Goal: Book appointment/travel/reservation

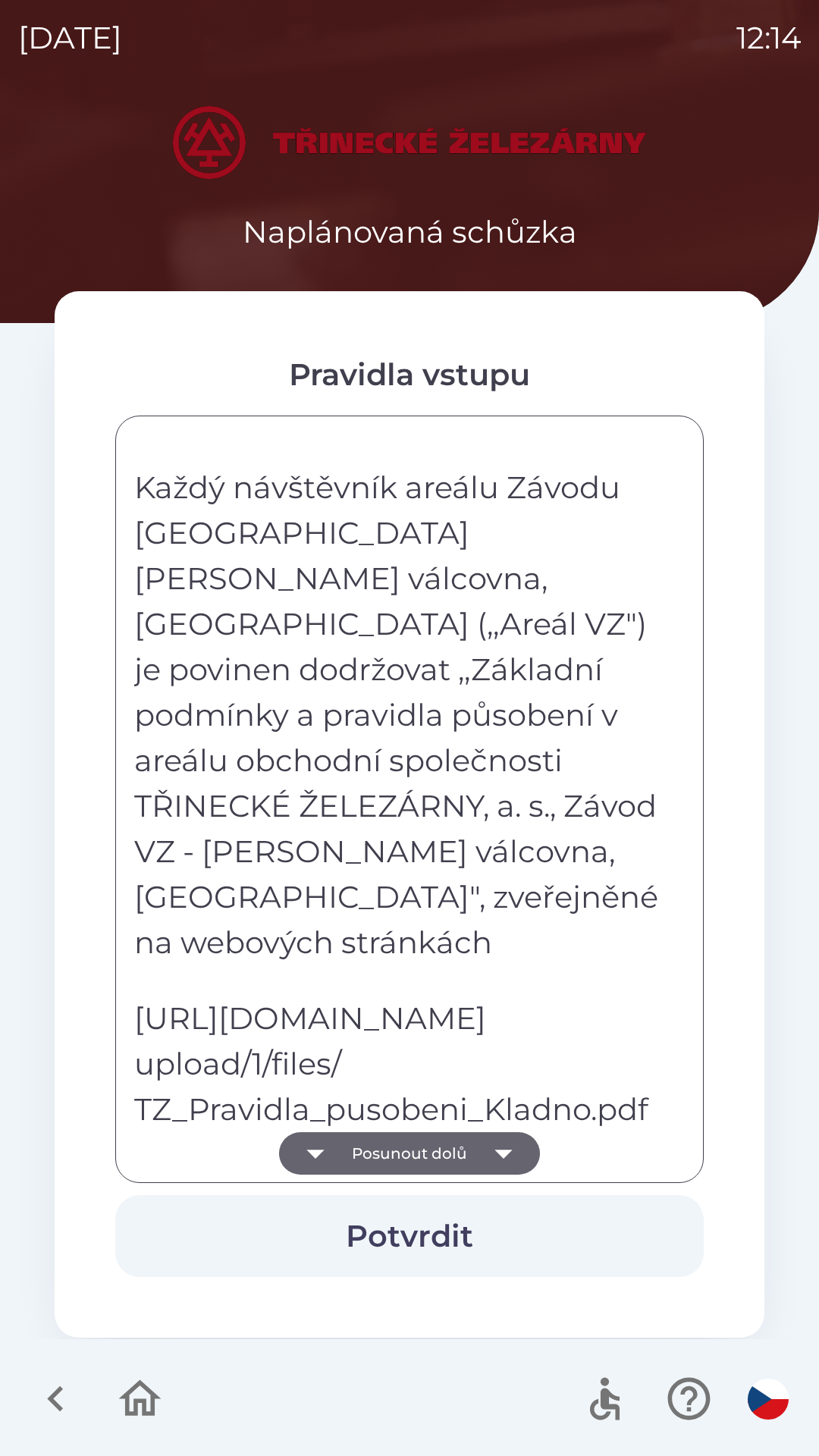
click at [473, 1160] on button "Posunout dolů" at bounding box center [410, 1154] width 261 height 43
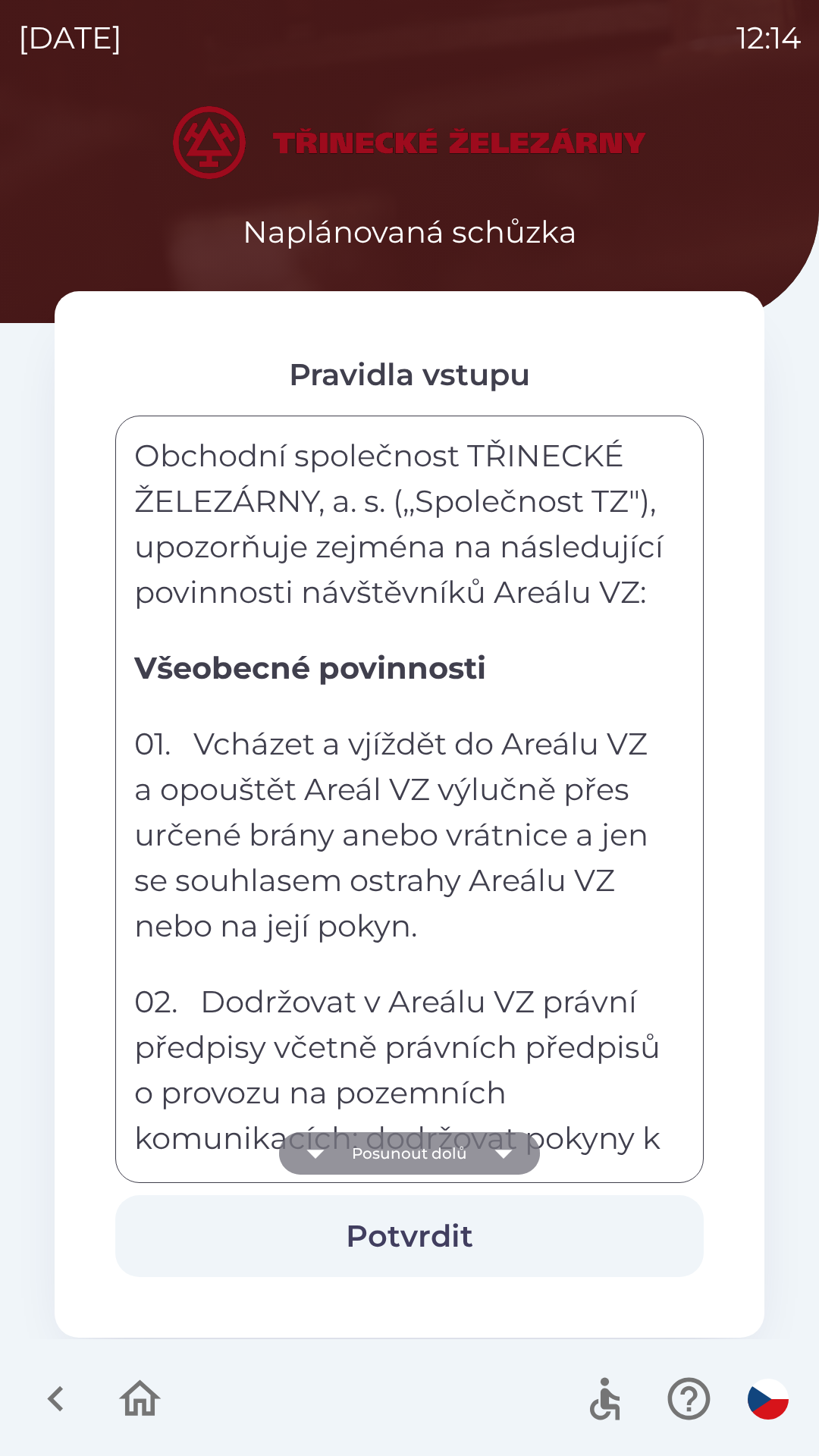
click at [488, 1160] on icon "button" at bounding box center [503, 1154] width 43 height 43
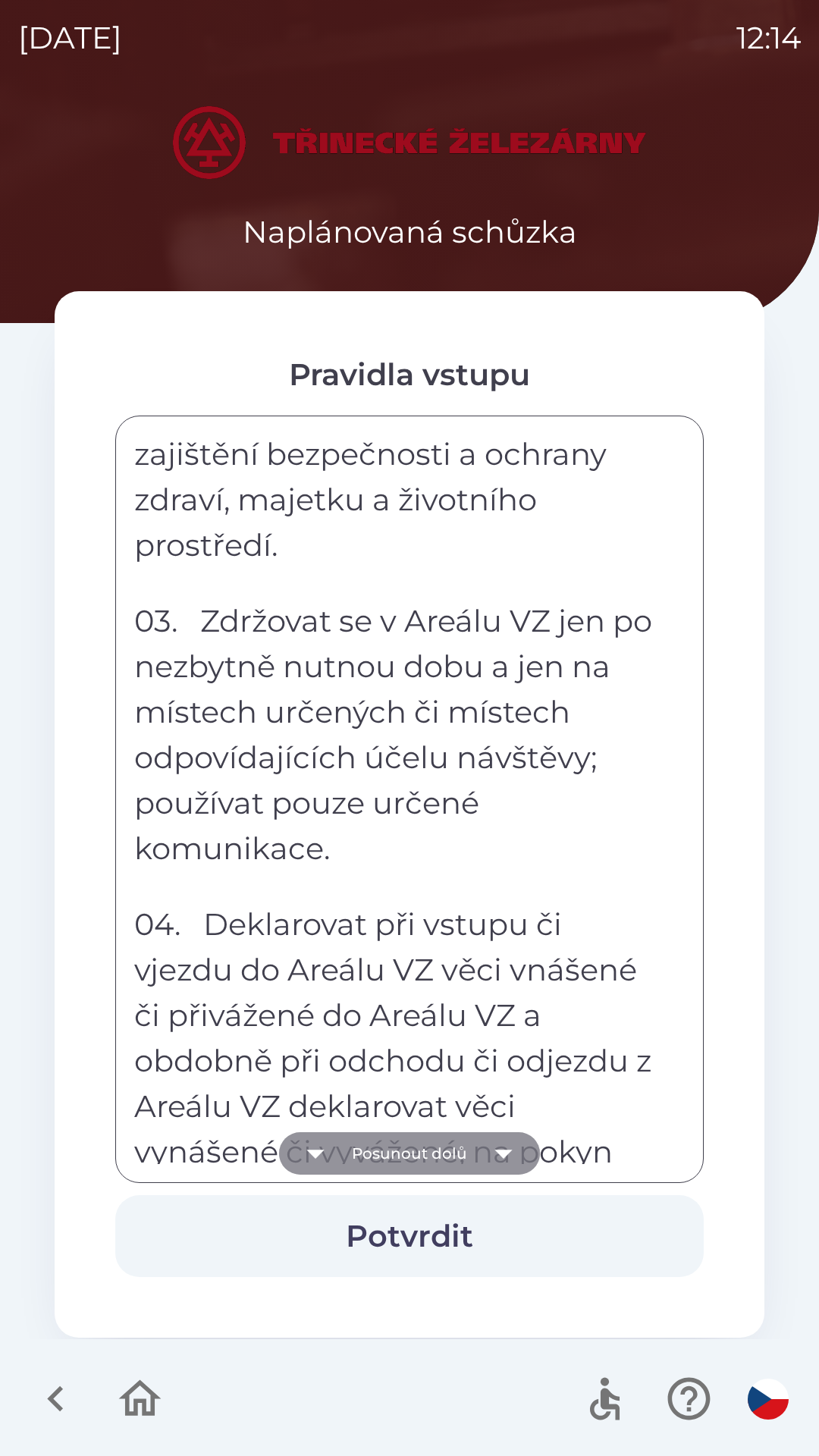
click at [495, 1164] on icon "button" at bounding box center [503, 1154] width 43 height 43
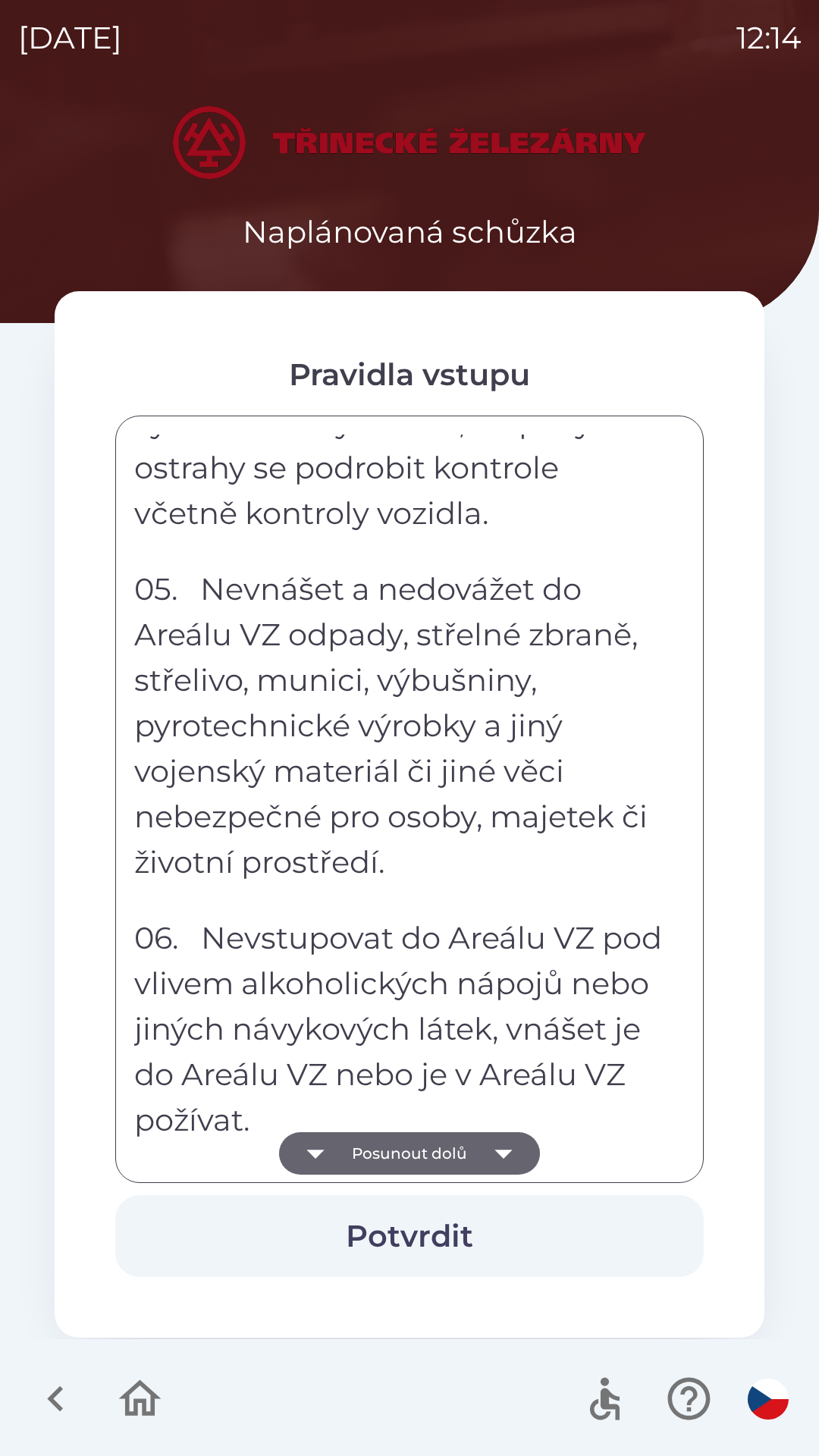
click at [509, 1156] on icon "button" at bounding box center [503, 1154] width 43 height 43
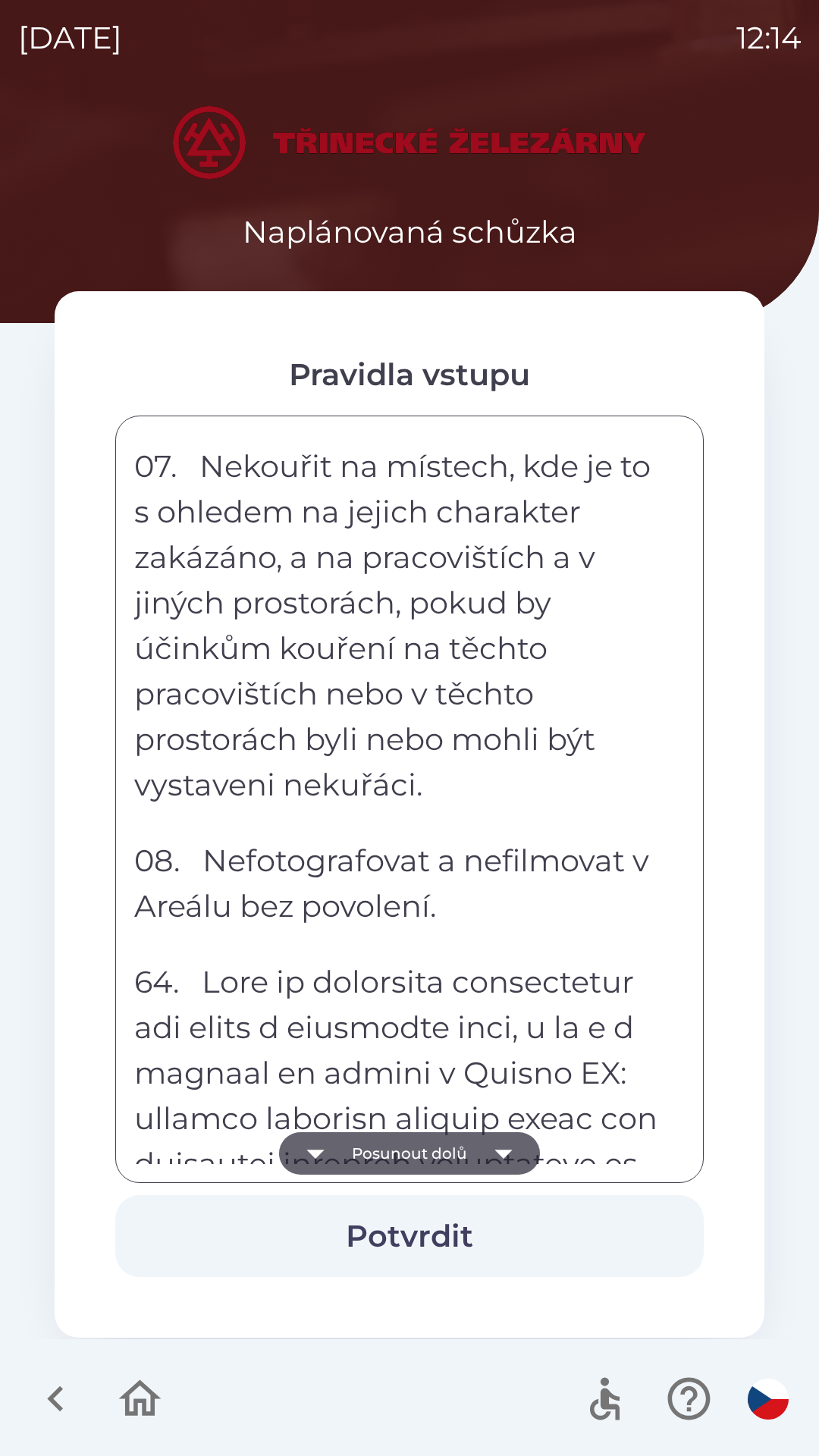
click at [511, 1145] on icon "button" at bounding box center [503, 1154] width 43 height 43
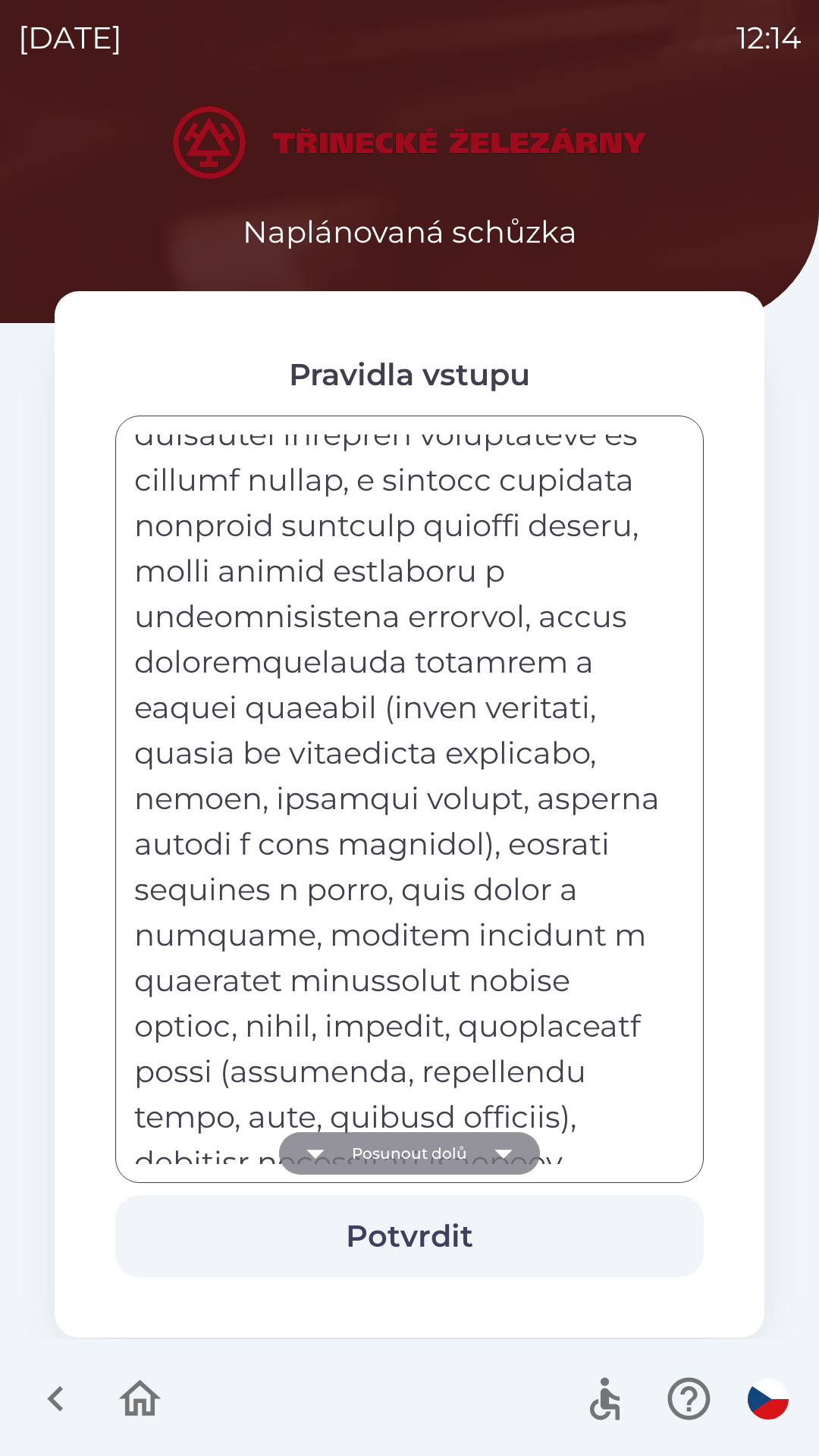
click at [508, 1143] on icon "button" at bounding box center [503, 1154] width 43 height 43
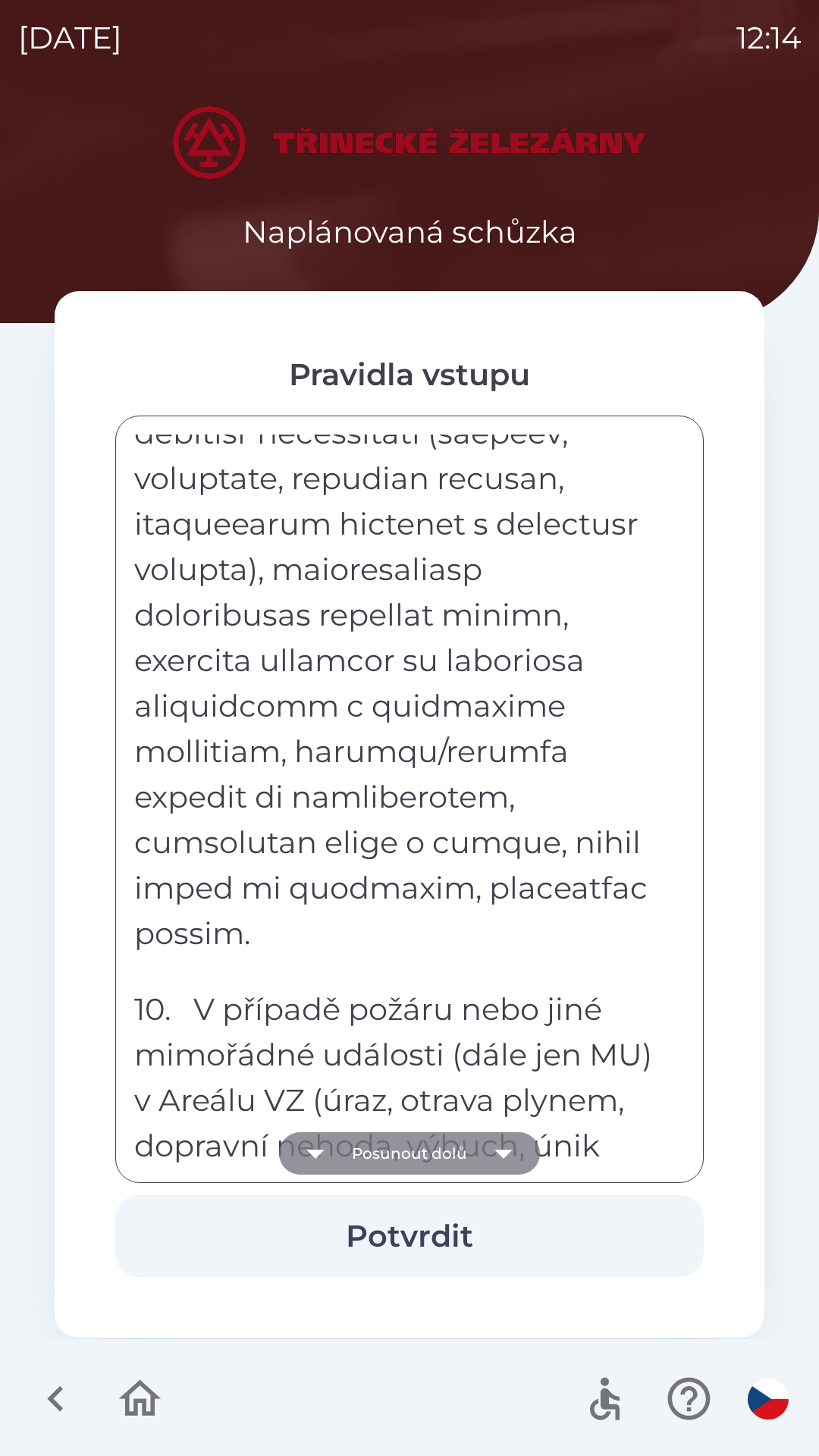
click at [507, 1150] on icon "button" at bounding box center [503, 1154] width 18 height 9
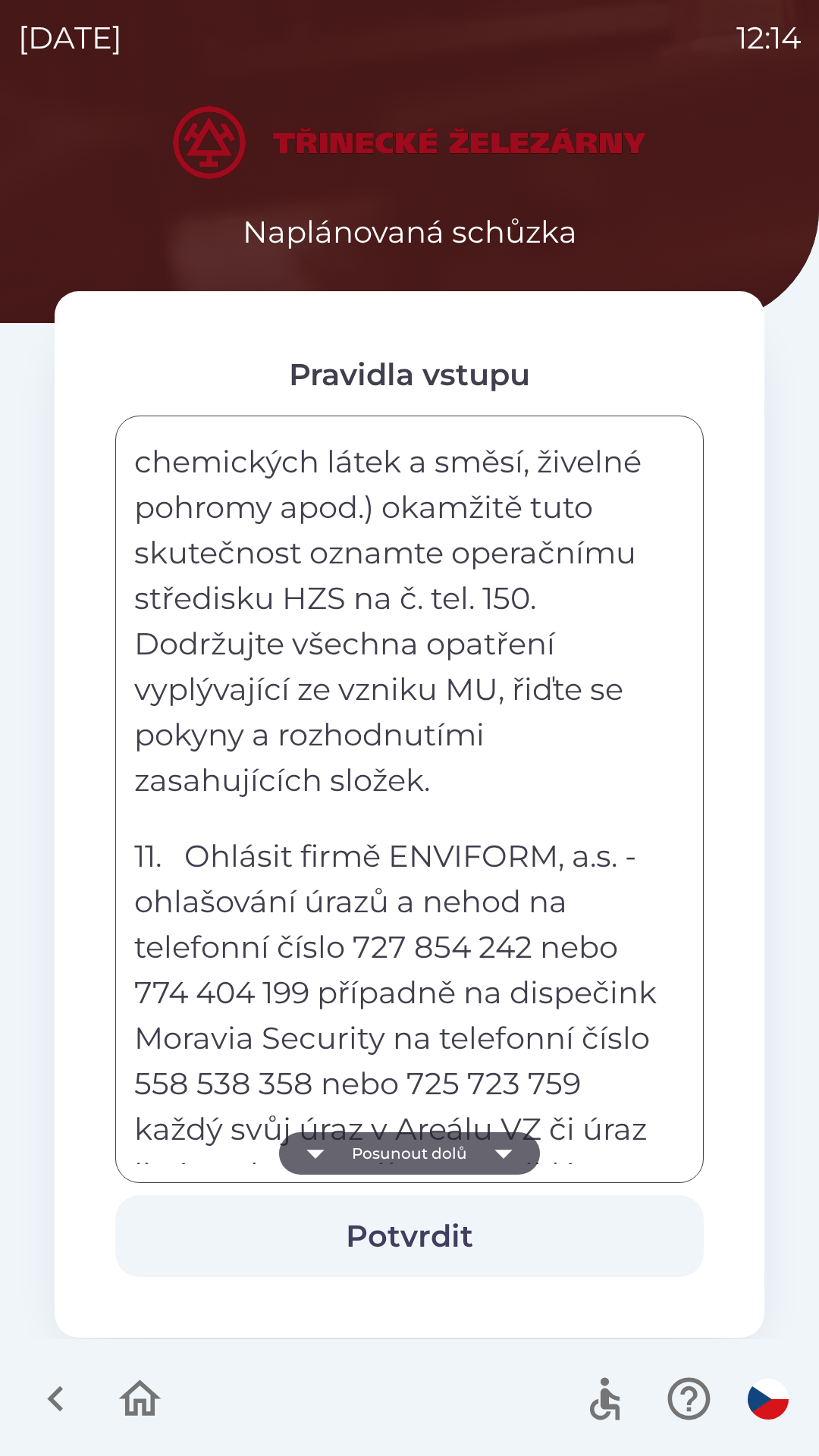
click at [507, 1146] on icon "button" at bounding box center [503, 1154] width 43 height 43
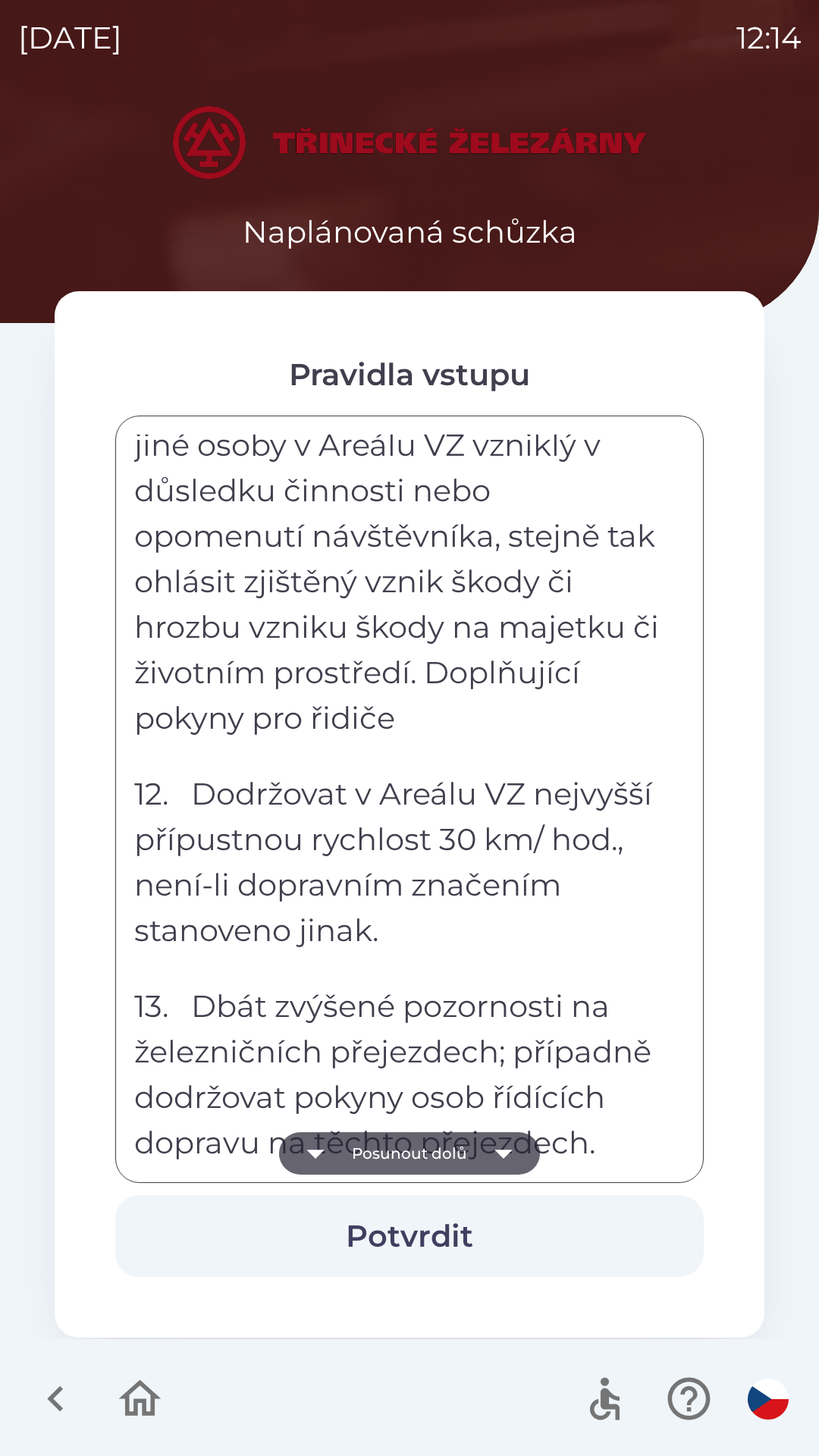
click at [507, 1146] on icon "button" at bounding box center [503, 1154] width 43 height 43
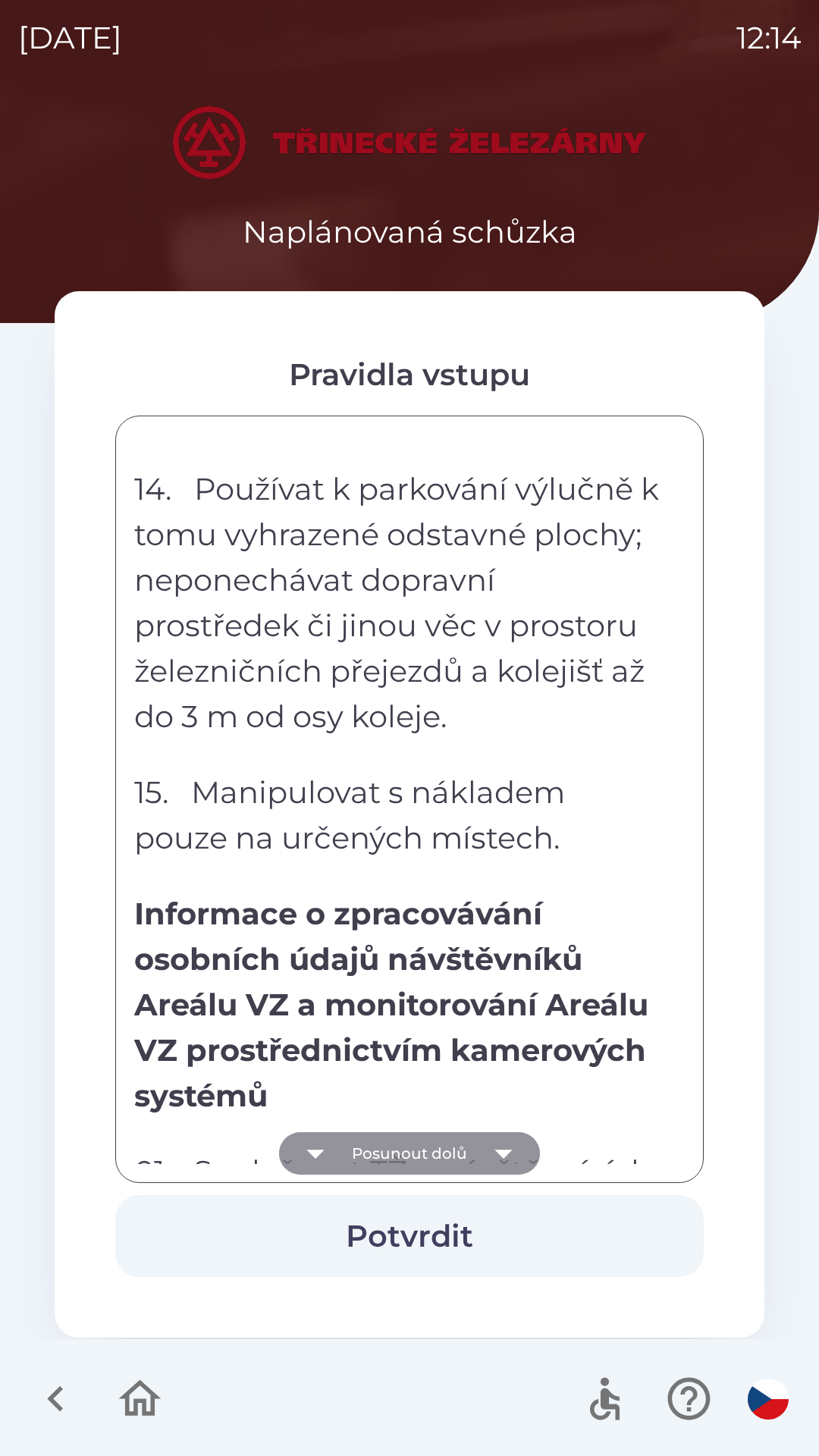
click at [507, 1147] on icon "button" at bounding box center [503, 1154] width 43 height 43
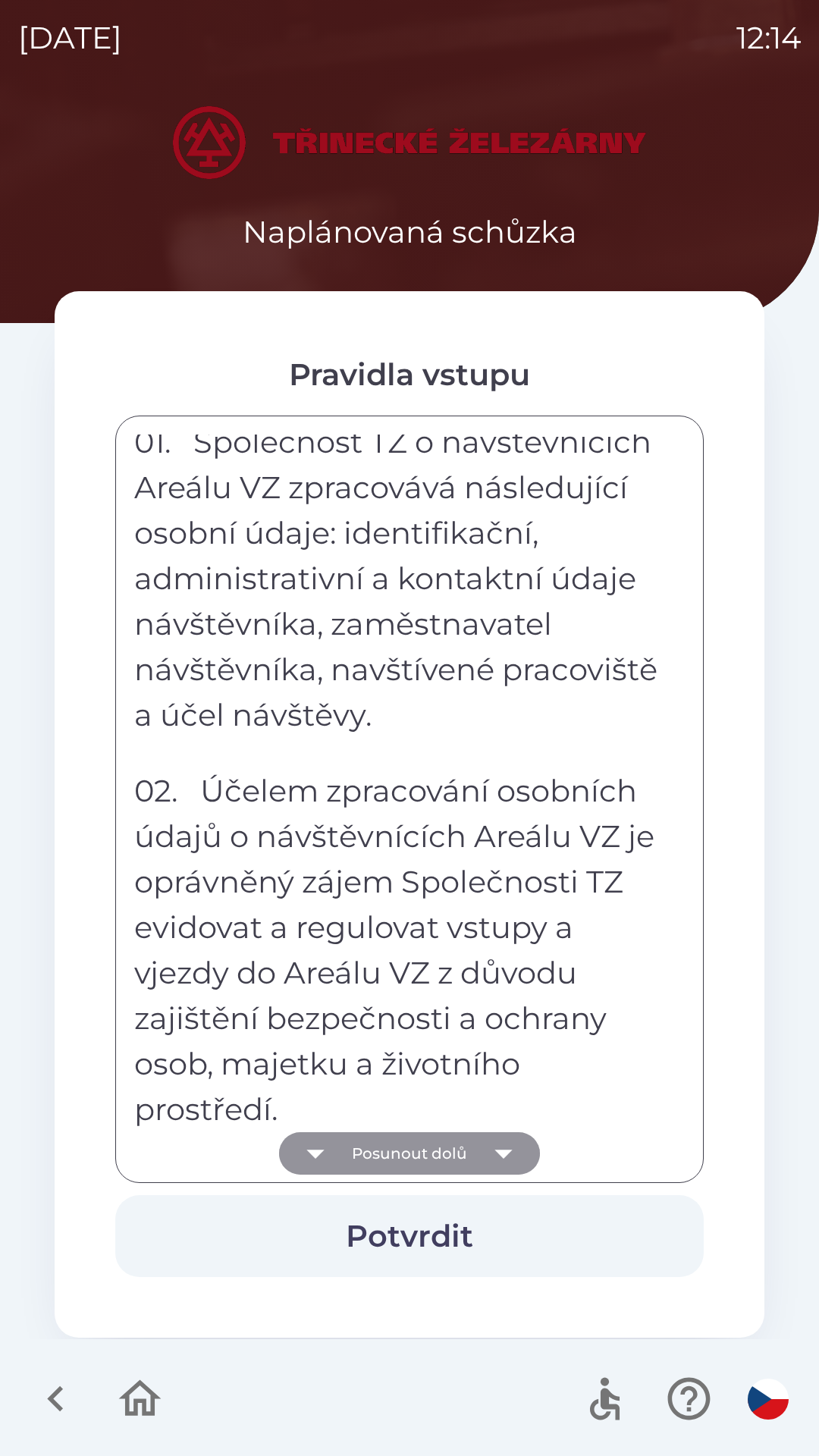
click at [511, 1147] on icon "button" at bounding box center [503, 1154] width 43 height 43
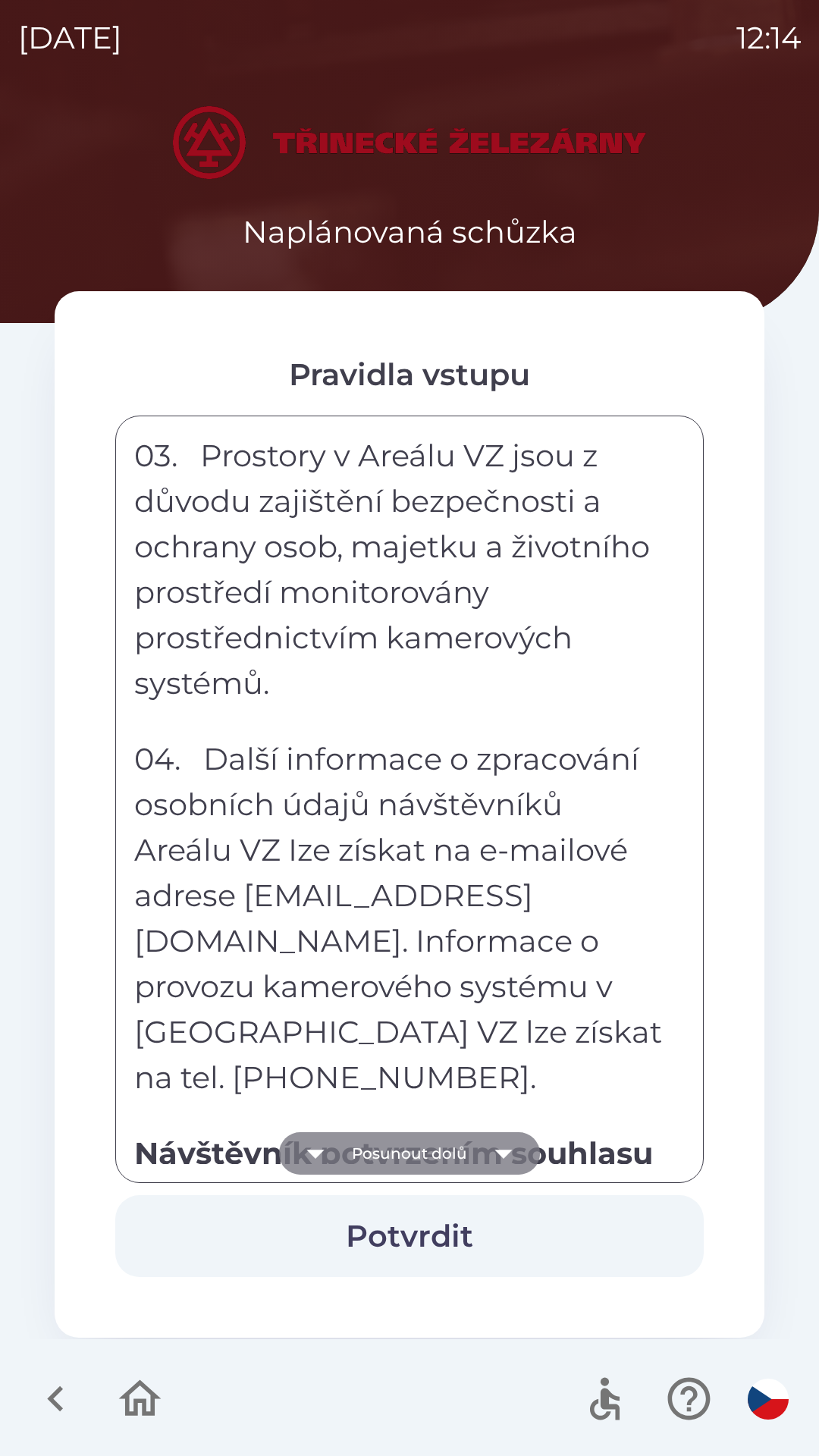
click at [509, 1145] on icon "button" at bounding box center [503, 1154] width 43 height 43
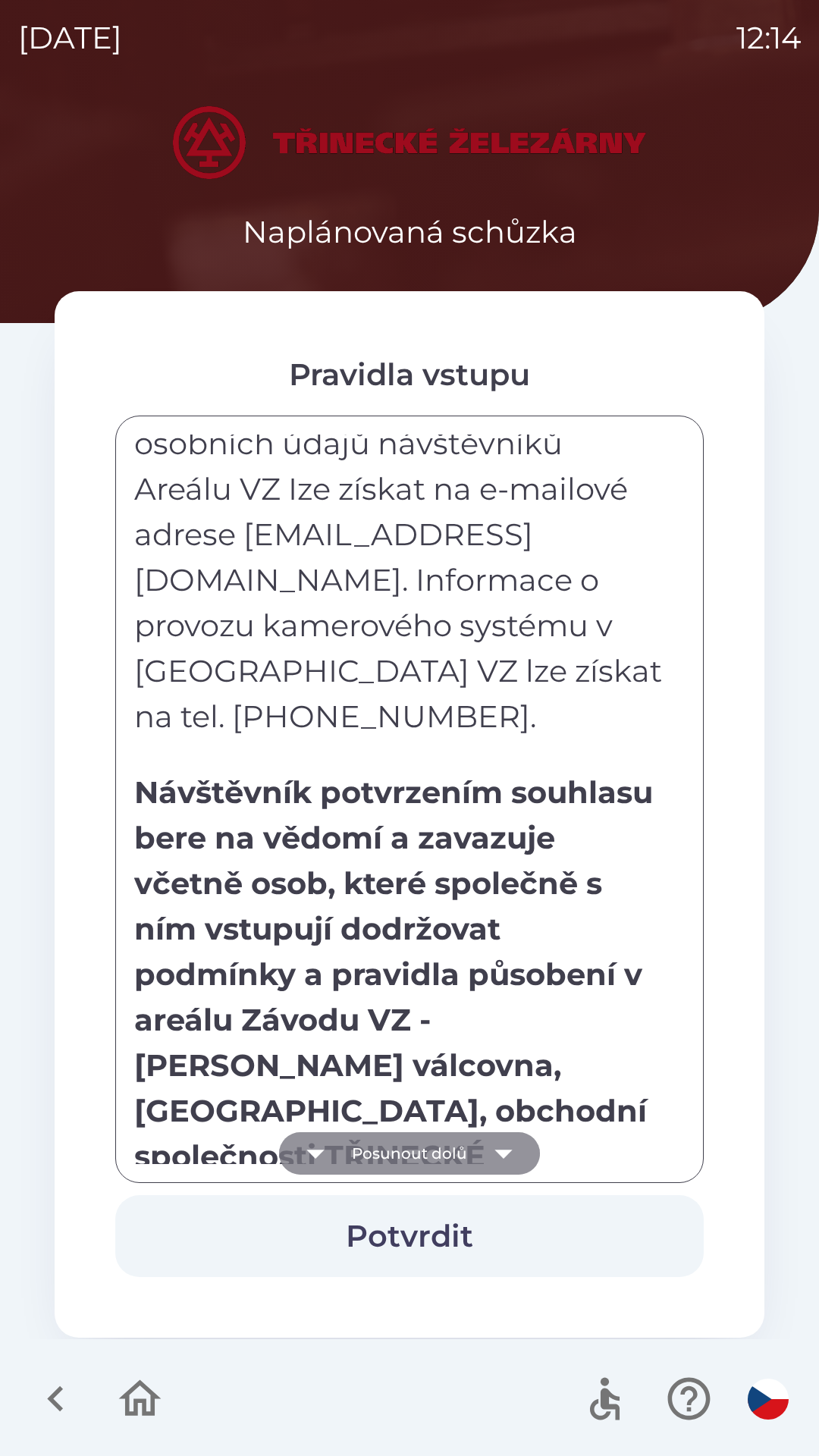
click at [507, 1148] on div "Každý návštěvník areálu Závodu VZ - [PERSON_NAME] válcovna, [GEOGRAPHIC_DATA] (…" at bounding box center [409, 798] width 550 height 729
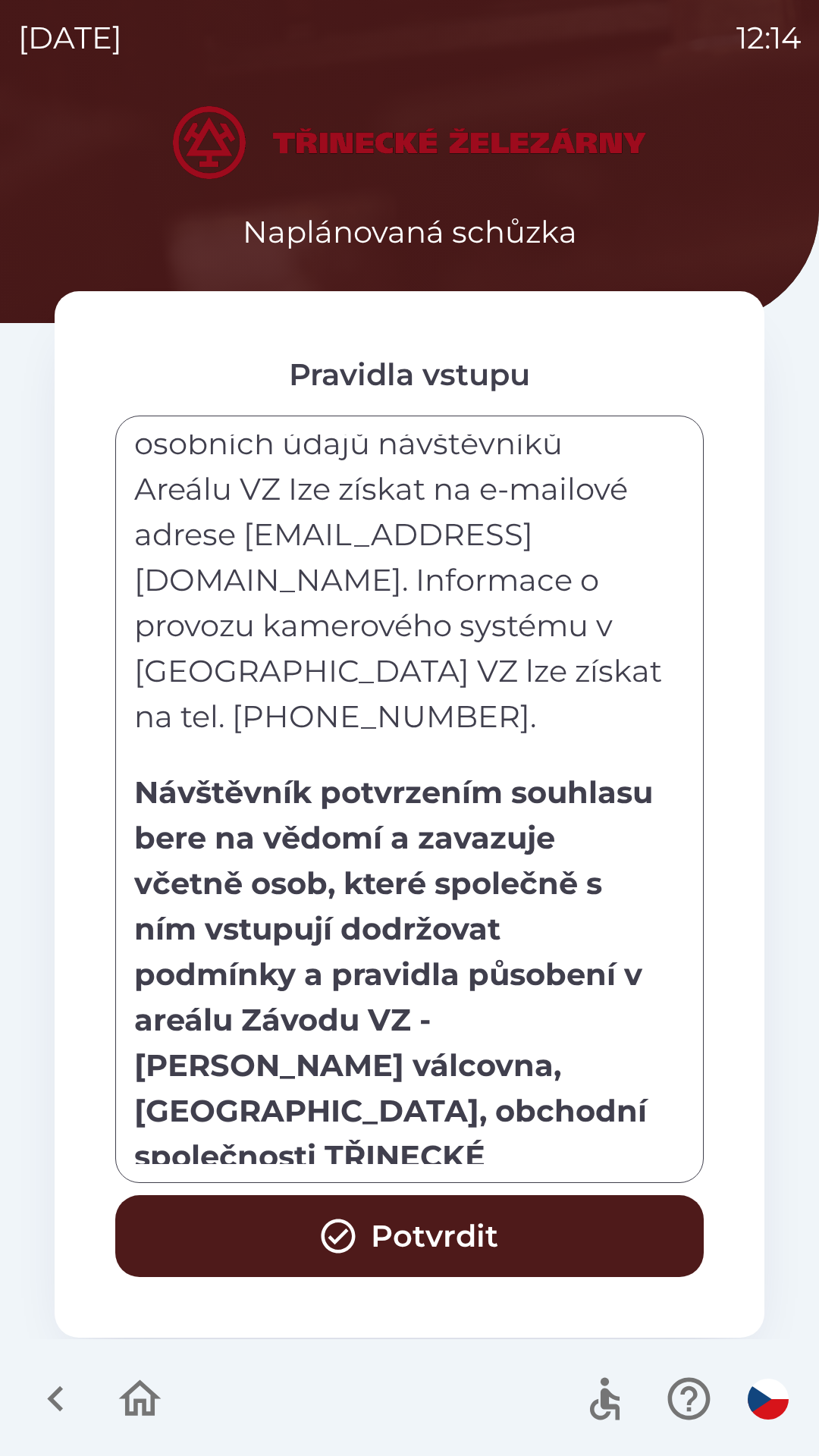
click at [504, 1156] on div "Každý návštěvník areálu Závodu VZ - [PERSON_NAME] válcovna, [GEOGRAPHIC_DATA] (…" at bounding box center [409, 798] width 550 height 729
click at [418, 1225] on button "Potvrdit" at bounding box center [410, 1236] width 589 height 82
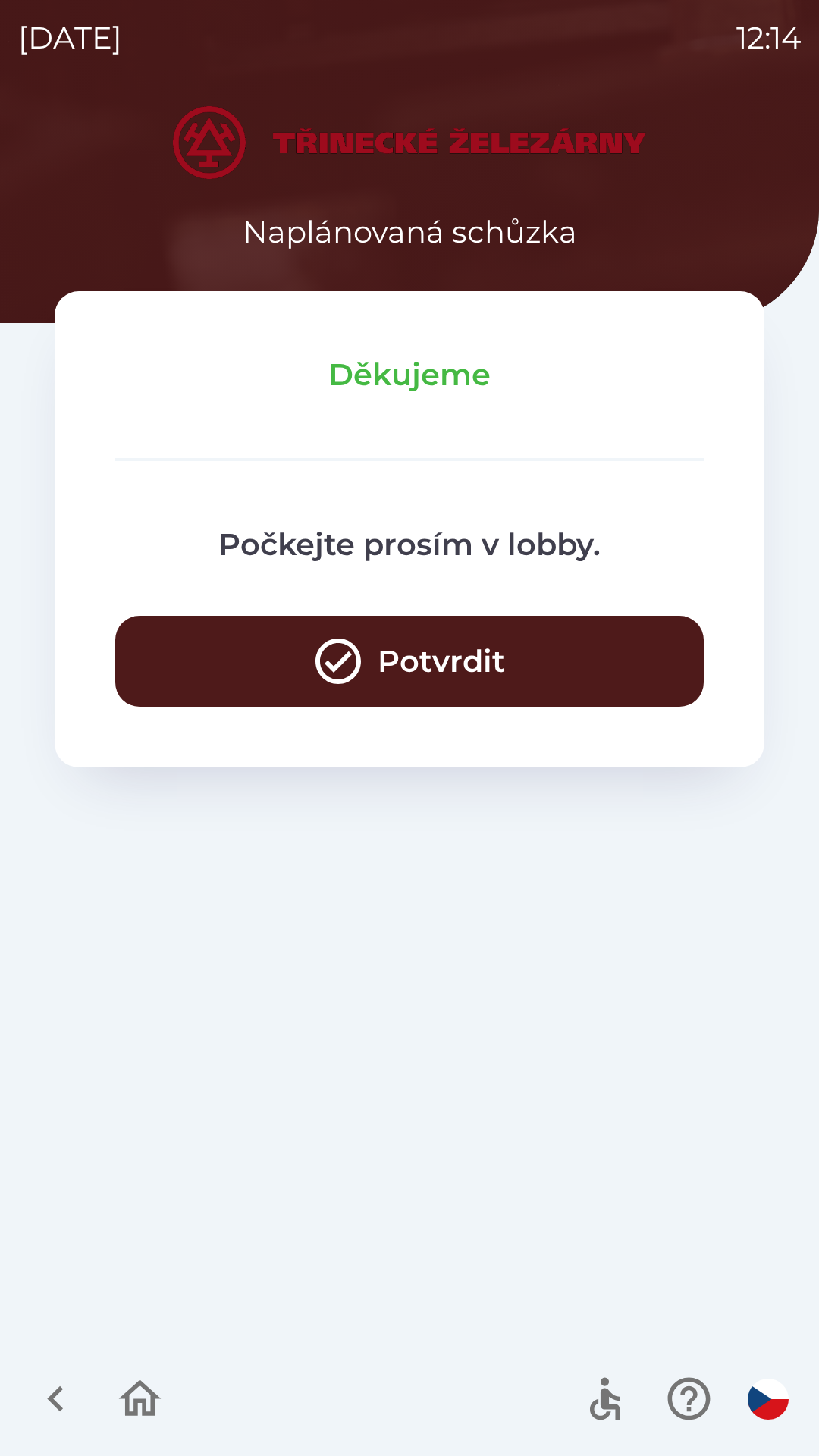
click at [456, 677] on button "Potvrdit" at bounding box center [410, 661] width 589 height 91
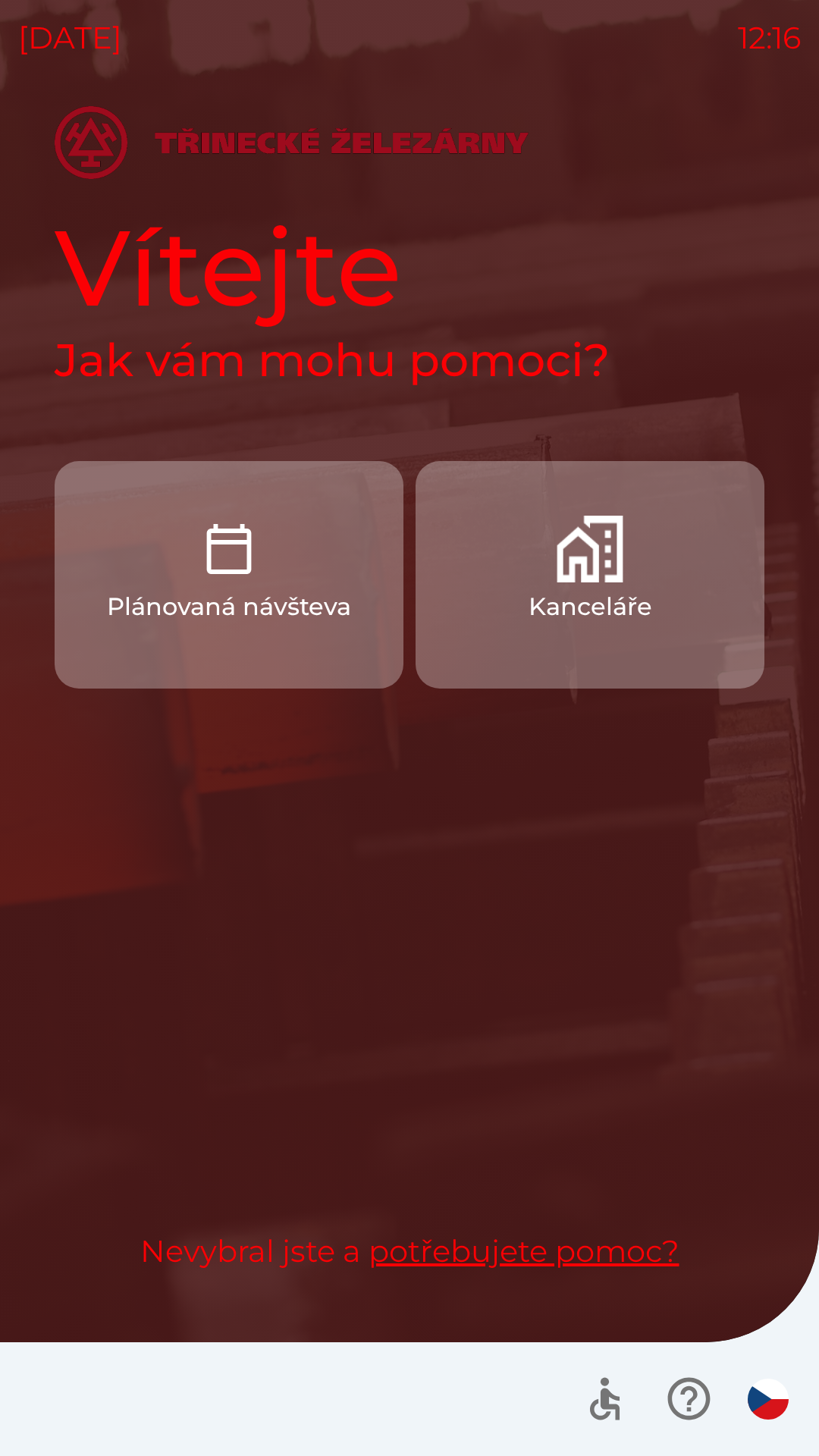
click at [673, 592] on button "Kanceláře" at bounding box center [590, 574] width 349 height 228
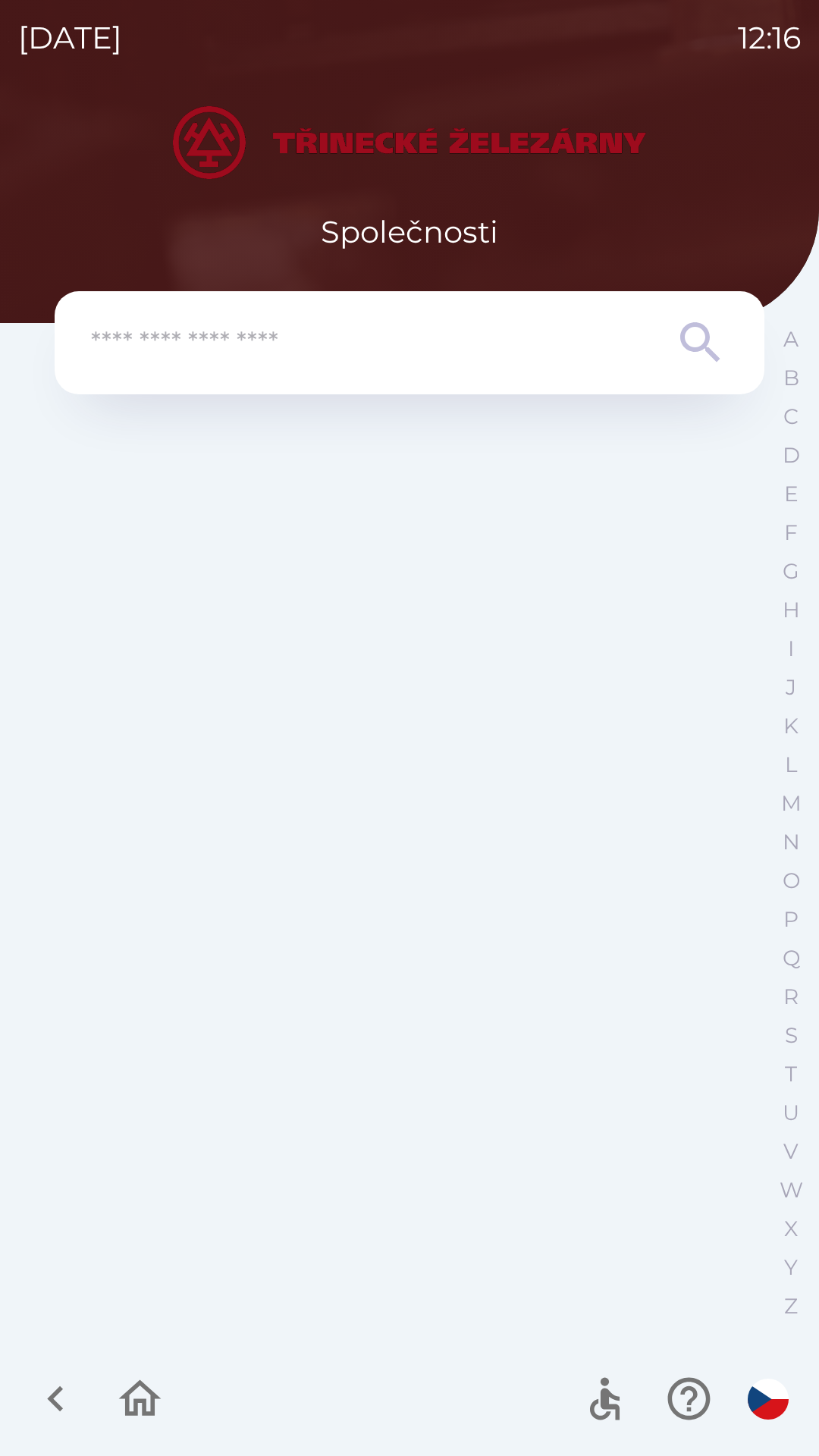
click at [138, 1382] on icon "button" at bounding box center [140, 1398] width 43 height 36
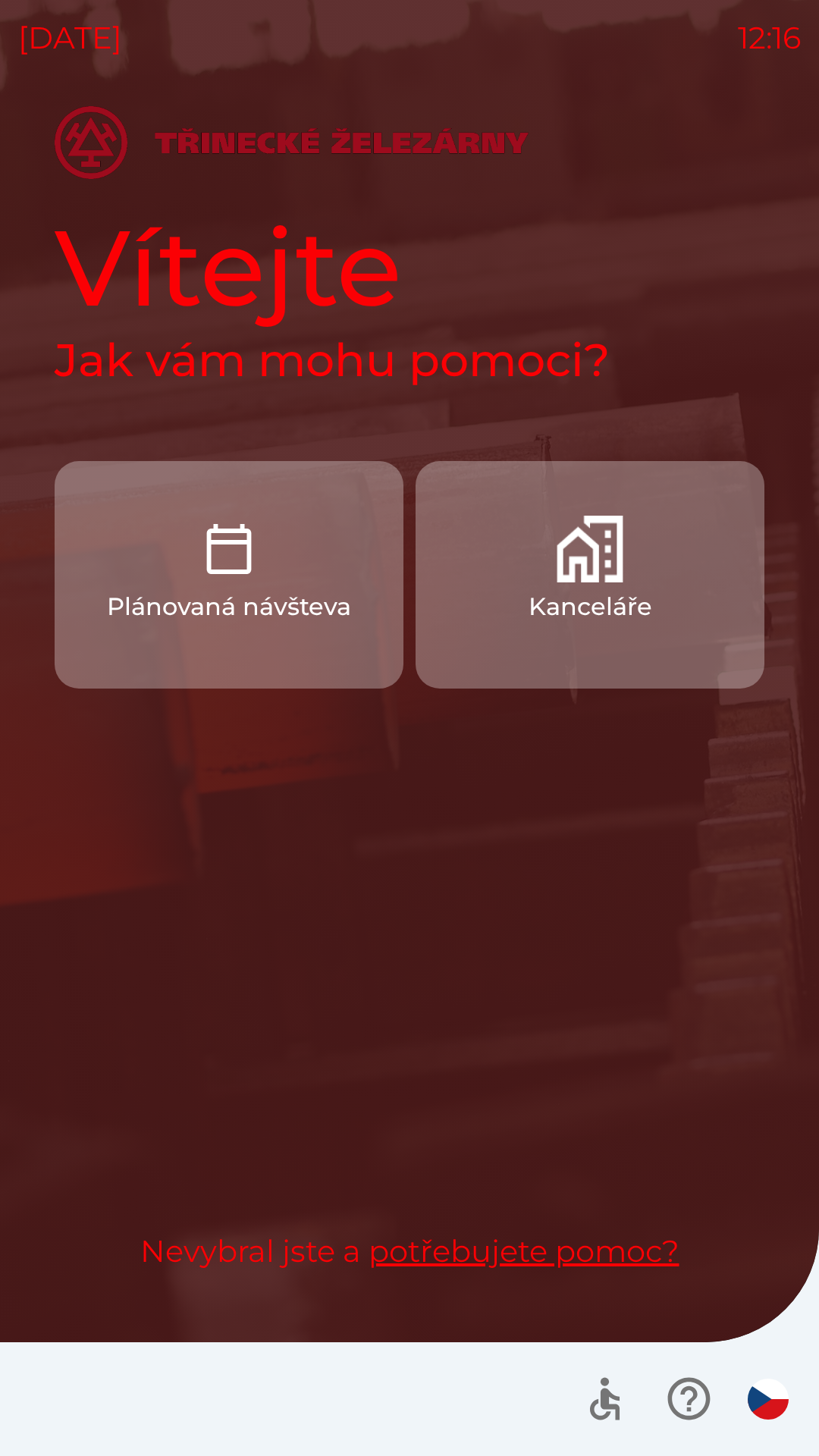
click at [618, 537] on img "button" at bounding box center [589, 549] width 66 height 66
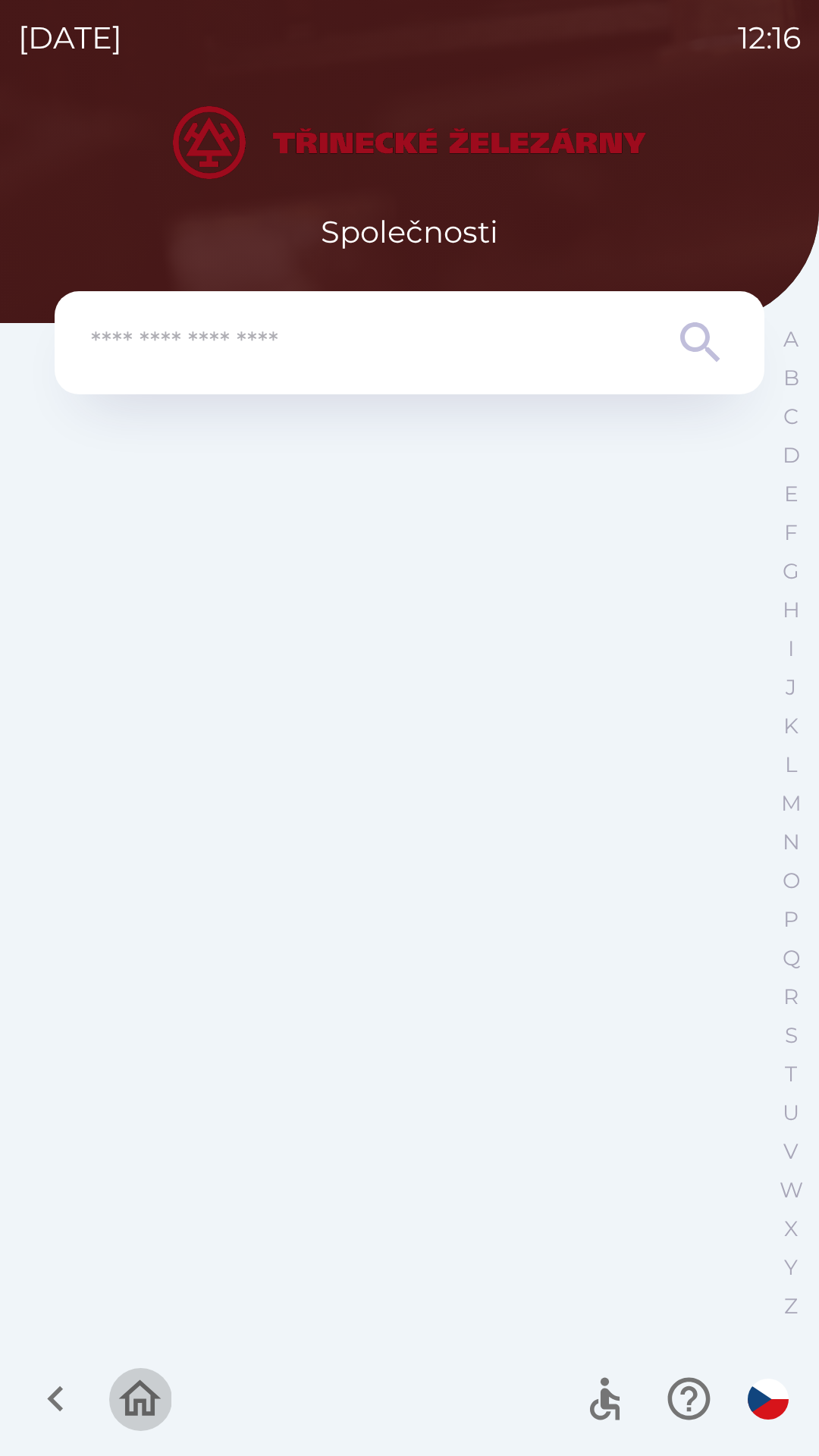
click at [136, 1394] on icon "button" at bounding box center [139, 1398] width 51 height 51
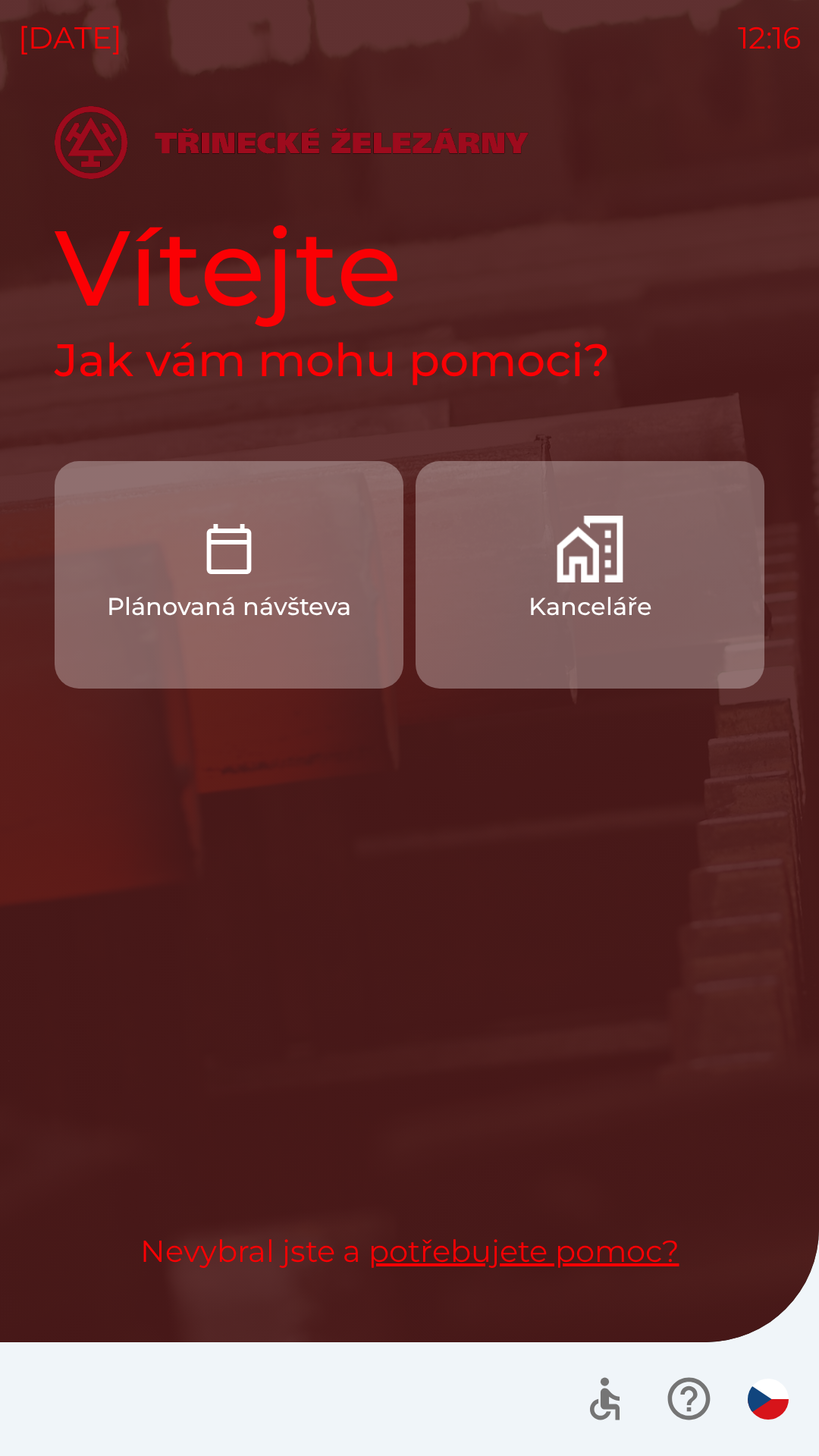
click at [523, 934] on div "Plánovaná návšteva Kanceláře" at bounding box center [410, 814] width 710 height 706
click at [535, 914] on div "Plánovaná návšteva Kanceláře" at bounding box center [410, 814] width 710 height 706
click at [647, 573] on button "Kanceláře" at bounding box center [590, 574] width 349 height 228
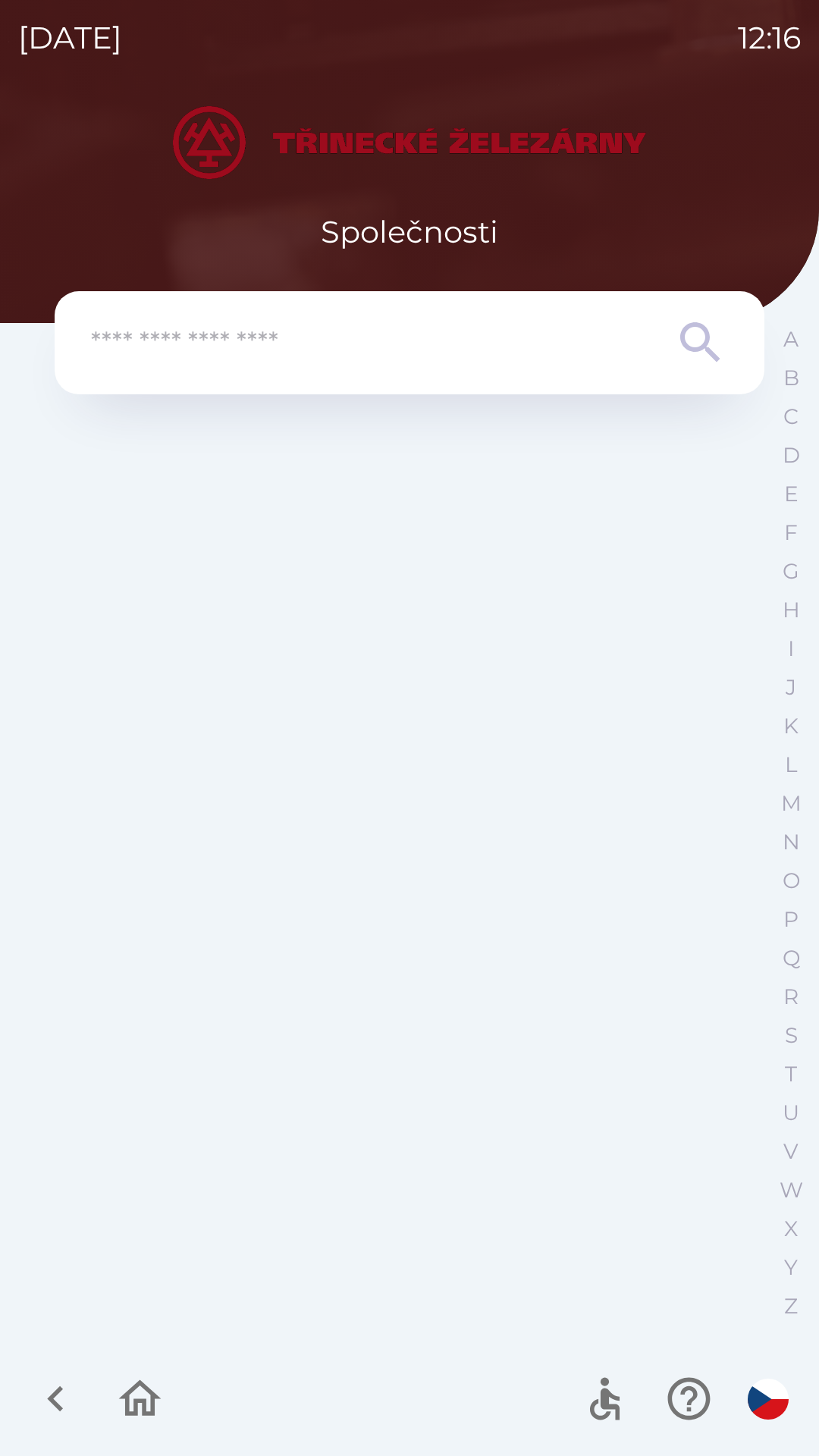
click at [141, 1381] on icon "button" at bounding box center [140, 1398] width 43 height 36
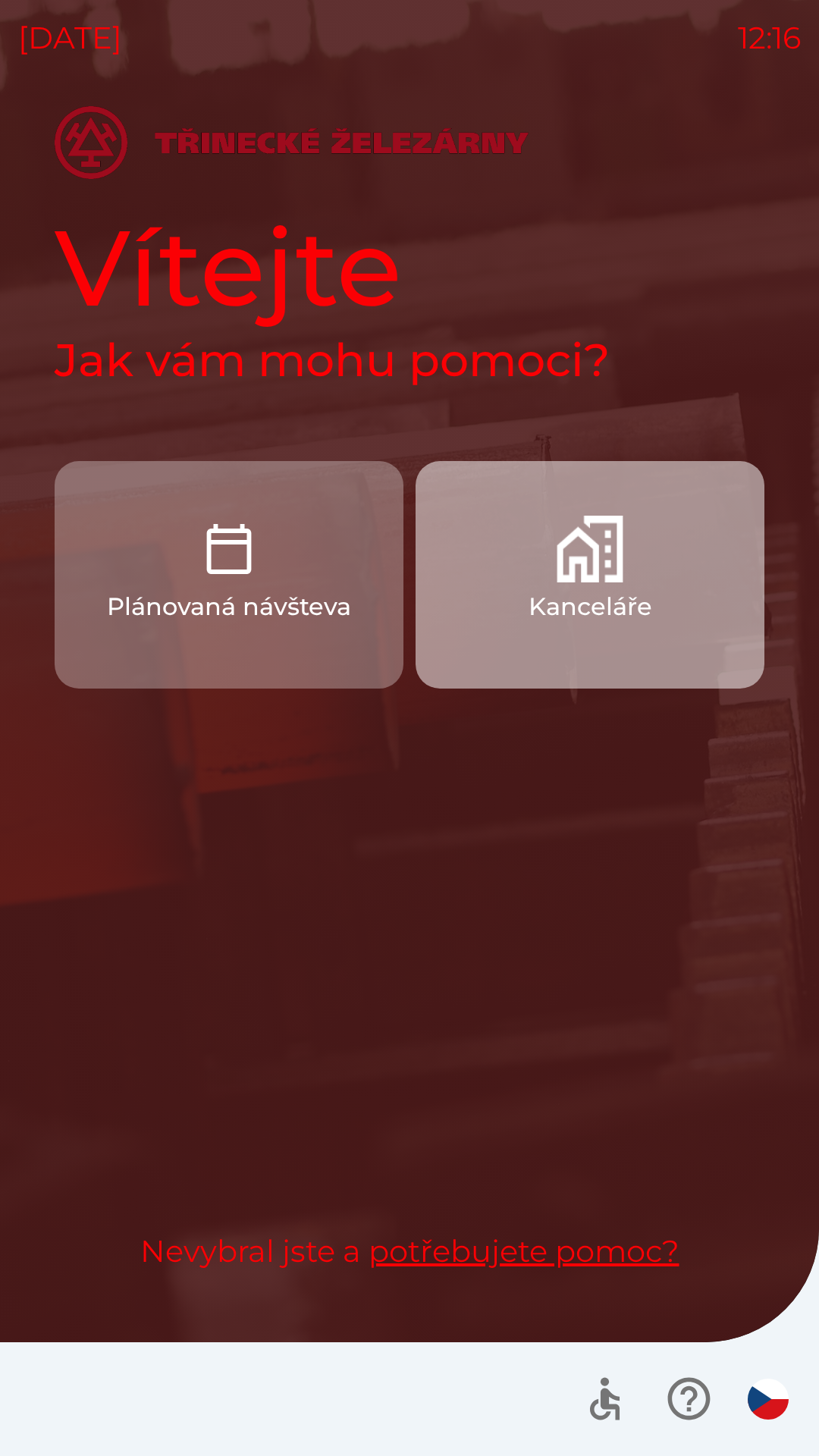
click at [585, 529] on img "button" at bounding box center [589, 549] width 66 height 66
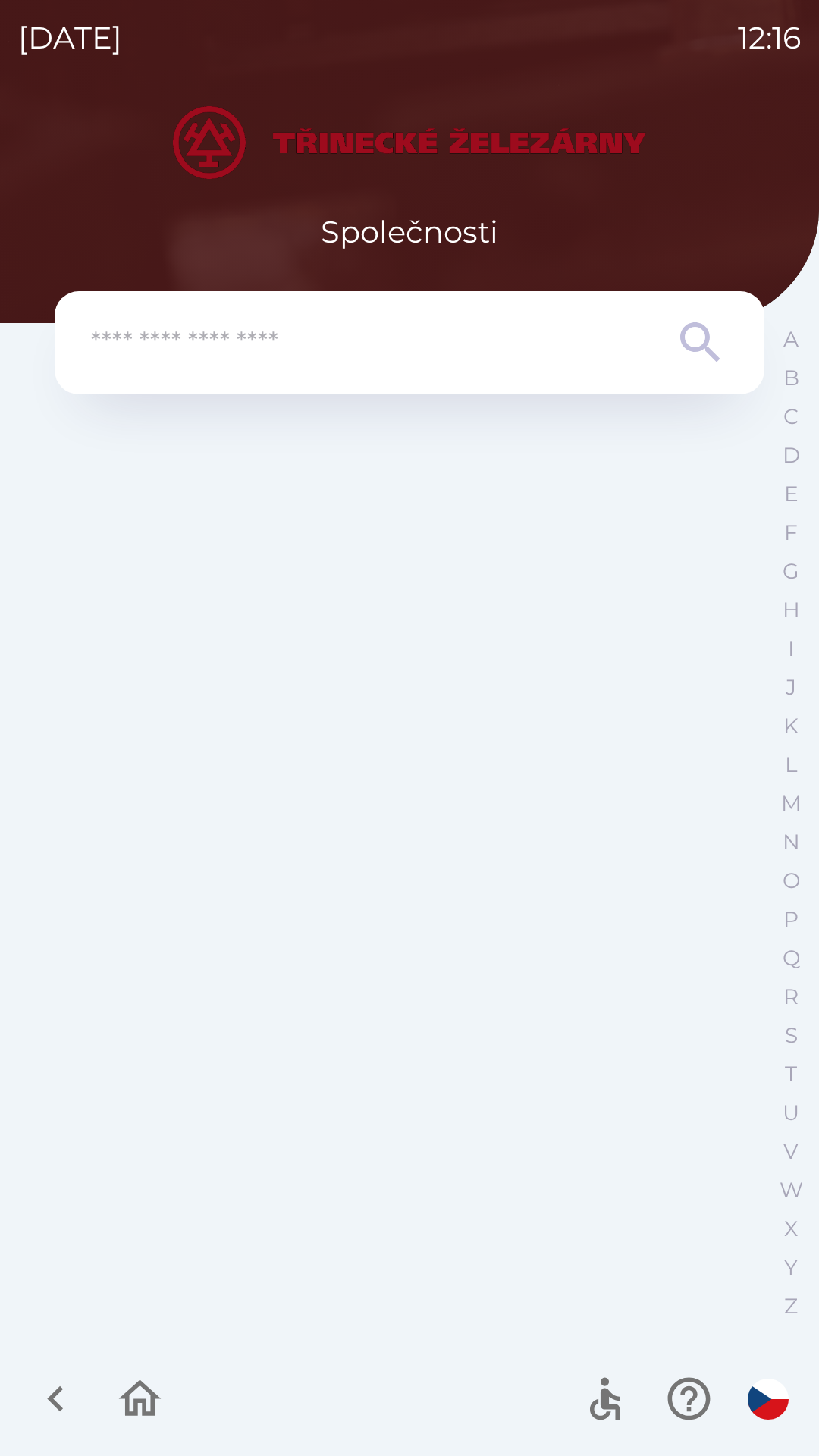
click at [62, 1389] on icon "button" at bounding box center [55, 1398] width 51 height 51
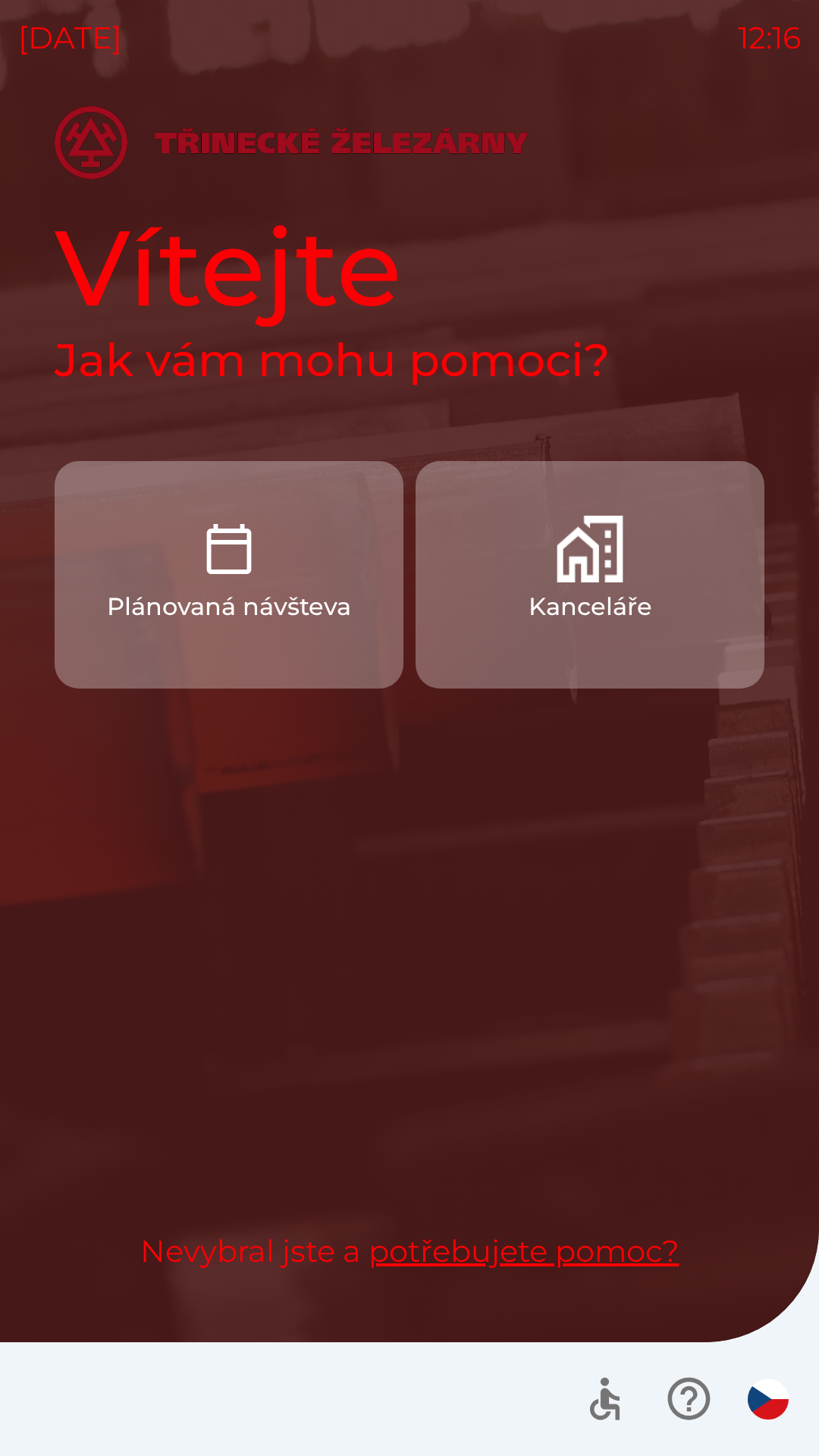
click at [279, 573] on button "Plánovaná návšteva" at bounding box center [230, 574] width 349 height 228
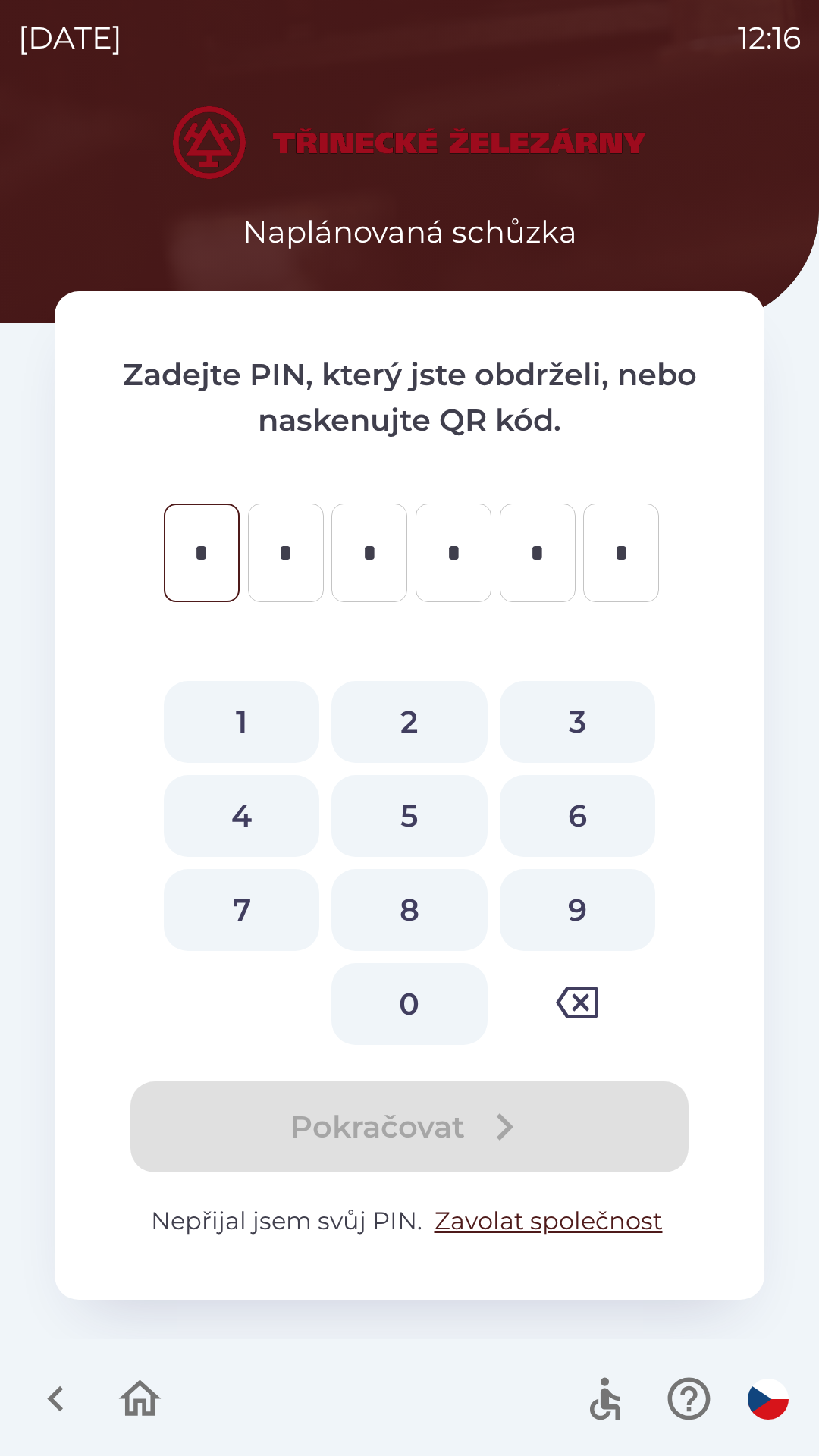
click at [135, 1410] on icon "button" at bounding box center [140, 1398] width 43 height 36
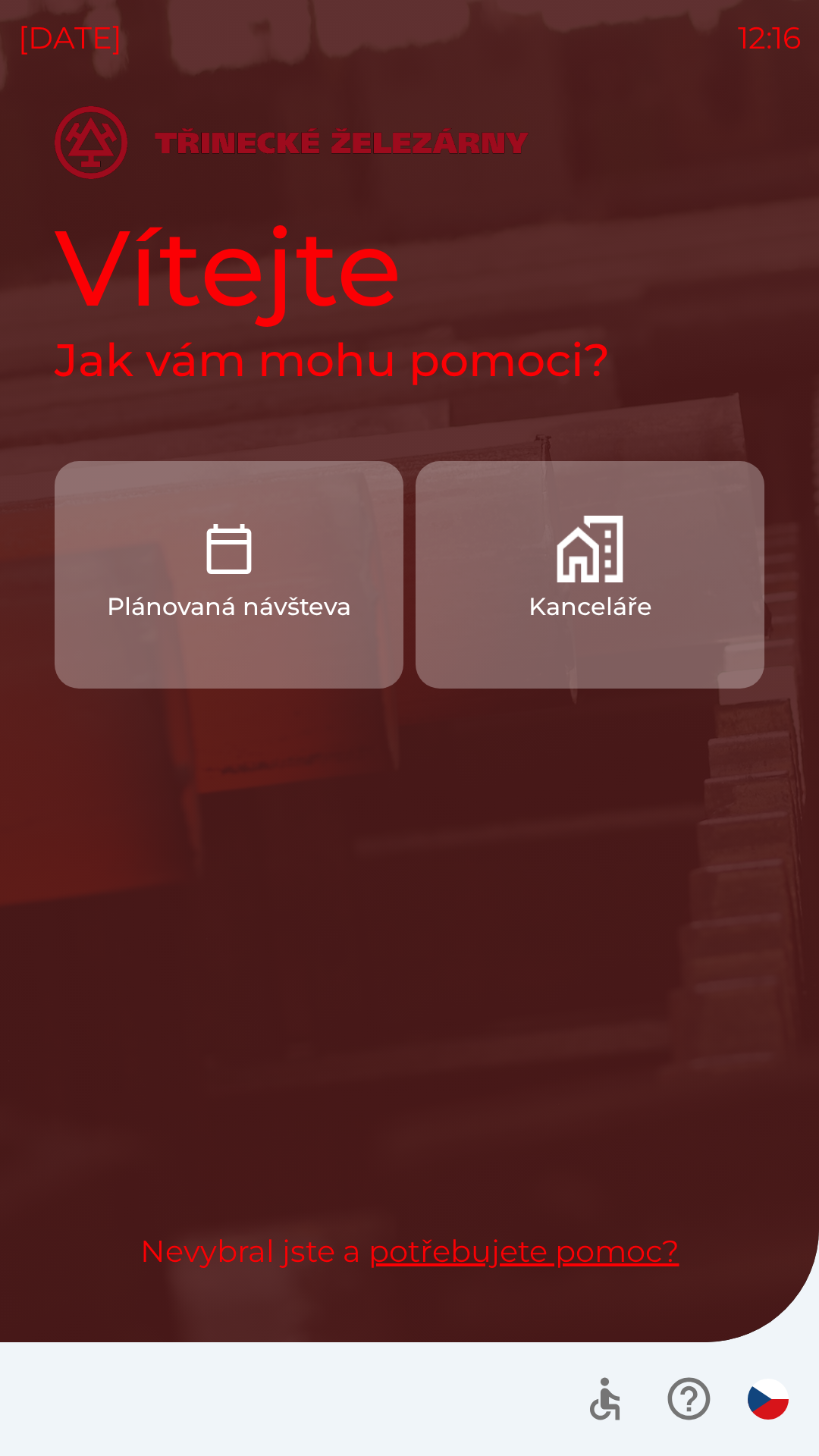
click at [574, 591] on p "Kanceláře" at bounding box center [589, 606] width 123 height 36
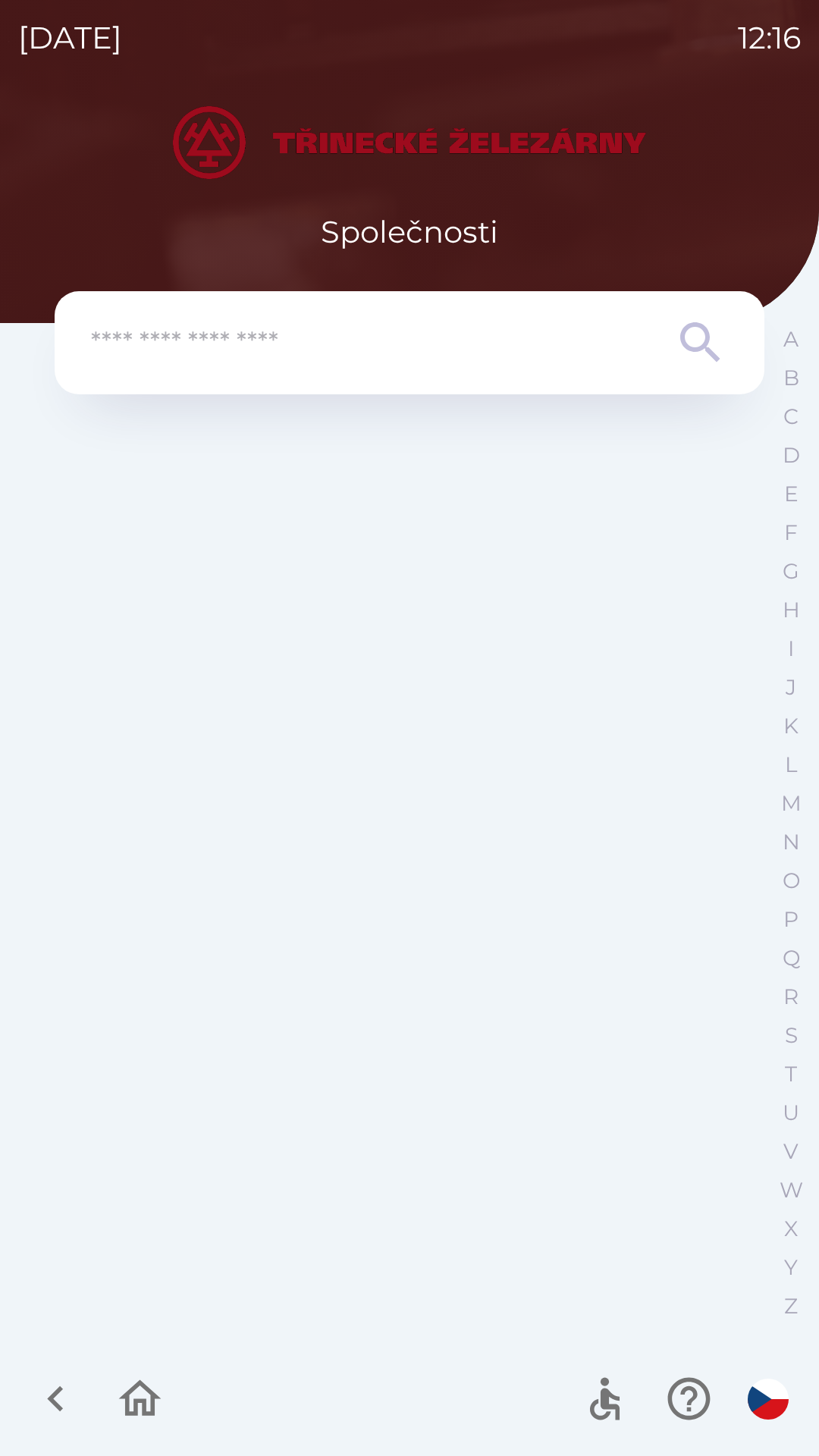
click at [807, 868] on div "A B C D E F G H I J K L M N O P Q R S T U V W X Y Z" at bounding box center [791, 822] width 38 height 1006
click at [801, 840] on button "N" at bounding box center [791, 842] width 38 height 39
click at [785, 1007] on p "R" at bounding box center [791, 997] width 15 height 27
click at [789, 1073] on p "T" at bounding box center [792, 1074] width 12 height 27
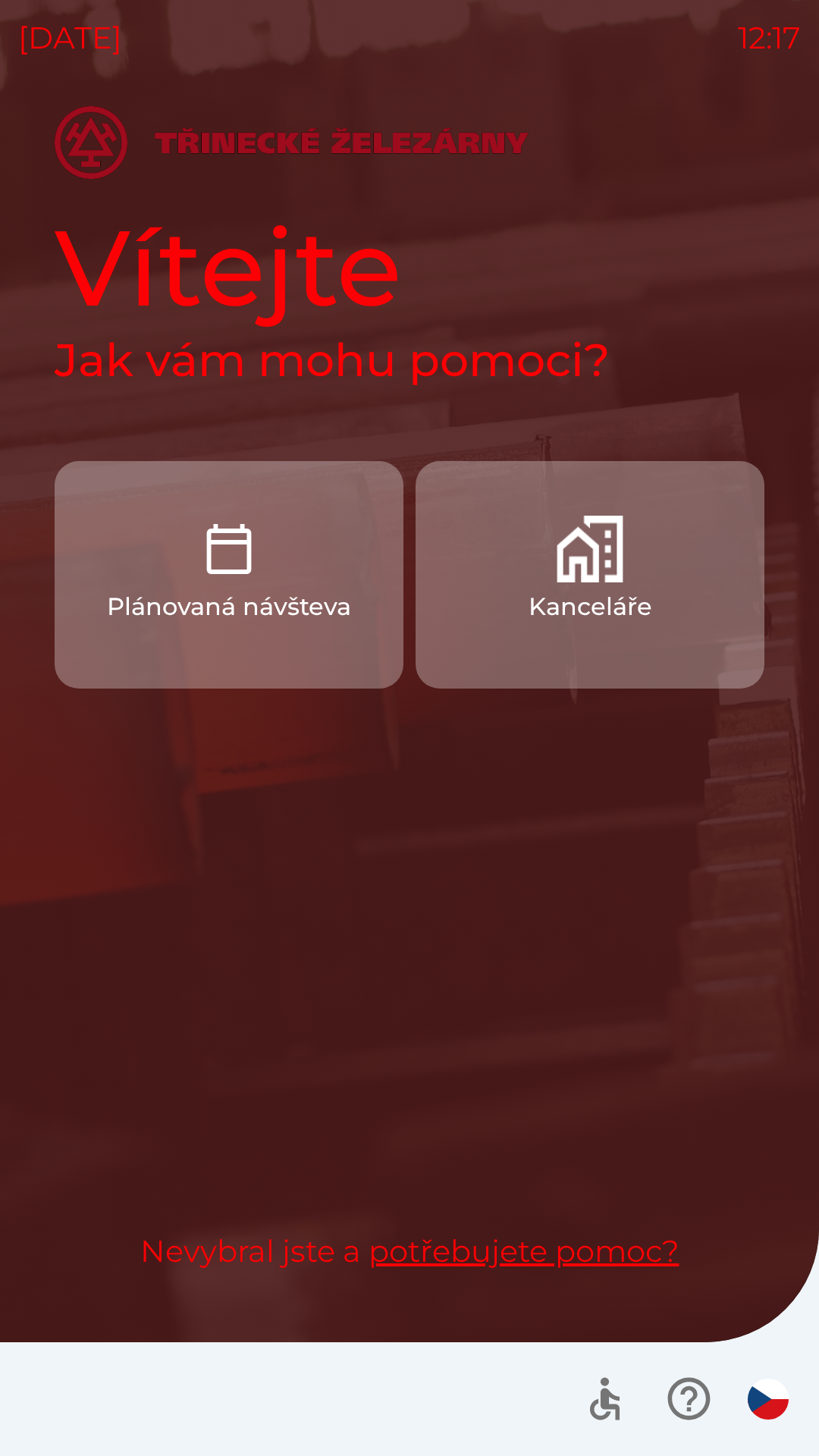
click at [665, 615] on button "Kanceláře" at bounding box center [590, 574] width 349 height 228
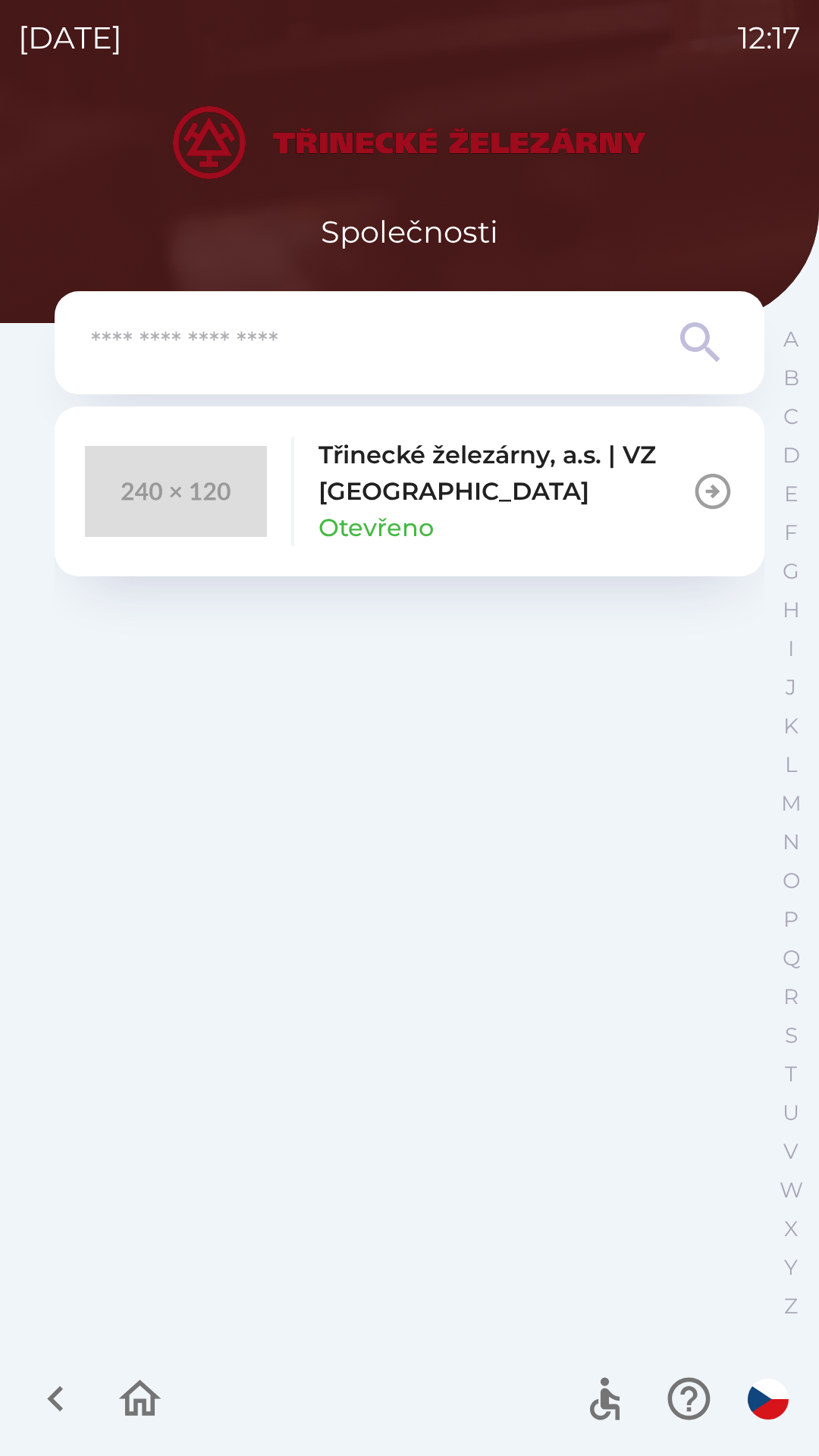
click at [602, 508] on p "Třinecké železárny, a.s. | VZ [GEOGRAPHIC_DATA]" at bounding box center [504, 473] width 373 height 73
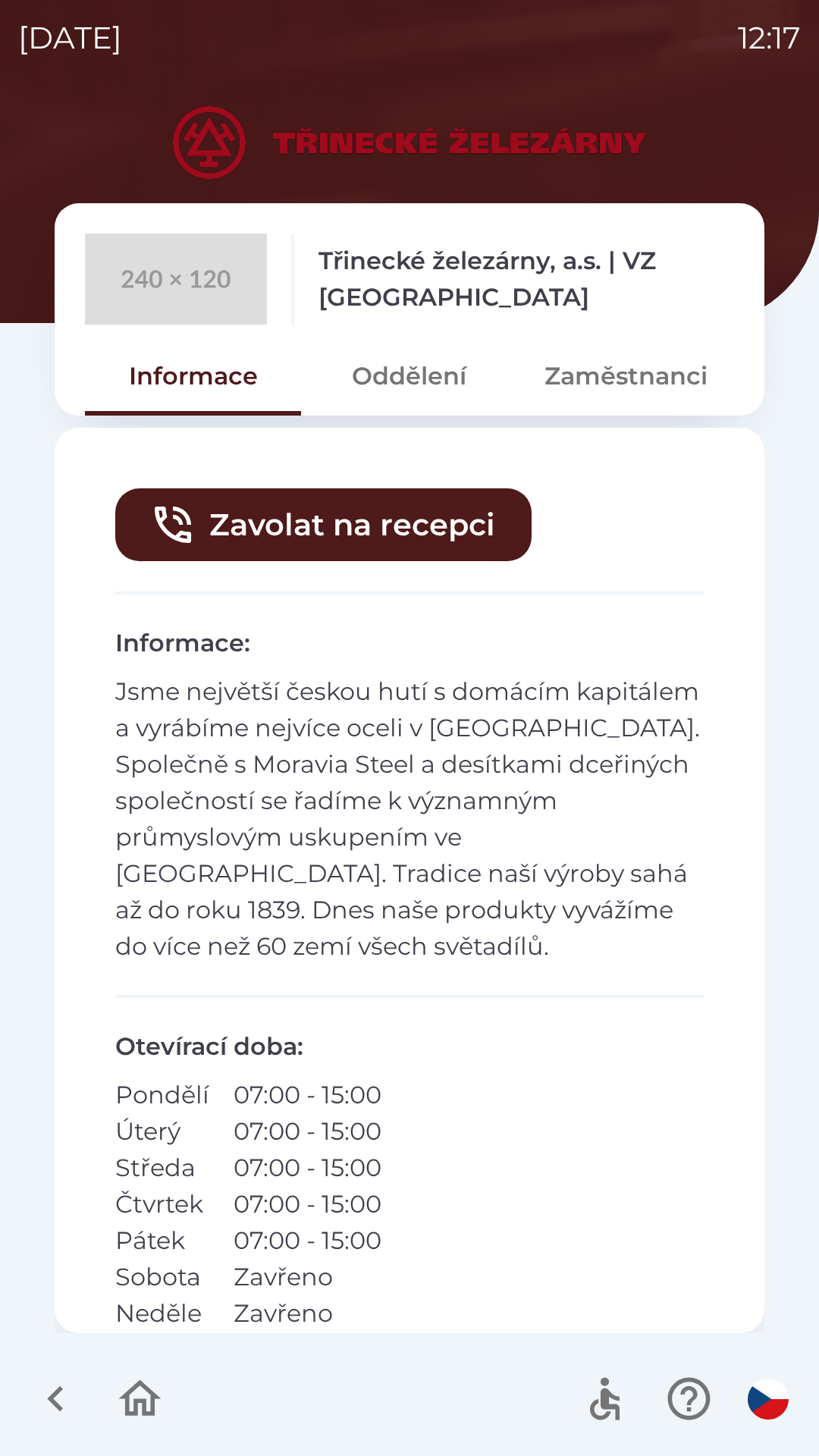
click at [642, 381] on button "Zaměstnanci" at bounding box center [626, 377] width 216 height 55
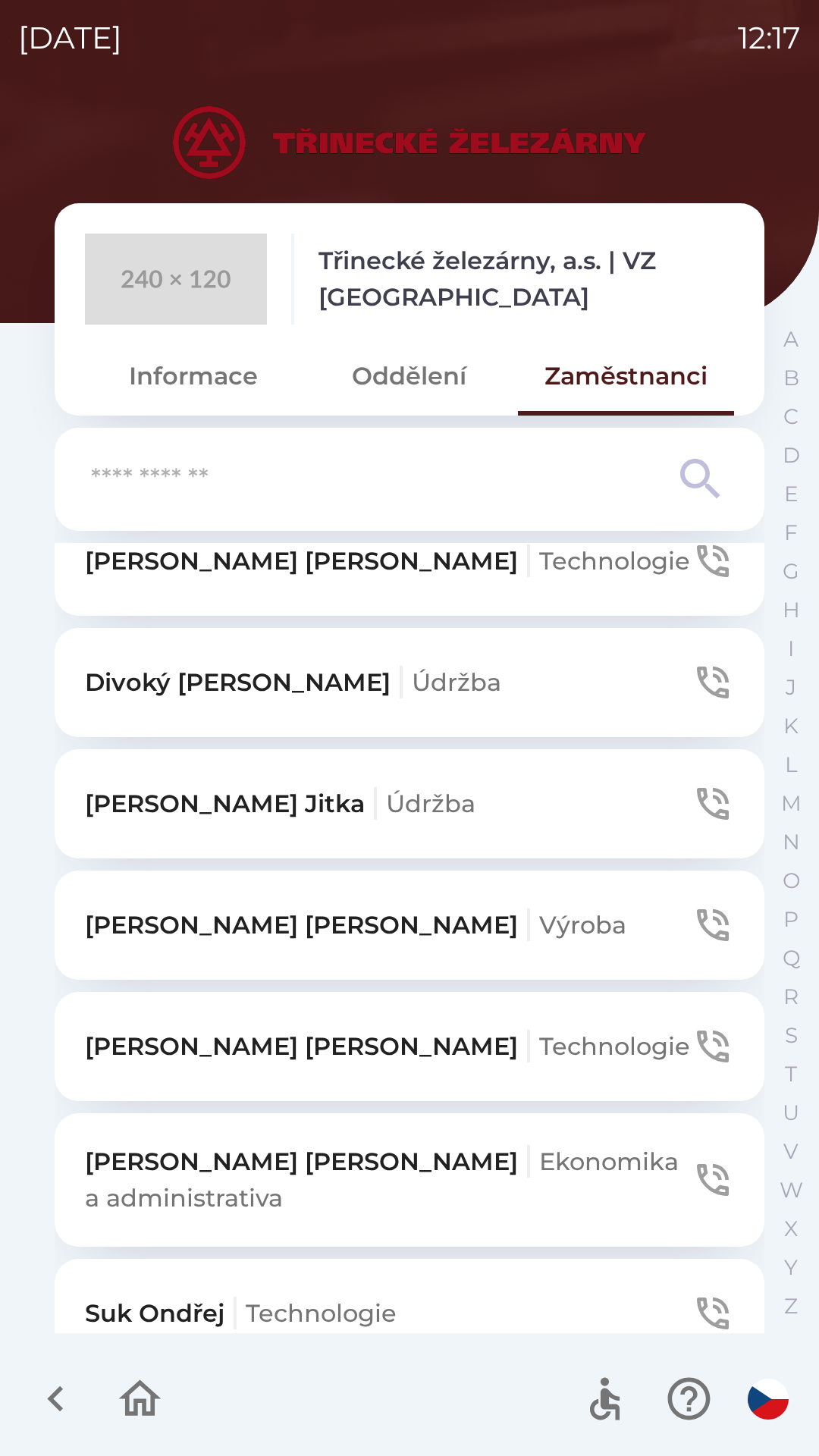
scroll to position [1042, 0]
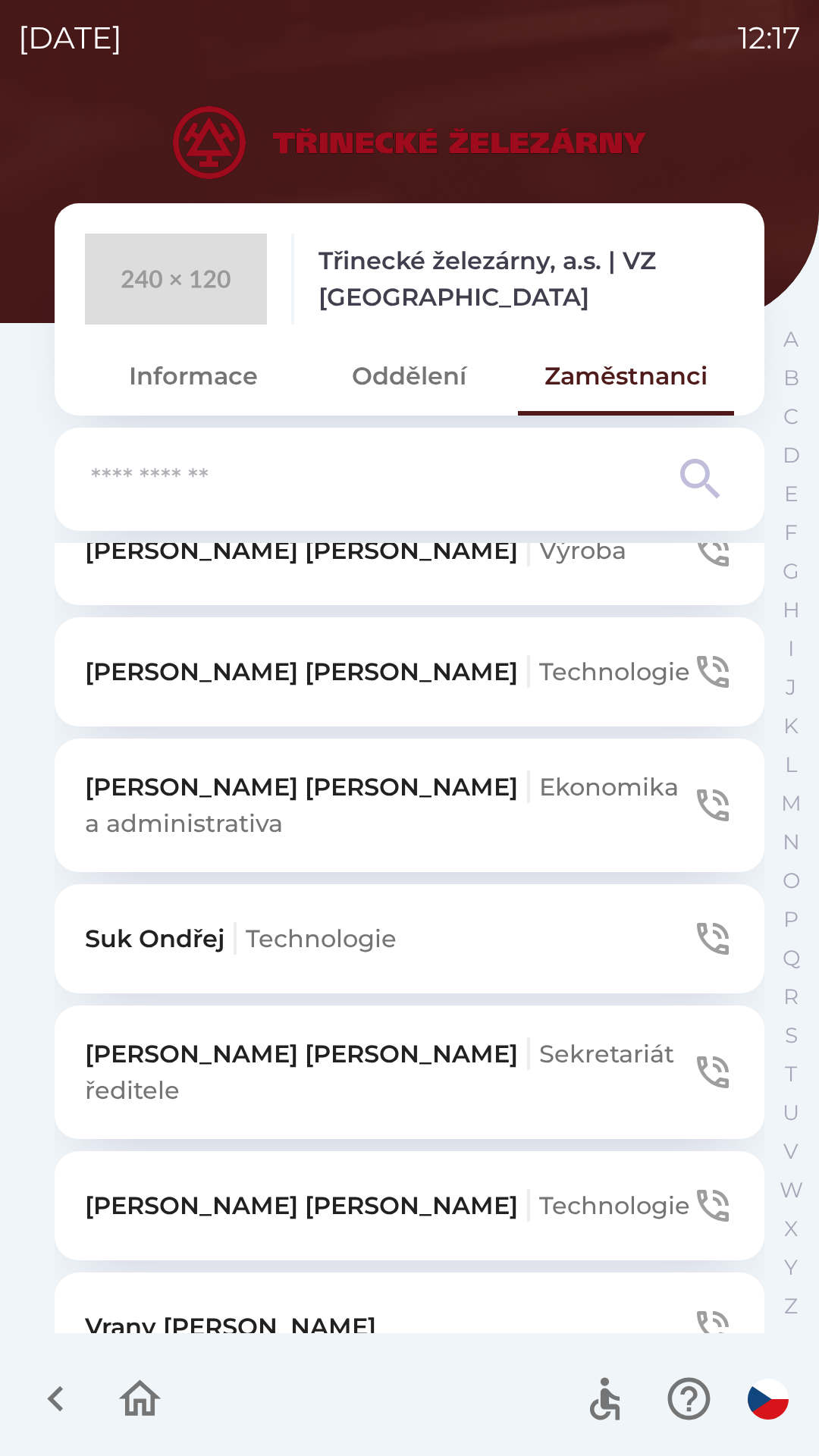
click at [491, 1273] on button "Vrany Stepan" at bounding box center [410, 1327] width 710 height 109
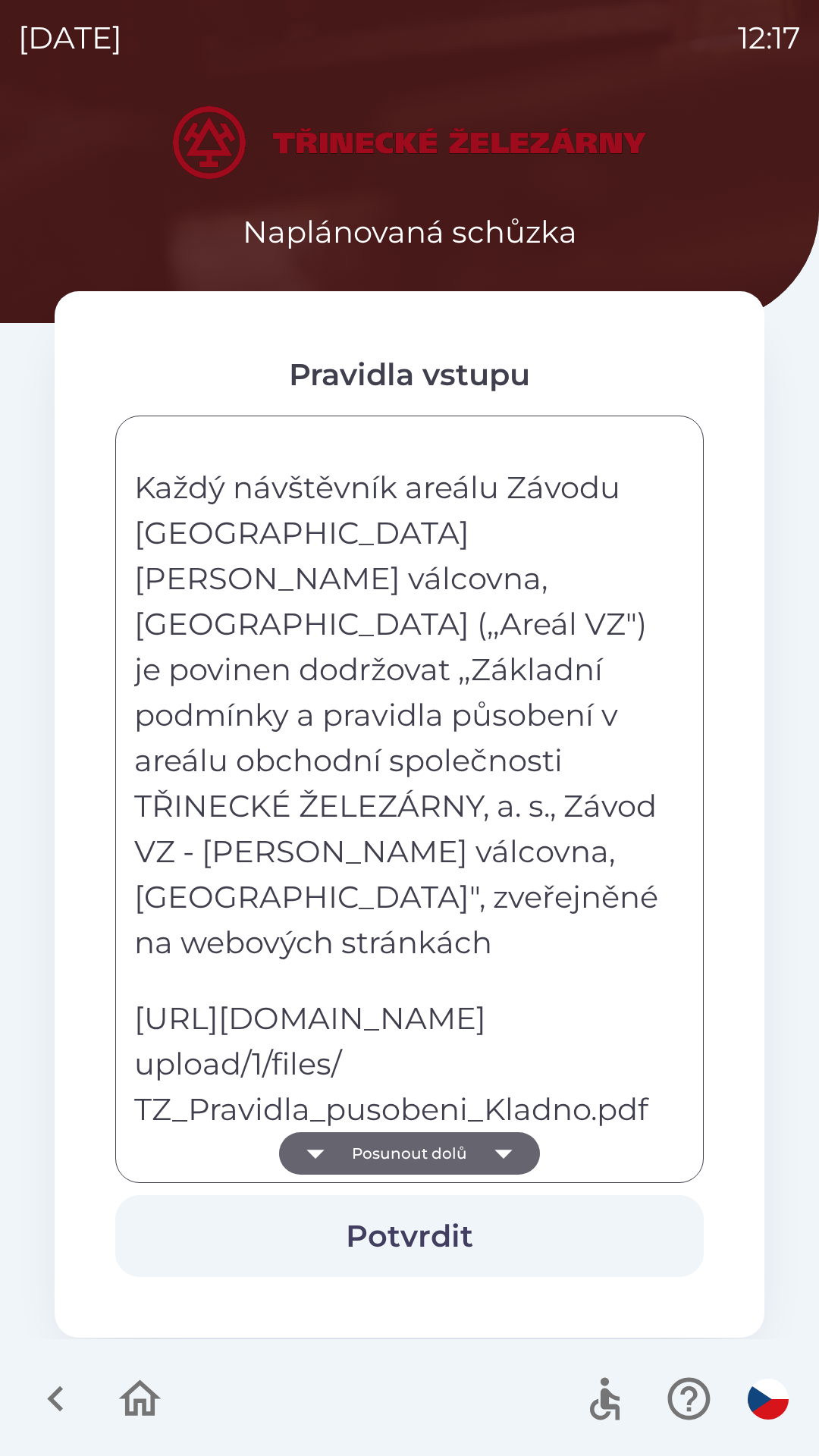
click at [383, 1161] on button "Posunout dolů" at bounding box center [410, 1154] width 261 height 43
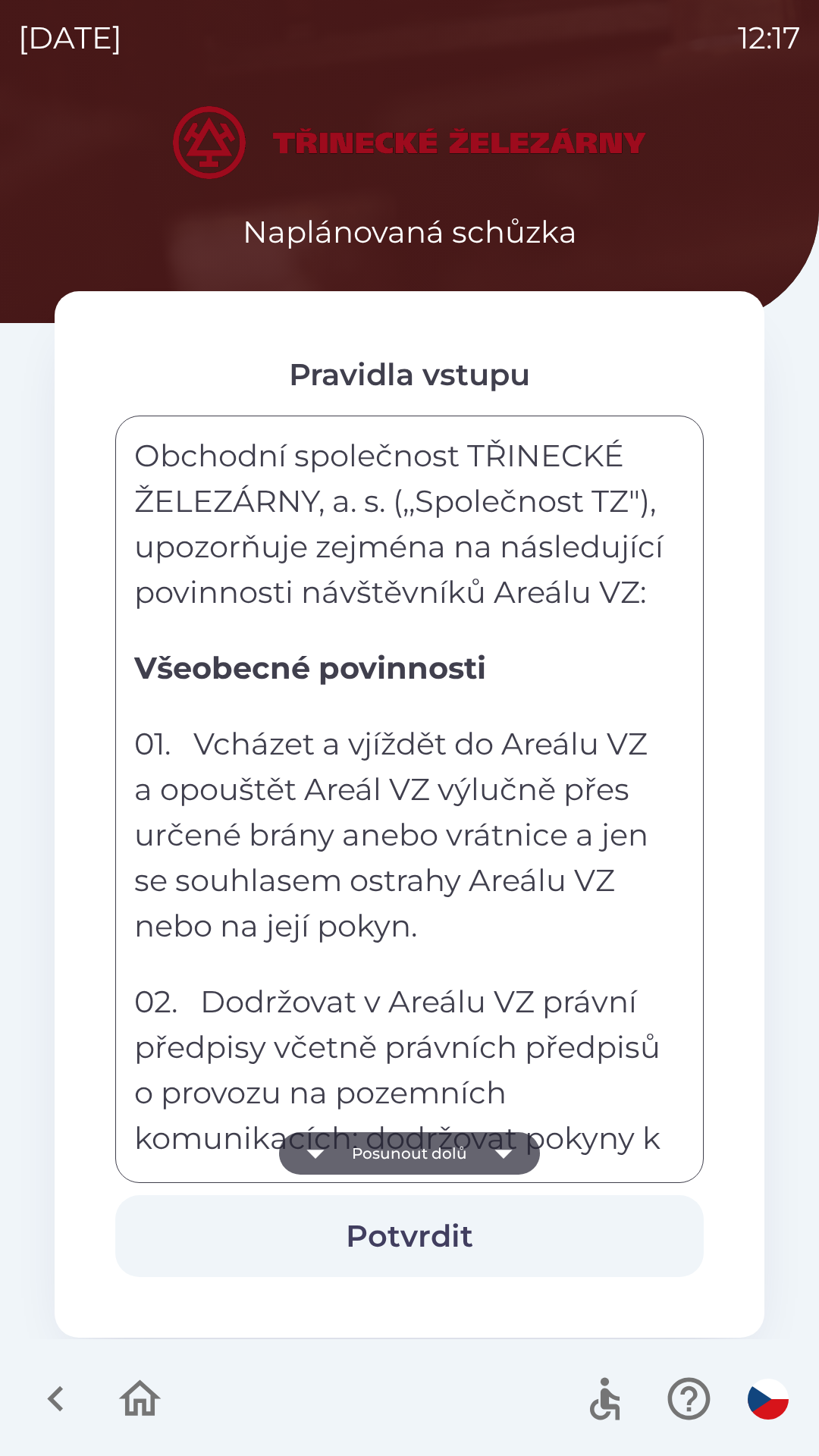
click at [385, 1146] on button "Posunout dolů" at bounding box center [410, 1154] width 261 height 43
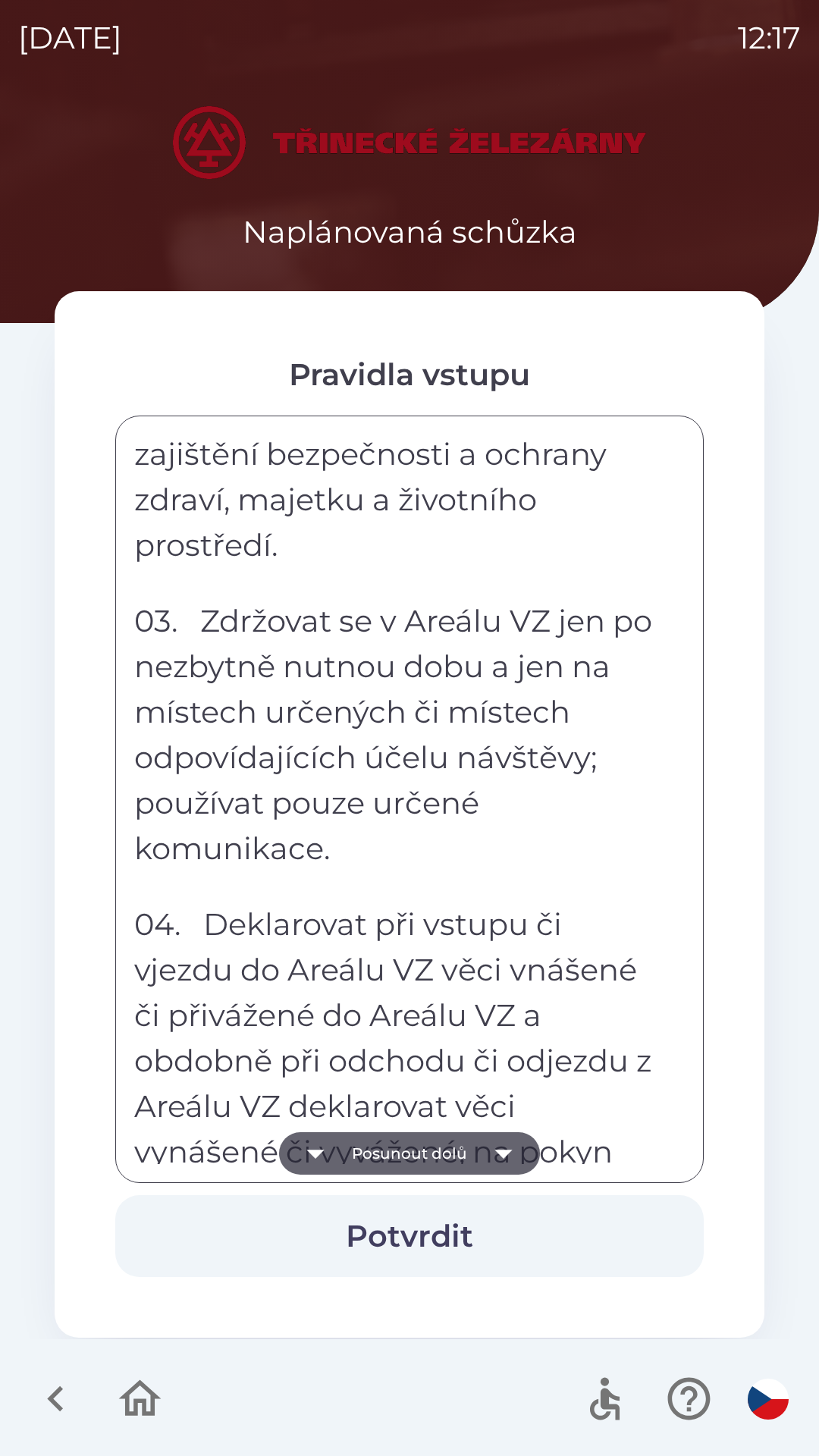
click at [381, 1147] on button "Posunout dolů" at bounding box center [410, 1154] width 261 height 43
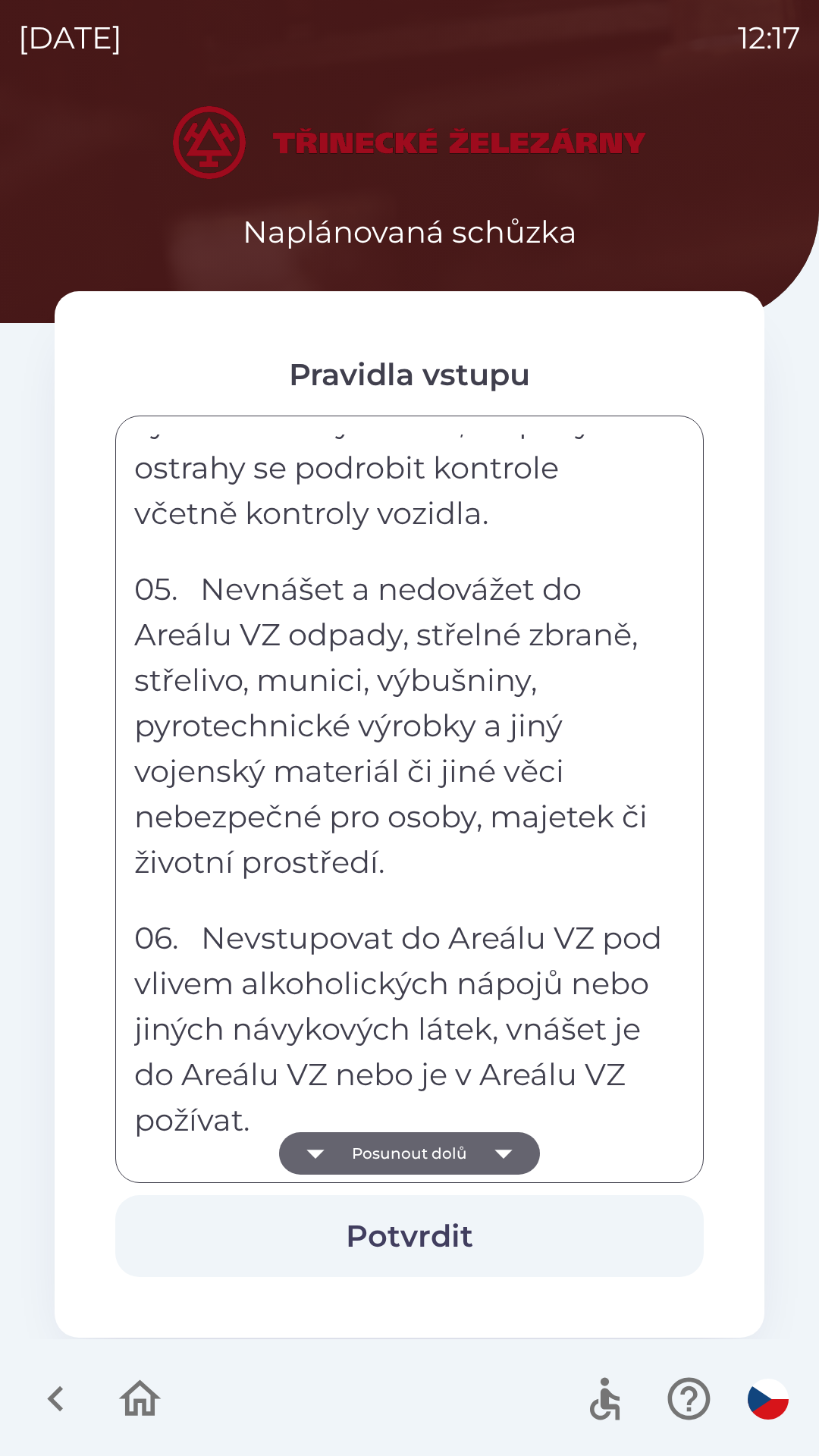
click at [386, 1156] on button "Posunout dolů" at bounding box center [410, 1154] width 261 height 43
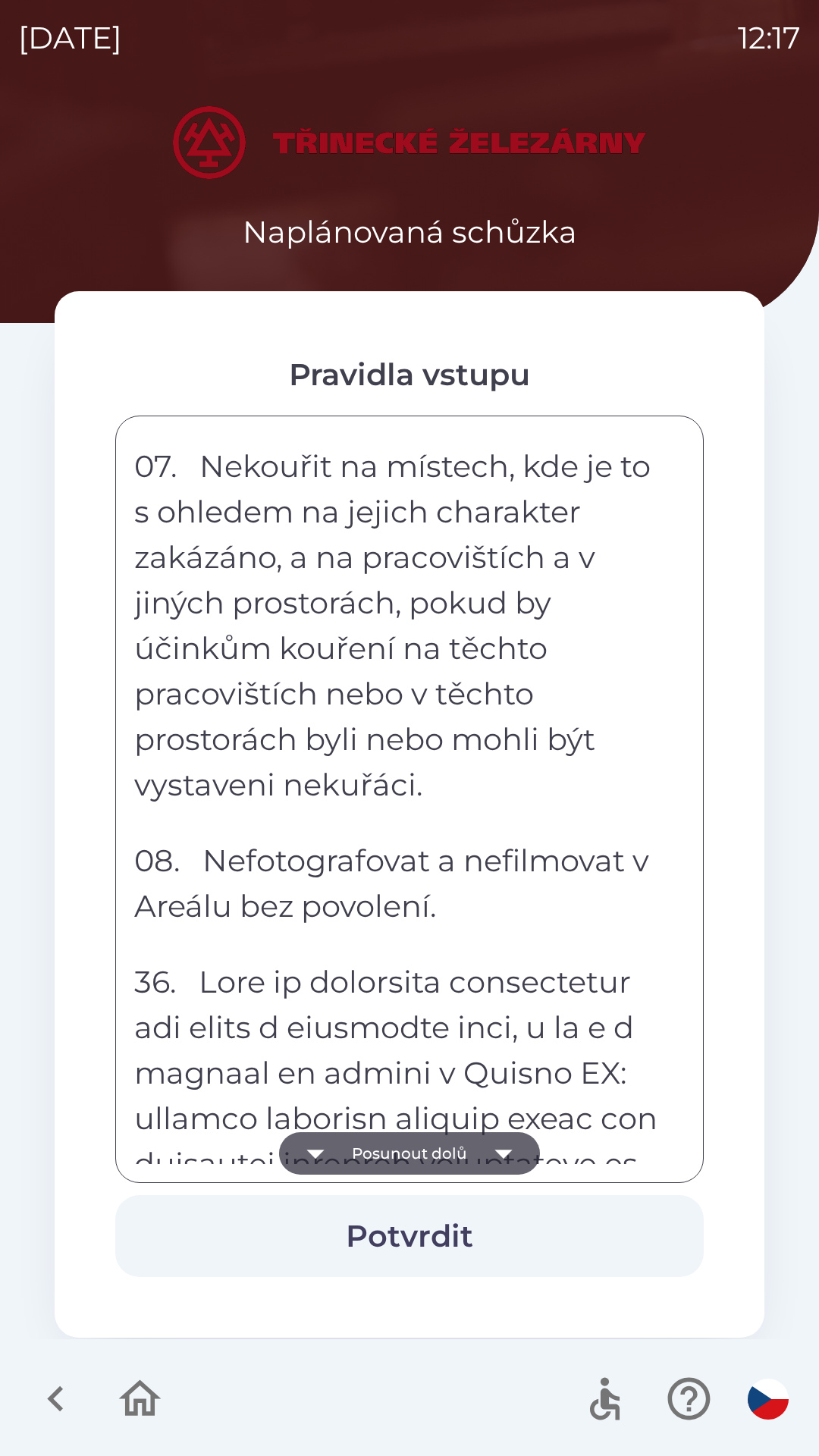
click at [383, 1164] on button "Posunout dolů" at bounding box center [410, 1154] width 261 height 43
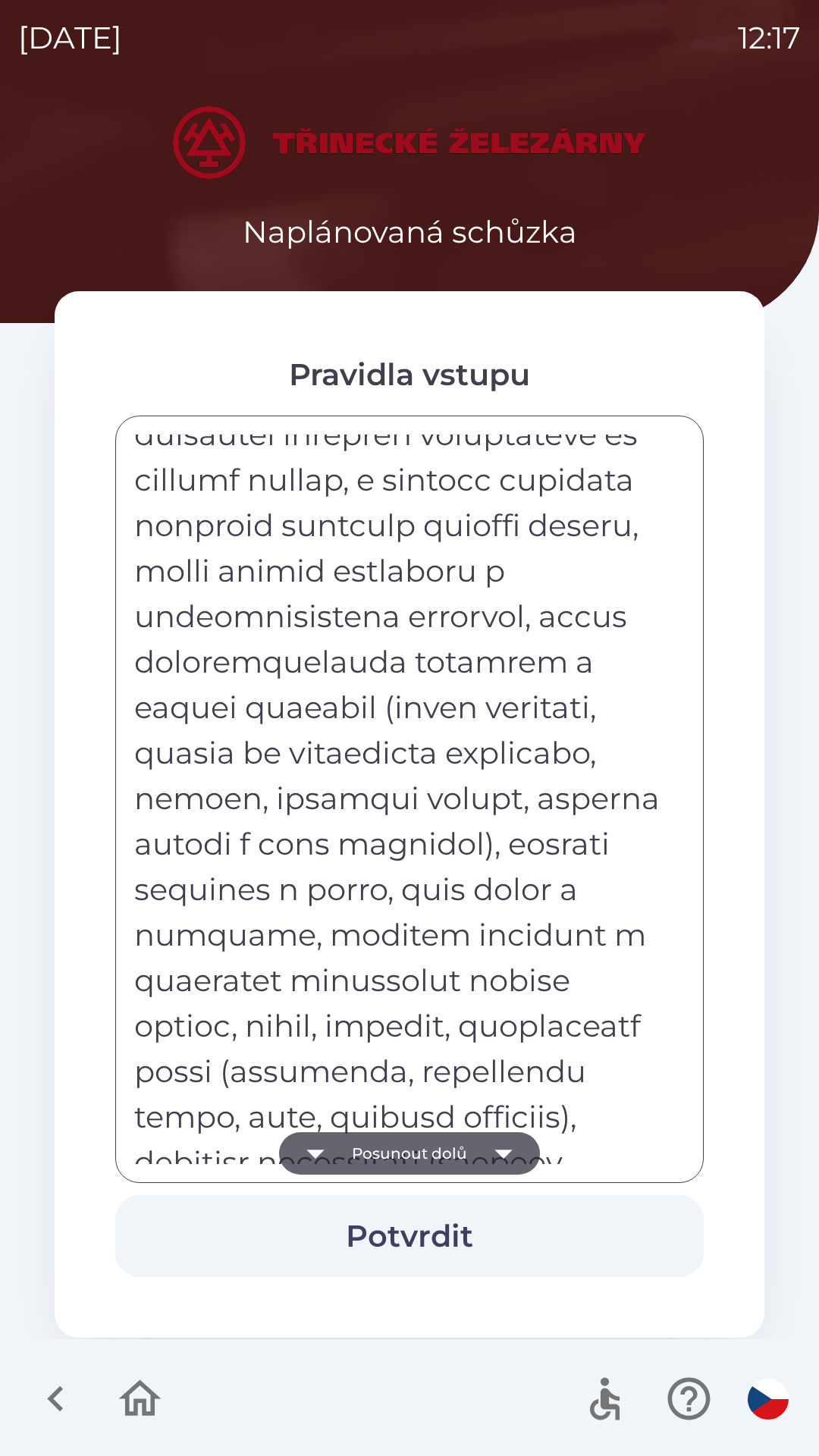
click at [381, 1172] on button "Posunout dolů" at bounding box center [410, 1154] width 261 height 43
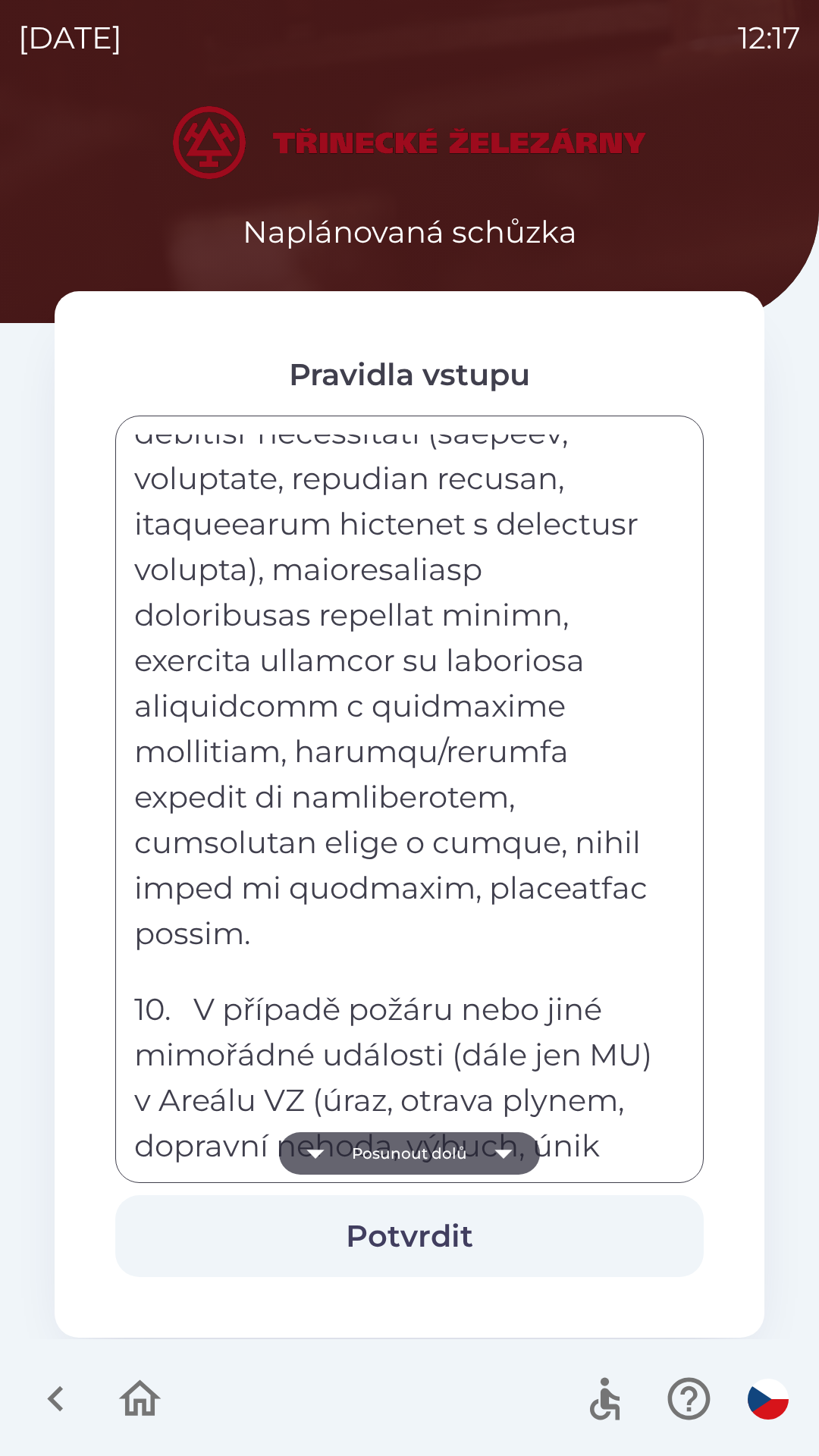
click at [381, 1156] on button "Posunout dolů" at bounding box center [410, 1154] width 261 height 43
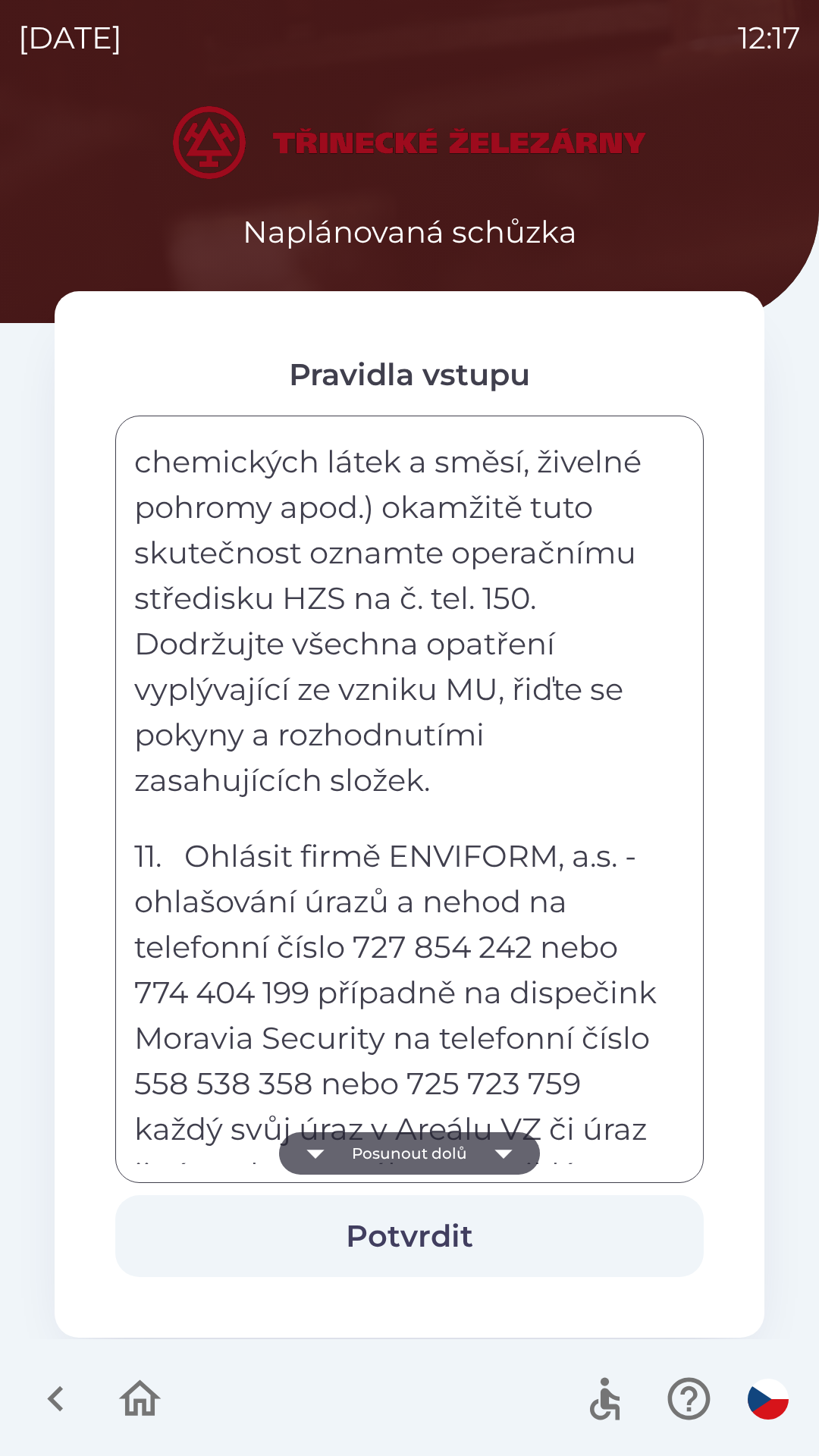
click at [380, 1149] on button "Posunout dolů" at bounding box center [410, 1154] width 261 height 43
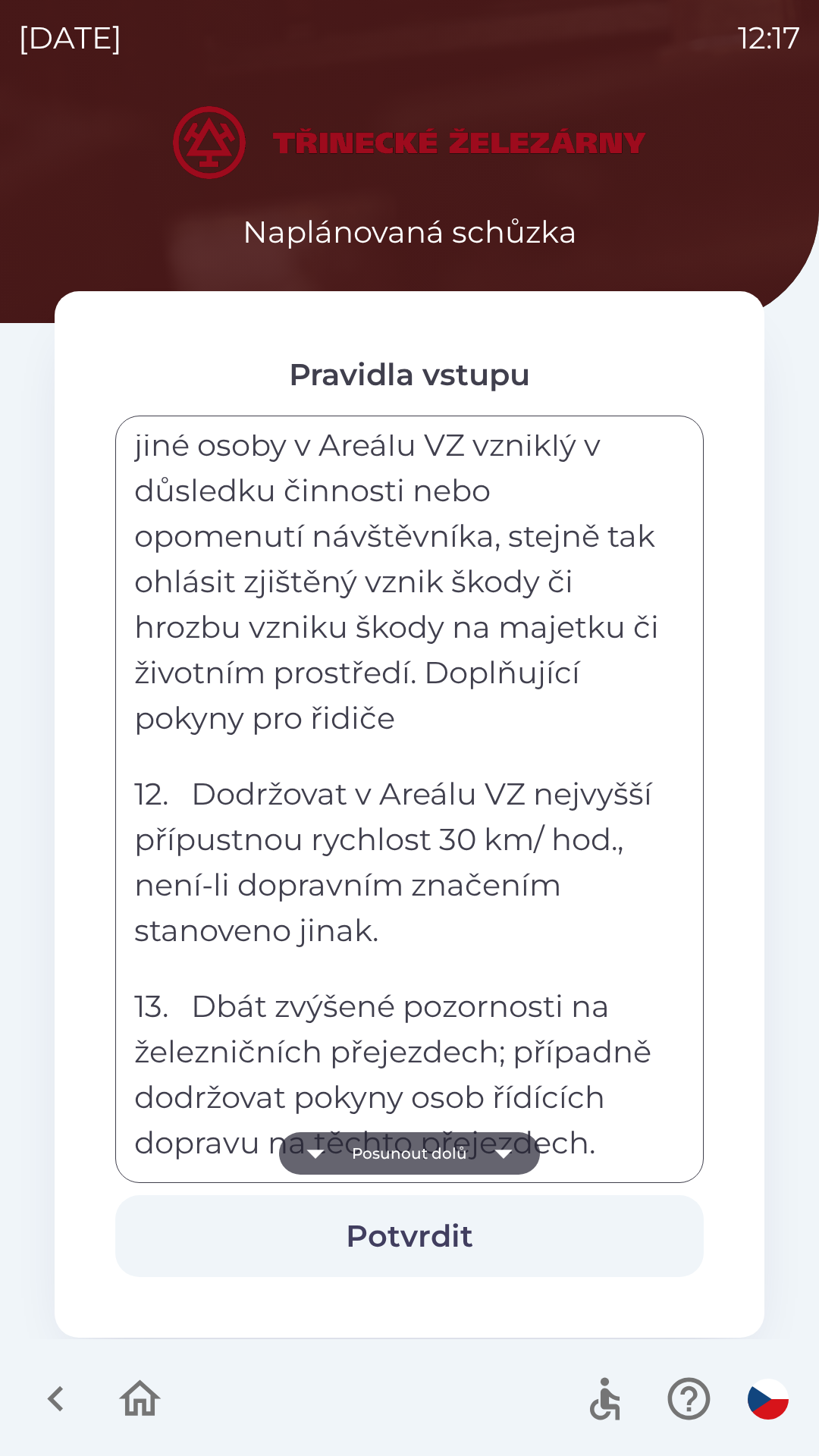
click at [386, 1166] on button "Posunout dolů" at bounding box center [410, 1154] width 261 height 43
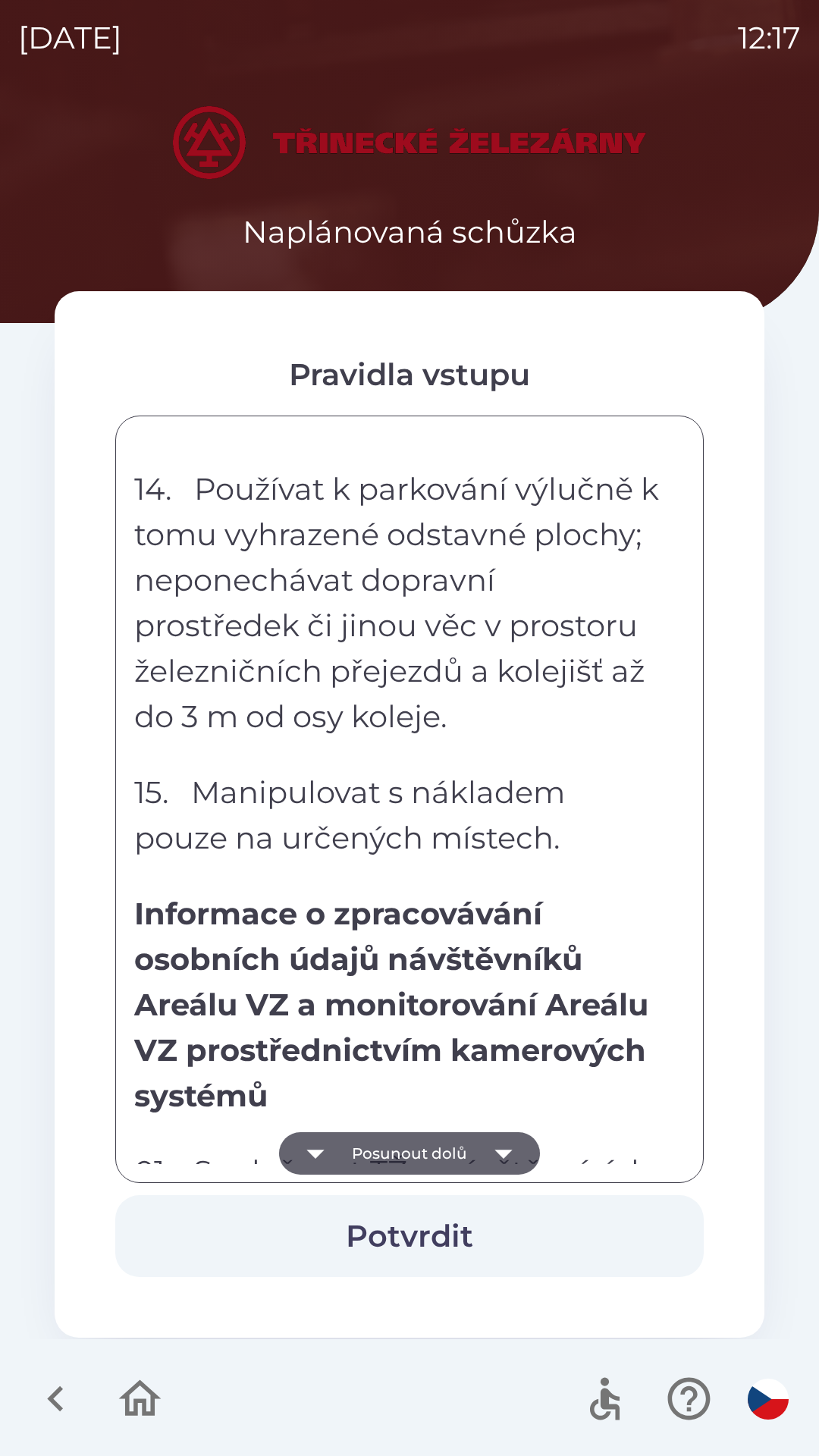
click at [386, 1162] on button "Posunout dolů" at bounding box center [410, 1154] width 261 height 43
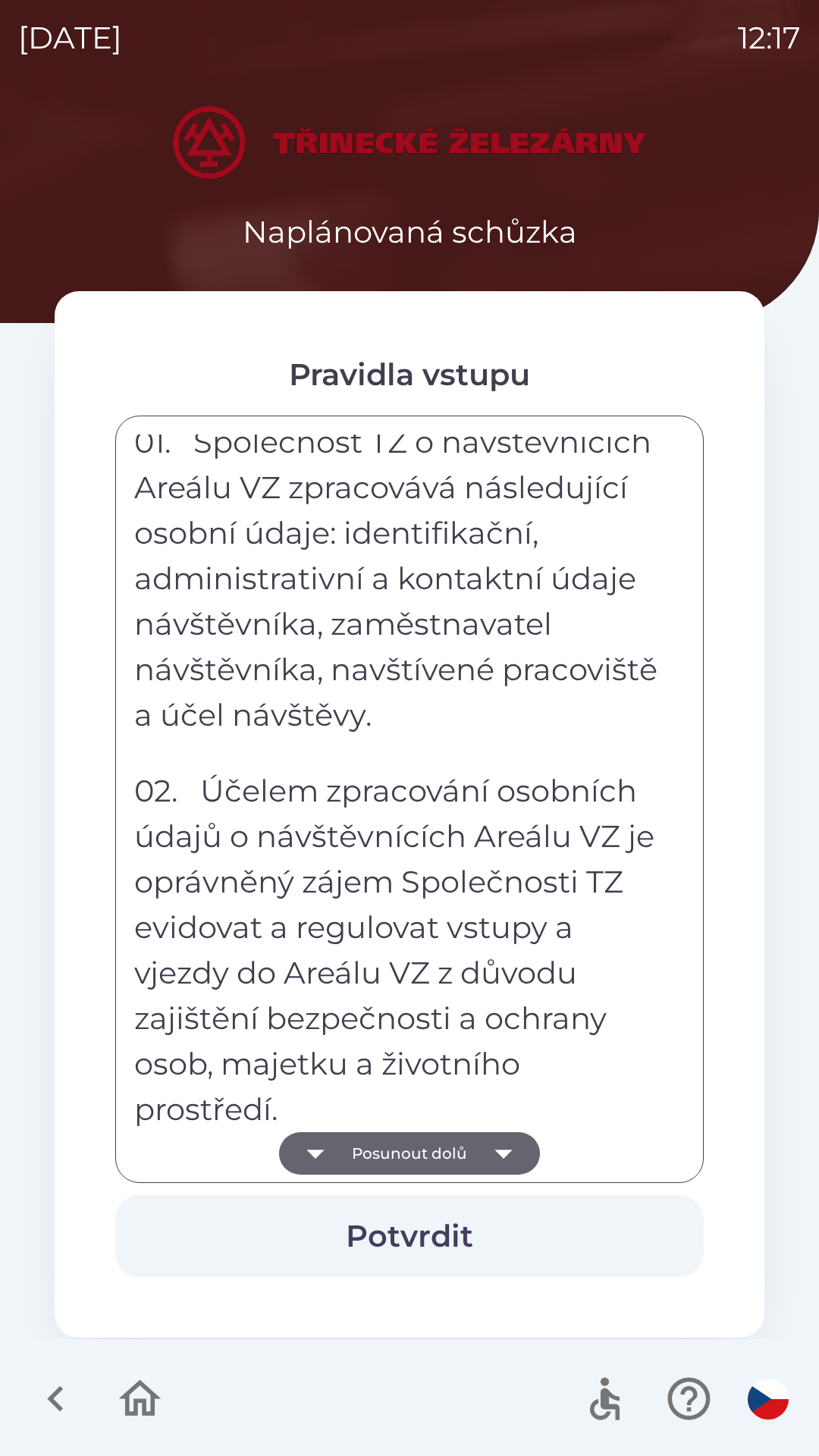
click at [385, 1156] on button "Posunout dolů" at bounding box center [410, 1154] width 261 height 43
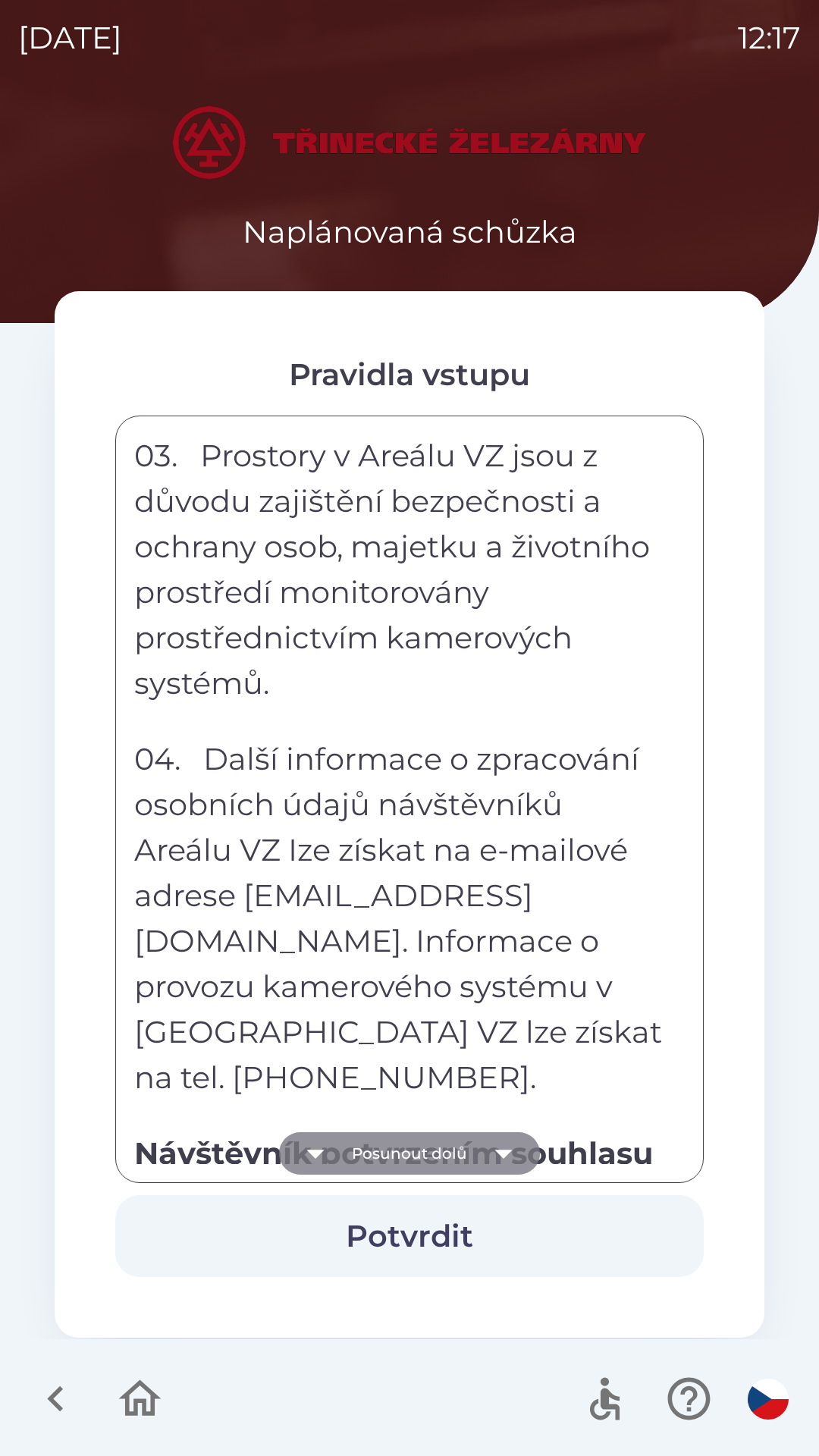
click at [387, 1148] on button "Posunout dolů" at bounding box center [410, 1154] width 261 height 43
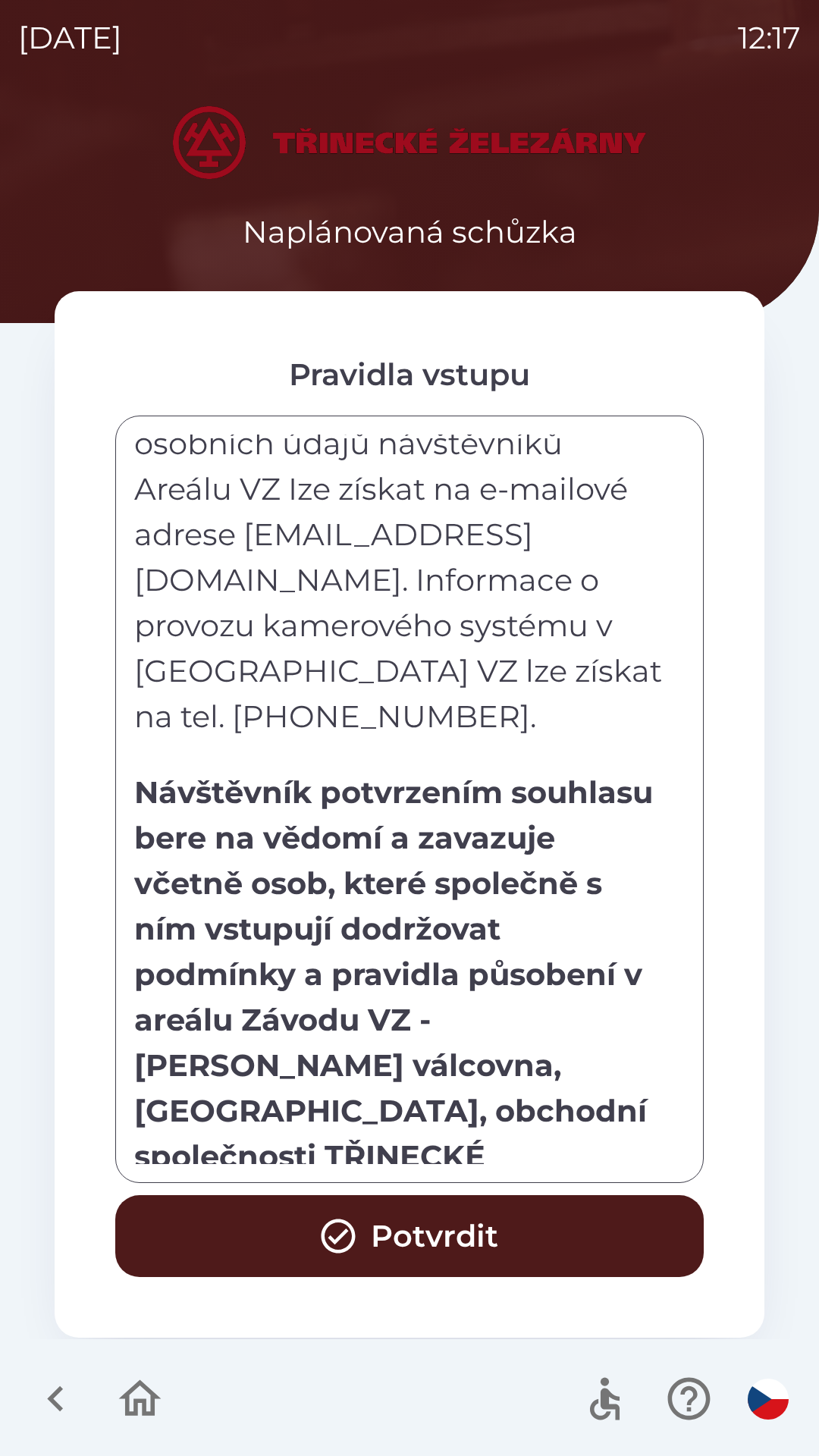
click at [537, 1242] on button "Potvrdit" at bounding box center [410, 1236] width 589 height 82
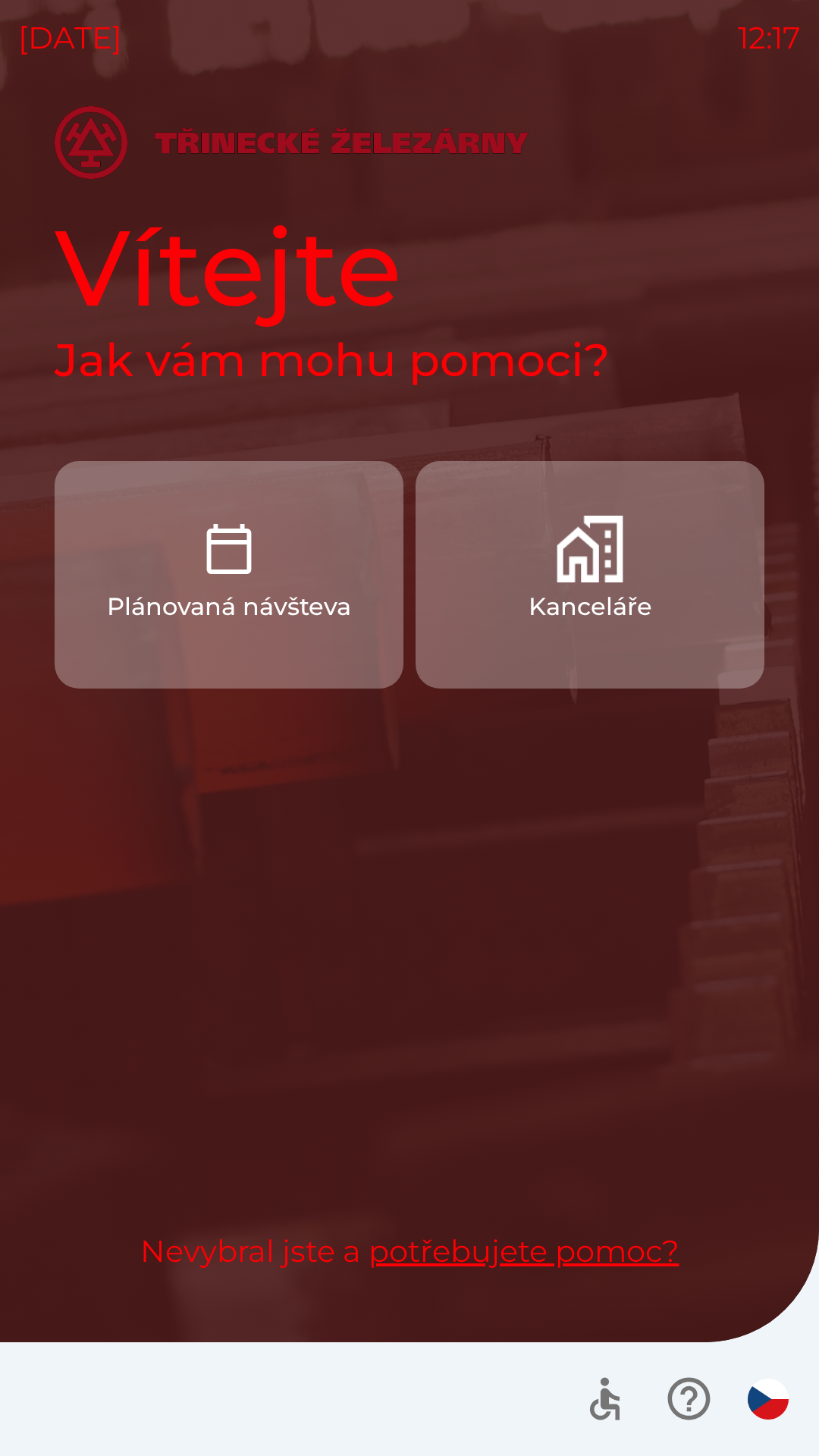
click at [519, 606] on button "Kanceláře" at bounding box center [590, 574] width 349 height 228
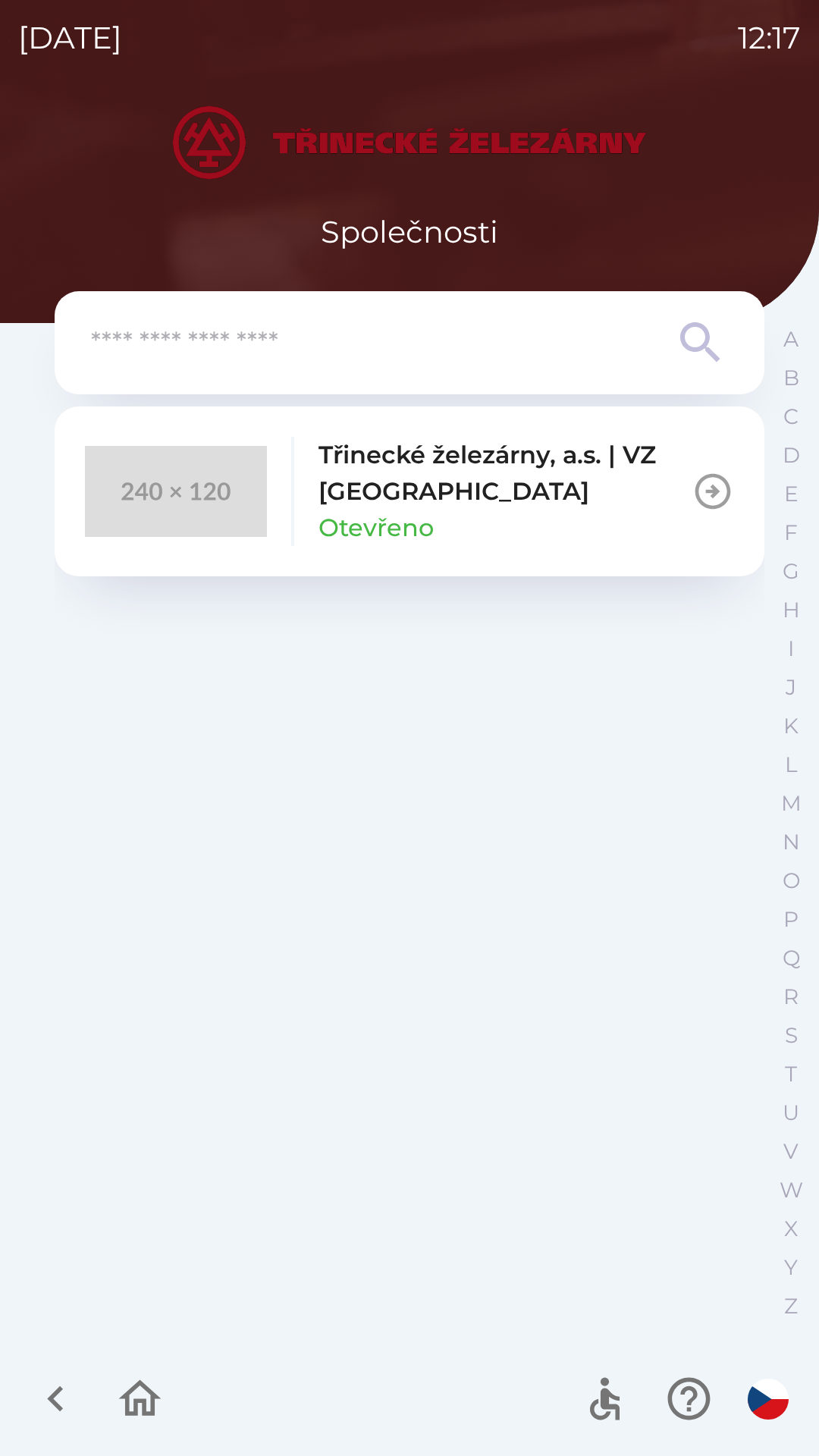
click at [132, 1419] on icon "button" at bounding box center [139, 1398] width 51 height 51
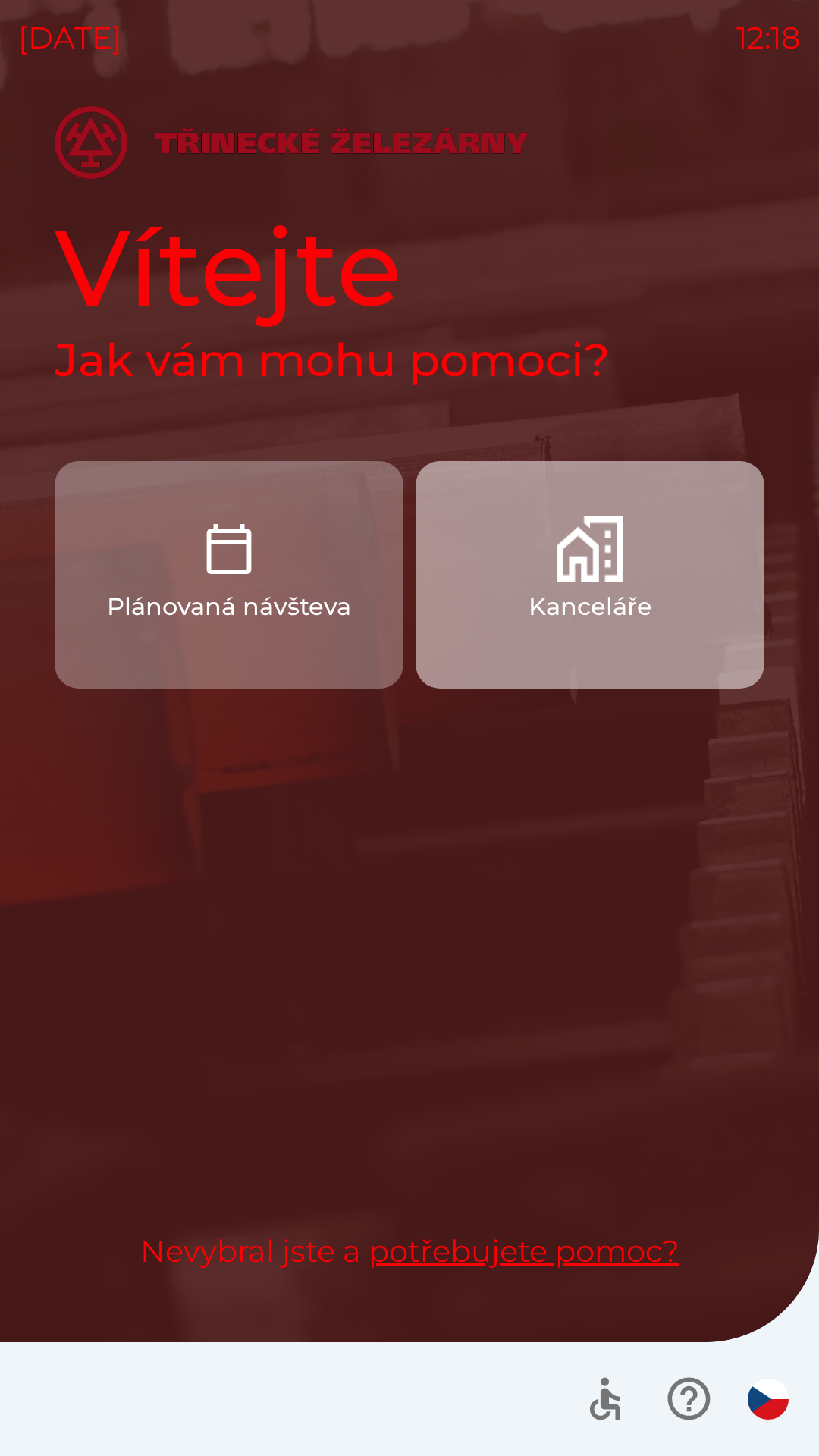
click at [703, 590] on button "Kanceláře" at bounding box center [590, 574] width 349 height 228
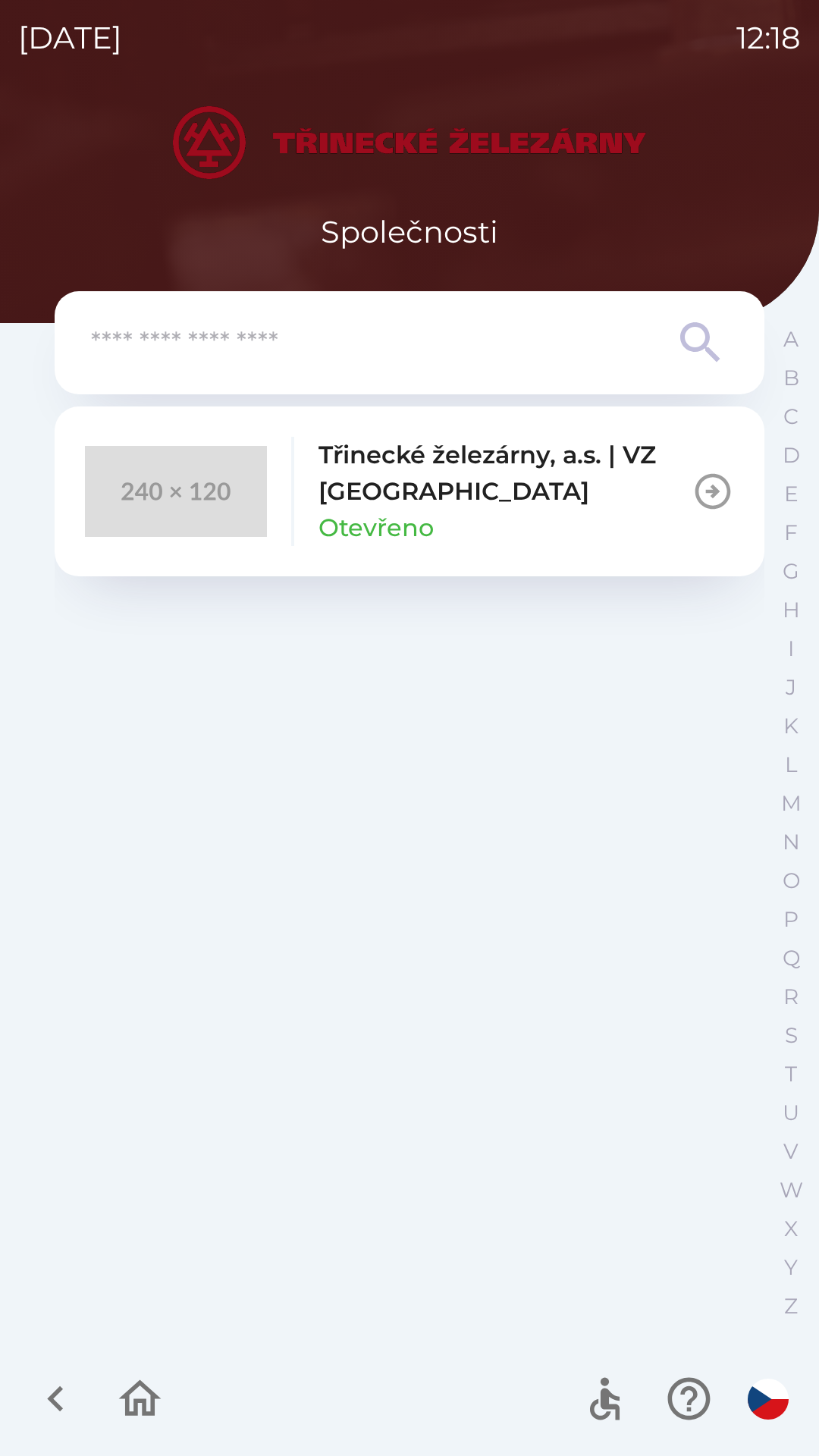
click at [566, 514] on div "Třinecké železárny, a.s. | VZ Kladno Otevřeno" at bounding box center [504, 491] width 373 height 109
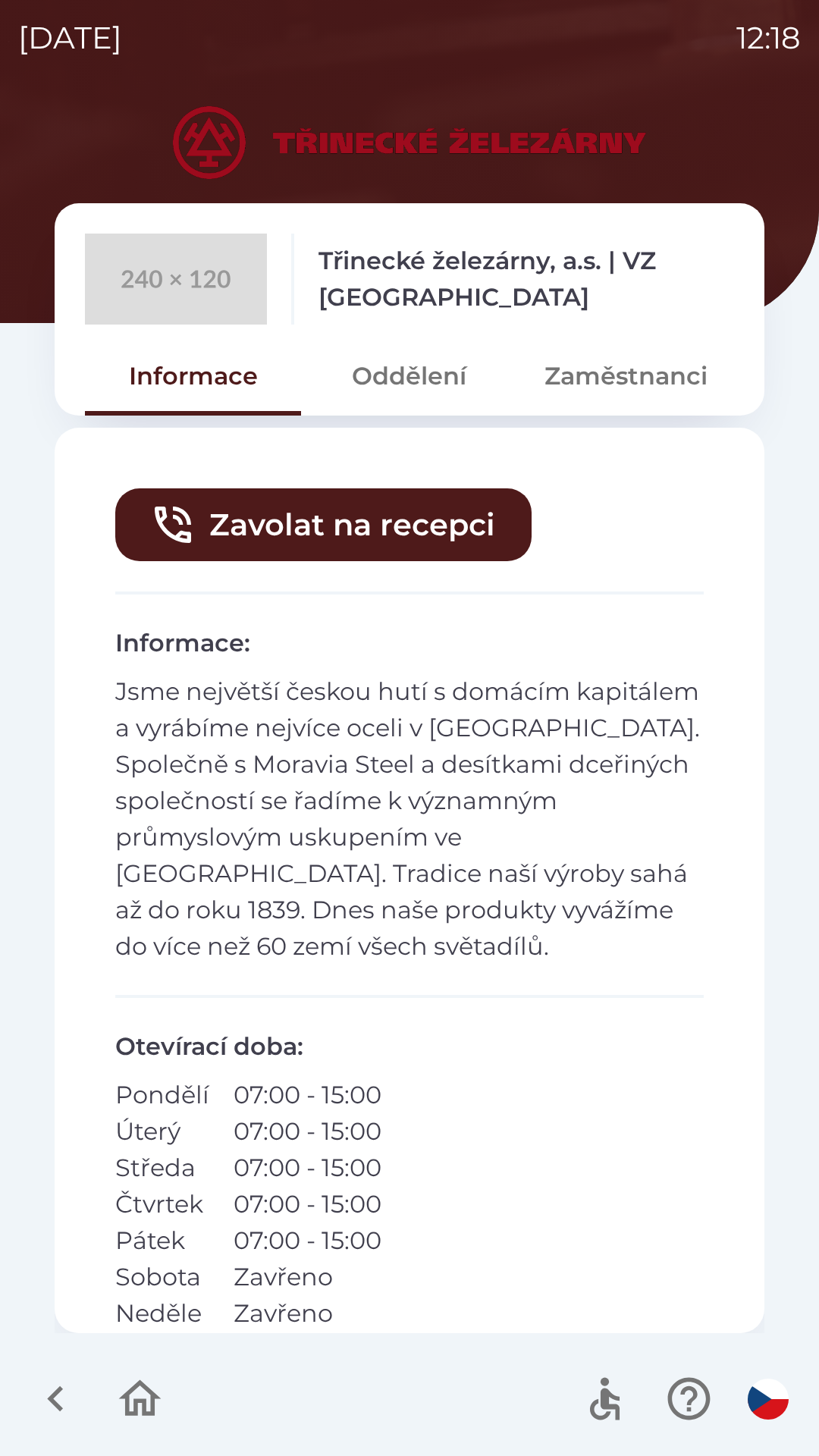
scroll to position [59, 0]
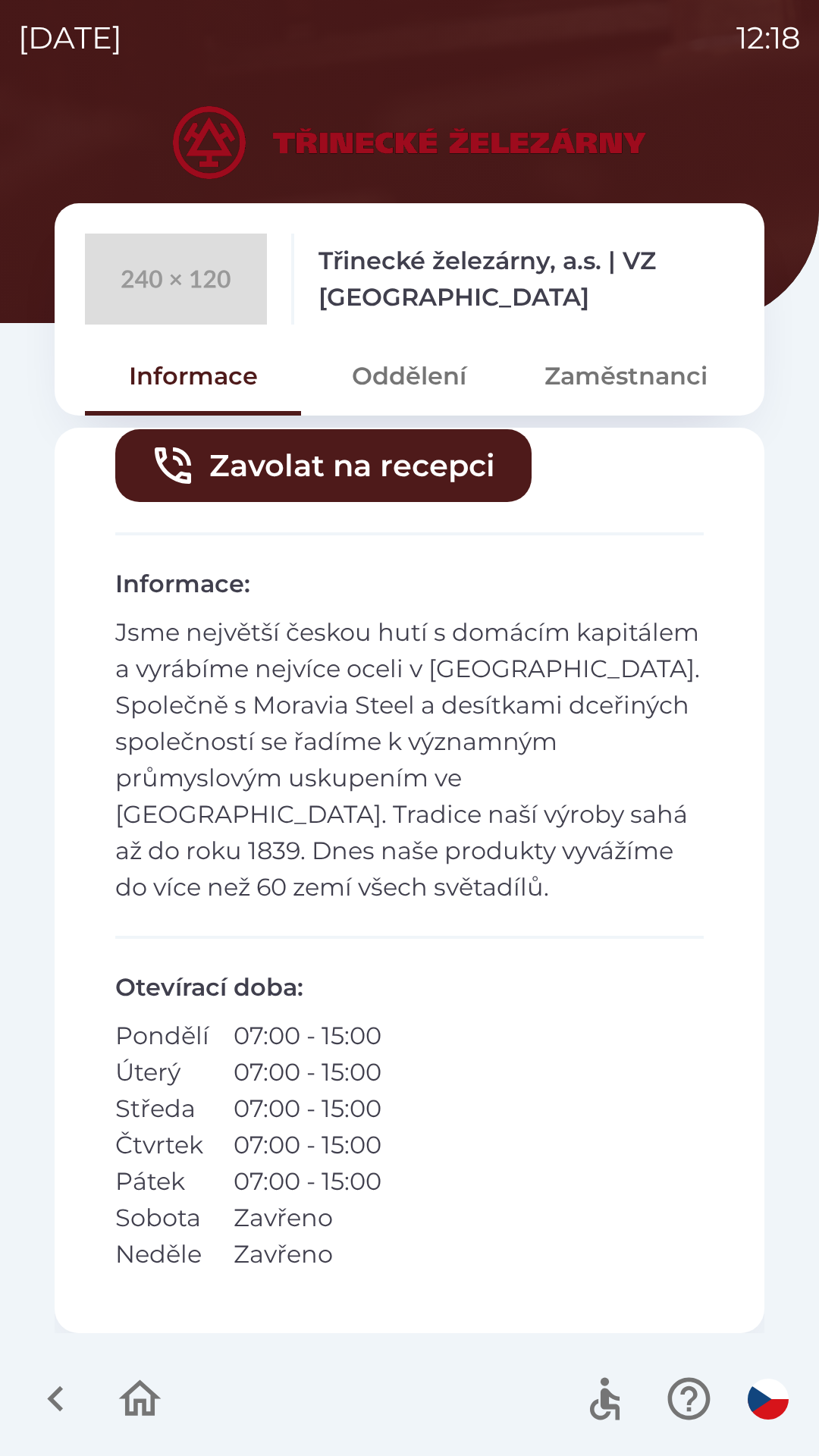
click at [636, 392] on button "Zaměstnanci" at bounding box center [626, 377] width 216 height 55
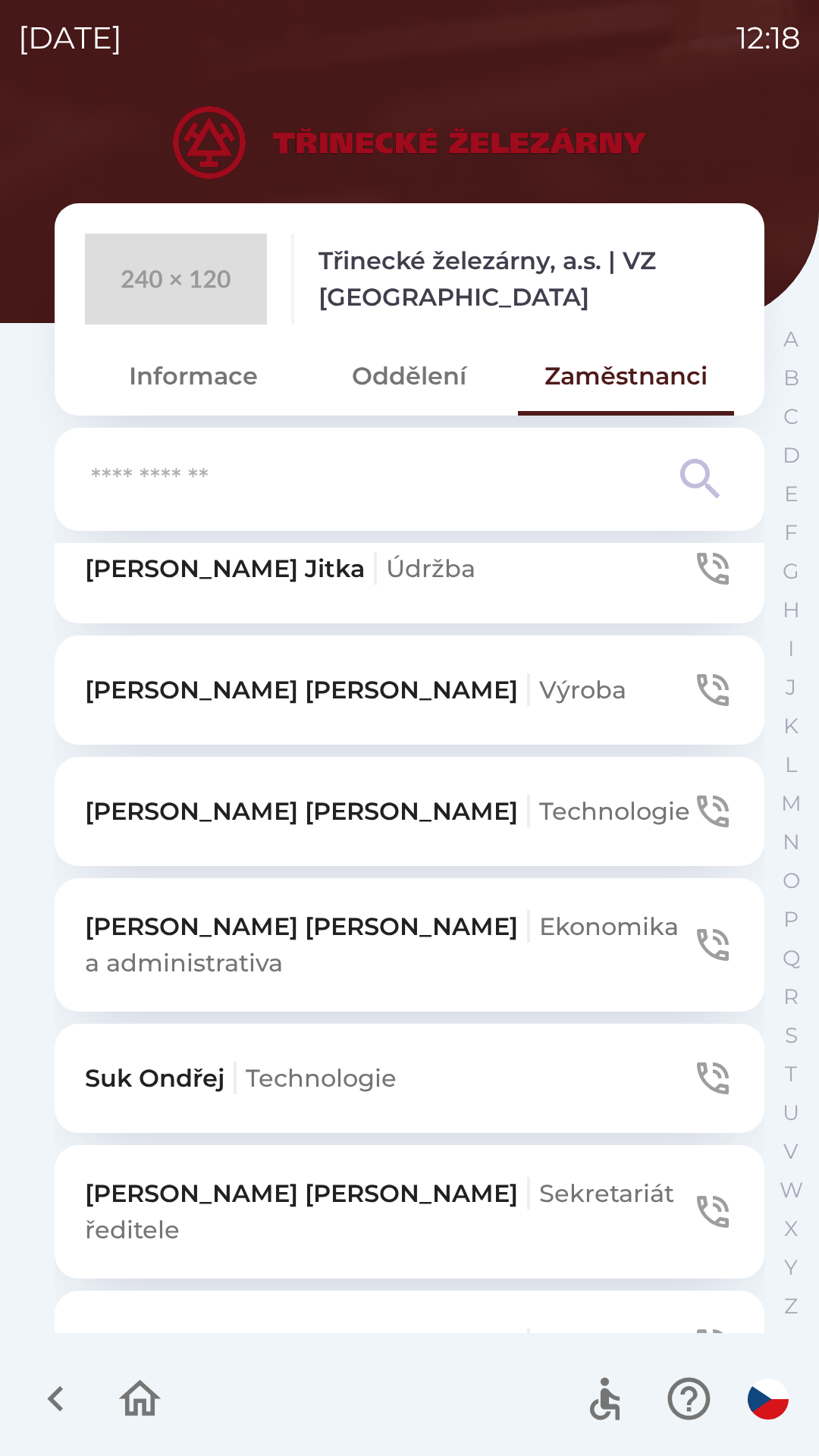
scroll to position [921, 0]
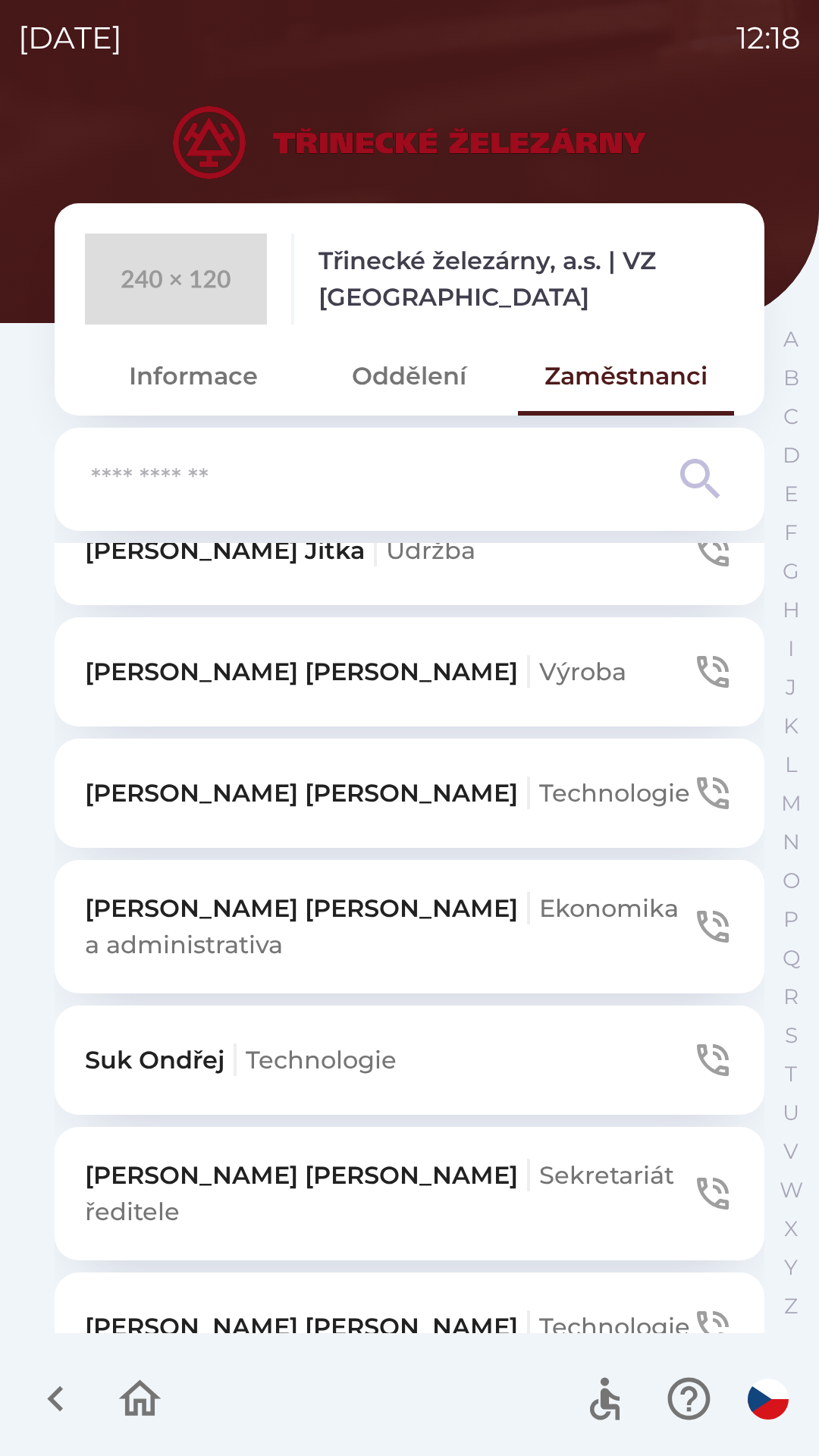
click at [164, 1373] on div at bounding box center [98, 1398] width 147 height 63
click at [139, 1407] on icon "button" at bounding box center [139, 1398] width 51 height 51
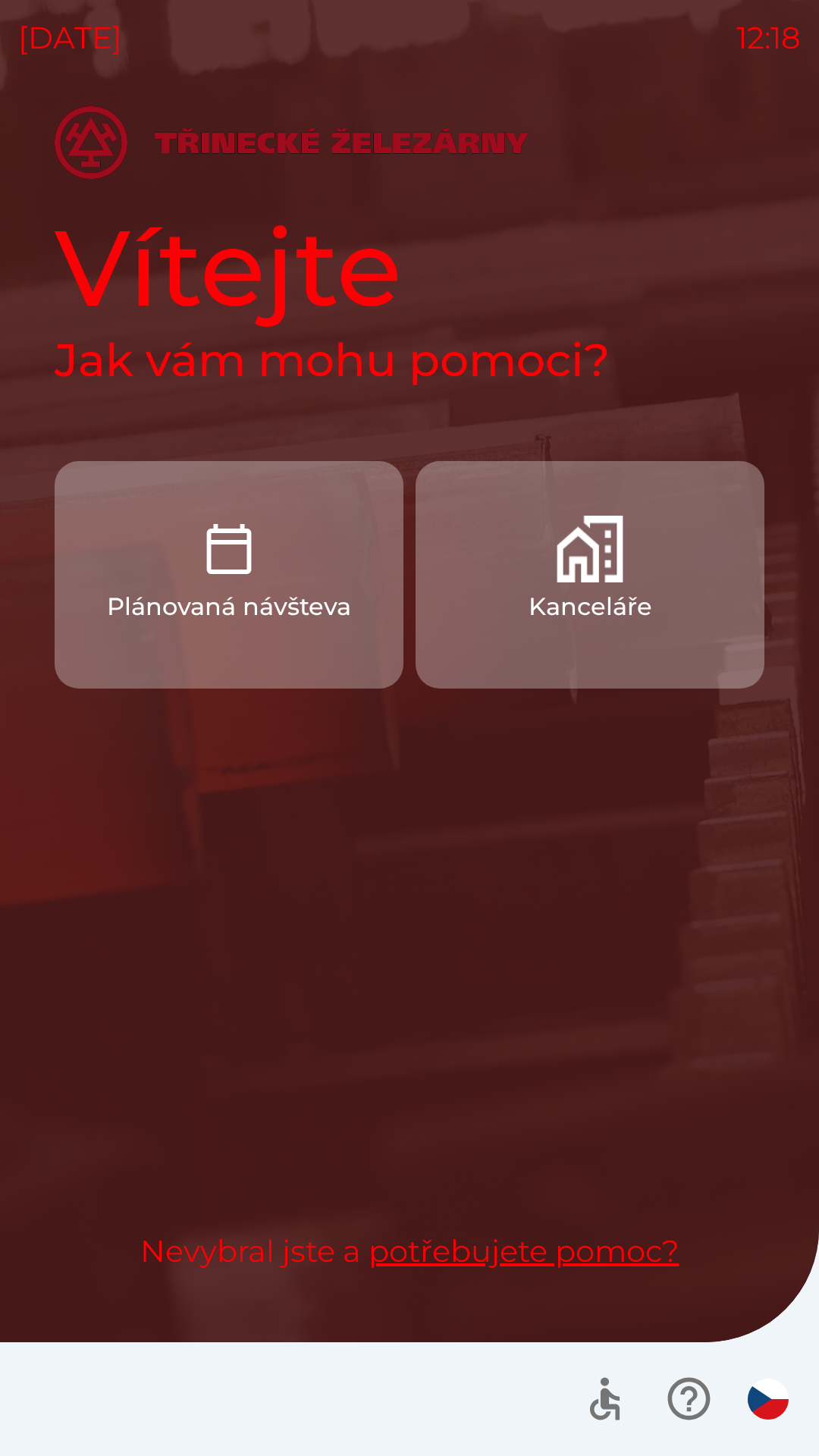
click at [571, 964] on div "Plánovaná návšteva Kanceláře" at bounding box center [410, 814] width 710 height 706
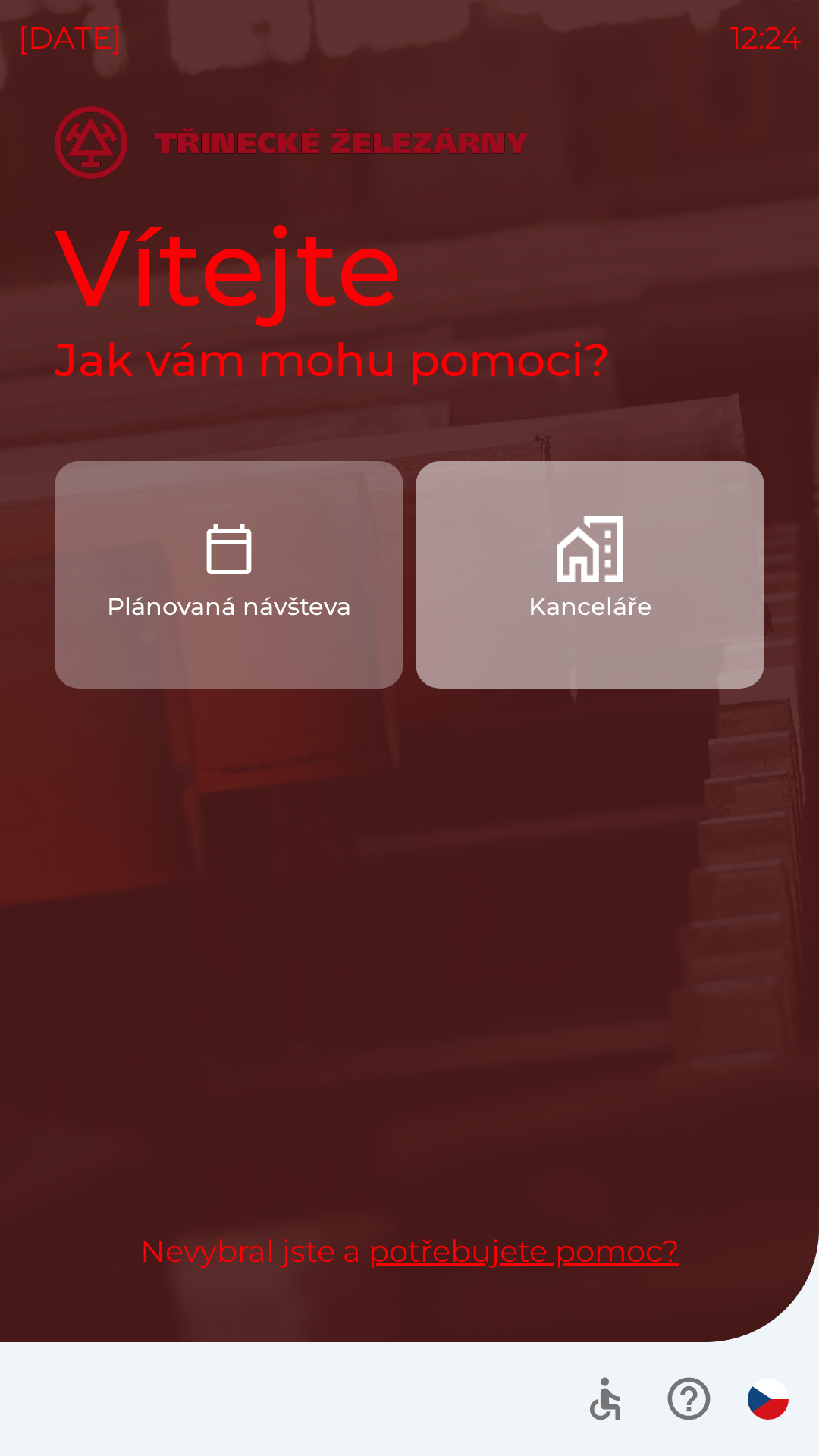
click at [647, 592] on p "Kanceláře" at bounding box center [589, 606] width 123 height 36
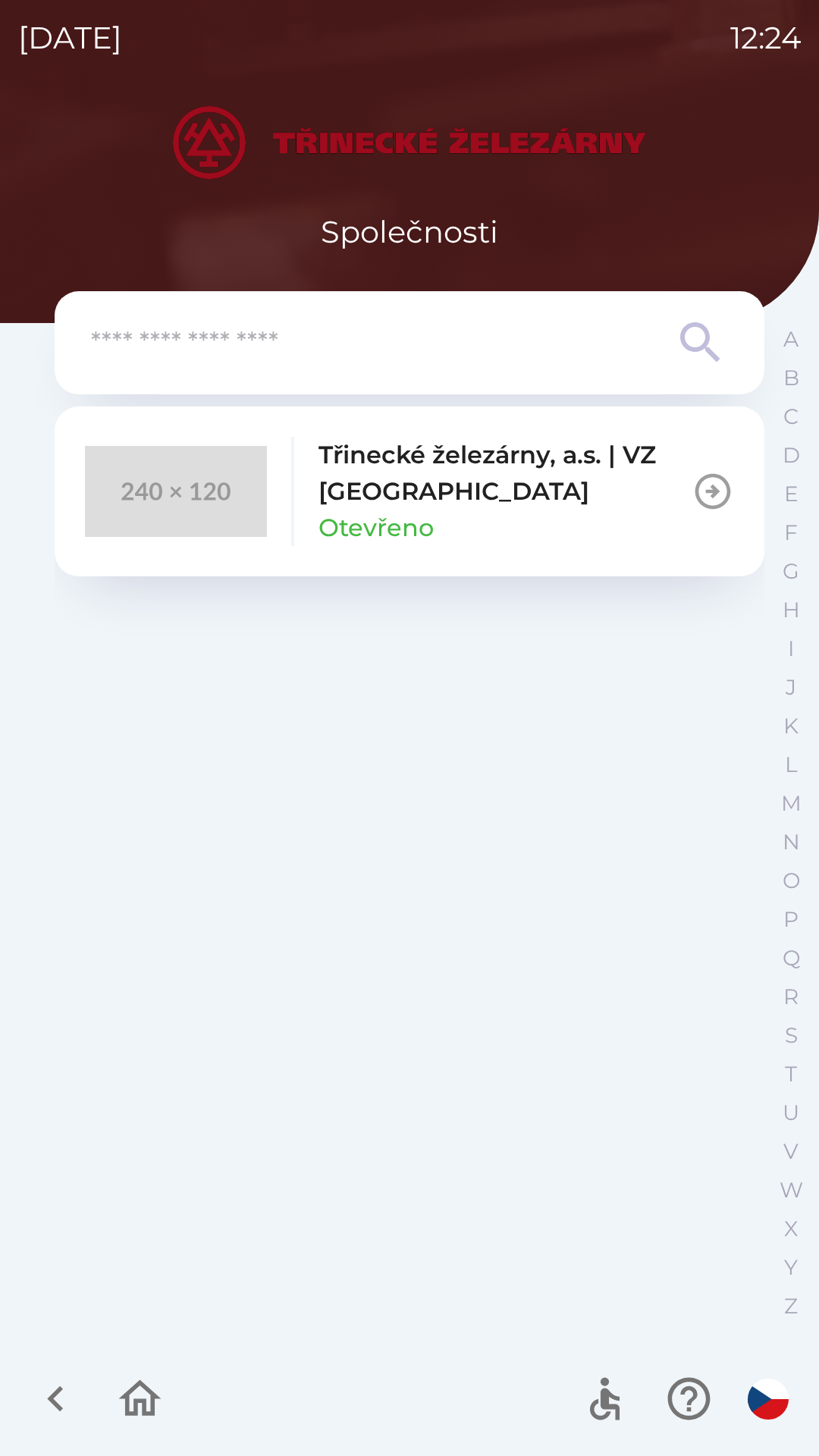
click at [540, 512] on div "Třinecké železárny, a.s. | VZ Kladno Otevřeno" at bounding box center [504, 491] width 373 height 109
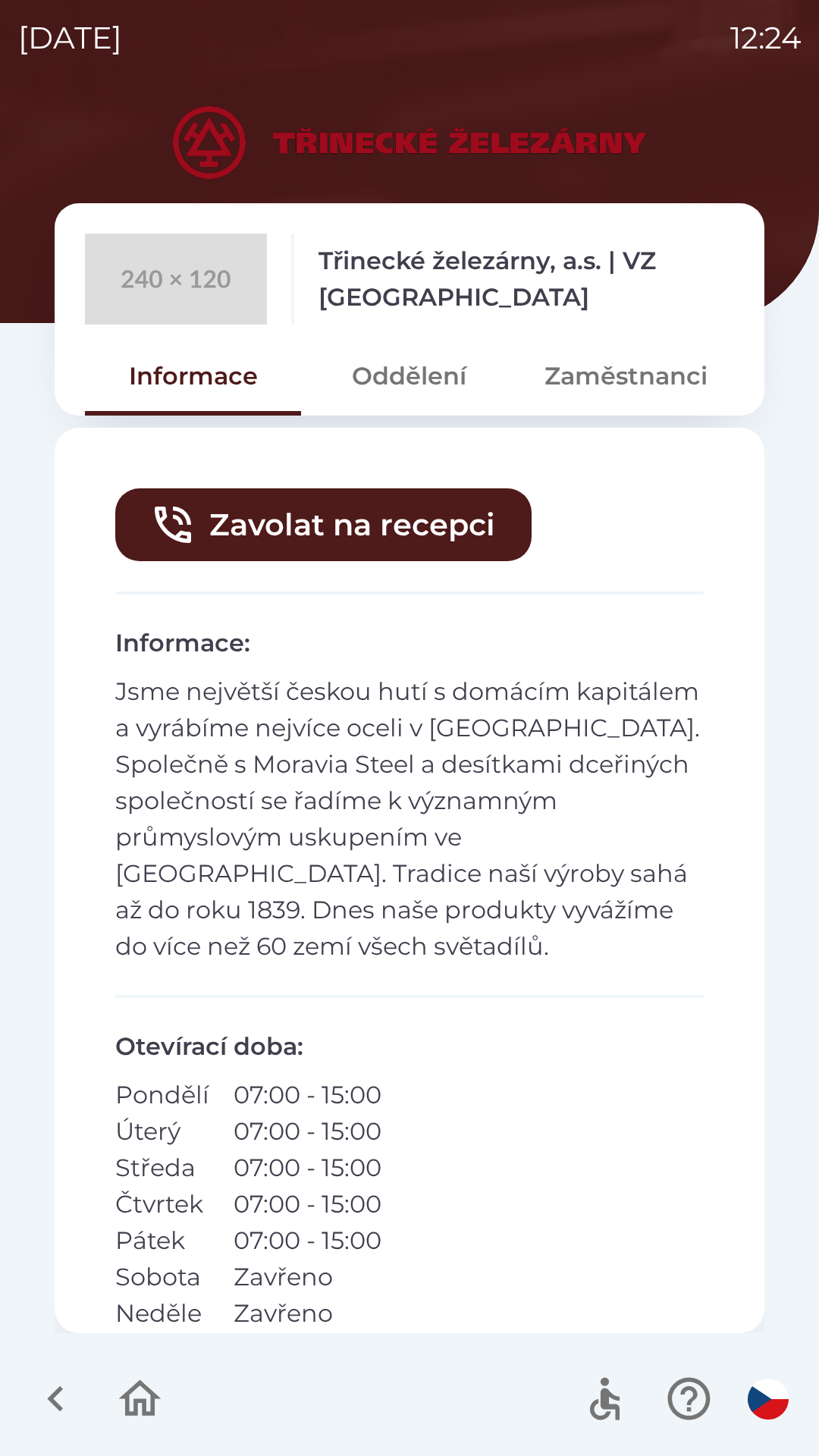
click at [647, 376] on button "Zaměstnanci" at bounding box center [626, 377] width 216 height 55
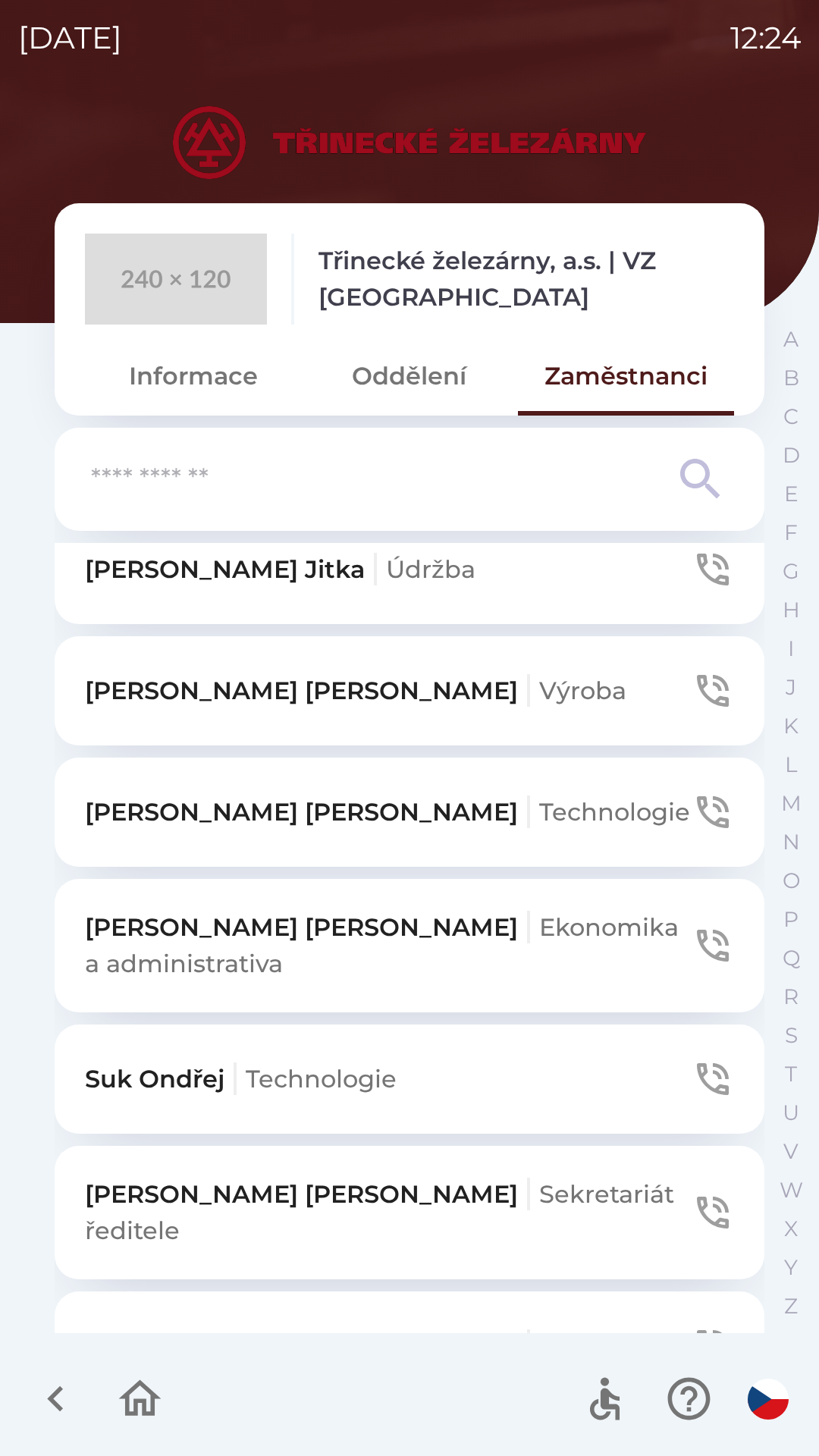
scroll to position [921, 0]
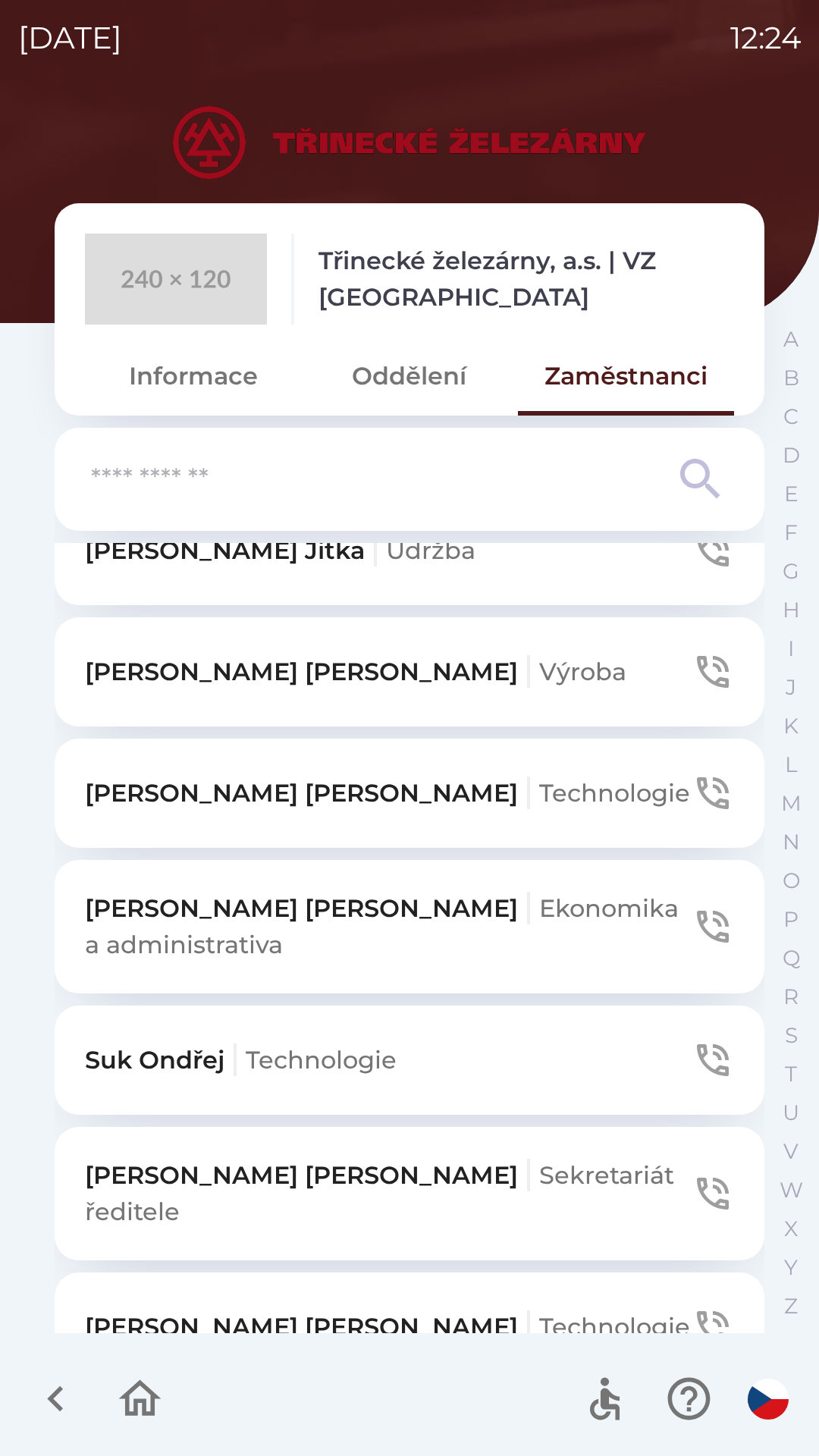
click at [397, 930] on p "[PERSON_NAME] a administrativa" at bounding box center [388, 927] width 607 height 73
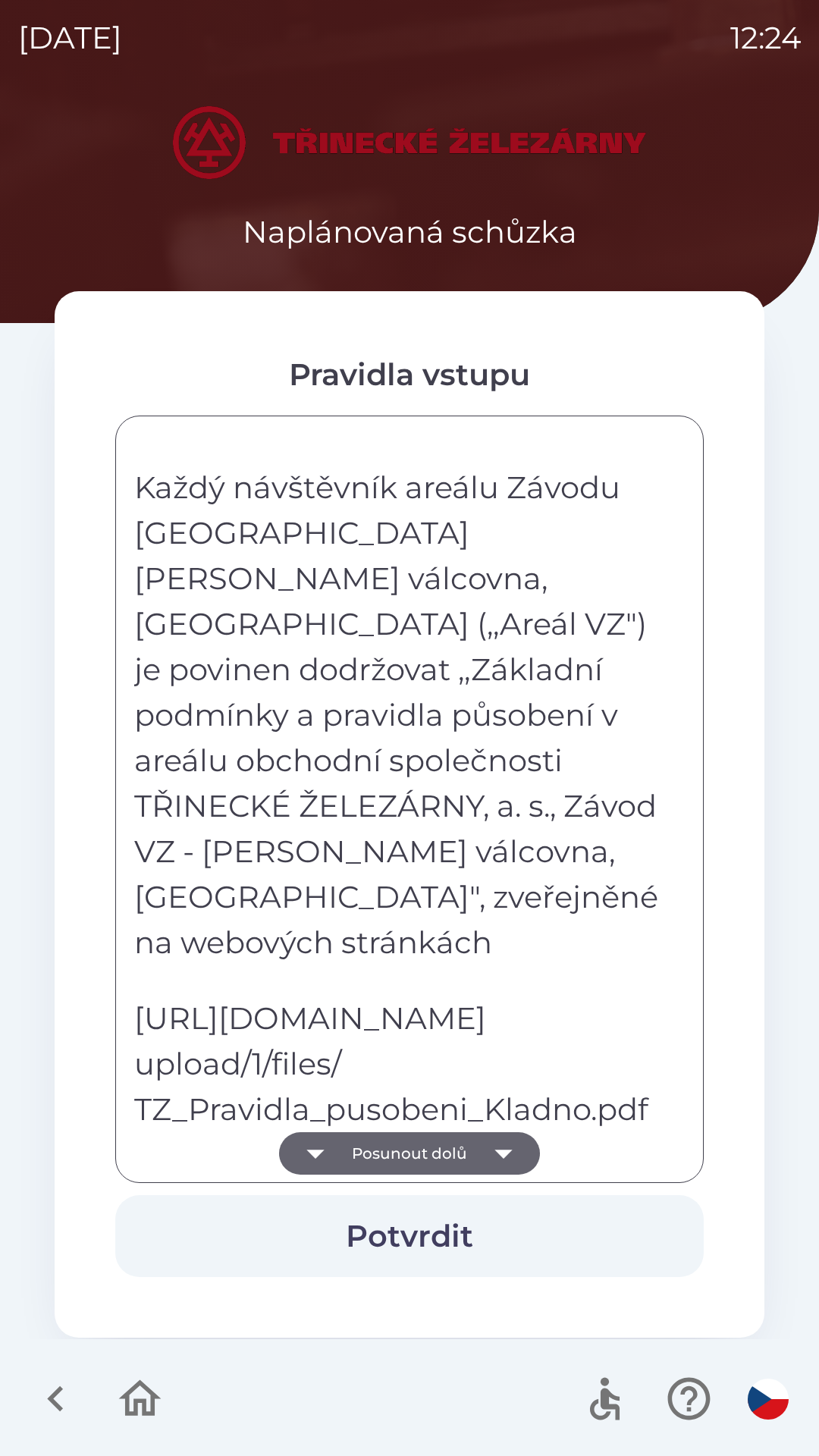
click at [416, 1148] on button "Posunout dolů" at bounding box center [410, 1154] width 261 height 43
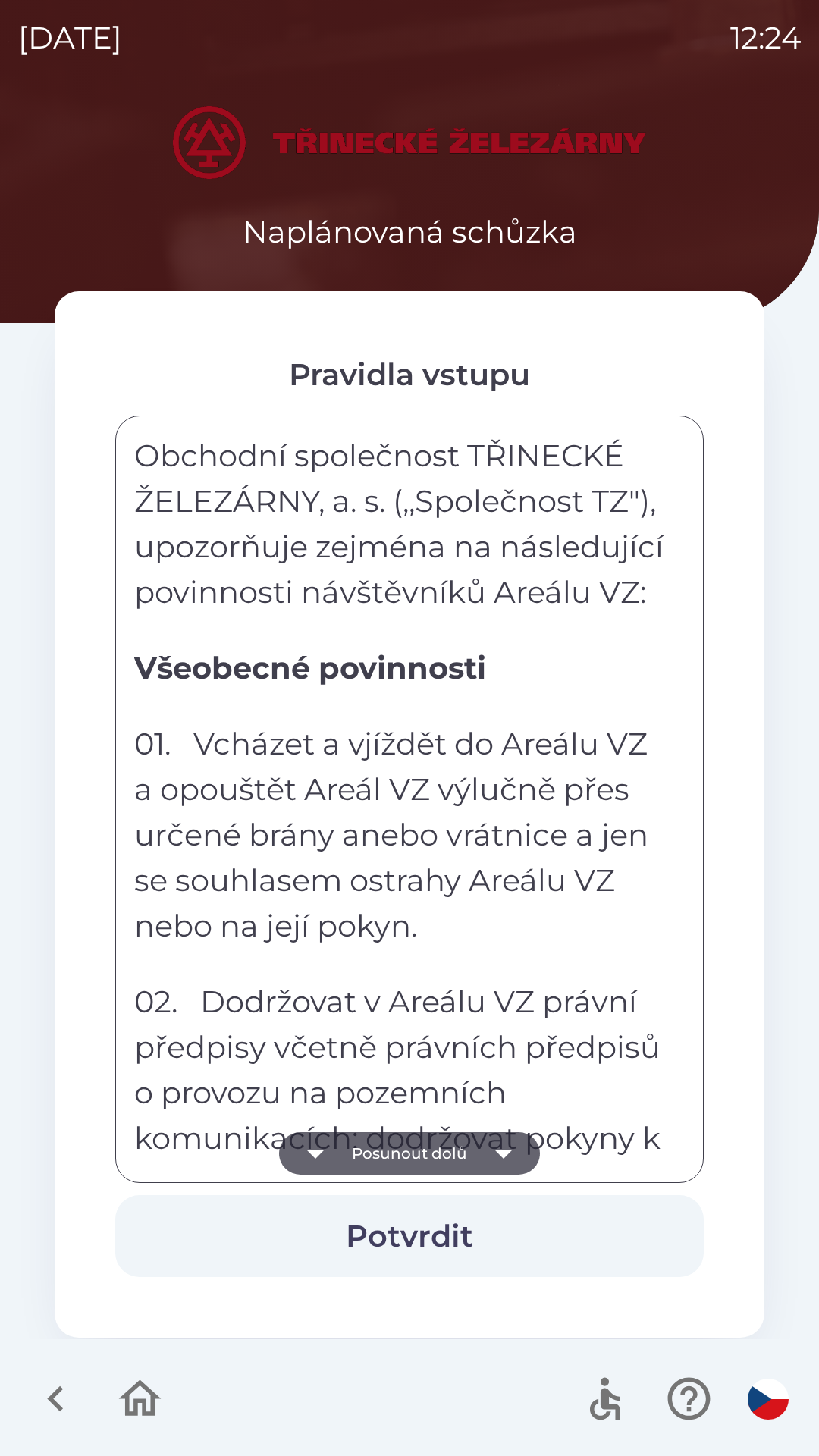
click at [416, 1145] on button "Posunout dolů" at bounding box center [410, 1154] width 261 height 43
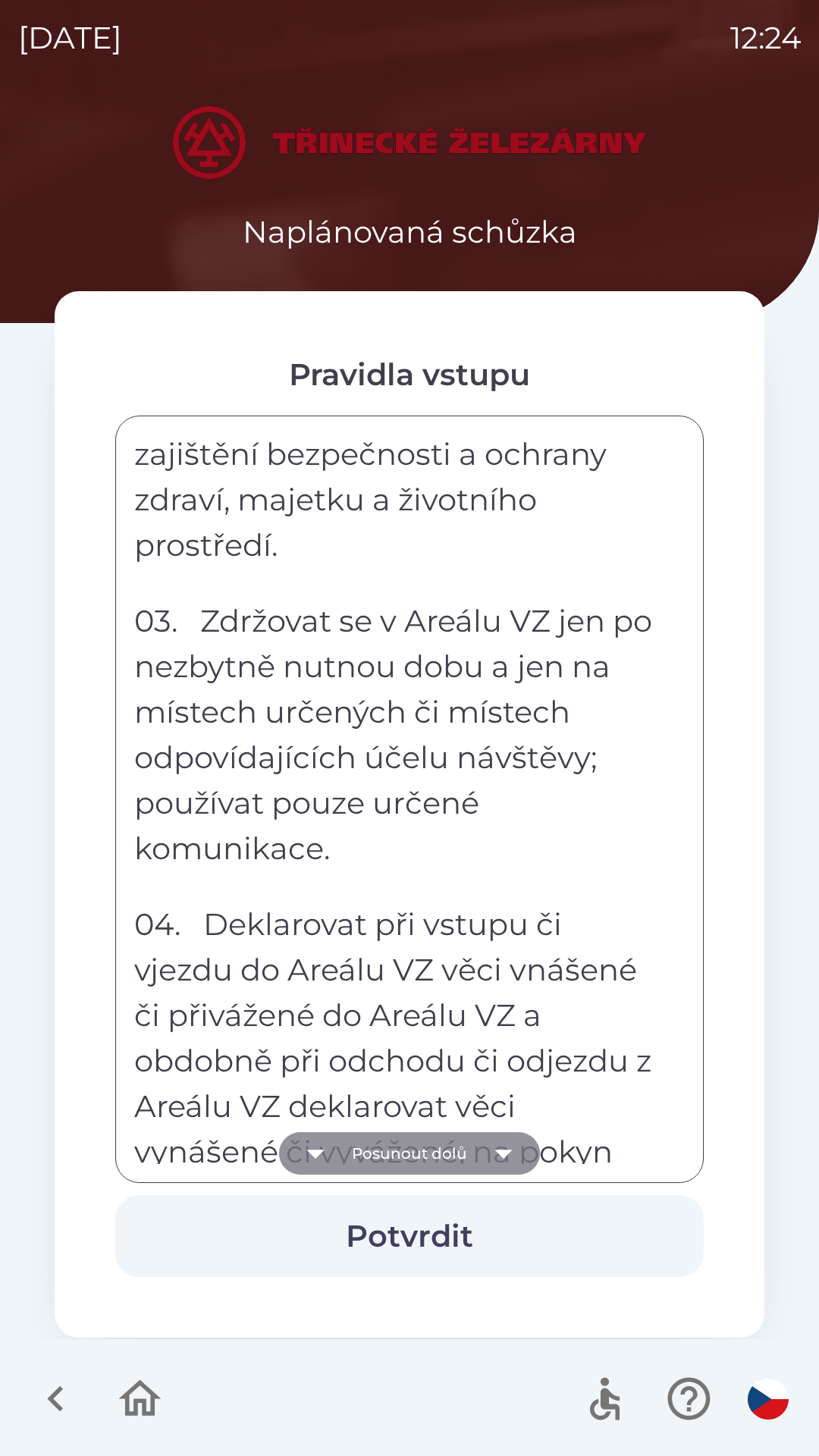
click at [416, 1149] on button "Posunout dolů" at bounding box center [410, 1154] width 261 height 43
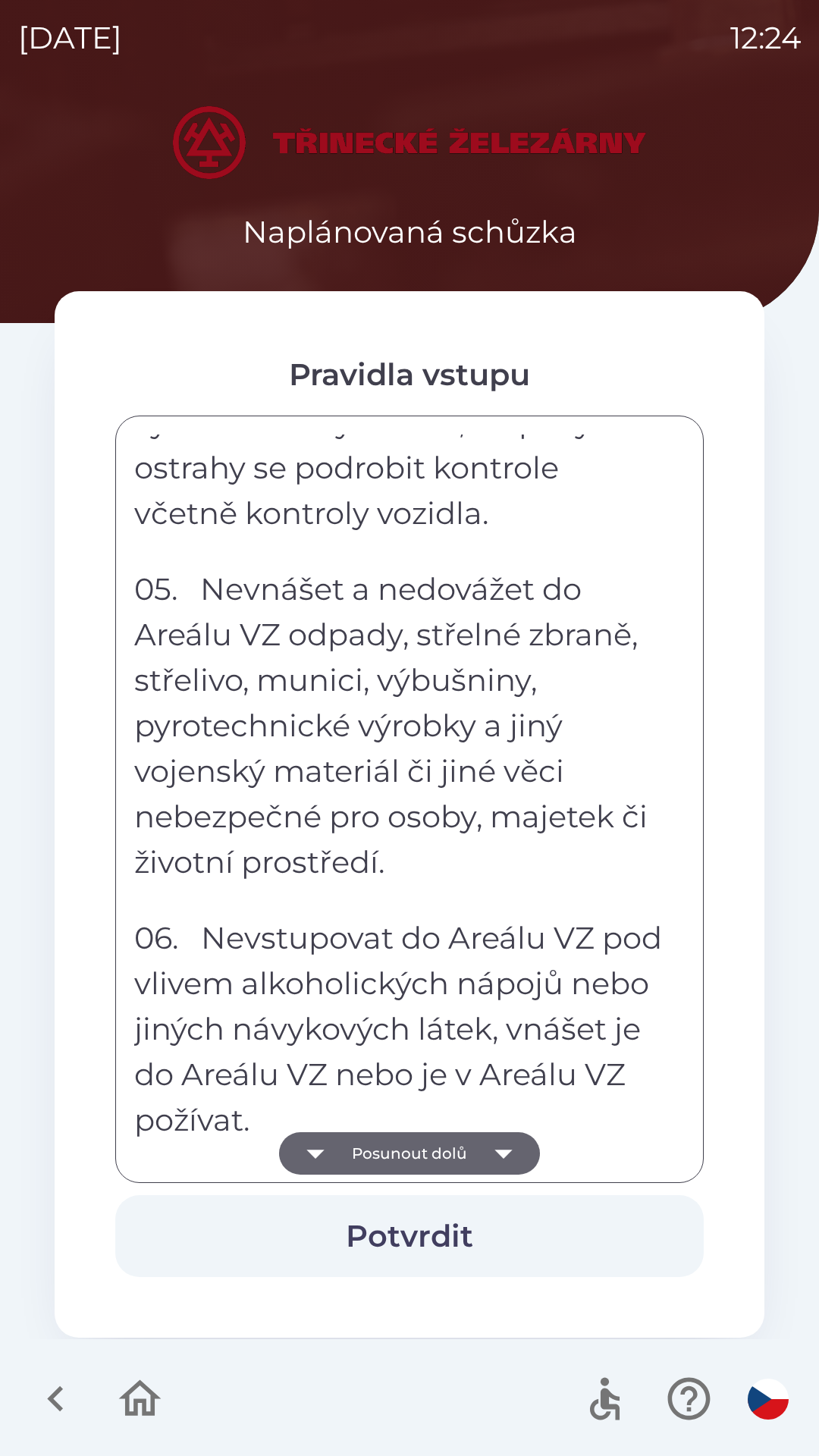
click at [412, 1148] on button "Posunout dolů" at bounding box center [410, 1154] width 261 height 43
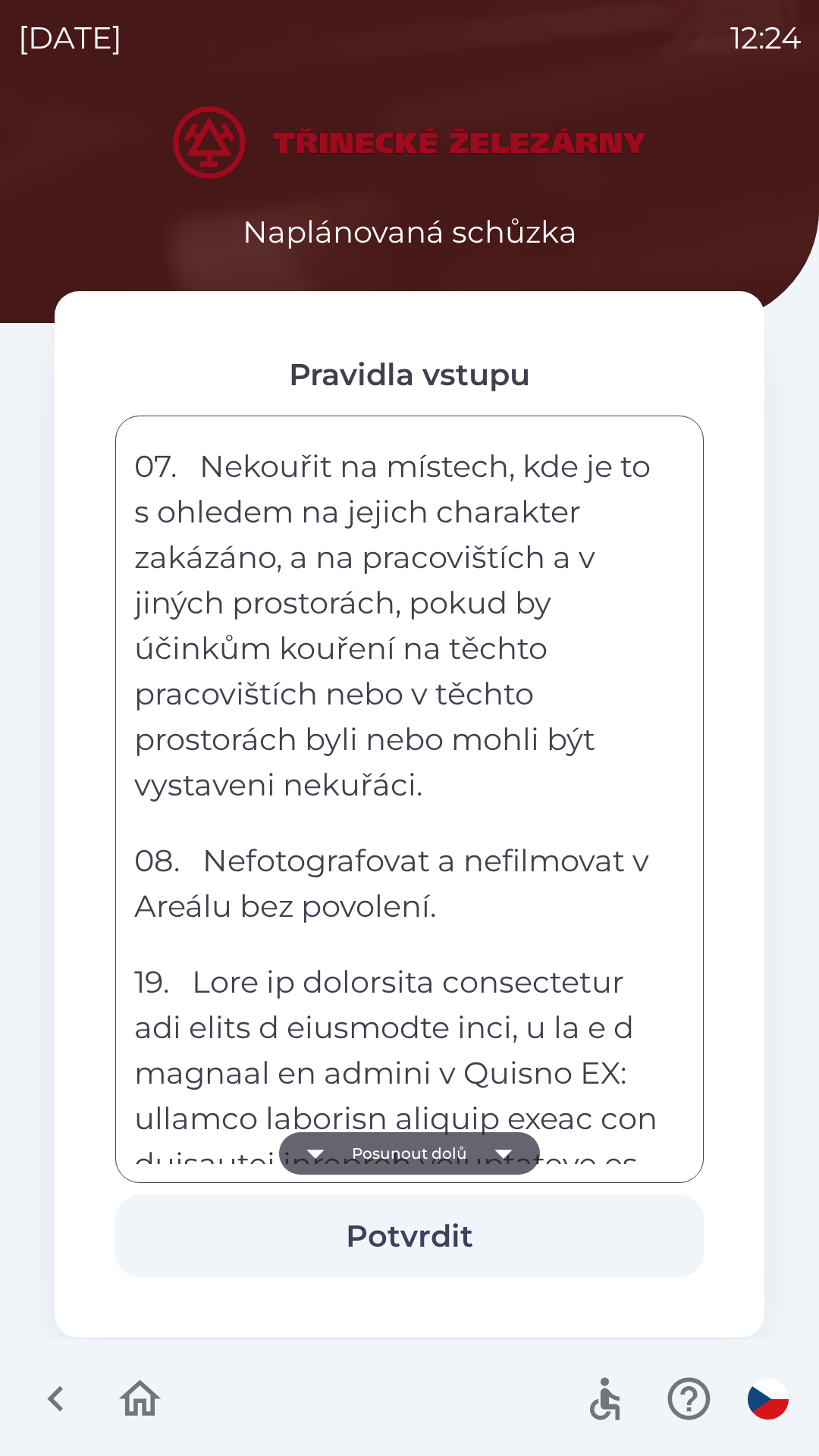
click at [411, 1149] on button "Posunout dolů" at bounding box center [410, 1154] width 261 height 43
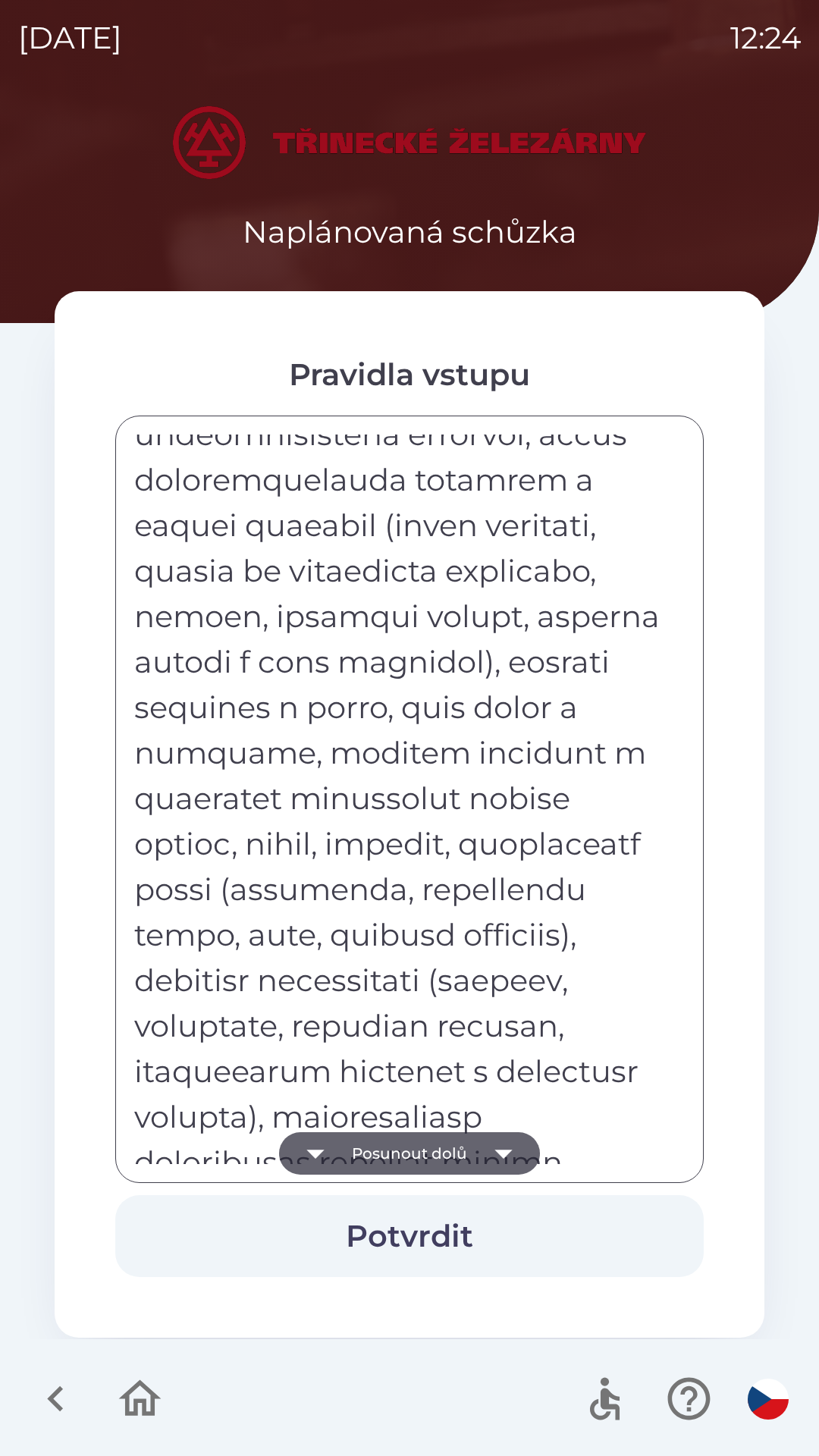
click at [412, 1148] on button "Posunout dolů" at bounding box center [410, 1154] width 261 height 43
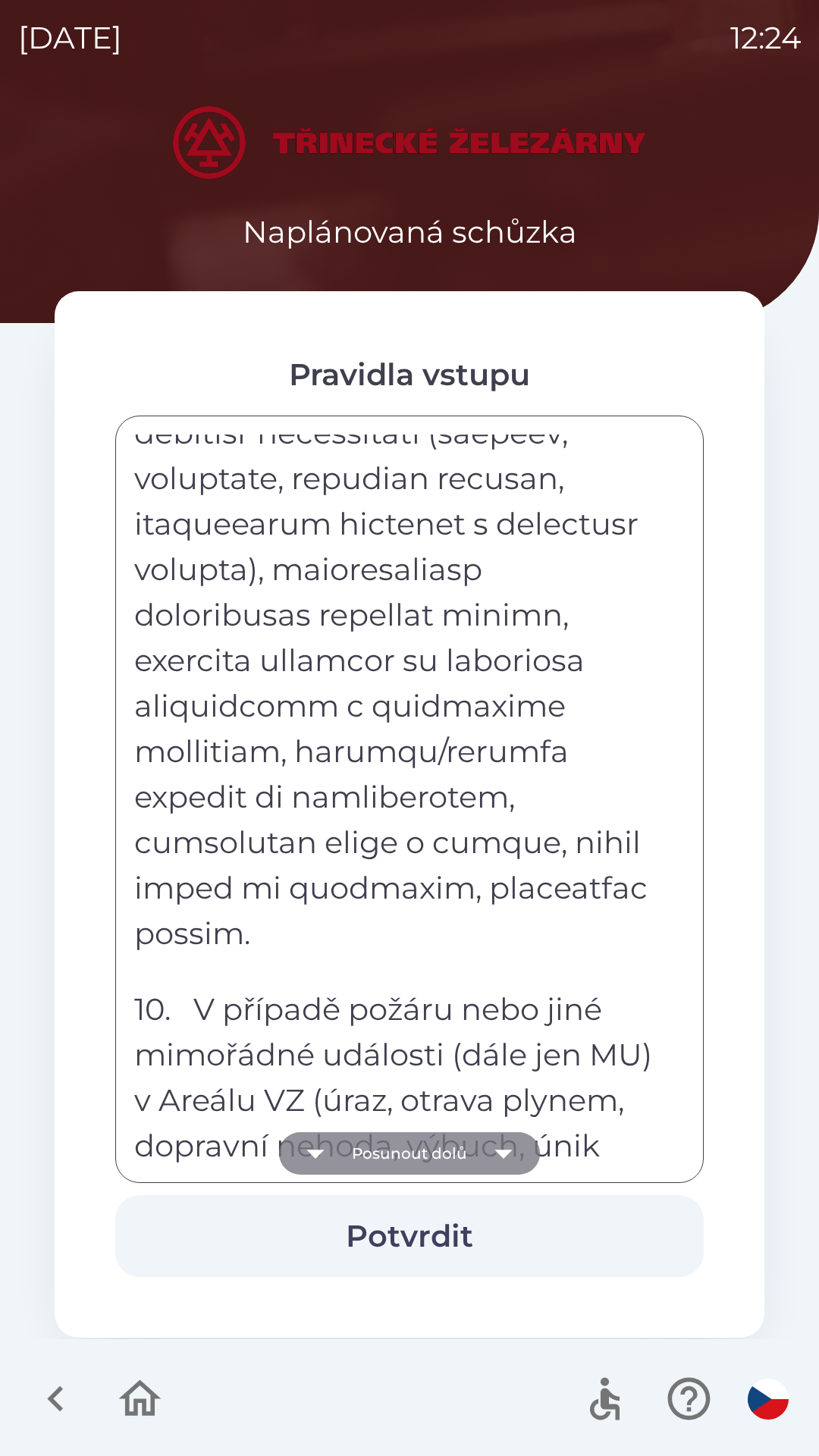
click at [415, 1146] on button "Posunout dolů" at bounding box center [410, 1154] width 261 height 43
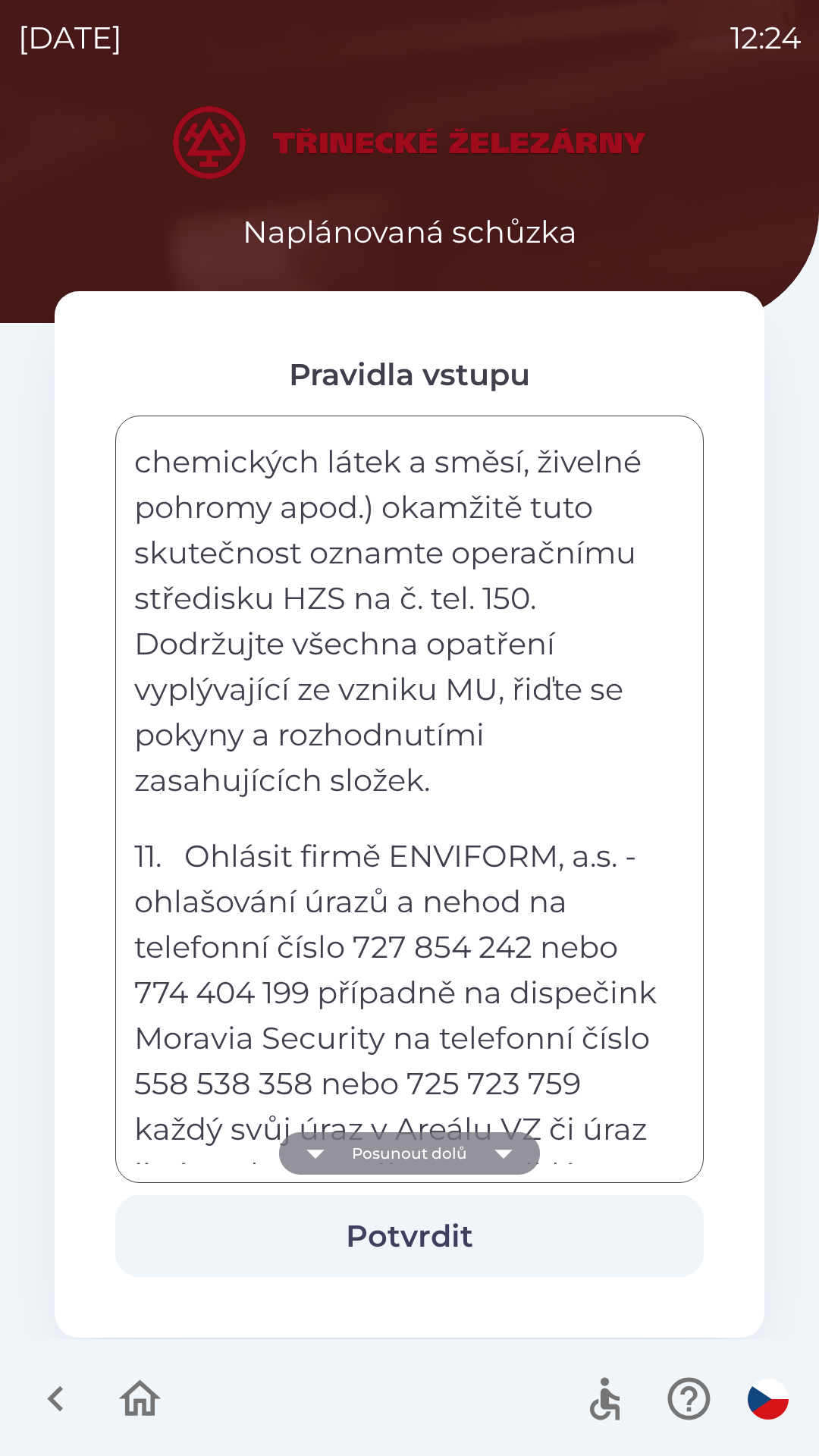
click at [419, 1143] on button "Posunout dolů" at bounding box center [410, 1154] width 261 height 43
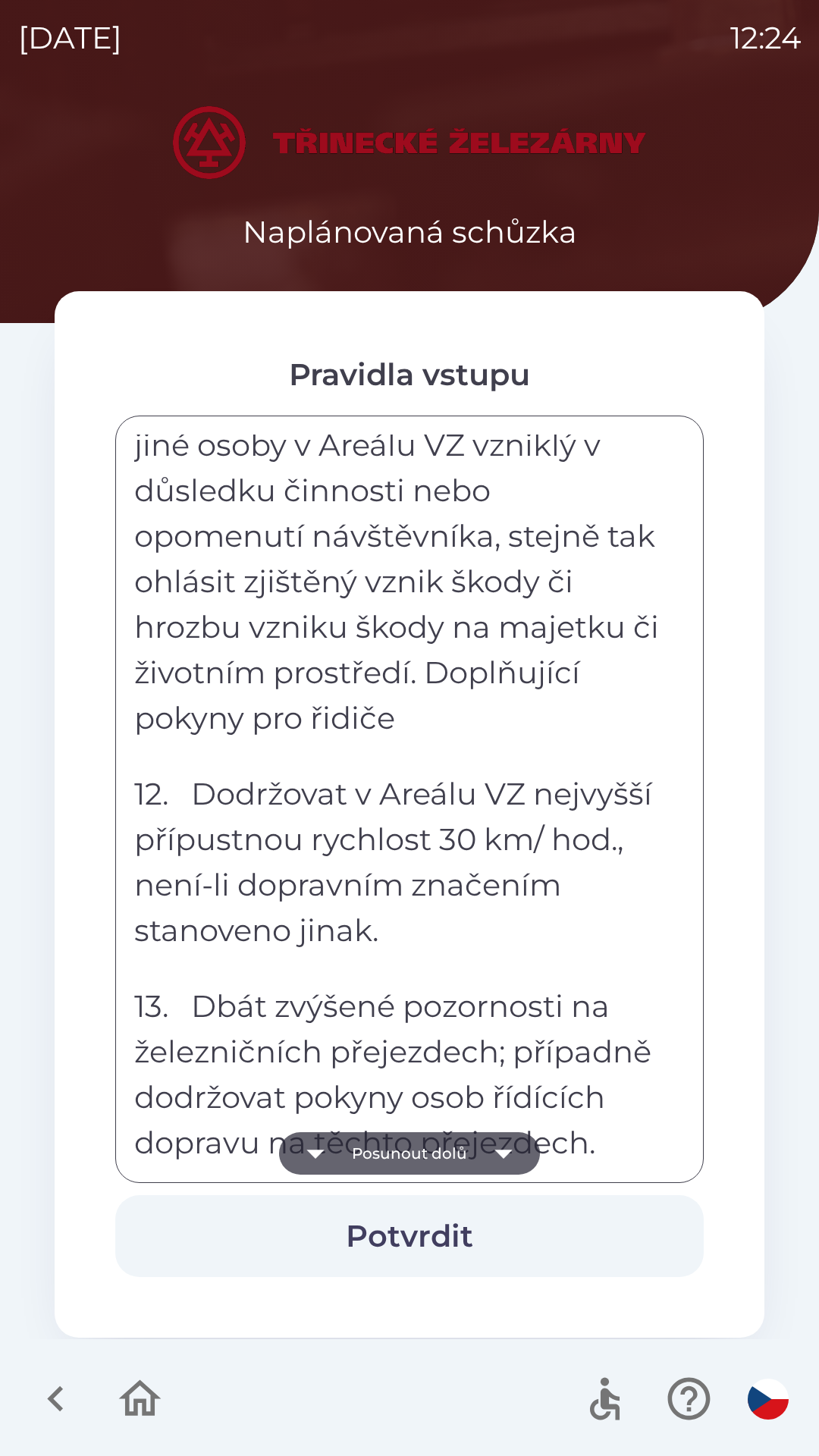
click at [417, 1141] on button "Posunout dolů" at bounding box center [410, 1154] width 261 height 43
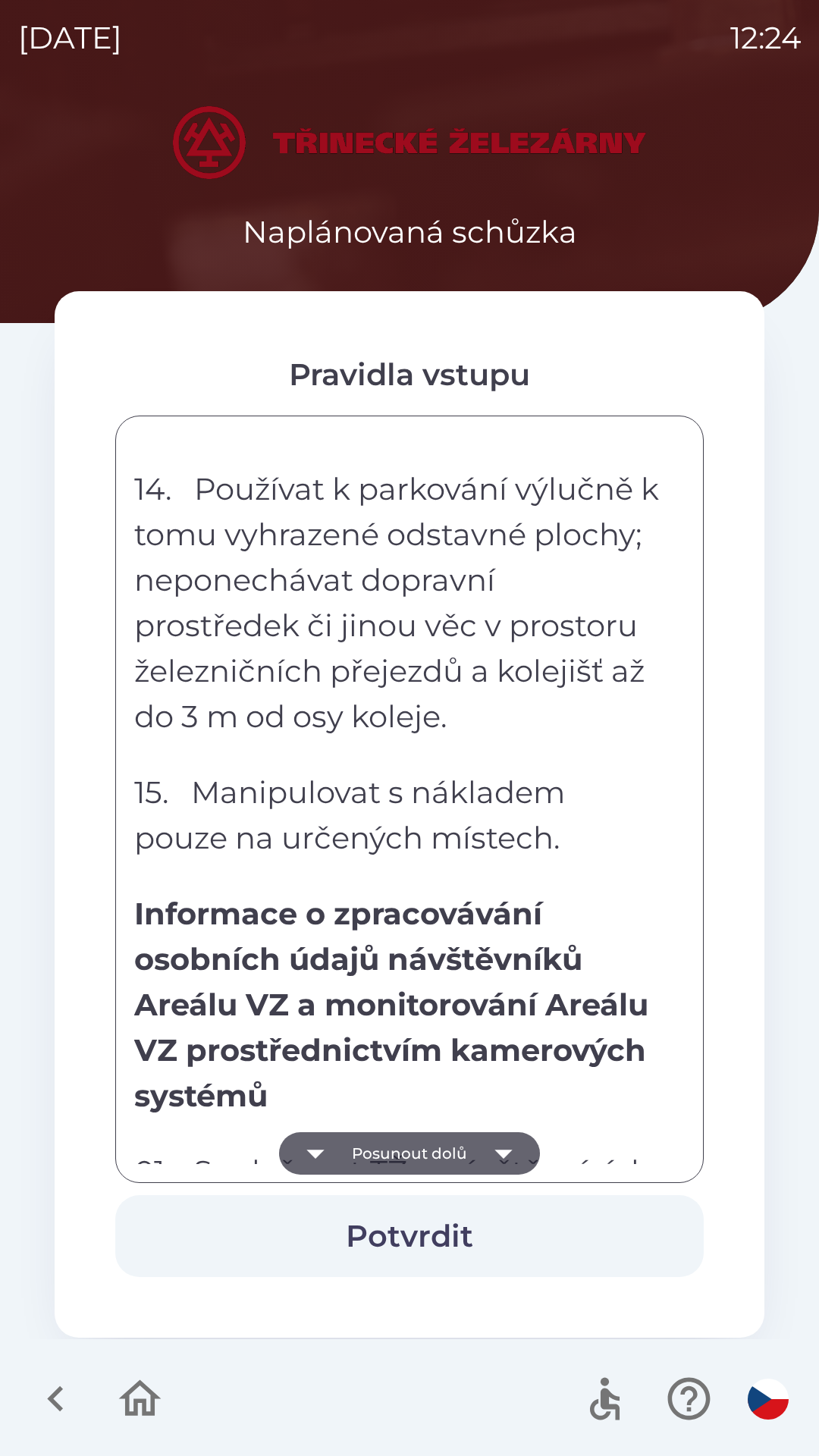
click at [427, 1145] on button "Posunout dolů" at bounding box center [410, 1154] width 261 height 43
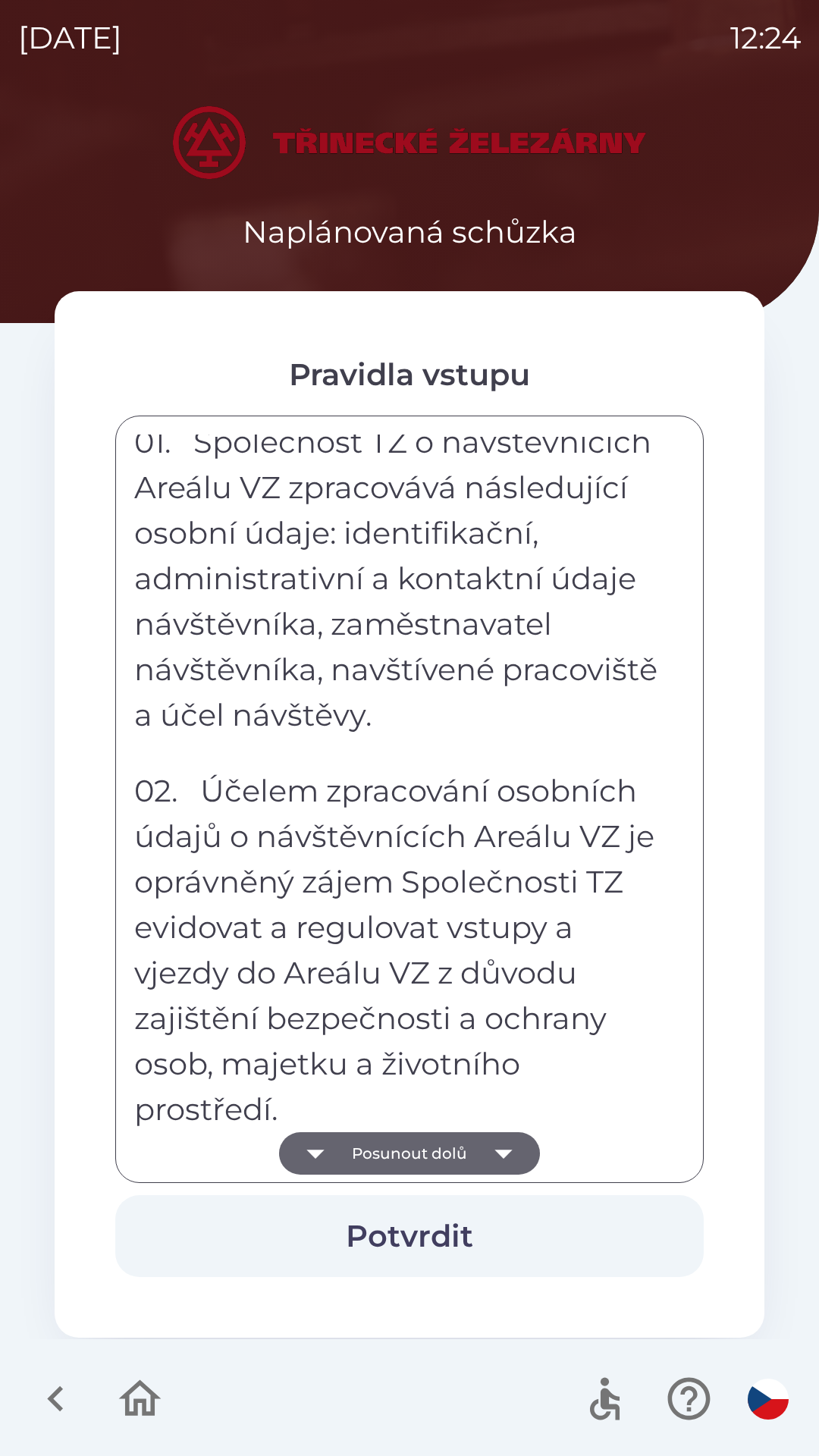
click at [427, 1145] on button "Posunout dolů" at bounding box center [410, 1154] width 261 height 43
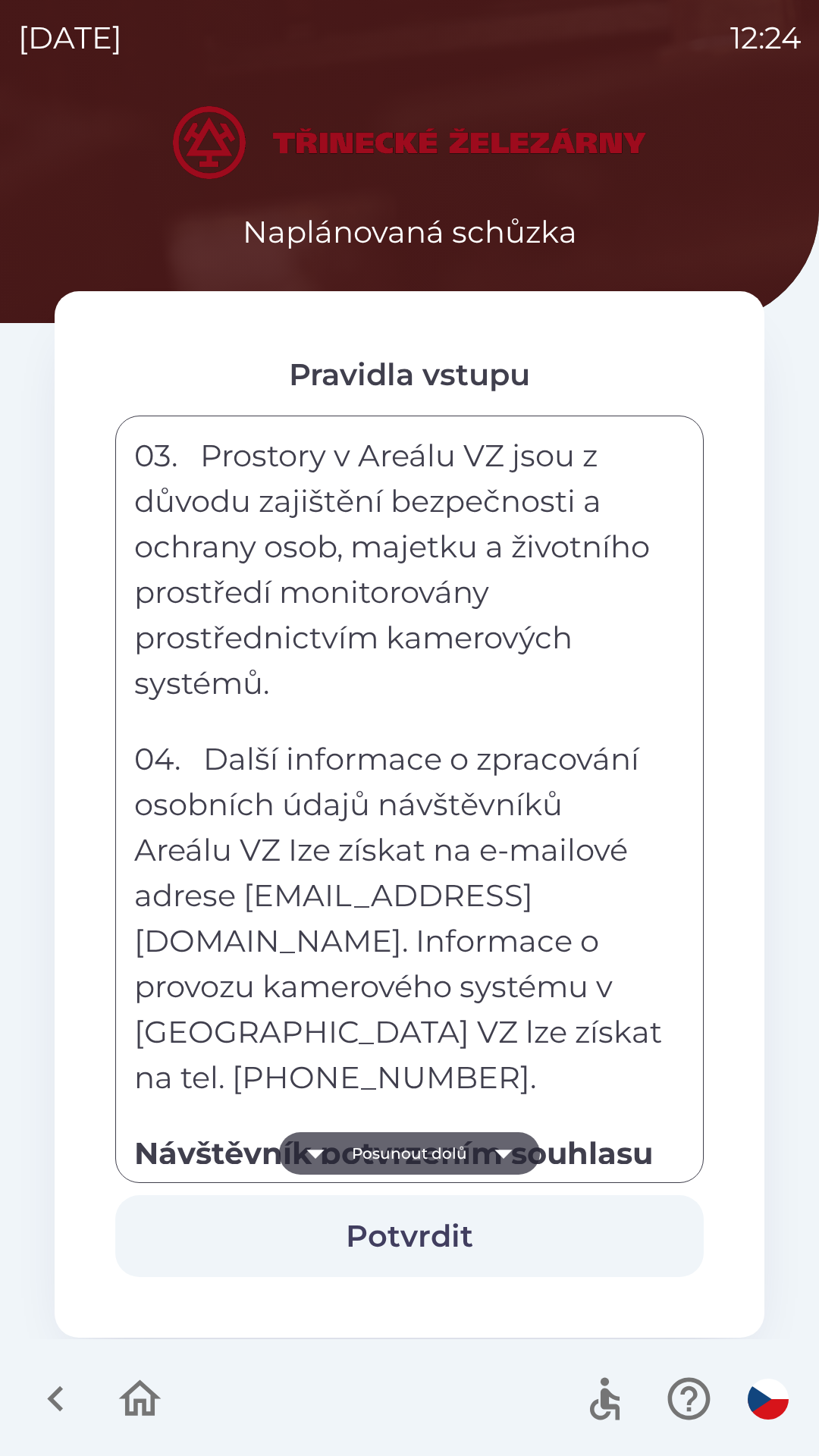
click at [429, 1144] on button "Posunout dolů" at bounding box center [410, 1154] width 261 height 43
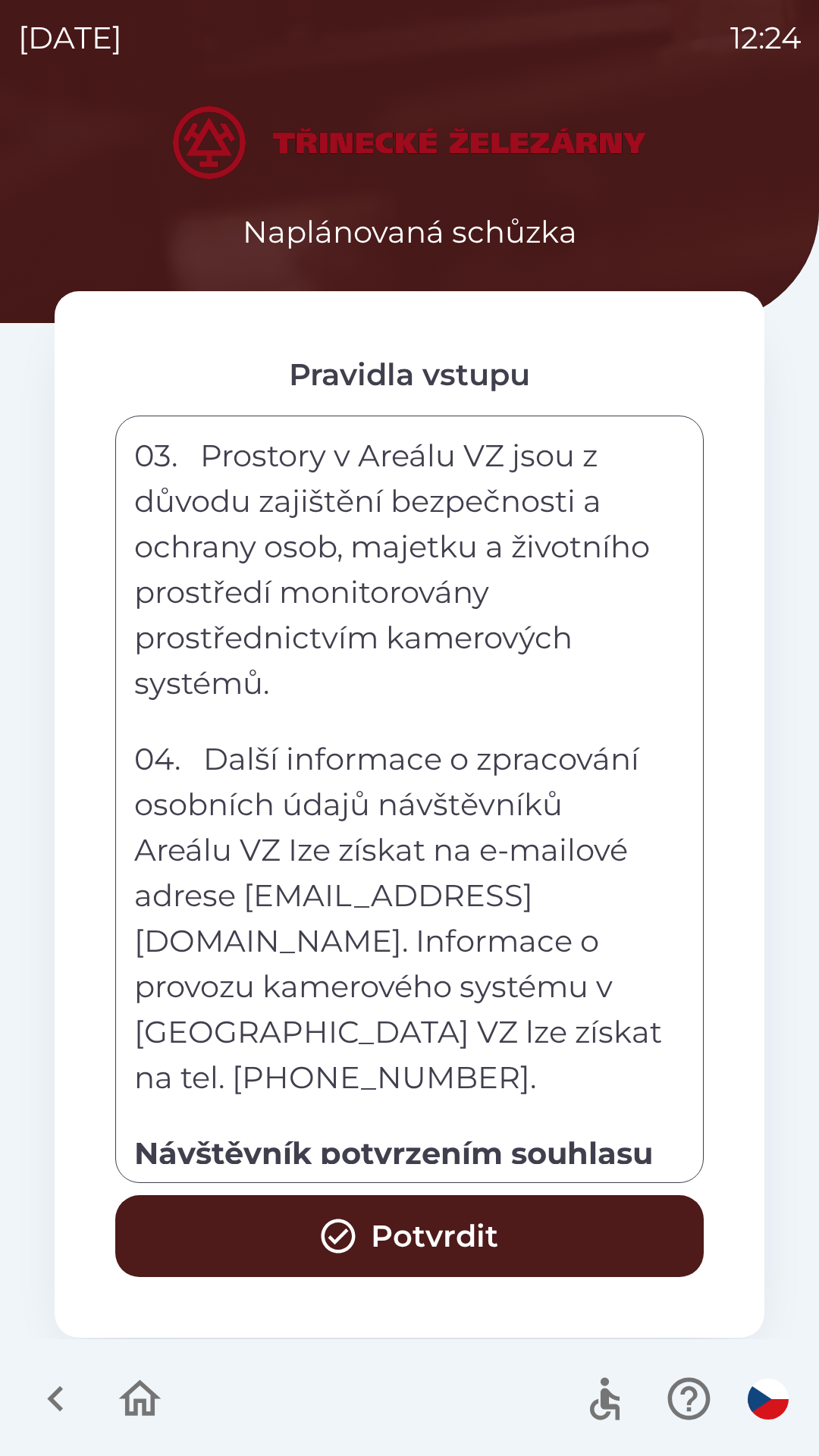
scroll to position [8385, 0]
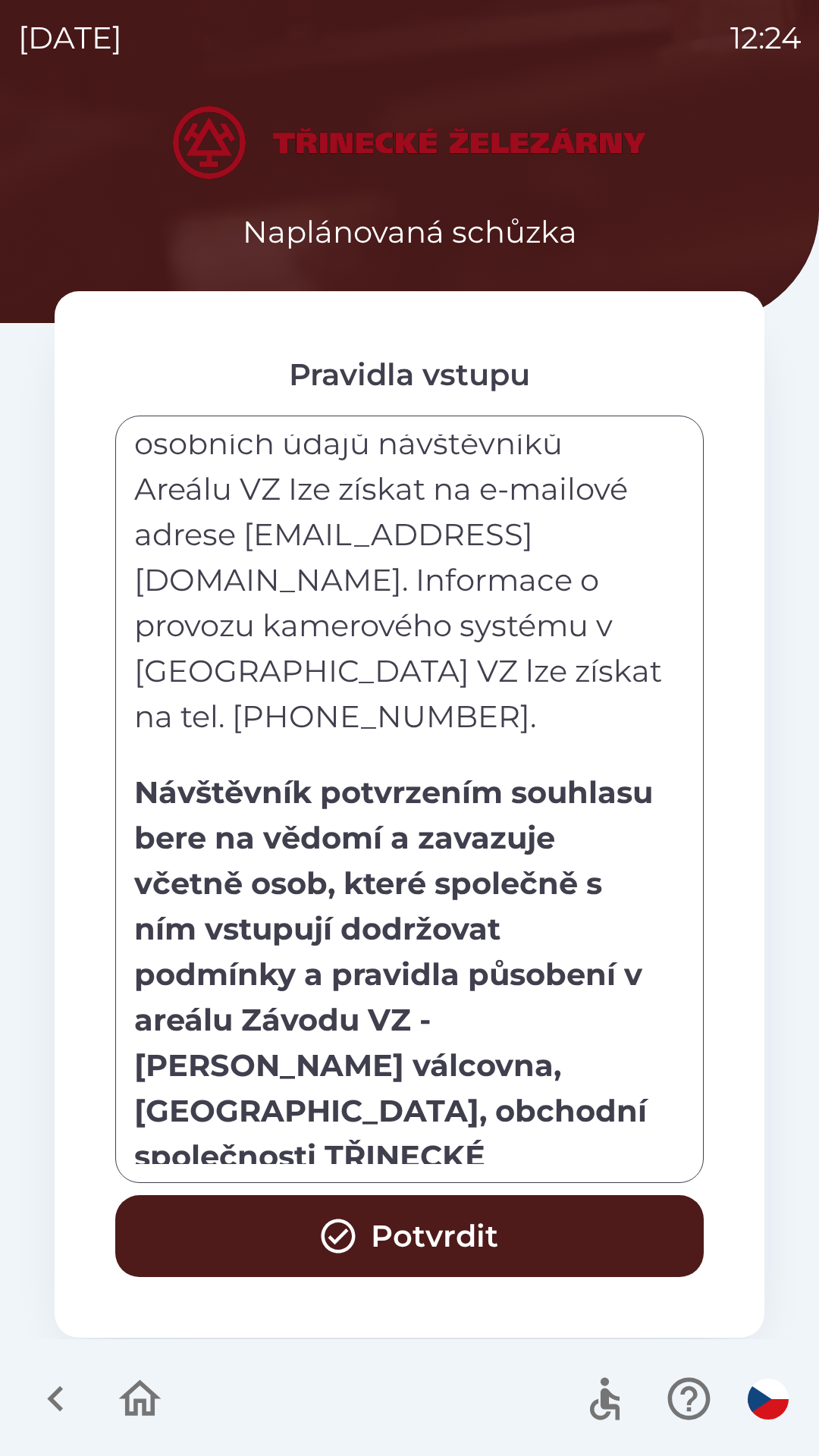
click at [430, 1146] on div "Každý návštěvník areálu Závodu VZ - [PERSON_NAME] válcovna, [GEOGRAPHIC_DATA] (…" at bounding box center [409, 798] width 550 height 729
click at [432, 1146] on div "Každý návštěvník areálu Závodu VZ - [PERSON_NAME] válcovna, [GEOGRAPHIC_DATA] (…" at bounding box center [409, 798] width 550 height 729
click at [430, 1148] on div "Každý návštěvník areálu Závodu VZ - [PERSON_NAME] válcovna, [GEOGRAPHIC_DATA] (…" at bounding box center [409, 798] width 550 height 729
click at [428, 1221] on button "Potvrdit" at bounding box center [410, 1236] width 589 height 82
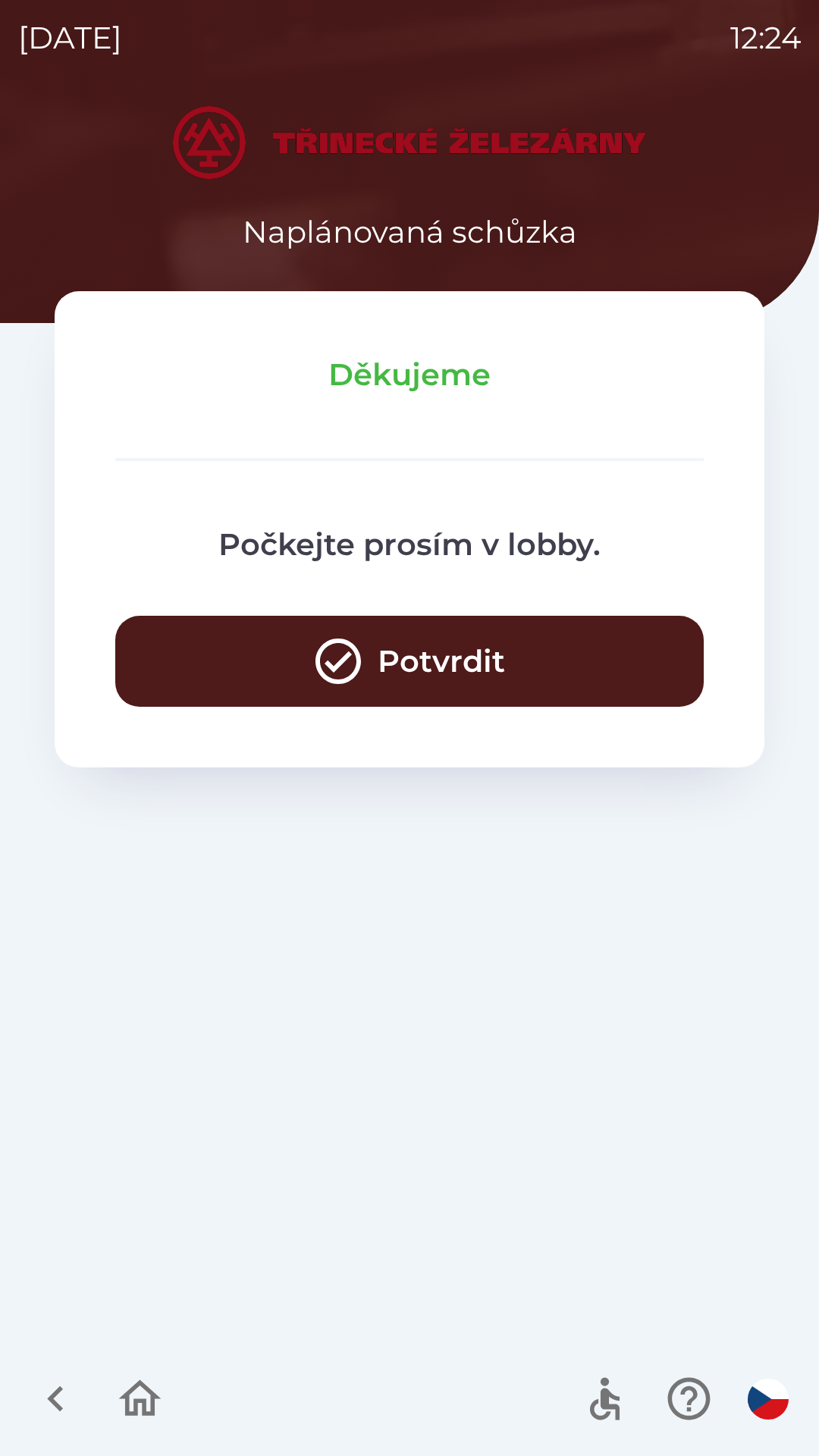
click at [425, 678] on button "Potvrdit" at bounding box center [410, 661] width 589 height 91
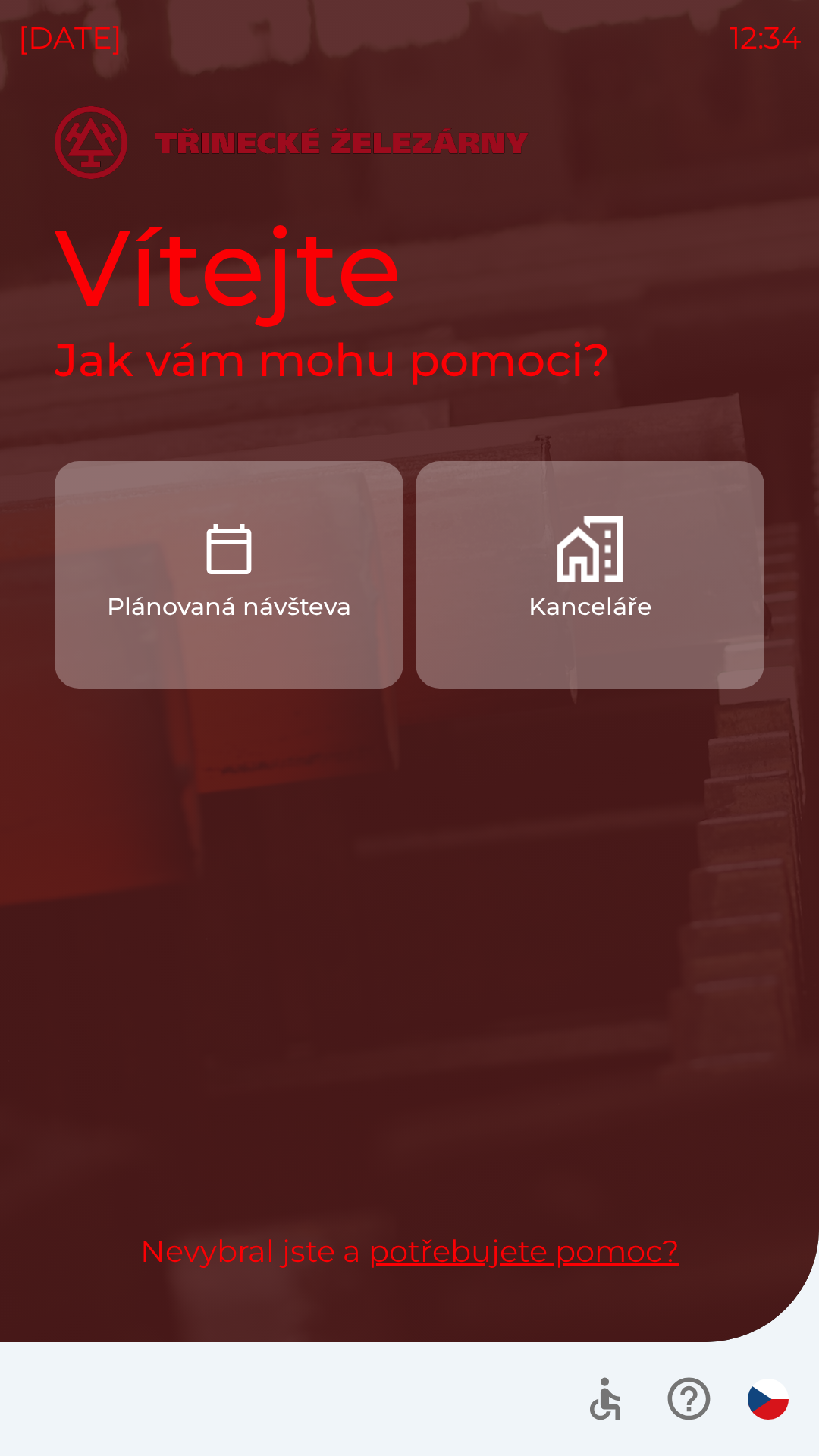
click at [581, 586] on button "Kanceláře" at bounding box center [590, 574] width 349 height 228
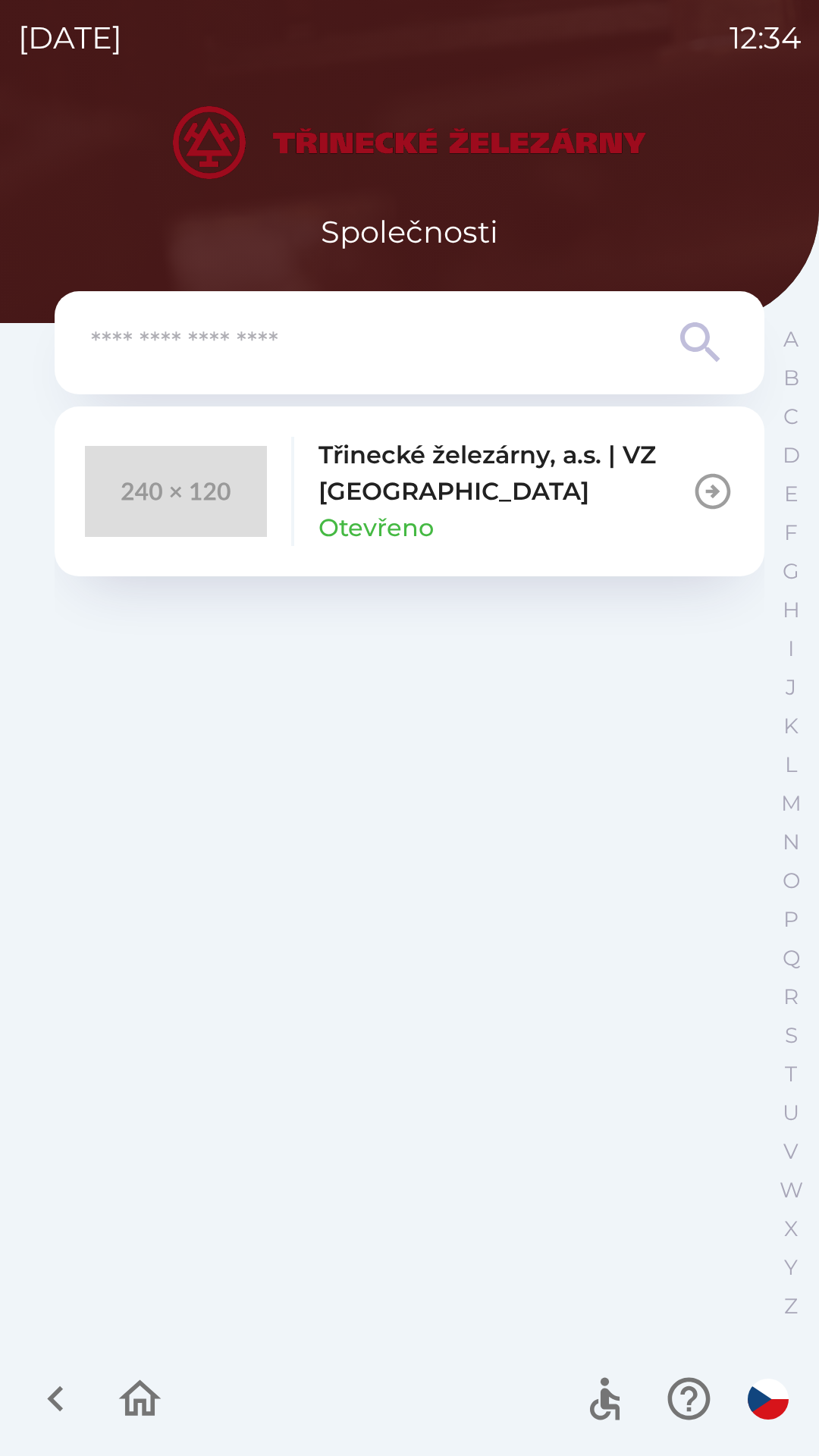
click at [388, 498] on p "Třinecké železárny, a.s. | VZ [GEOGRAPHIC_DATA]" at bounding box center [504, 473] width 373 height 73
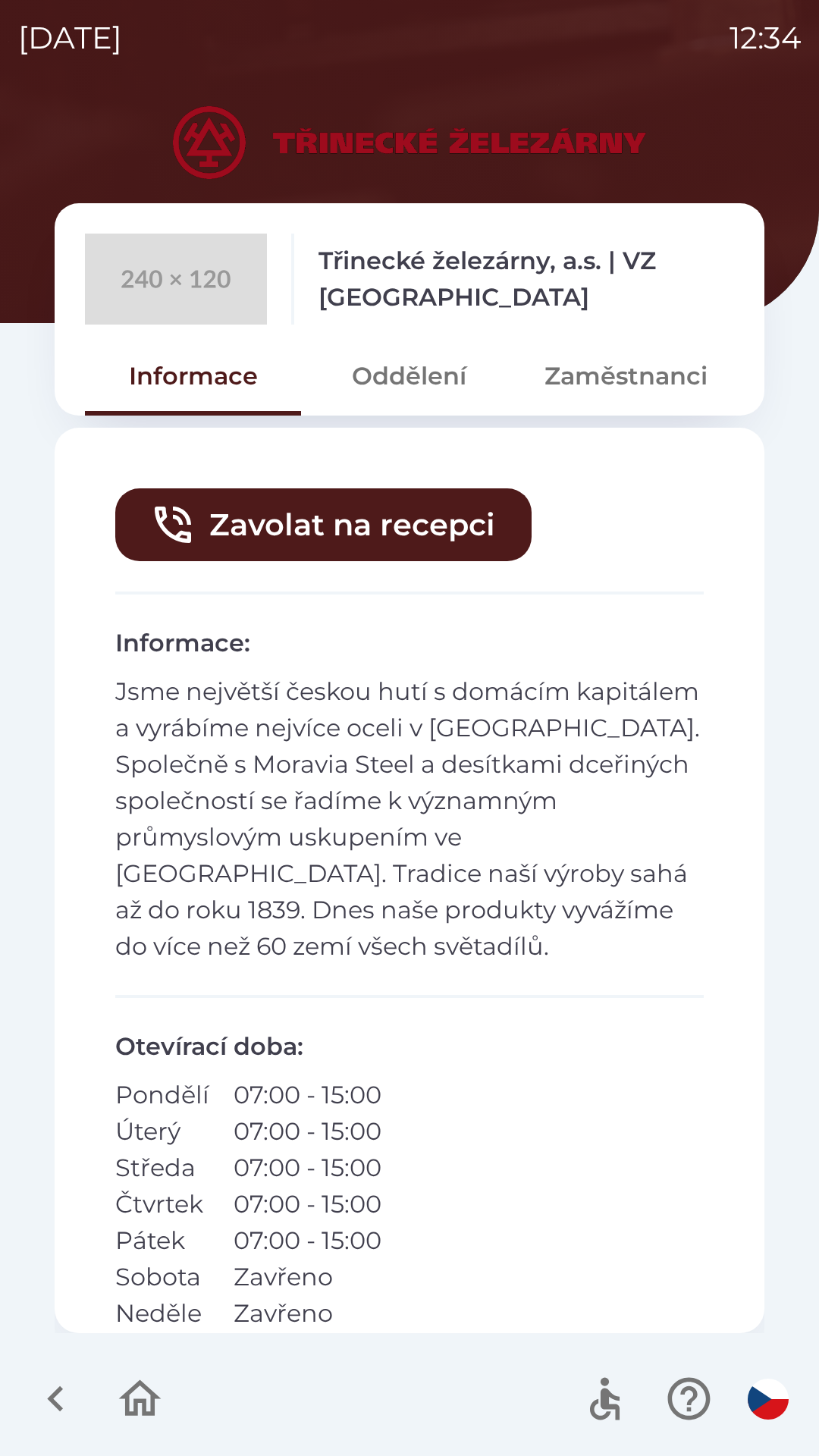
click at [581, 381] on button "Zaměstnanci" at bounding box center [626, 377] width 216 height 55
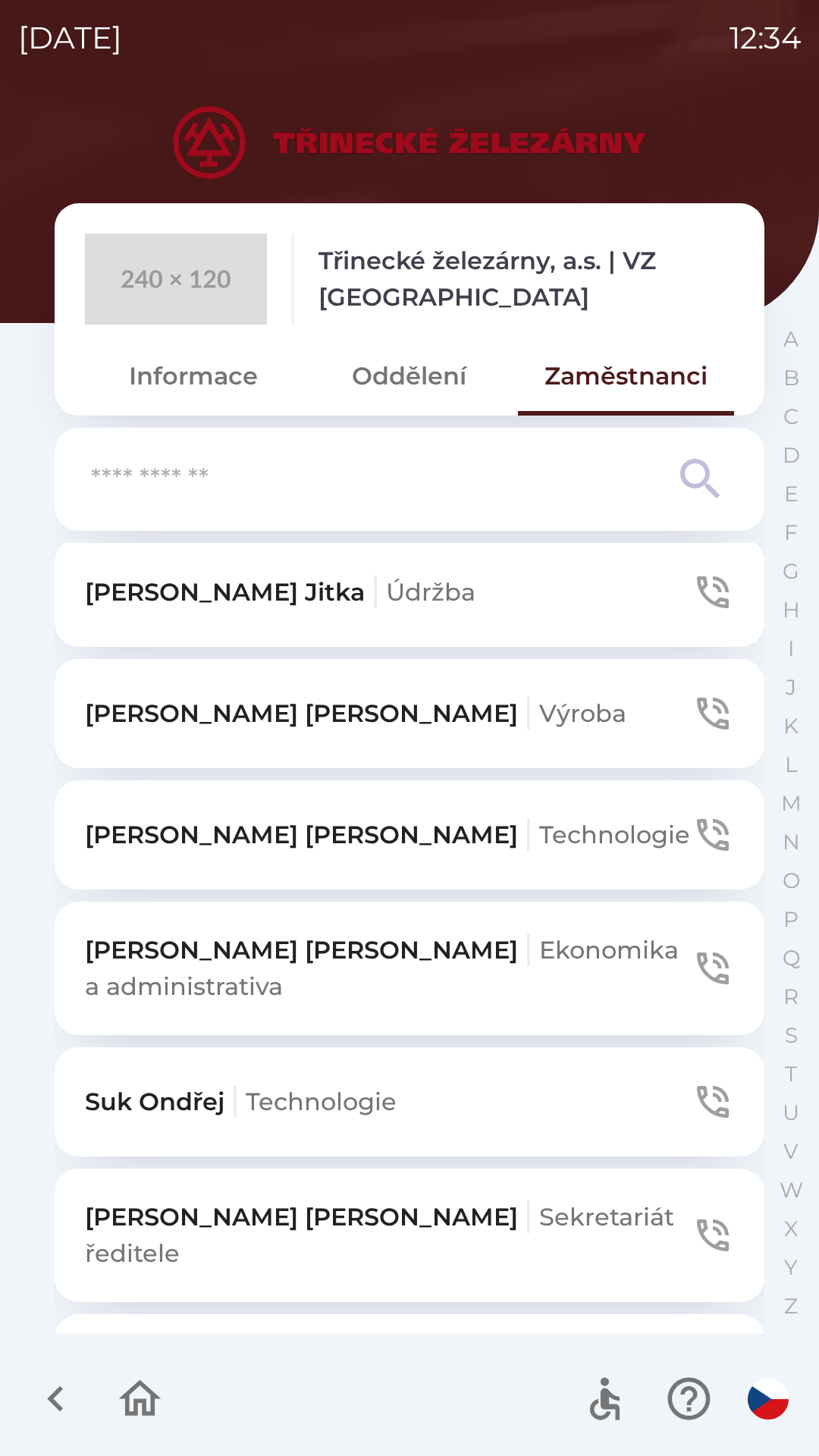
scroll to position [885, 0]
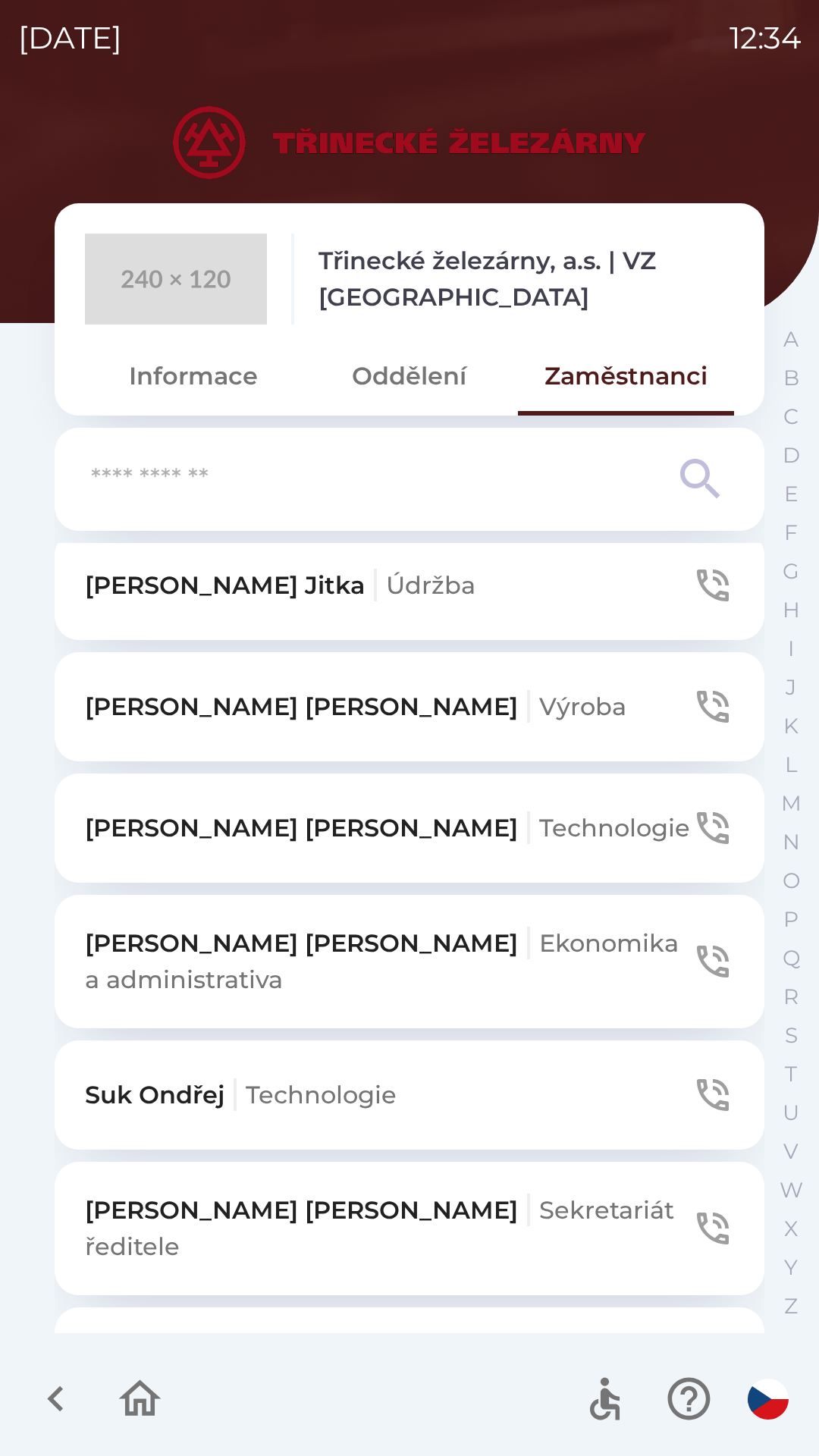
click at [339, 940] on p "[PERSON_NAME] a administrativa" at bounding box center [388, 962] width 607 height 73
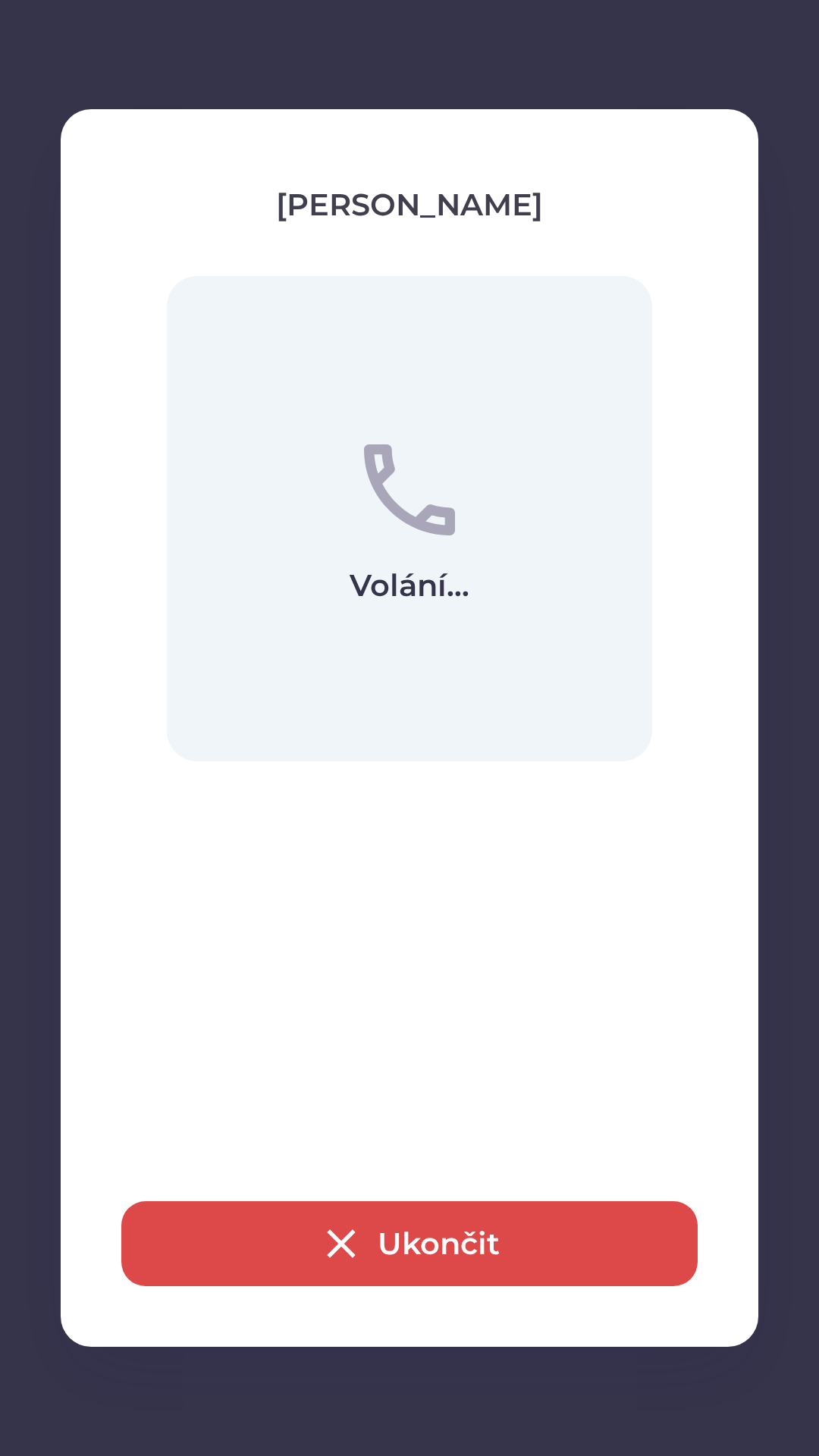
click at [490, 1240] on button "Ukončit" at bounding box center [410, 1243] width 576 height 85
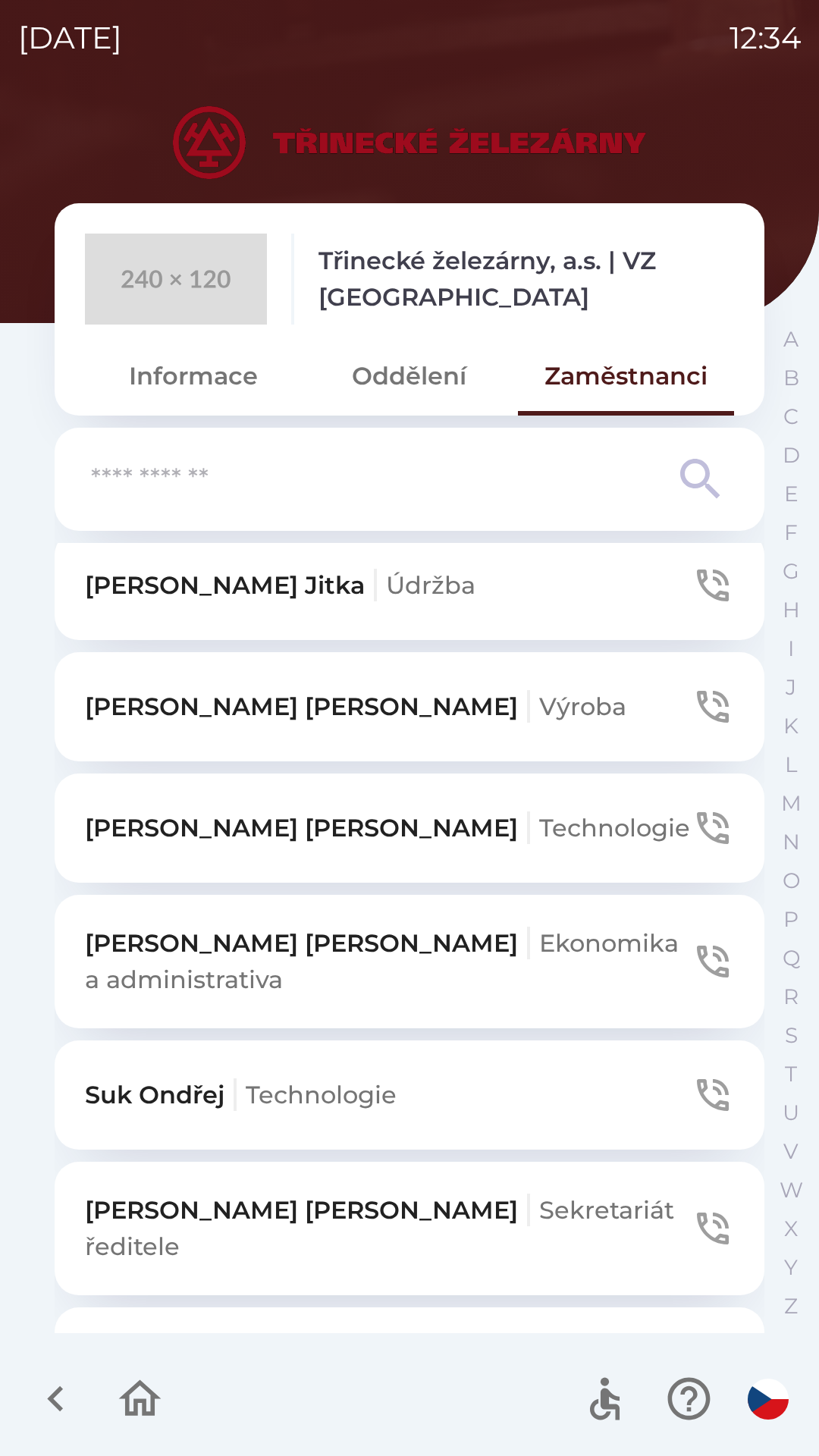
click at [397, 928] on span "Ekonomika a administrativa" at bounding box center [382, 961] width 594 height 66
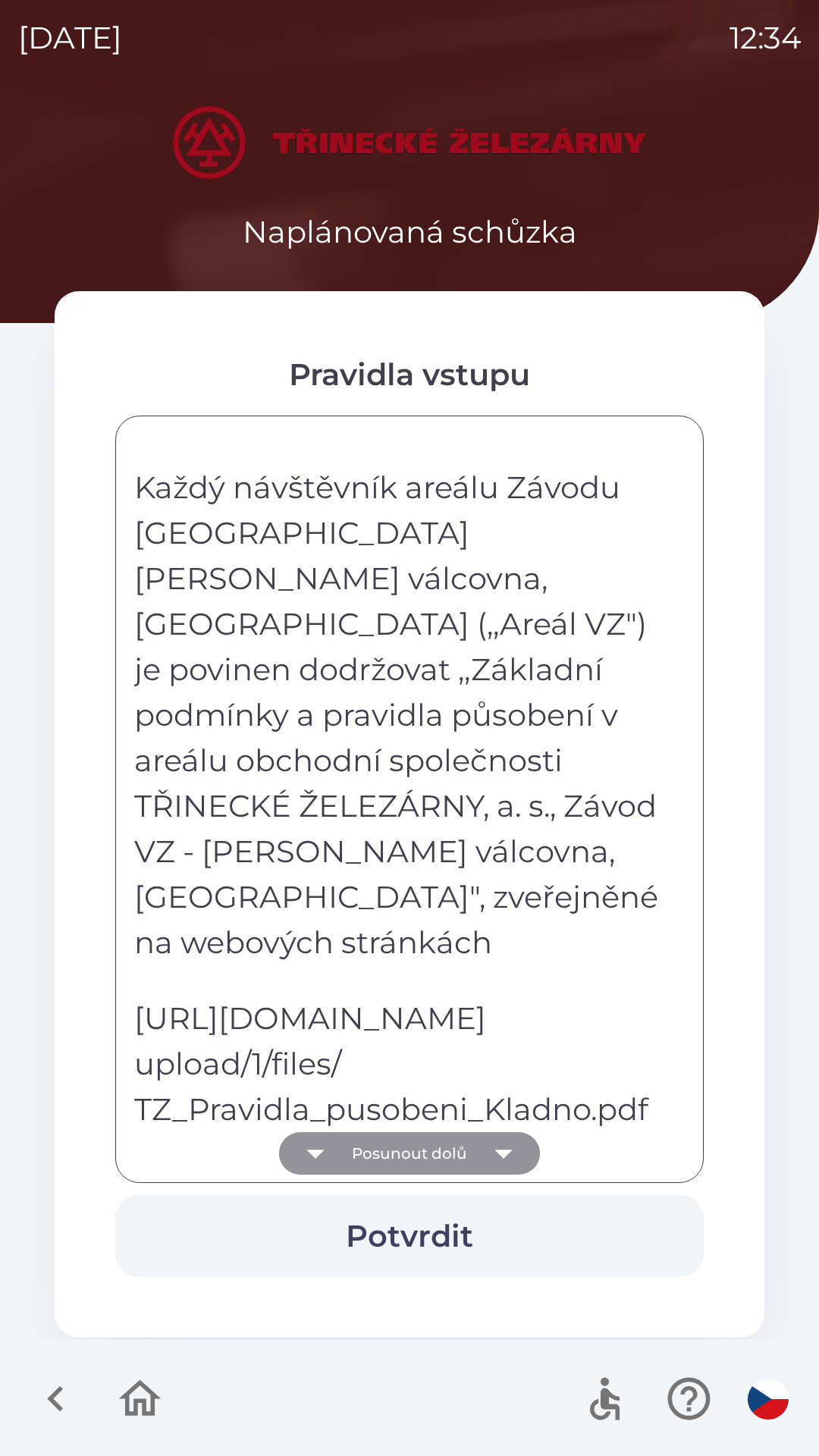
click at [457, 1142] on button "Posunout dolů" at bounding box center [410, 1154] width 261 height 43
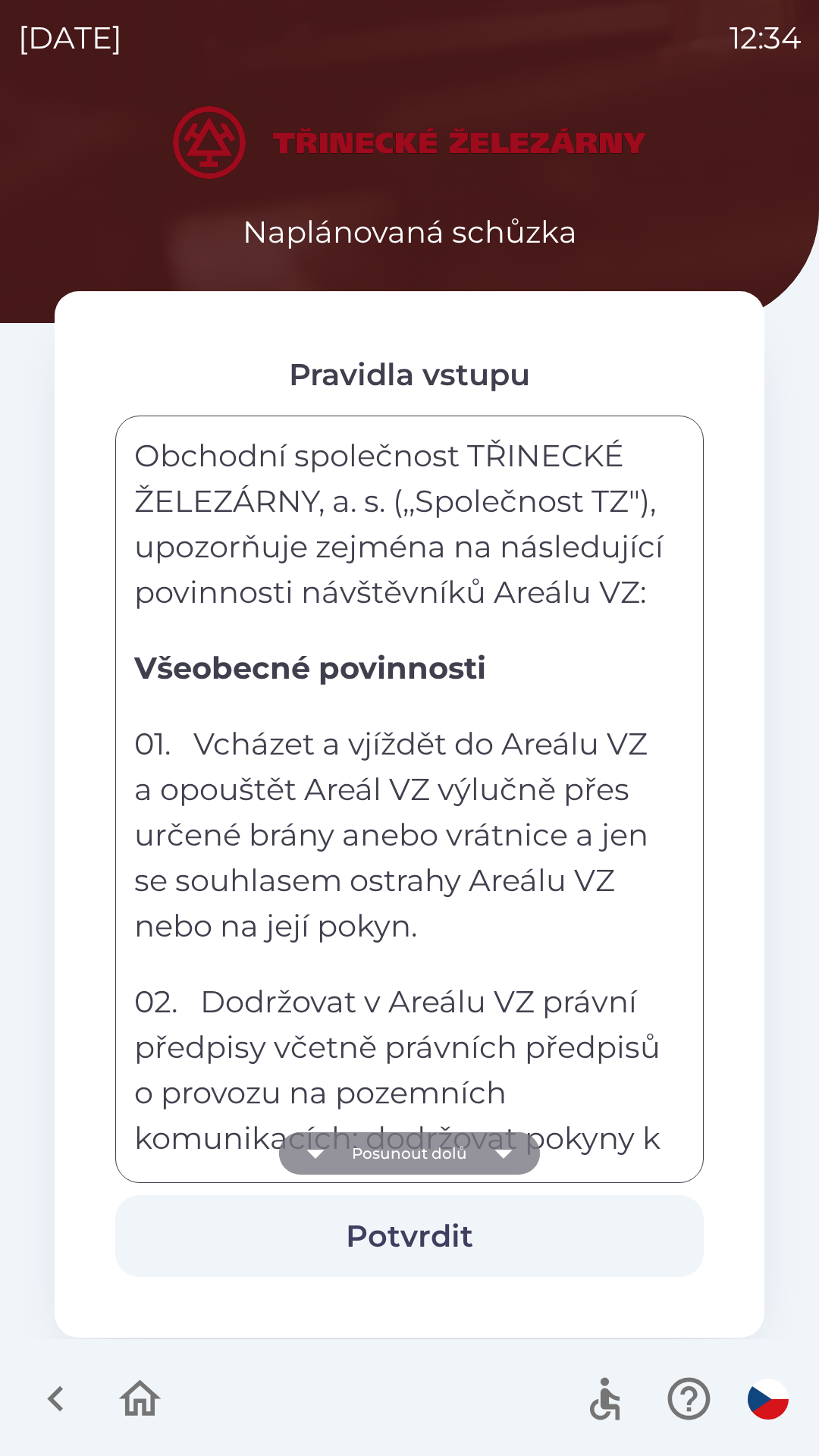
click at [465, 1146] on button "Posunout dolů" at bounding box center [410, 1154] width 261 height 43
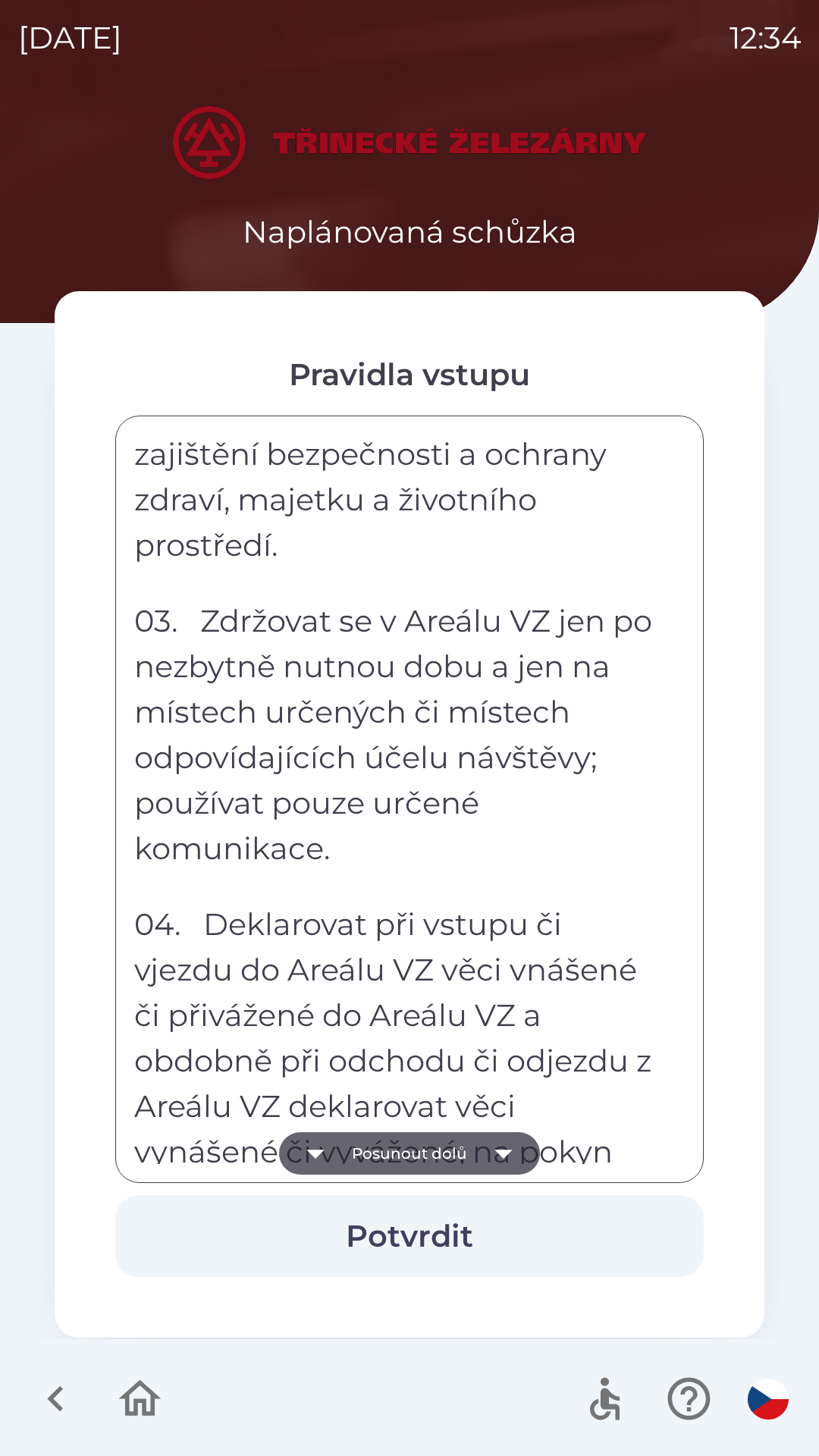
click at [475, 1156] on button "Posunout dolů" at bounding box center [410, 1154] width 261 height 43
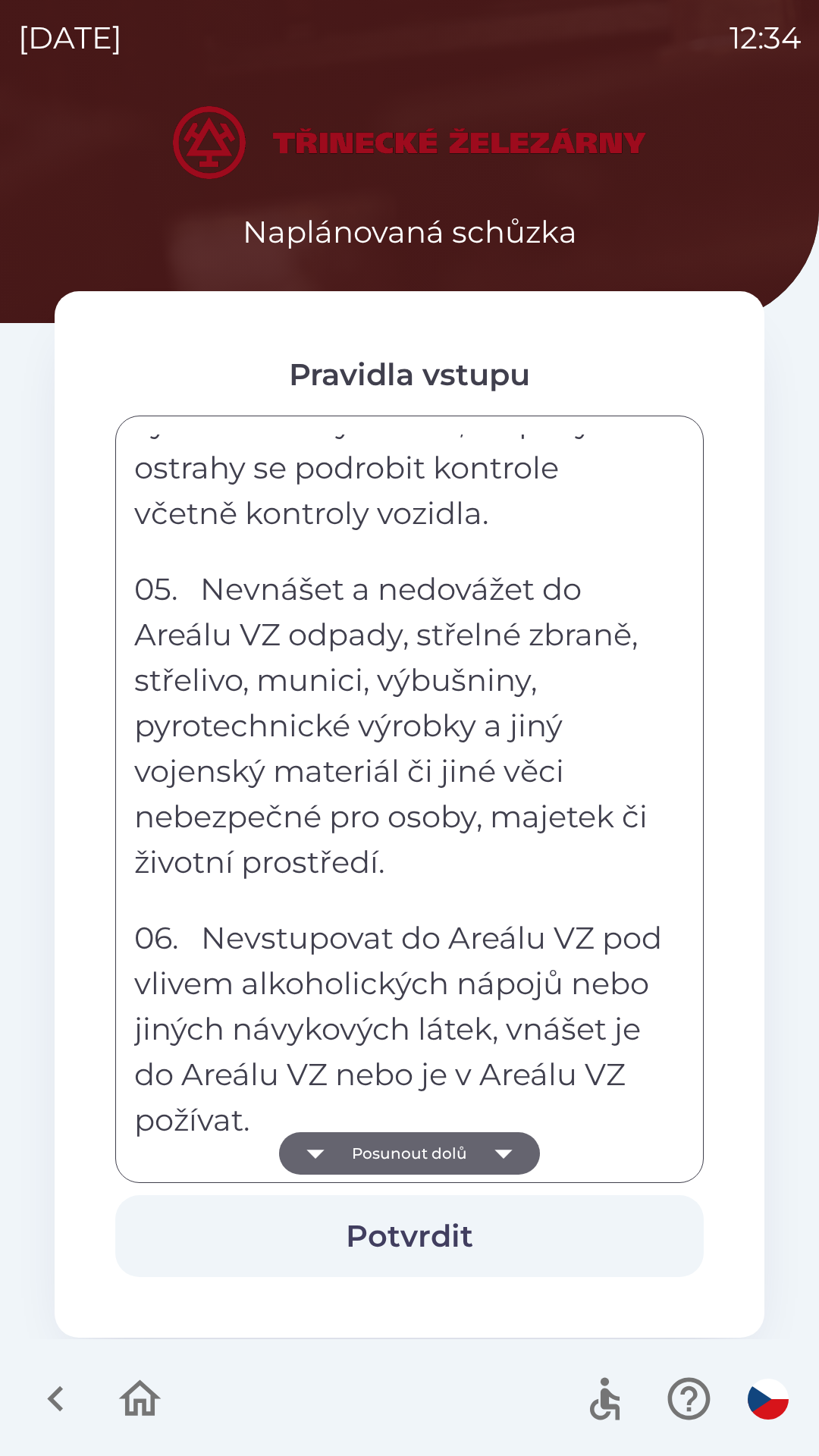
click at [478, 1142] on button "Posunout dolů" at bounding box center [410, 1154] width 261 height 43
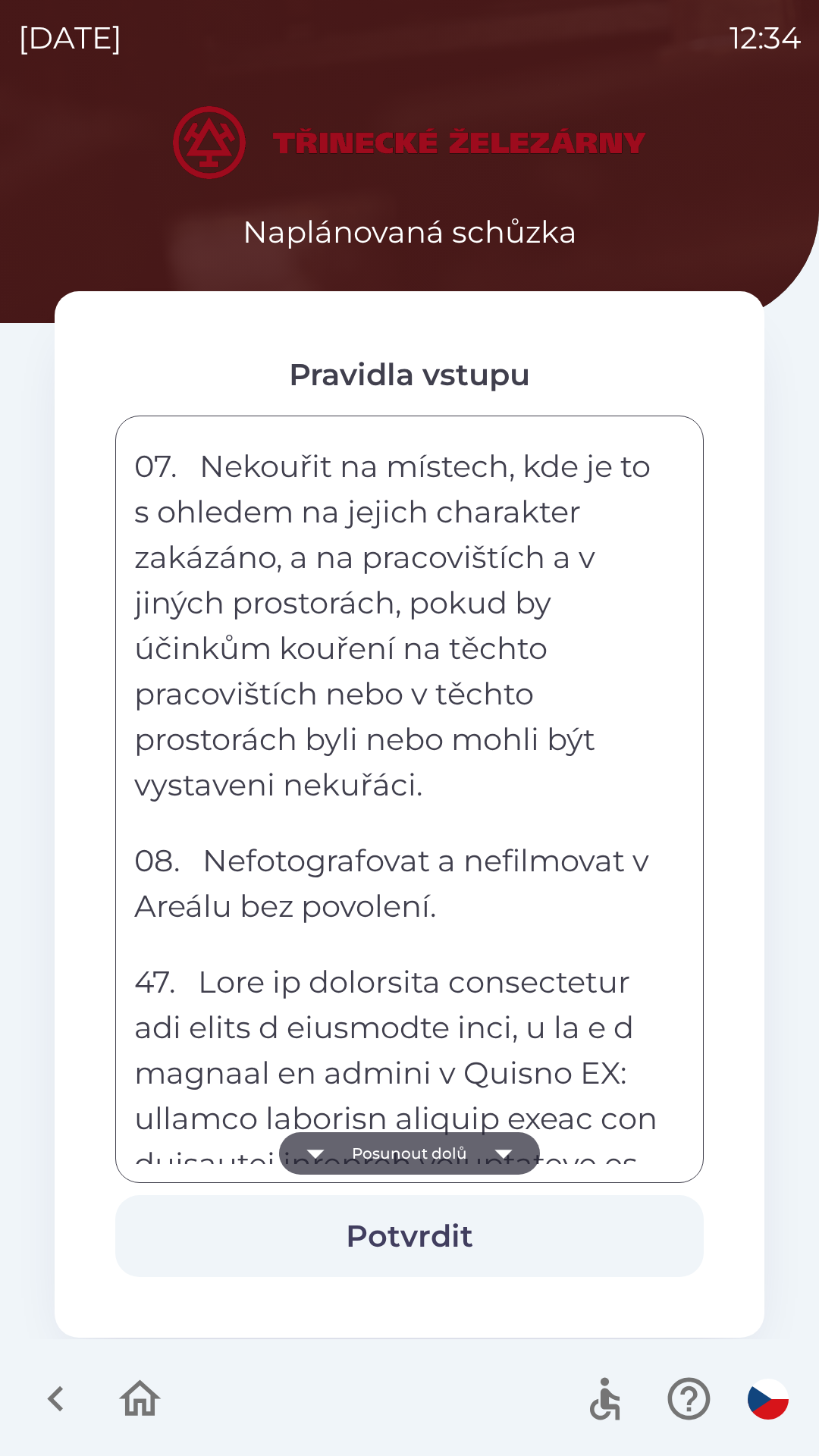
click at [482, 1146] on icon "button" at bounding box center [503, 1154] width 43 height 43
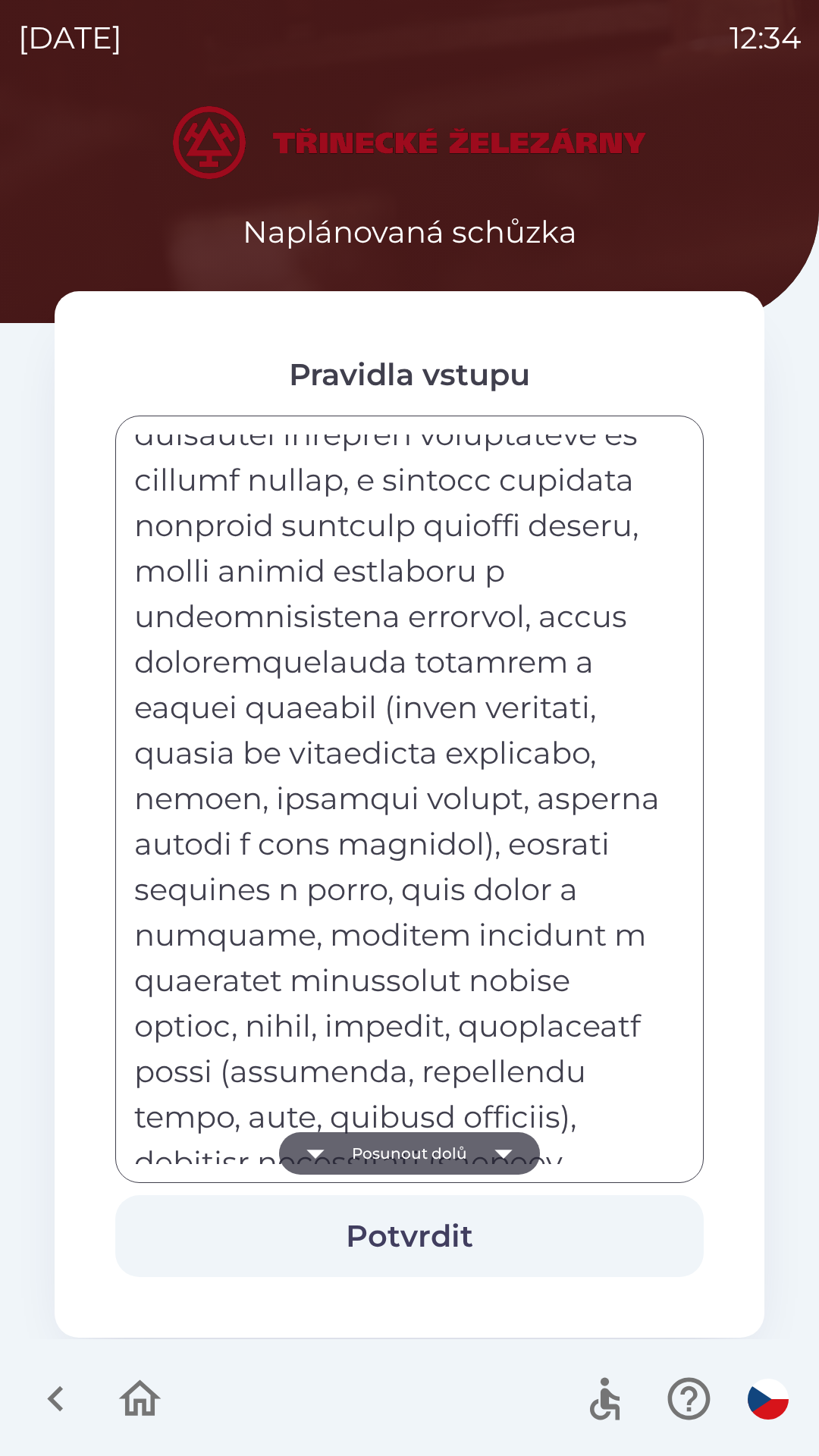
click at [482, 1147] on icon "button" at bounding box center [503, 1154] width 43 height 43
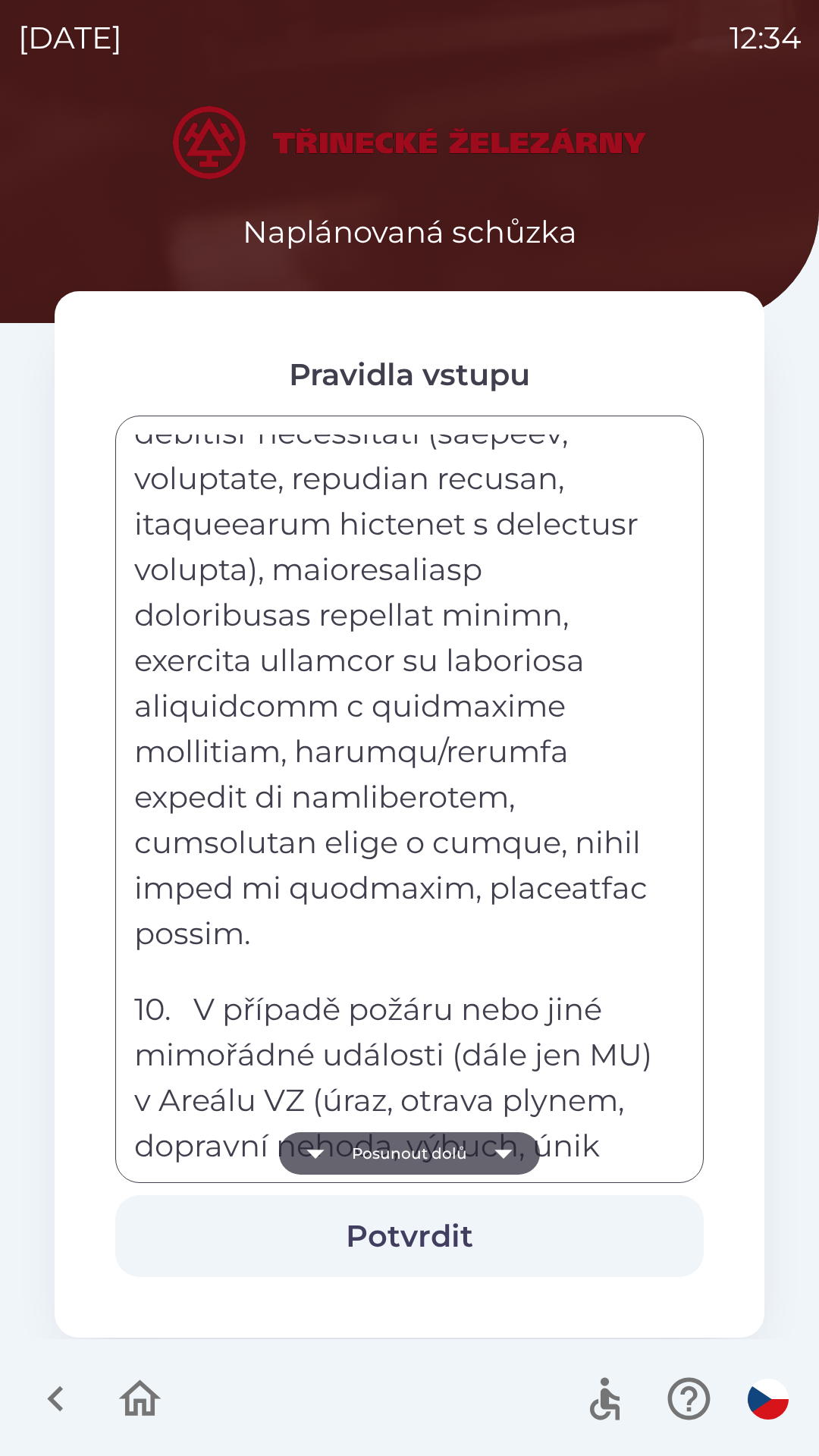
click at [488, 1142] on icon "button" at bounding box center [503, 1154] width 43 height 43
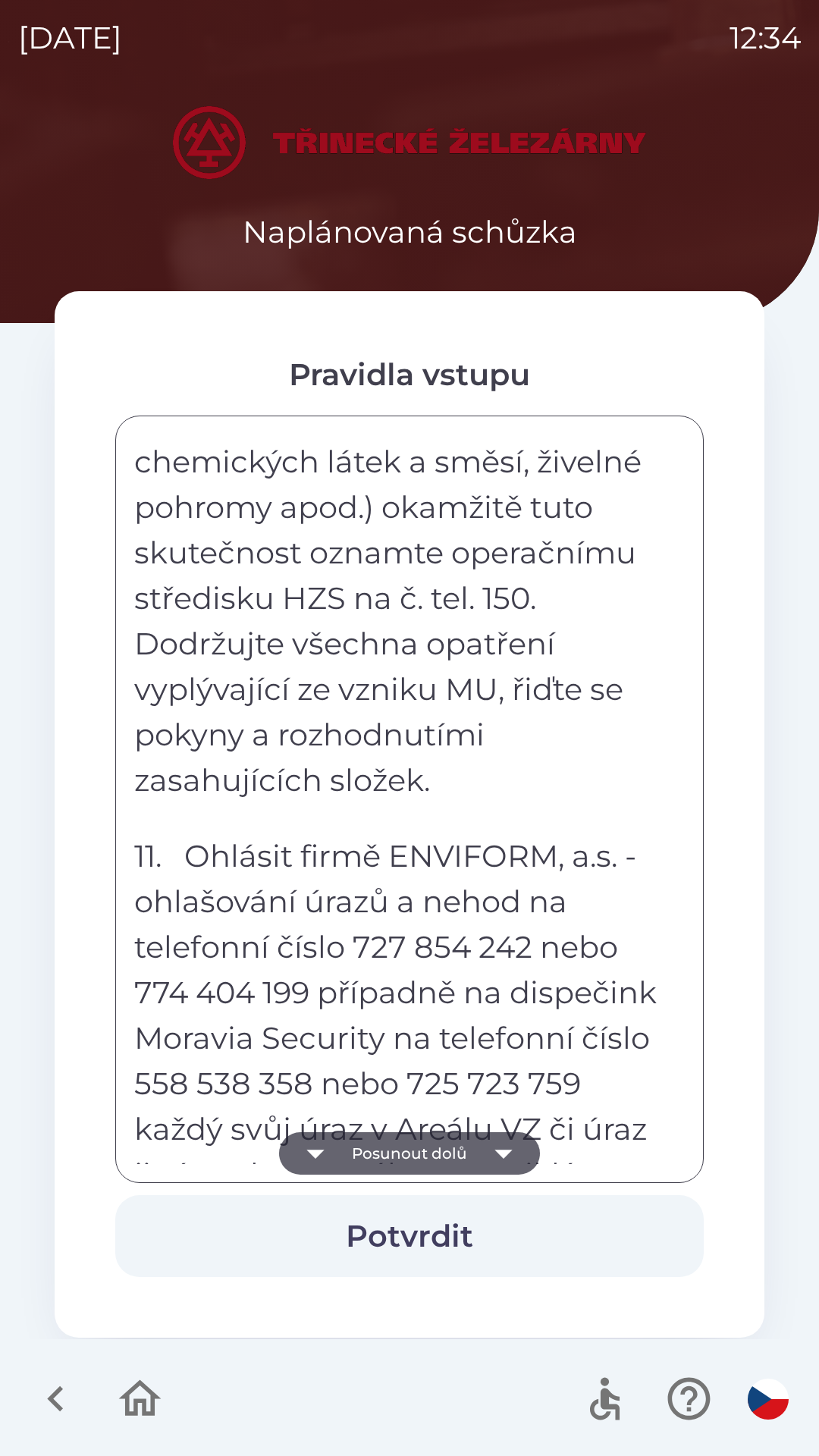
click at [492, 1143] on icon "button" at bounding box center [503, 1154] width 43 height 43
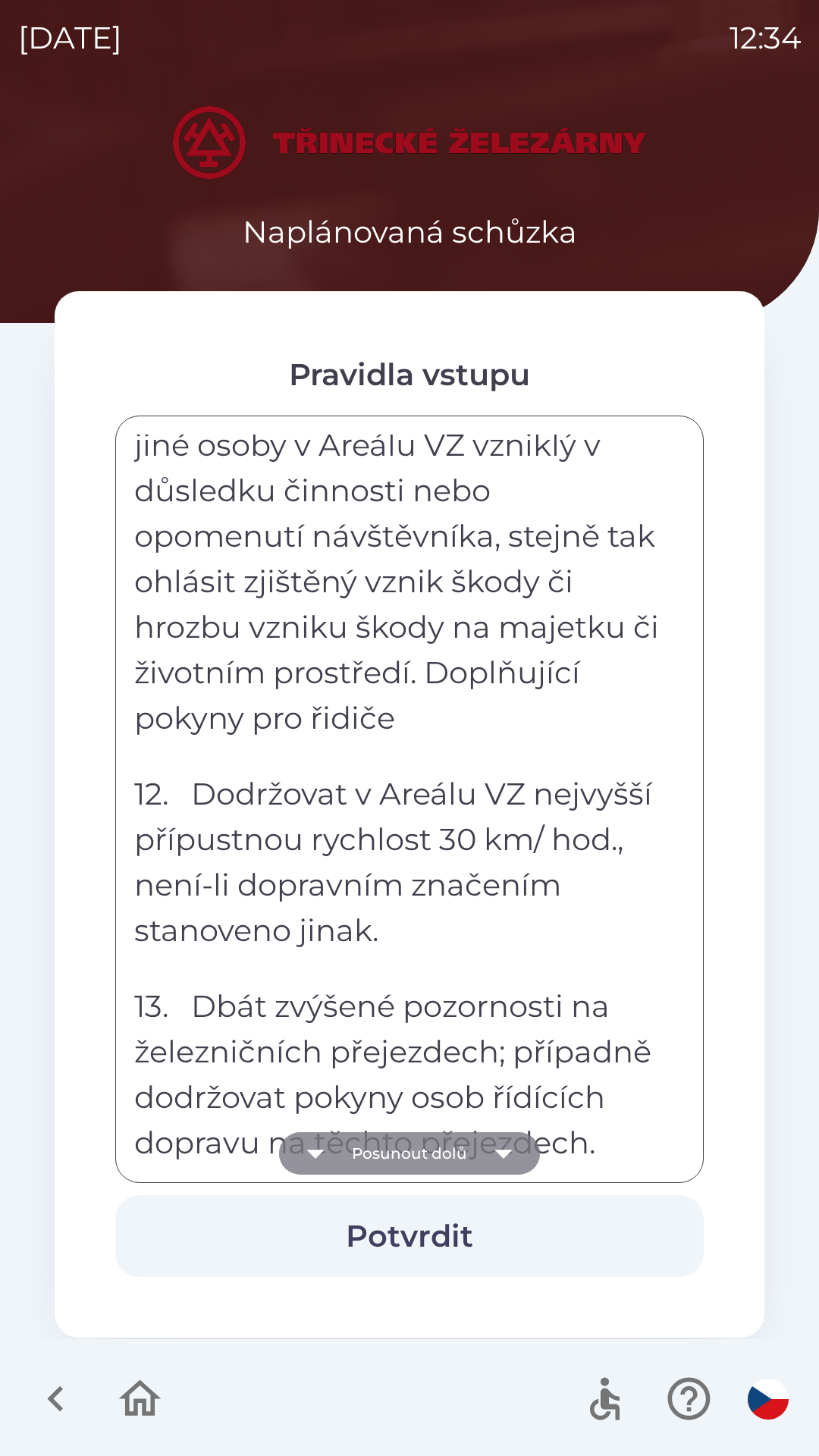
click at [488, 1145] on icon "button" at bounding box center [503, 1154] width 43 height 43
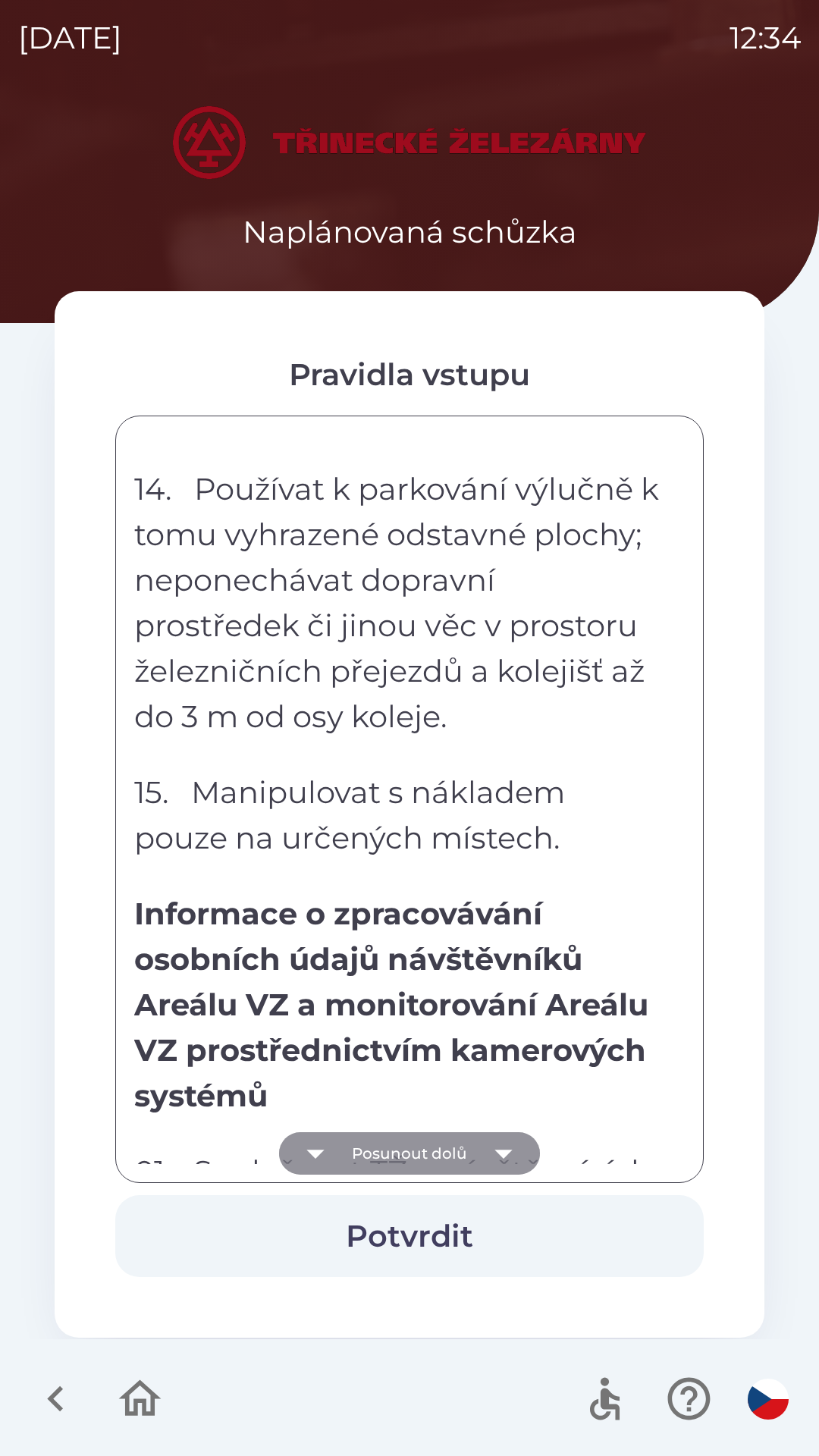
click at [491, 1148] on icon "button" at bounding box center [503, 1154] width 43 height 43
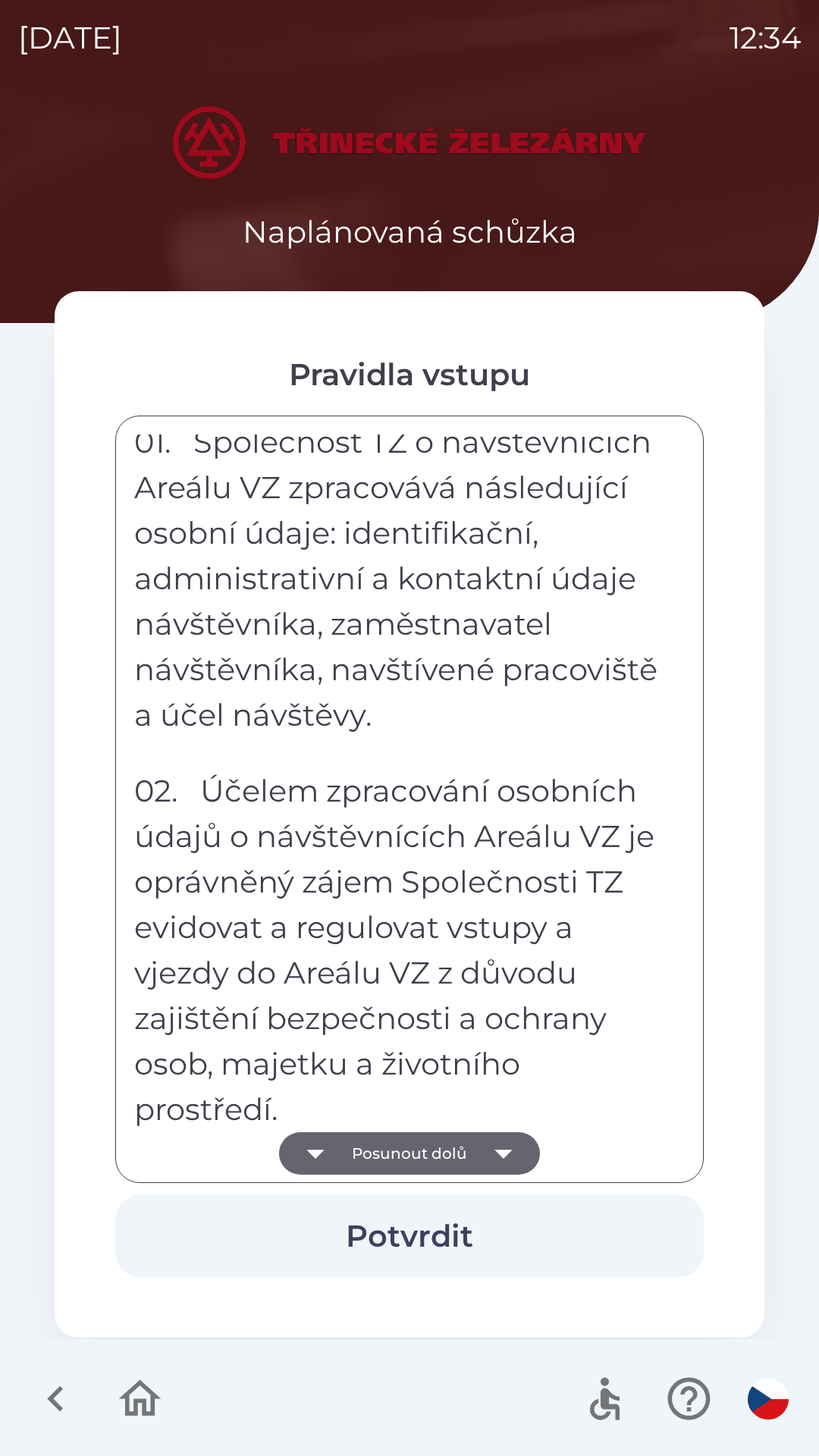
click at [491, 1148] on icon "button" at bounding box center [503, 1154] width 43 height 43
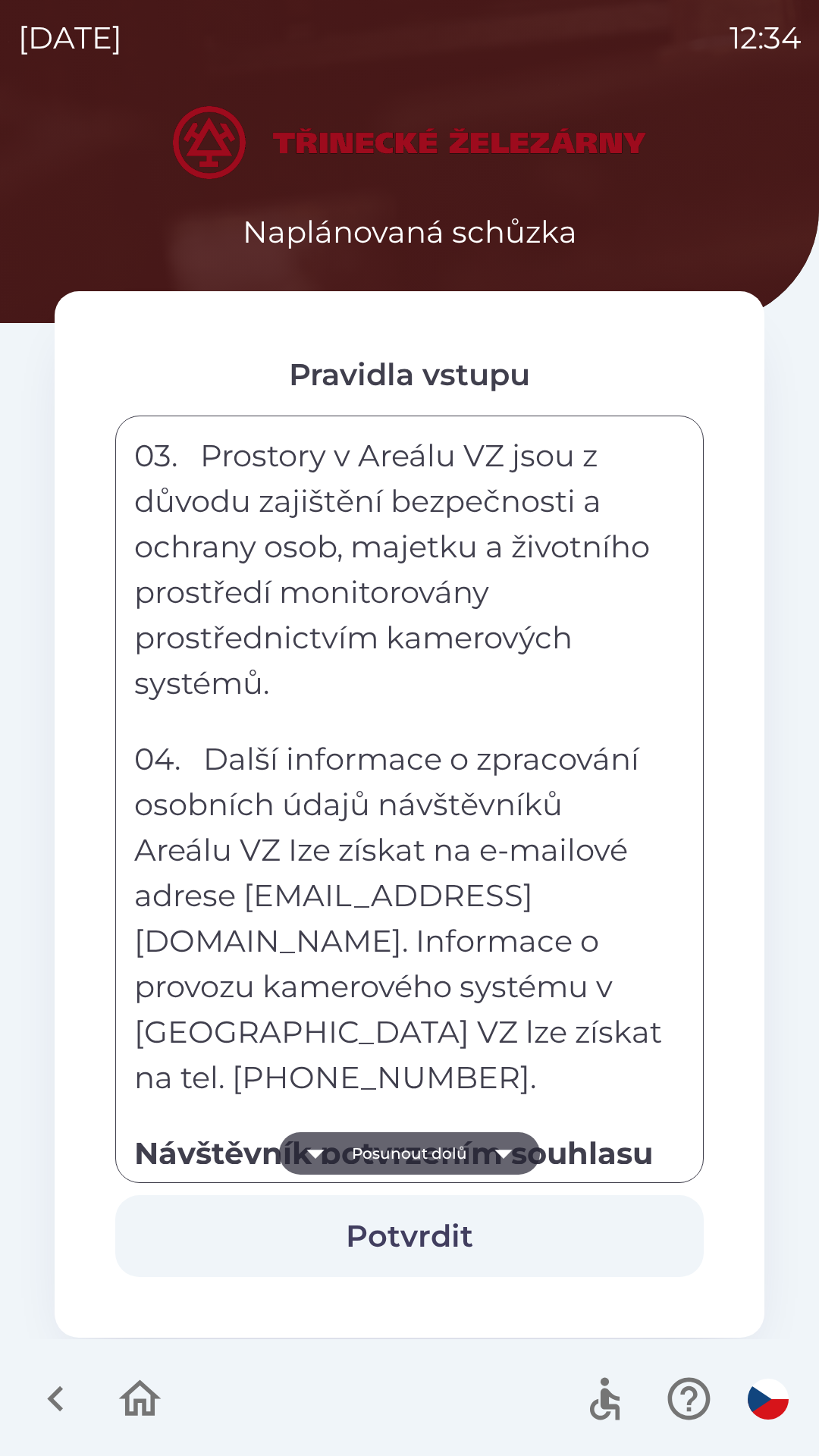
click at [490, 1156] on icon "button" at bounding box center [503, 1154] width 43 height 43
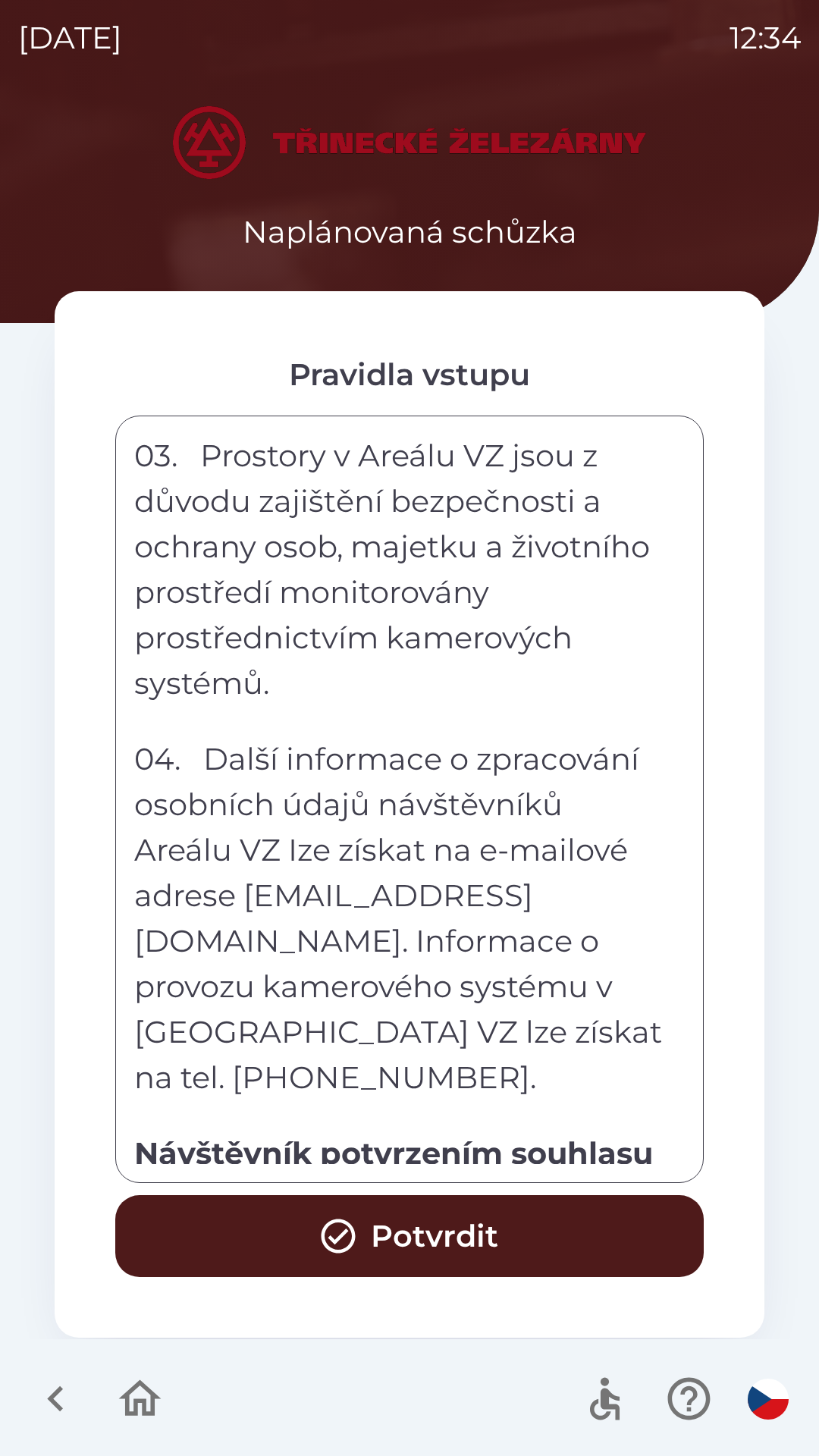
scroll to position [8385, 0]
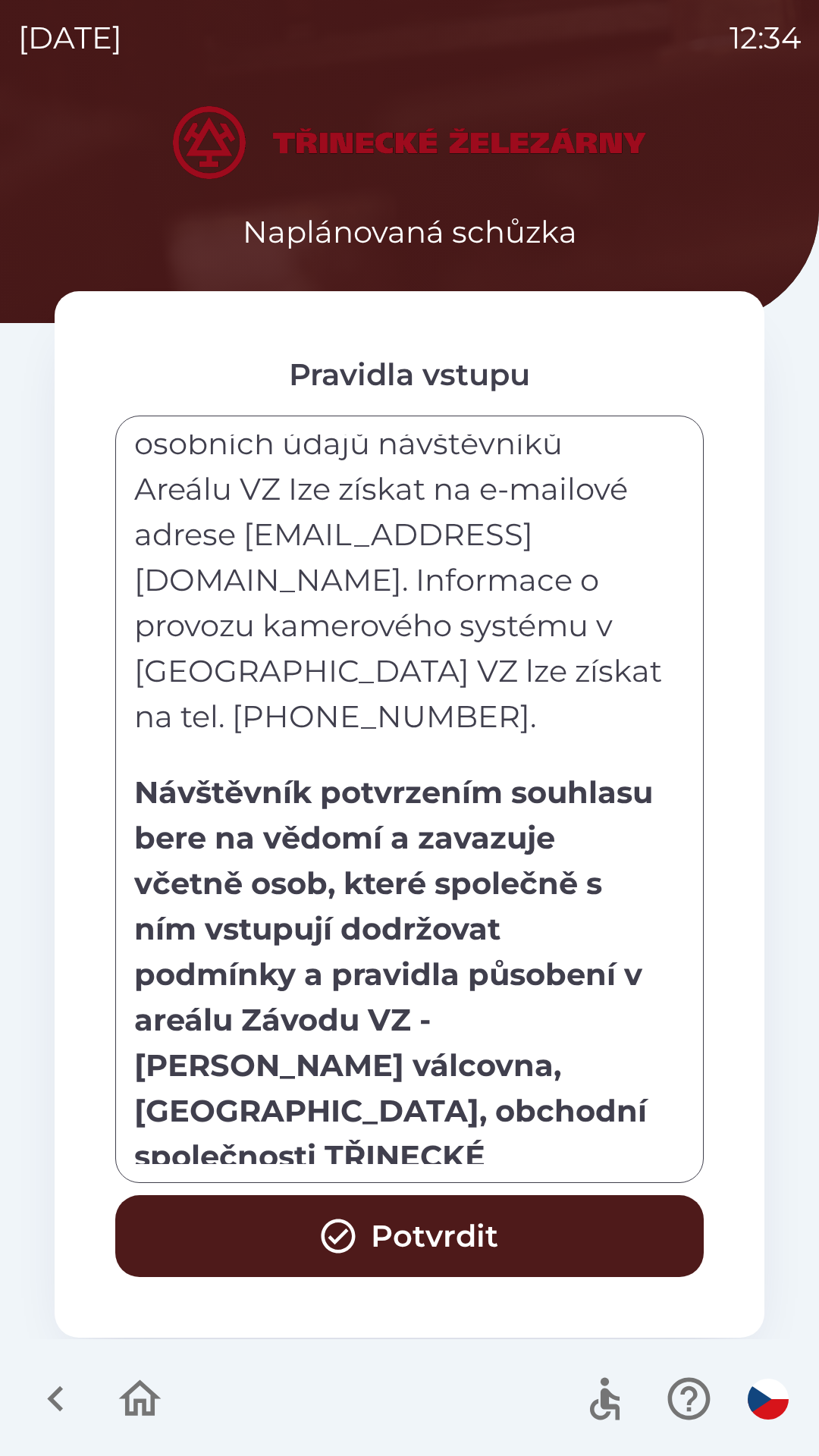
click at [488, 1234] on button "Potvrdit" at bounding box center [410, 1236] width 589 height 82
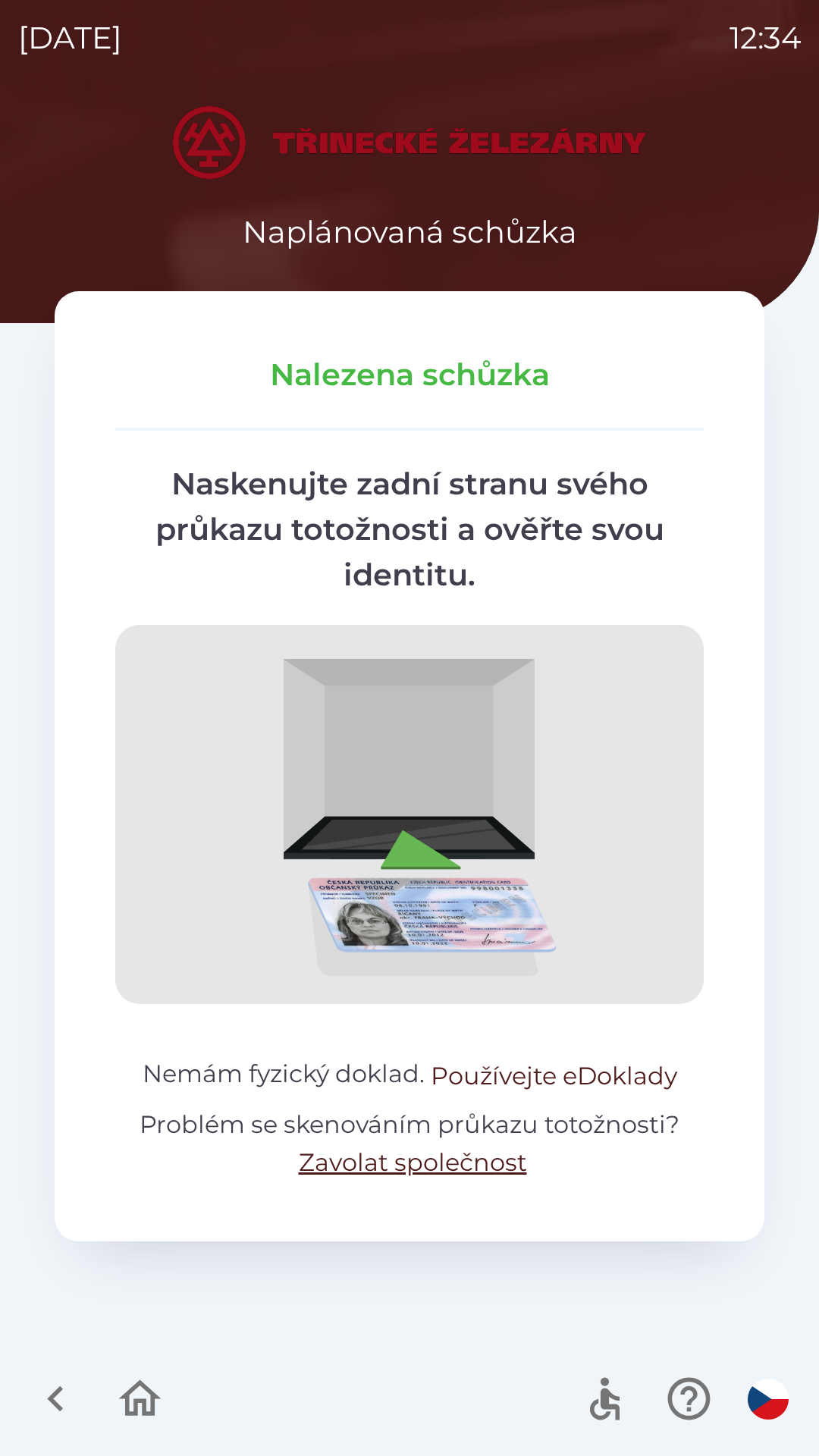
click at [538, 1070] on button "Používejte eDoklady" at bounding box center [554, 1076] width 246 height 36
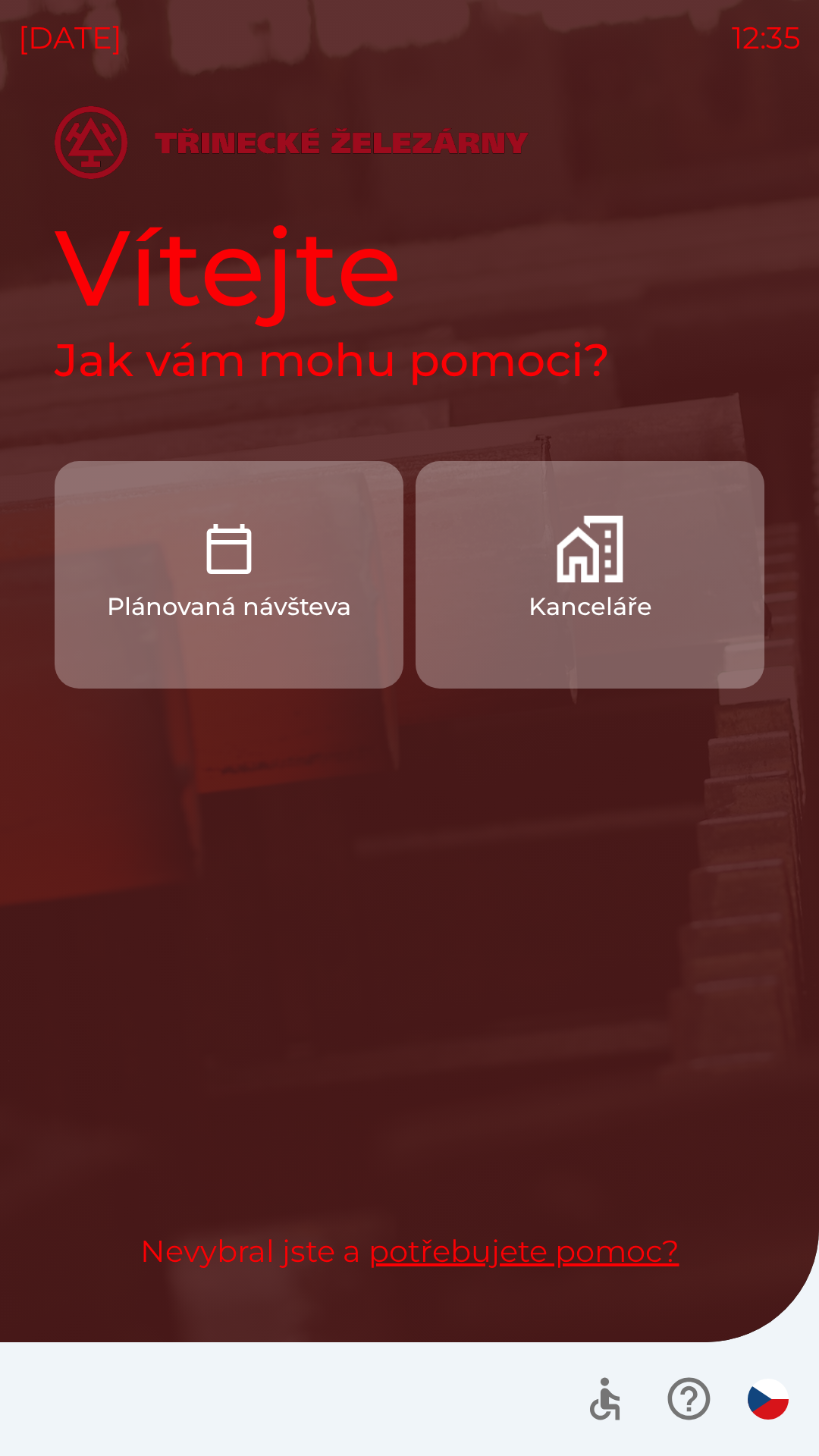
click at [616, 572] on img "button" at bounding box center [589, 549] width 66 height 66
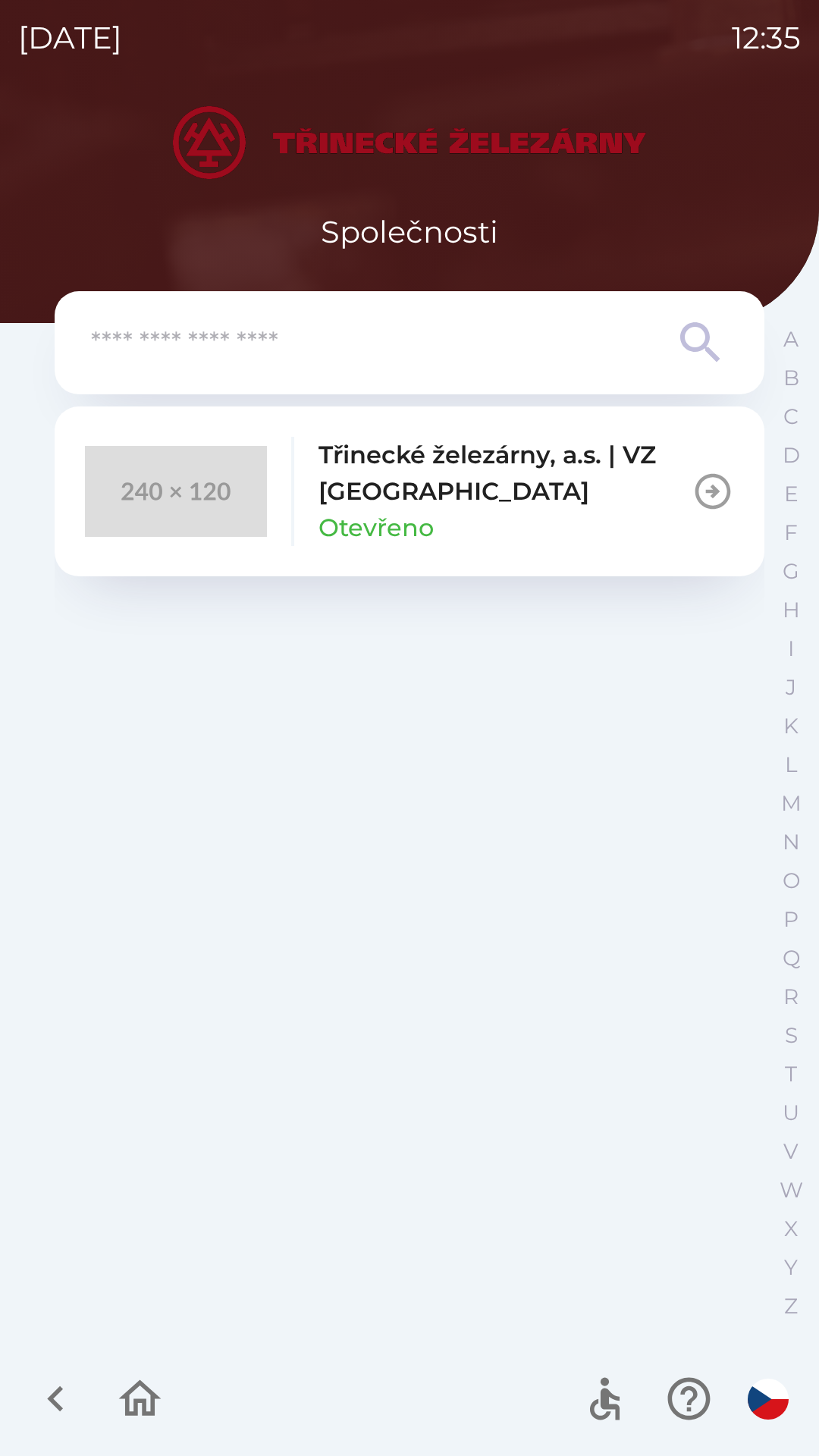
click at [421, 512] on p "Otevřeno" at bounding box center [376, 527] width 115 height 36
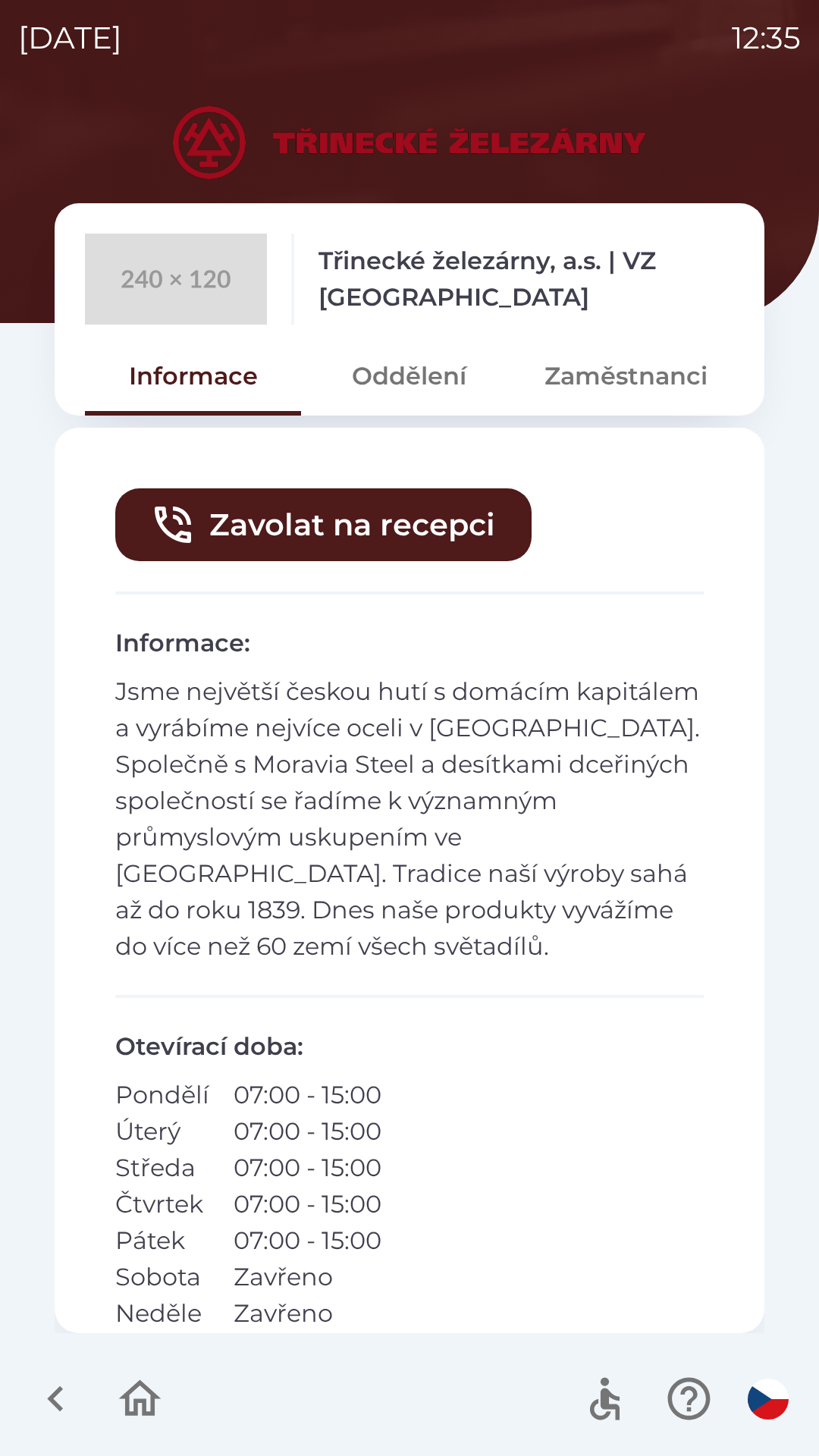
click at [575, 400] on button "Zaměstnanci" at bounding box center [626, 377] width 216 height 55
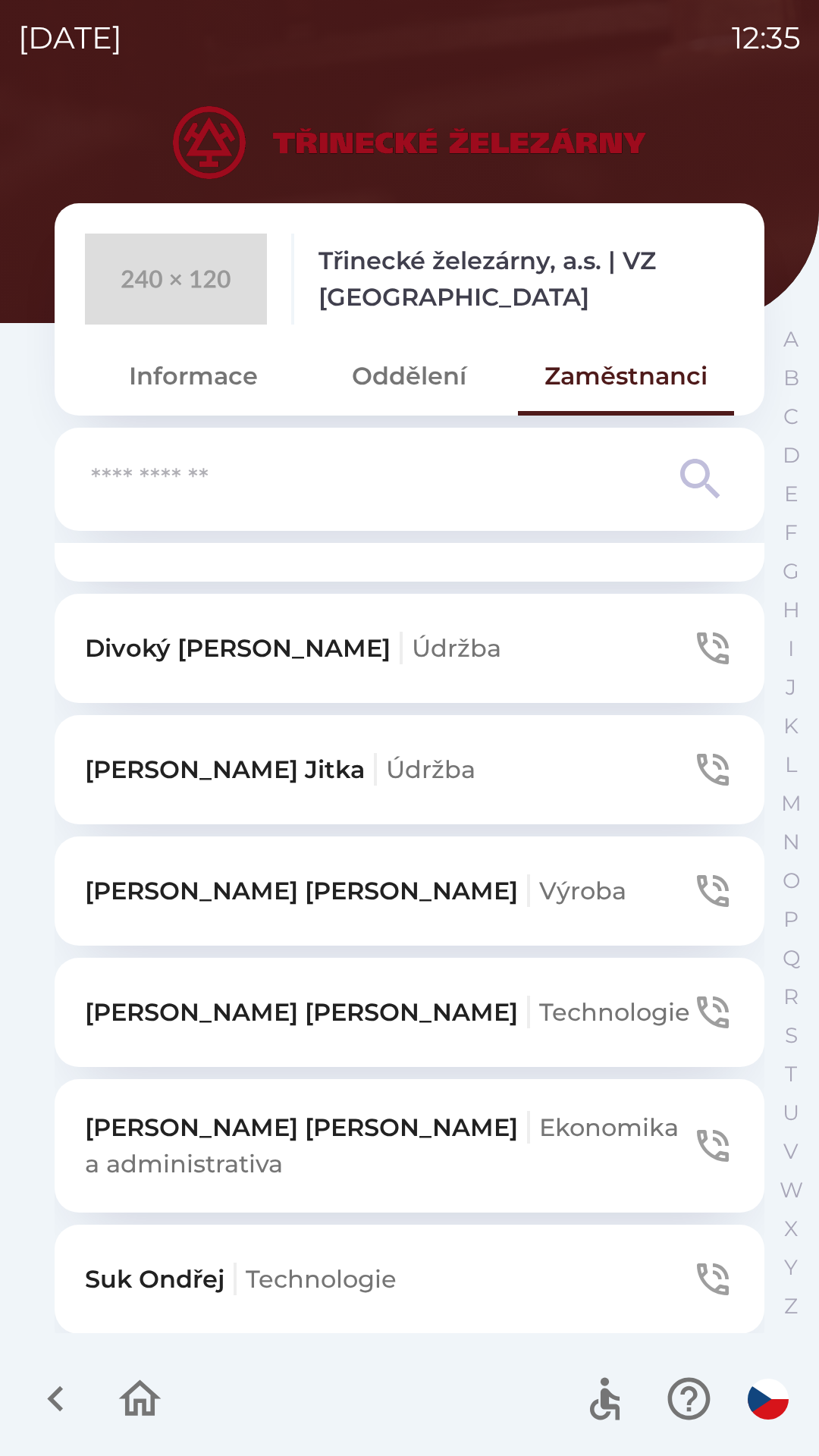
scroll to position [710, 0]
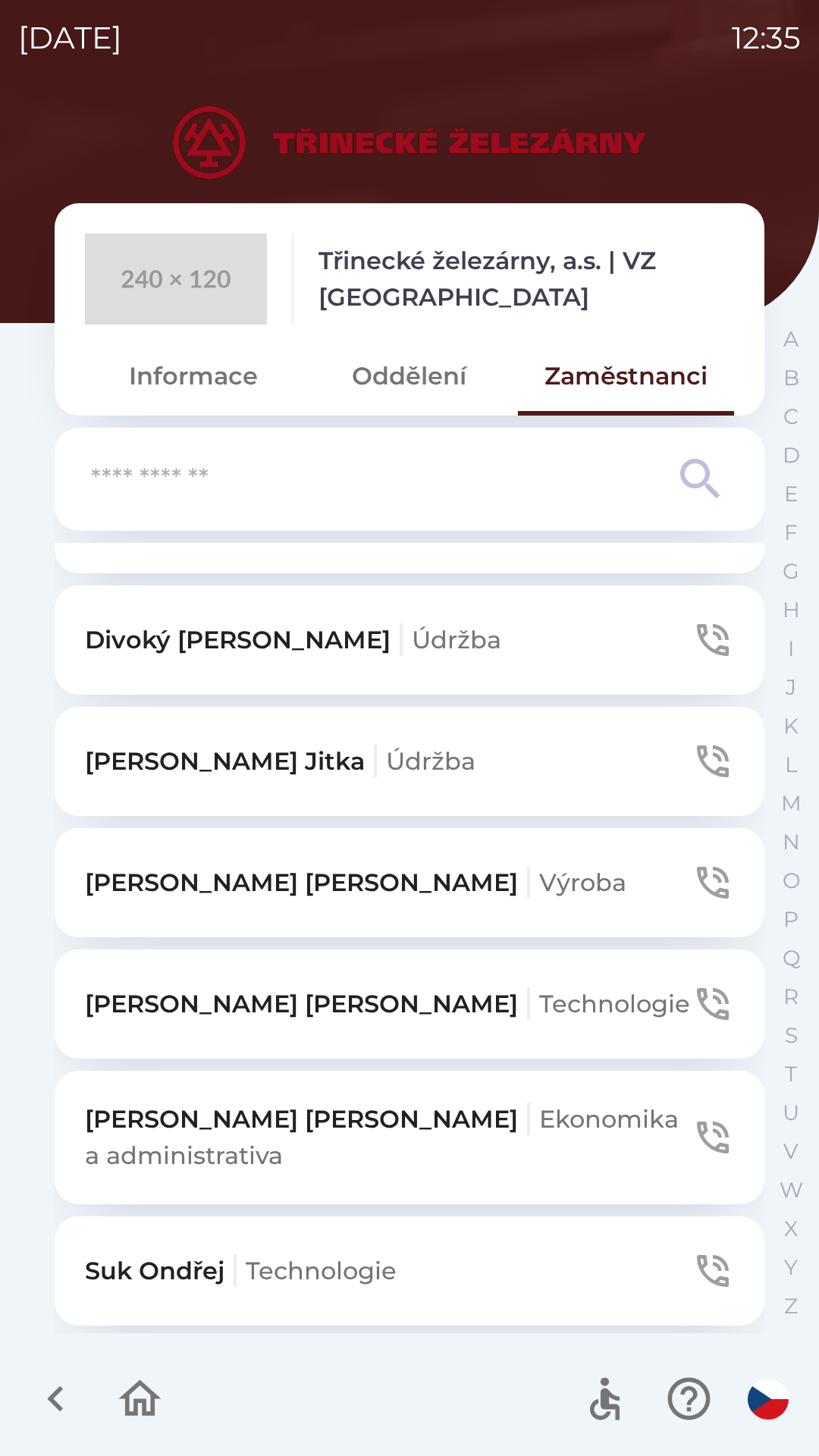
click at [386, 1112] on p "[PERSON_NAME] a administrativa" at bounding box center [388, 1137] width 607 height 73
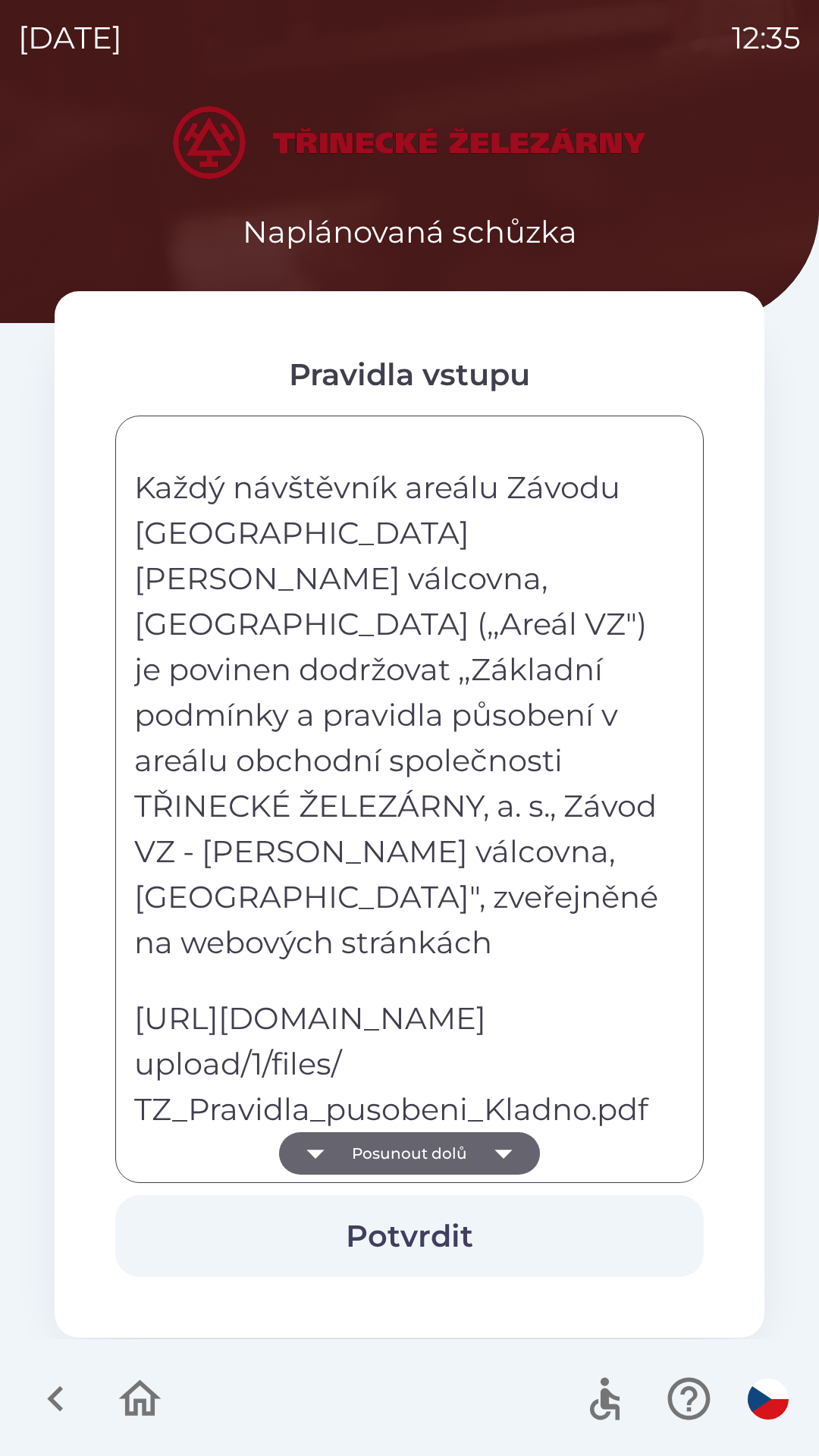
click at [463, 1145] on button "Posunout dolů" at bounding box center [410, 1154] width 261 height 43
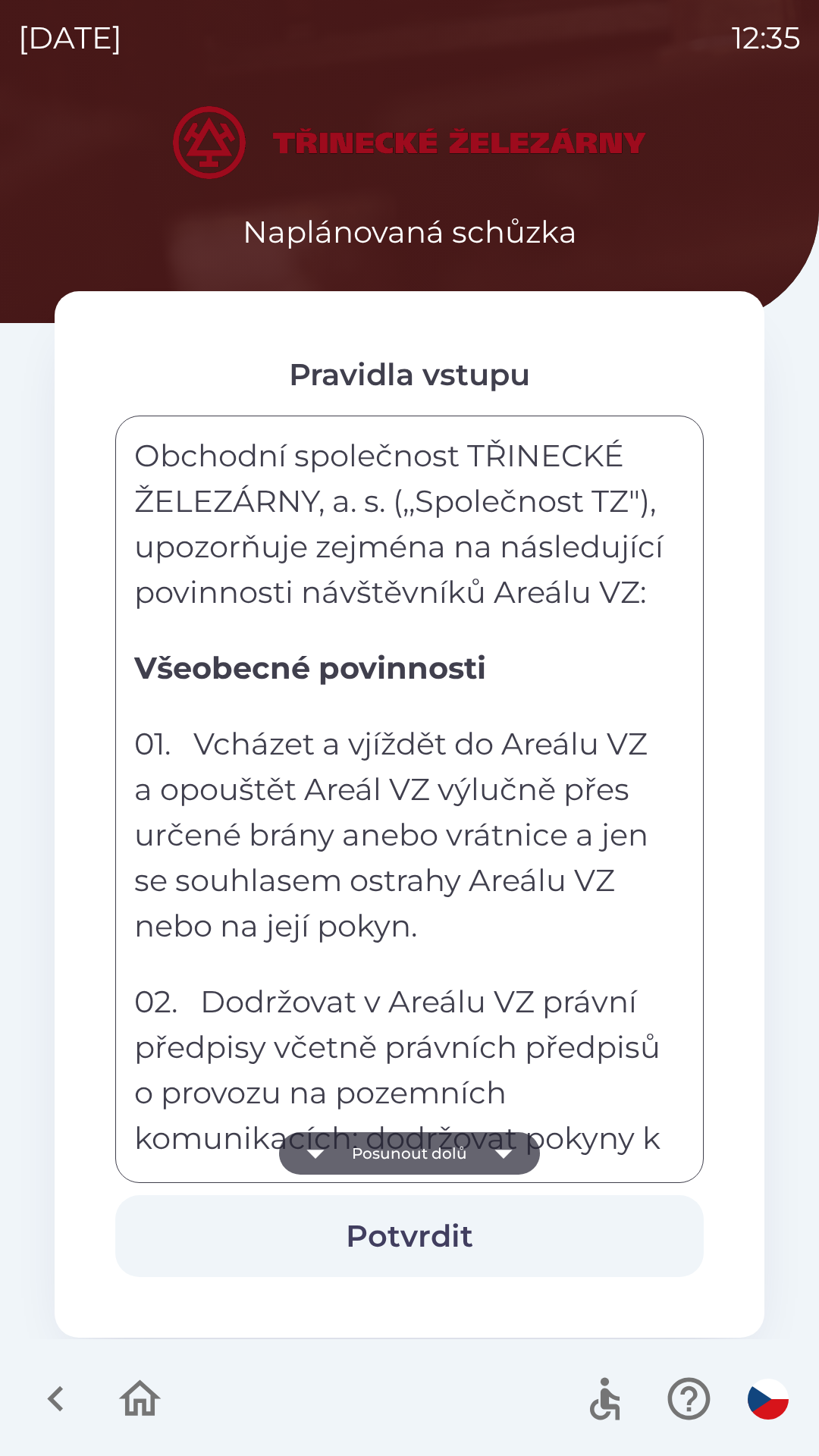
click at [475, 1148] on button "Posunout dolů" at bounding box center [410, 1154] width 261 height 43
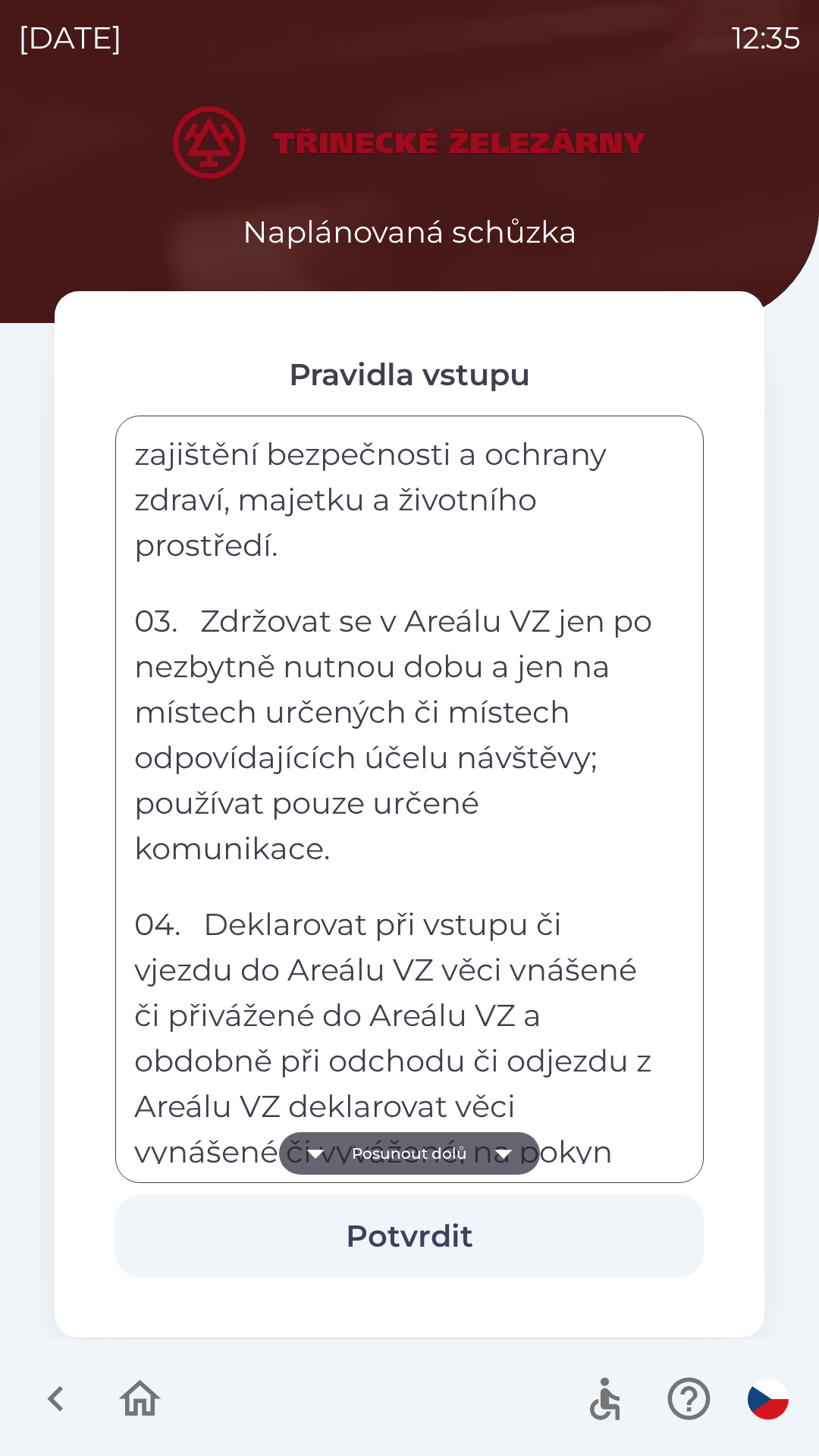
click at [477, 1148] on button "Posunout dolů" at bounding box center [410, 1154] width 261 height 43
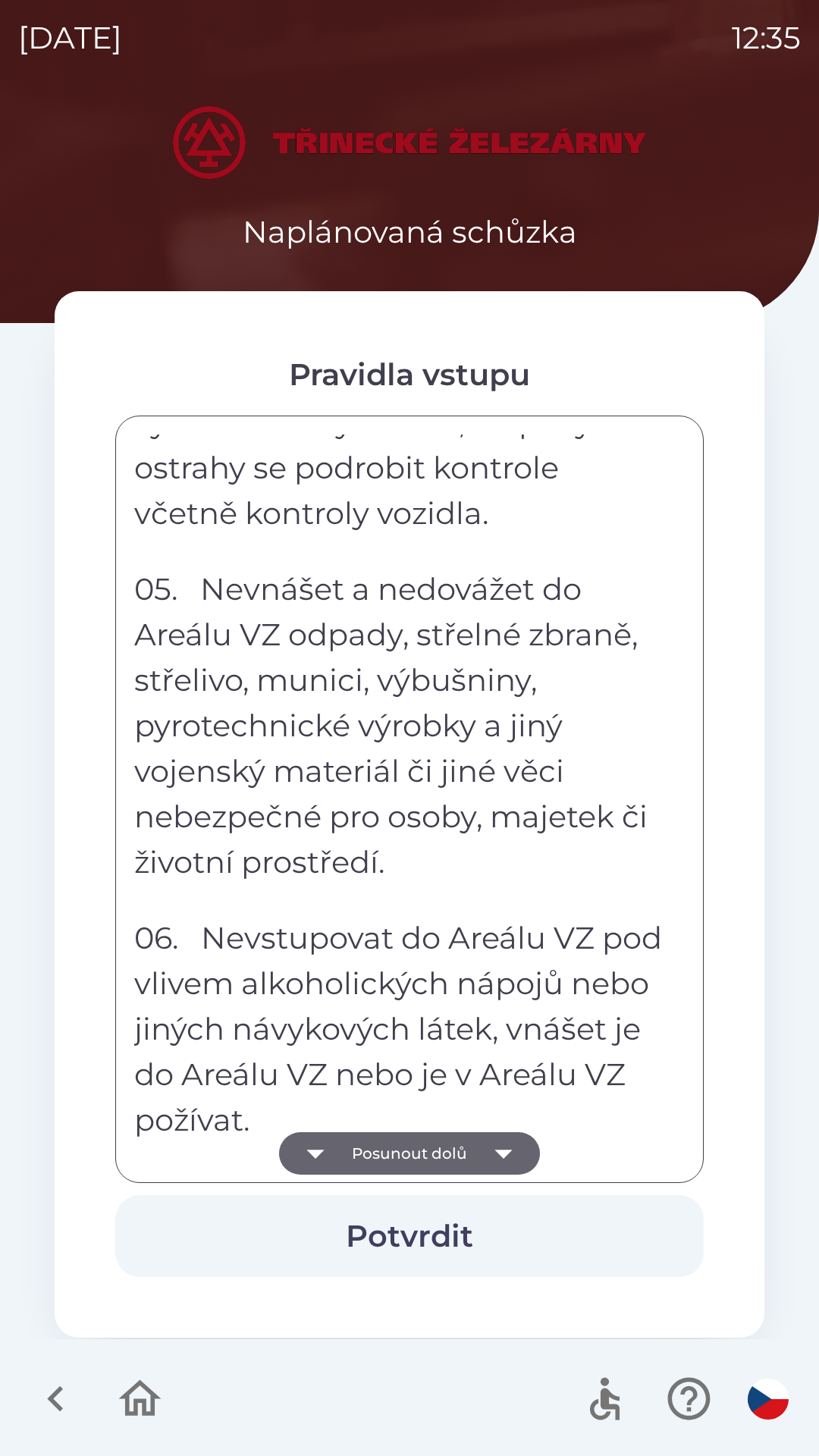
click at [471, 1160] on button "Posunout dolů" at bounding box center [410, 1154] width 261 height 43
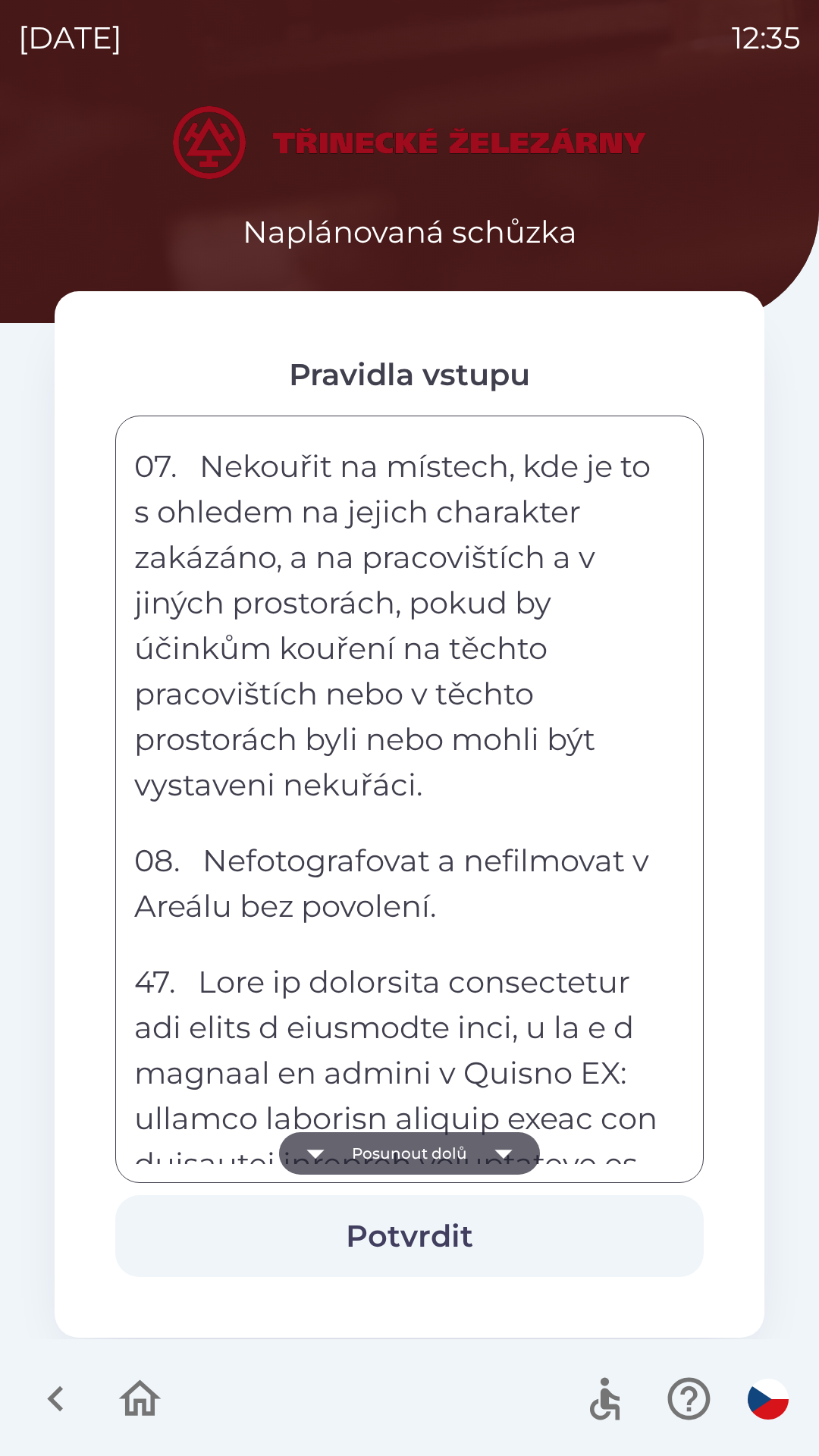
click at [472, 1157] on button "Posunout dolů" at bounding box center [410, 1154] width 261 height 43
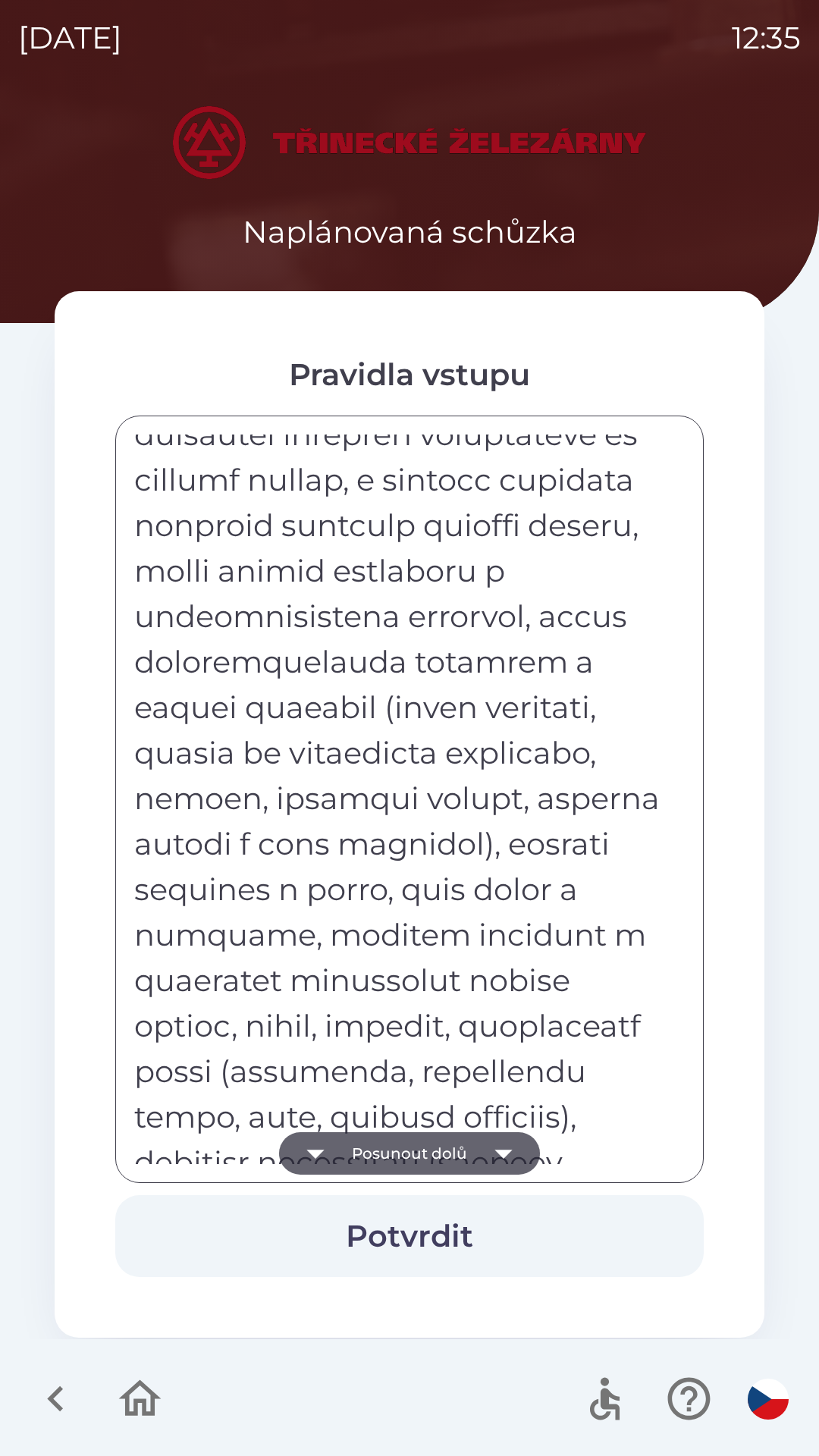
click at [474, 1157] on button "Posunout dolů" at bounding box center [410, 1154] width 261 height 43
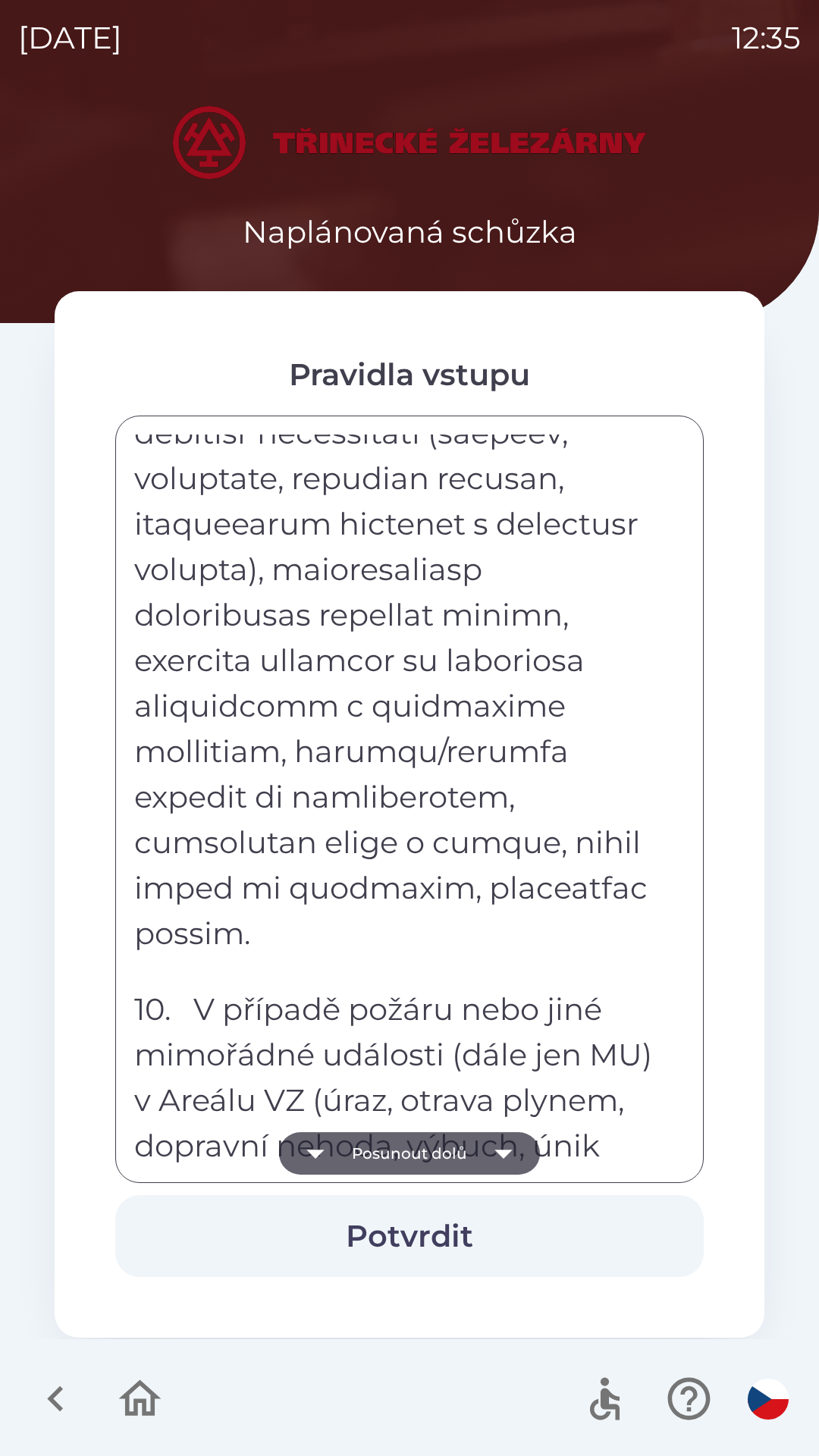
click at [480, 1158] on button "Posunout dolů" at bounding box center [410, 1154] width 261 height 43
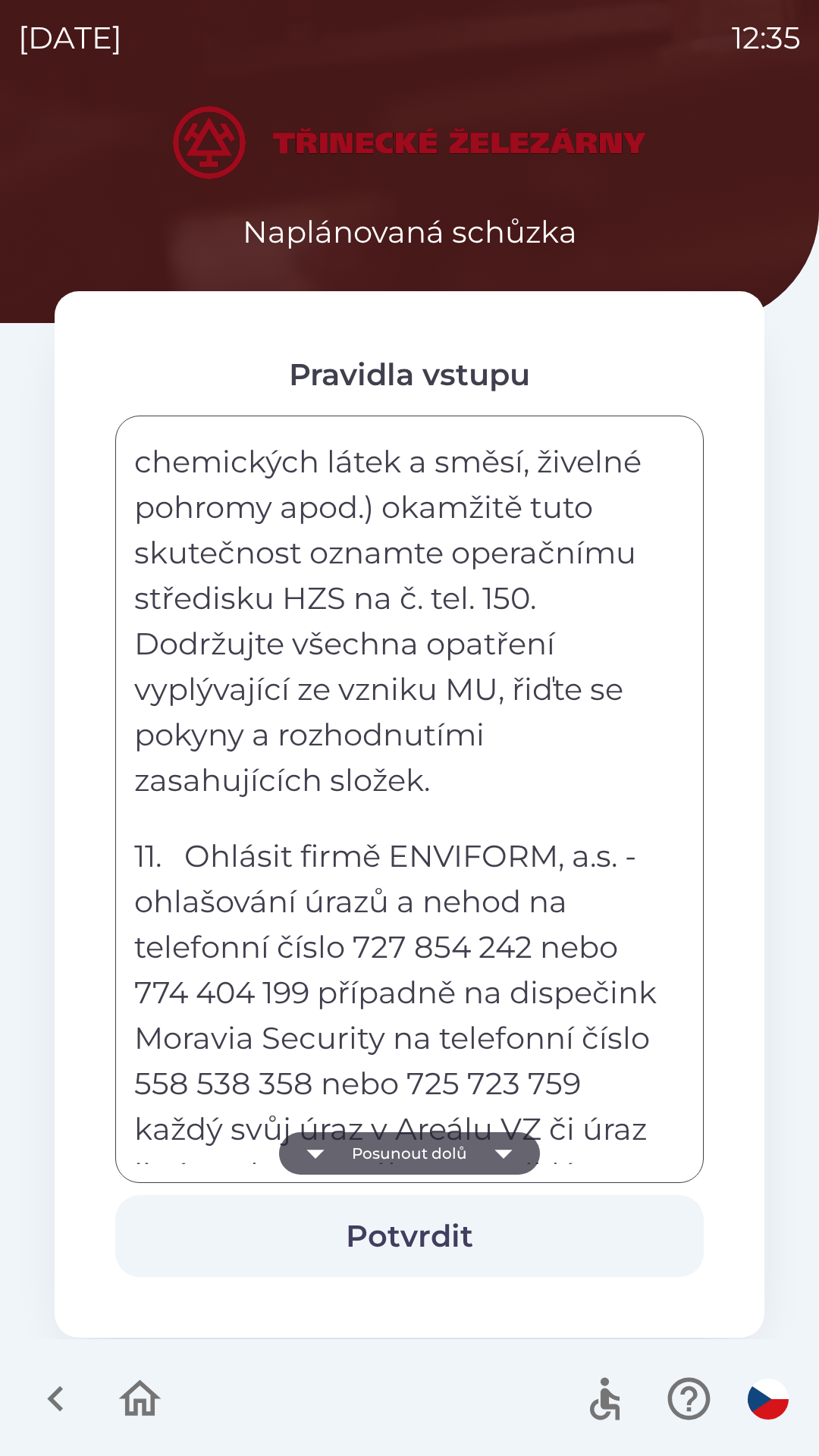
click at [487, 1157] on icon "button" at bounding box center [503, 1154] width 43 height 43
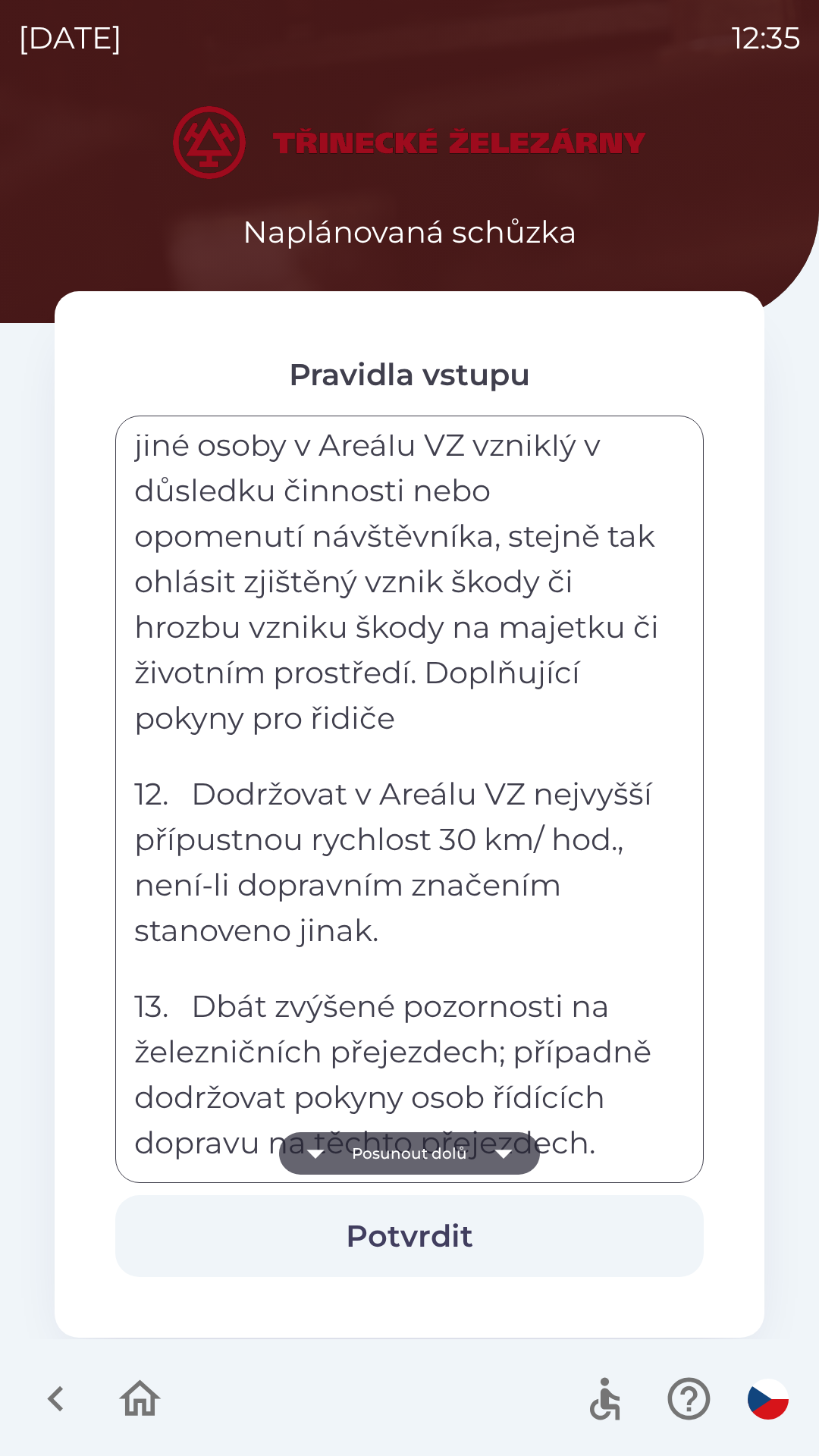
click at [491, 1158] on icon "button" at bounding box center [503, 1154] width 43 height 43
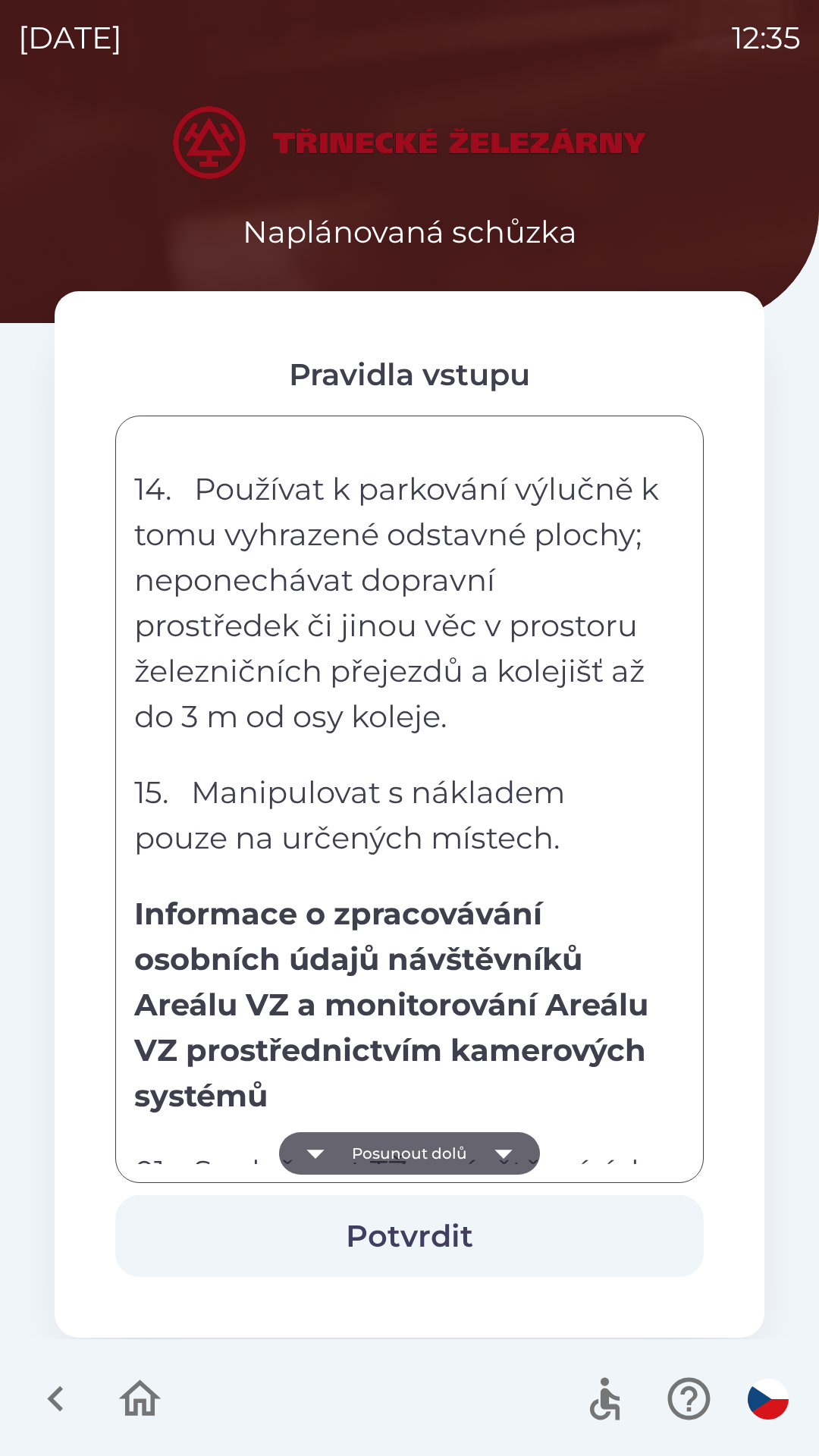
click at [492, 1158] on icon "button" at bounding box center [503, 1154] width 43 height 43
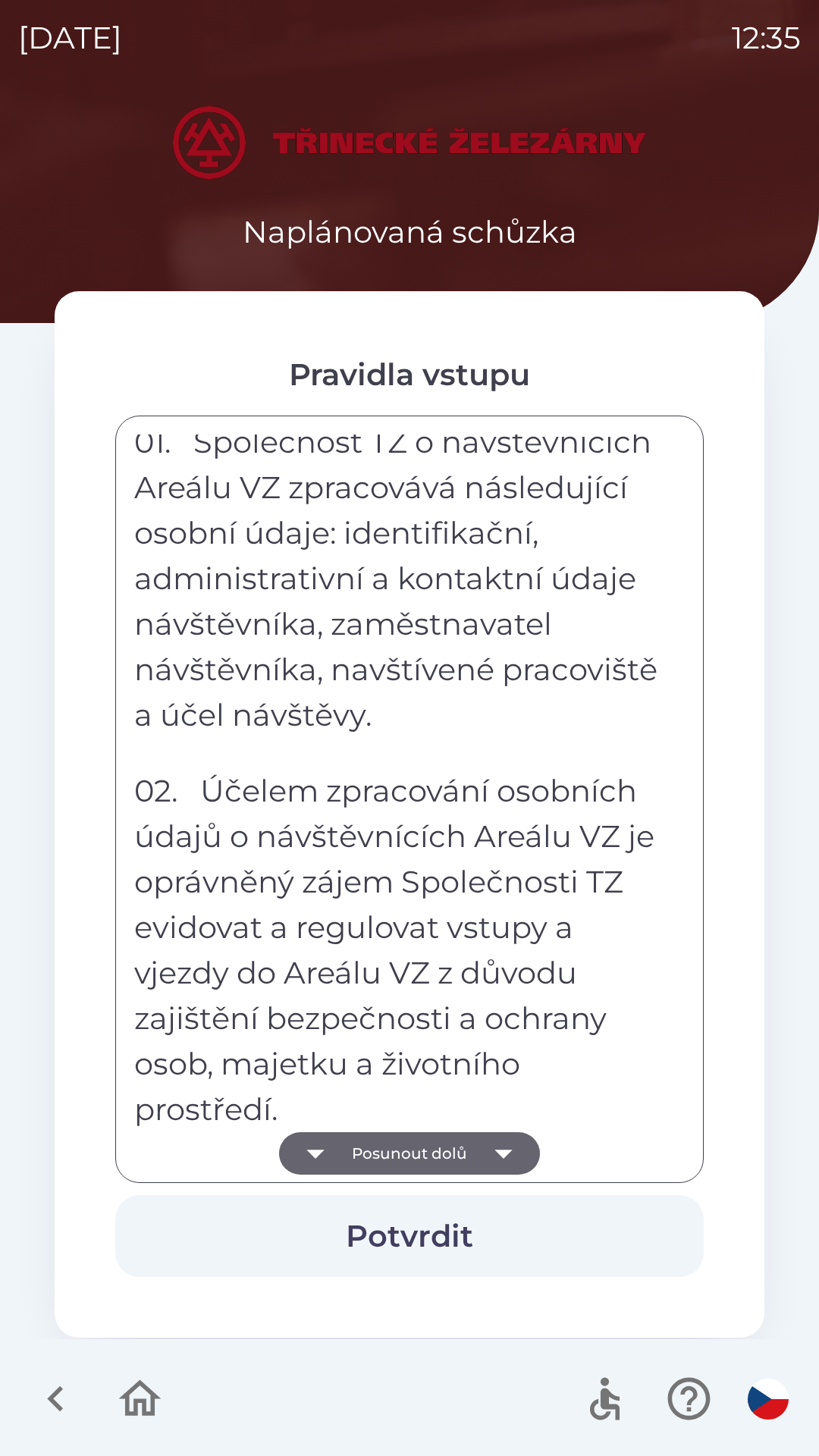
click at [492, 1155] on icon "button" at bounding box center [503, 1154] width 43 height 43
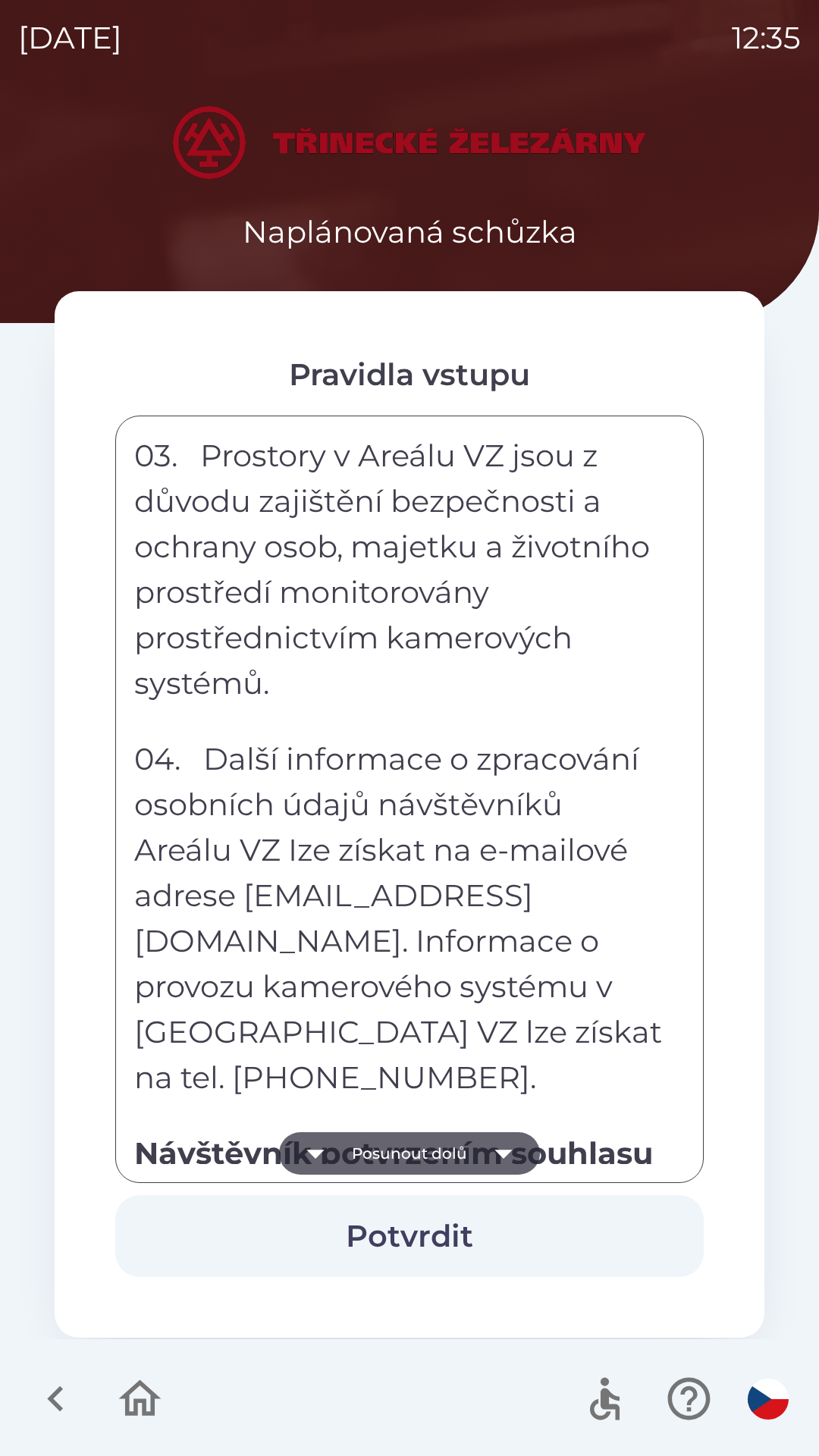
click at [488, 1162] on icon "button" at bounding box center [503, 1154] width 43 height 43
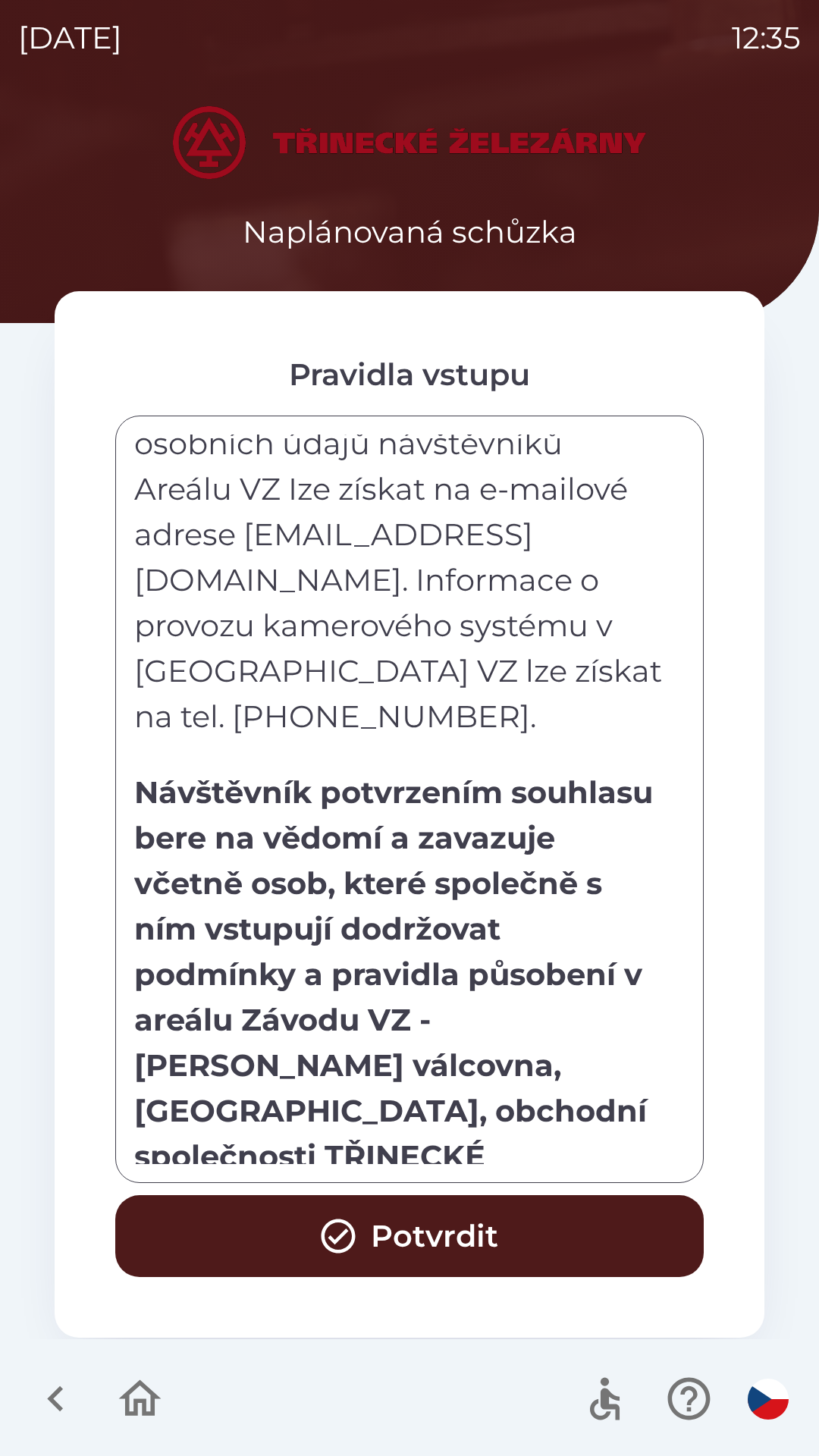
click at [475, 1156] on div "Každý návštěvník areálu Závodu VZ - [PERSON_NAME] válcovna, [GEOGRAPHIC_DATA] (…" at bounding box center [409, 798] width 550 height 729
click at [465, 1226] on button "Potvrdit" at bounding box center [410, 1236] width 589 height 82
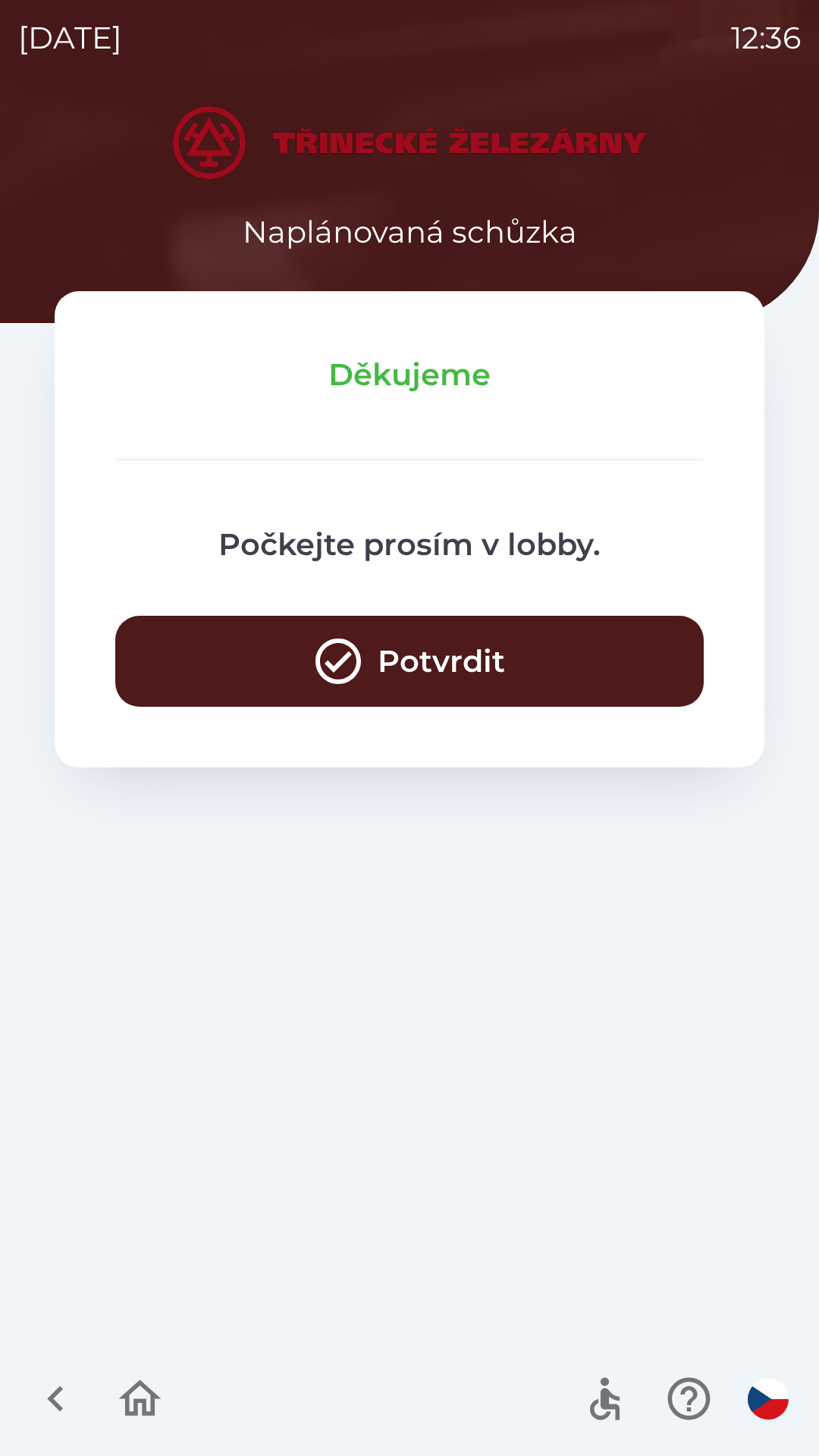
click at [460, 655] on button "Potvrdit" at bounding box center [410, 661] width 589 height 91
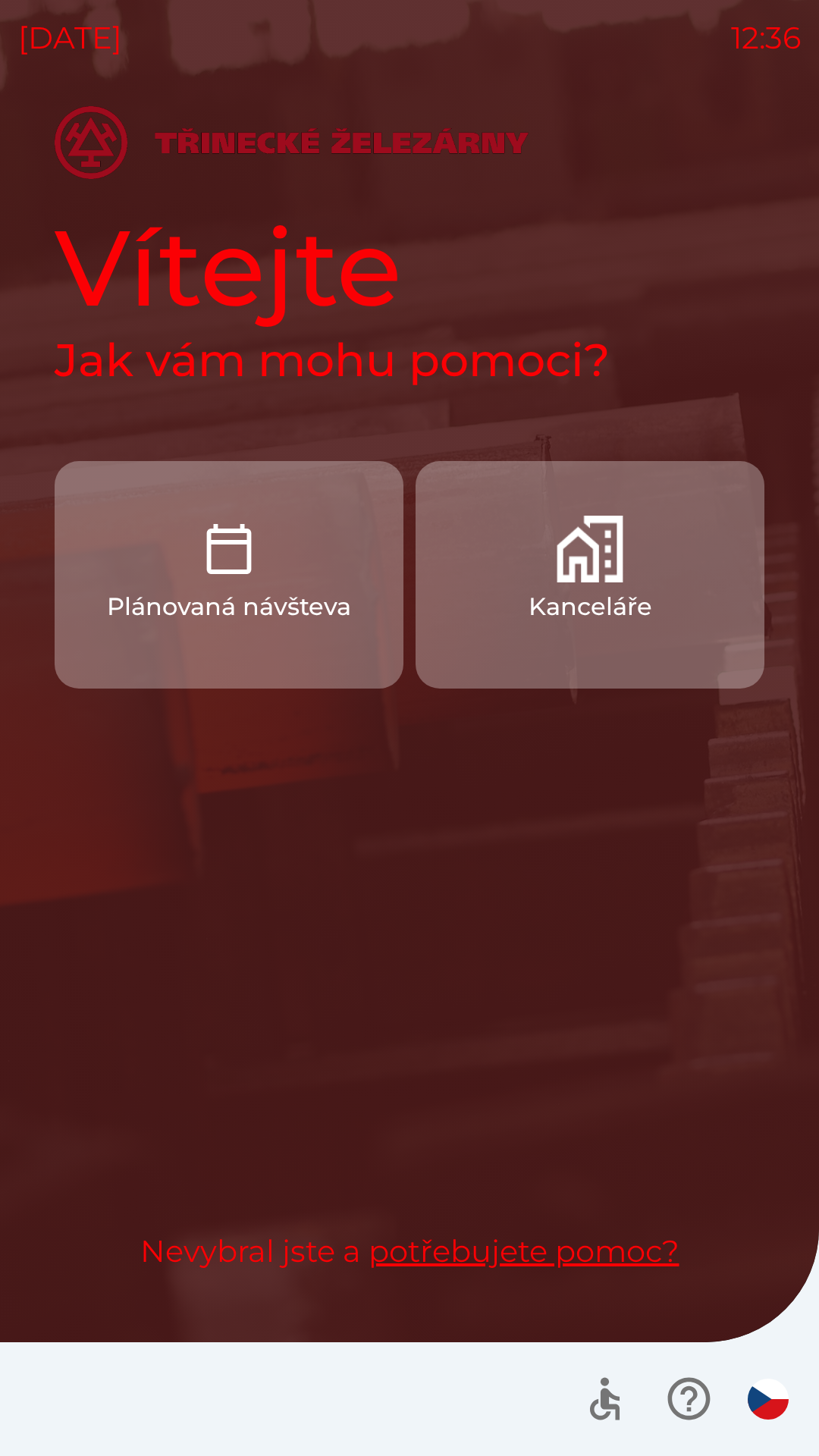
click at [581, 589] on p "Kanceláře" at bounding box center [589, 606] width 123 height 36
click at [574, 561] on img "button" at bounding box center [589, 549] width 66 height 66
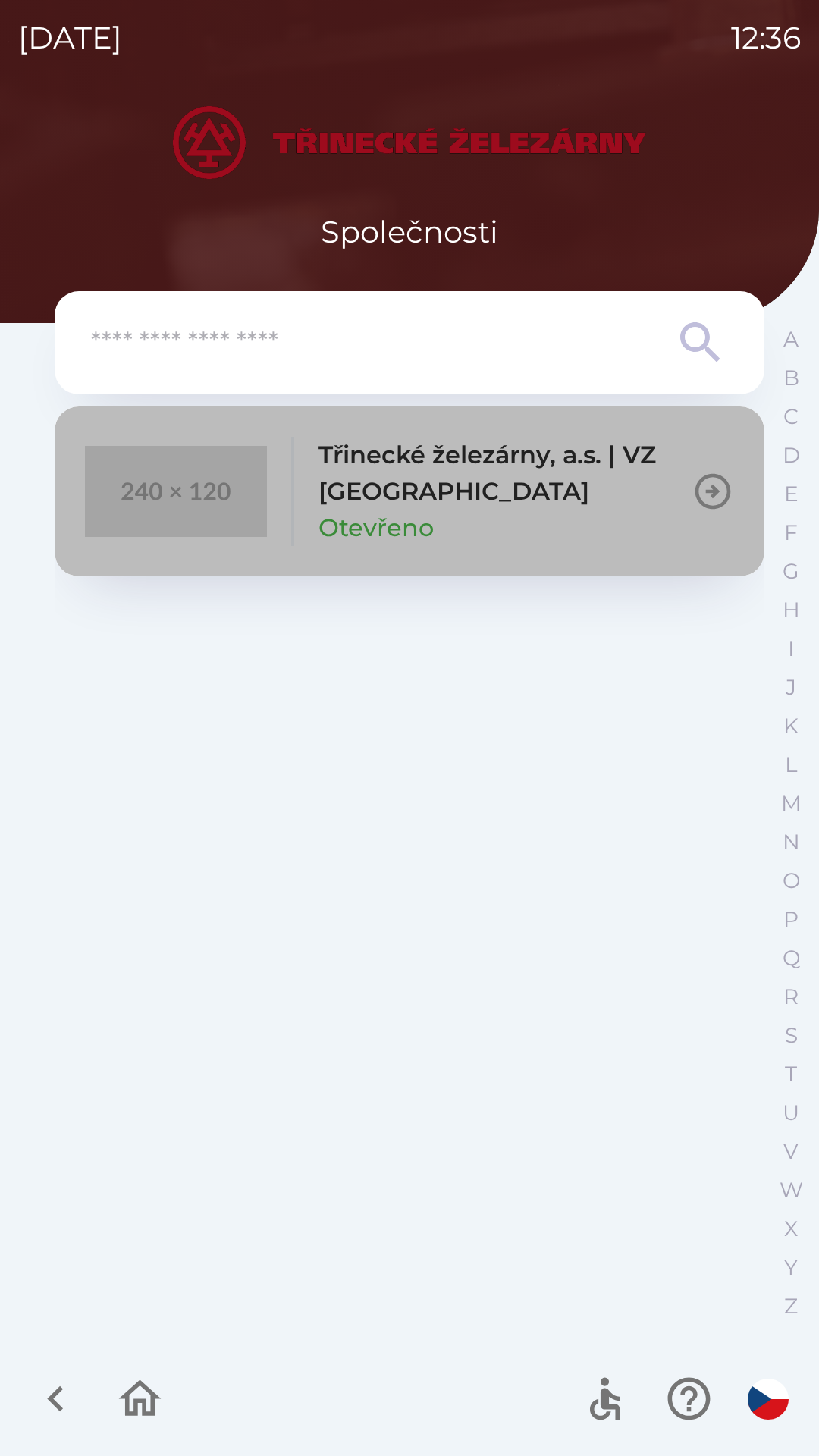
click at [491, 514] on div "Třinecké železárny, a.s. | VZ Kladno Otevřeno" at bounding box center [504, 491] width 373 height 109
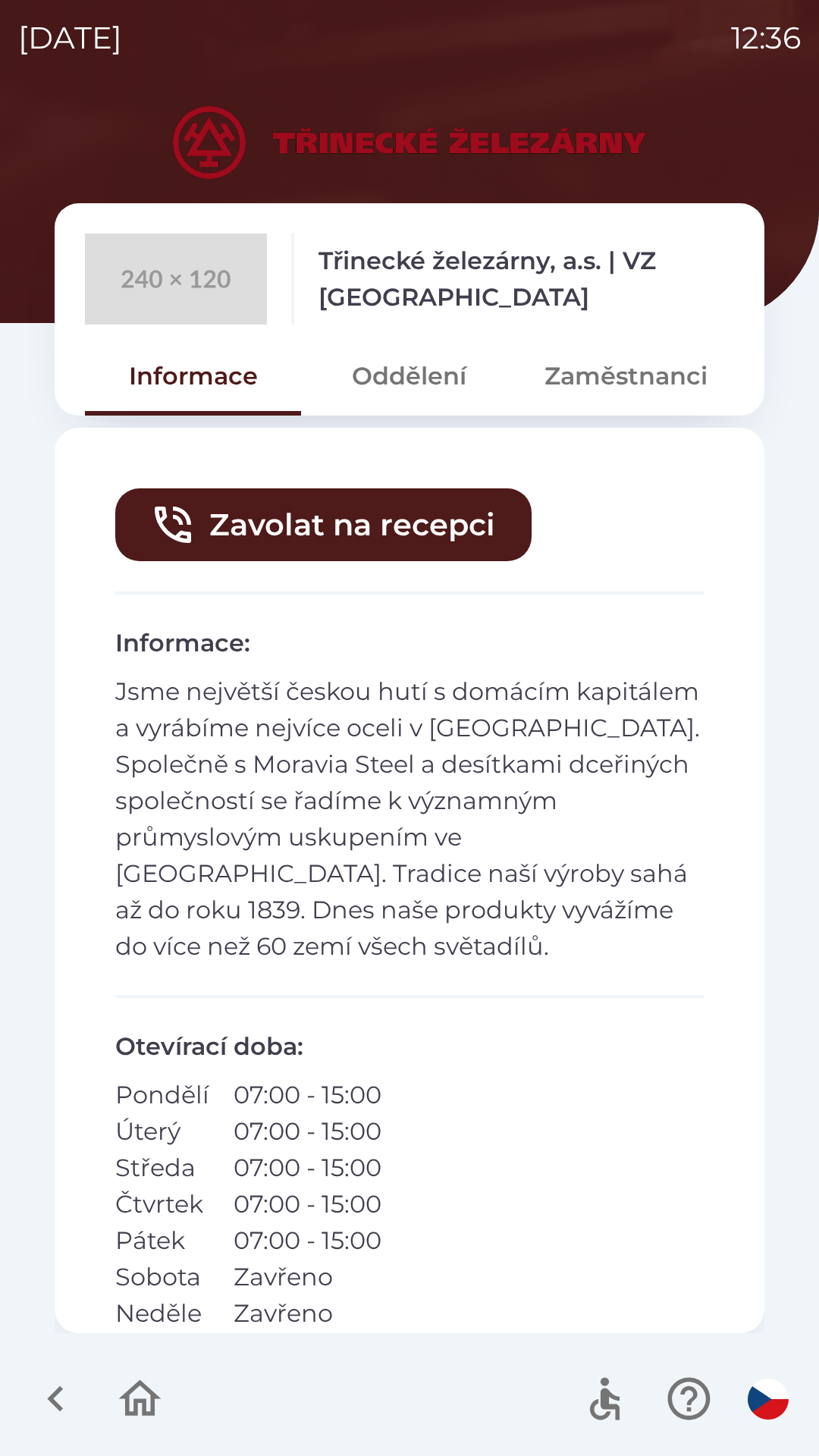
click at [582, 388] on button "Zaměstnanci" at bounding box center [626, 377] width 216 height 55
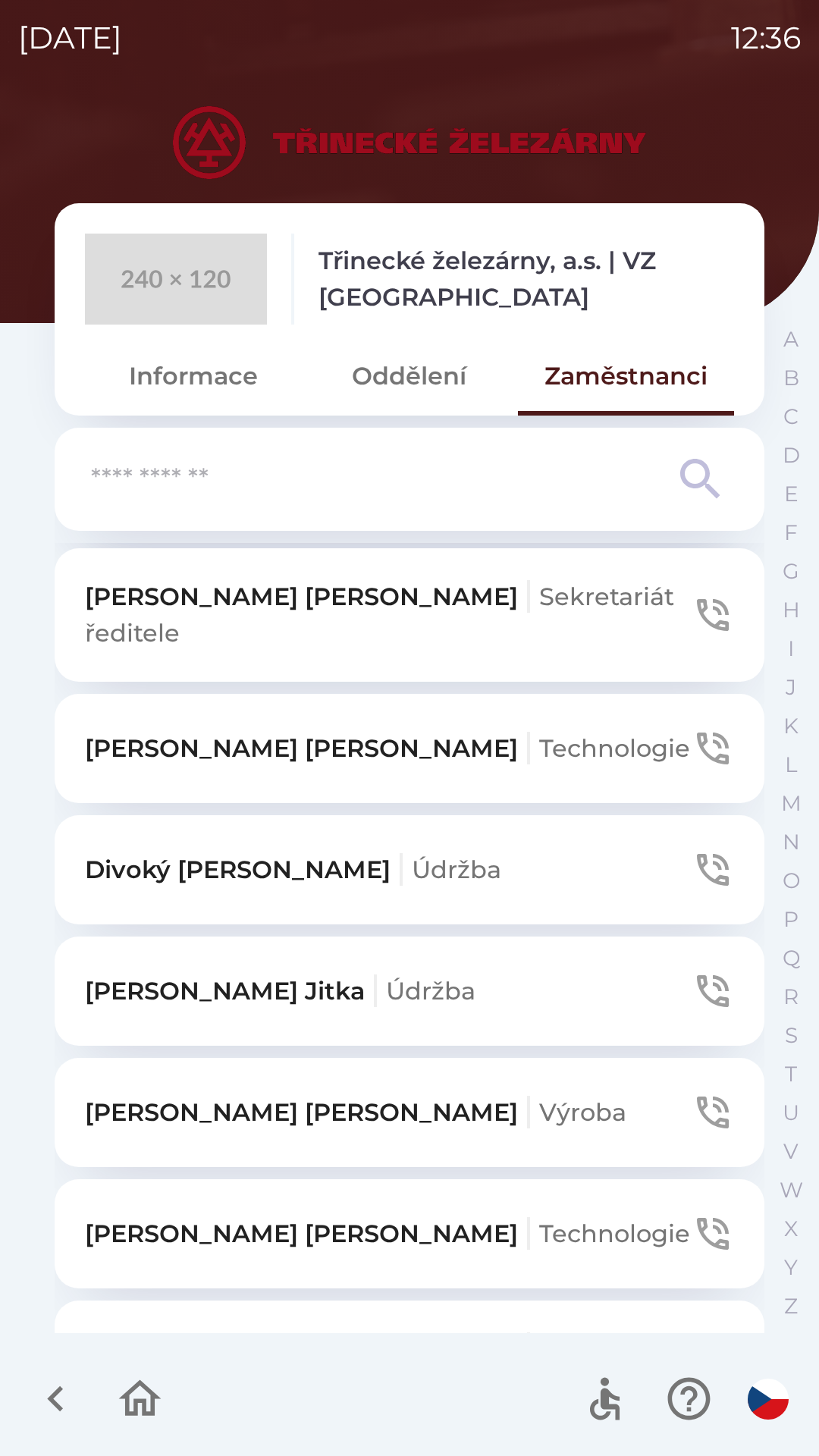
scroll to position [480, 0]
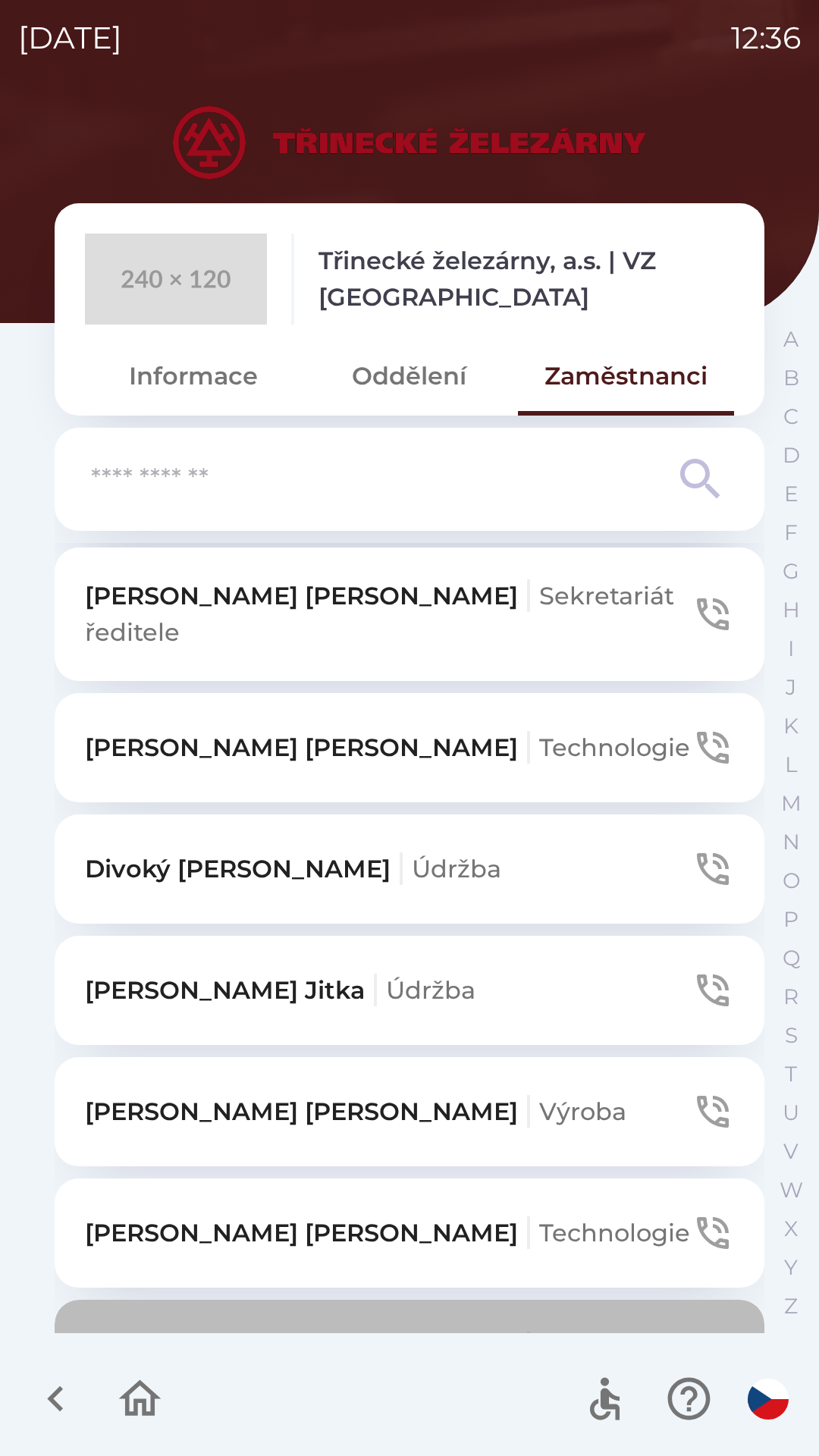
click at [322, 1330] on p "[PERSON_NAME] a administrativa" at bounding box center [388, 1366] width 607 height 73
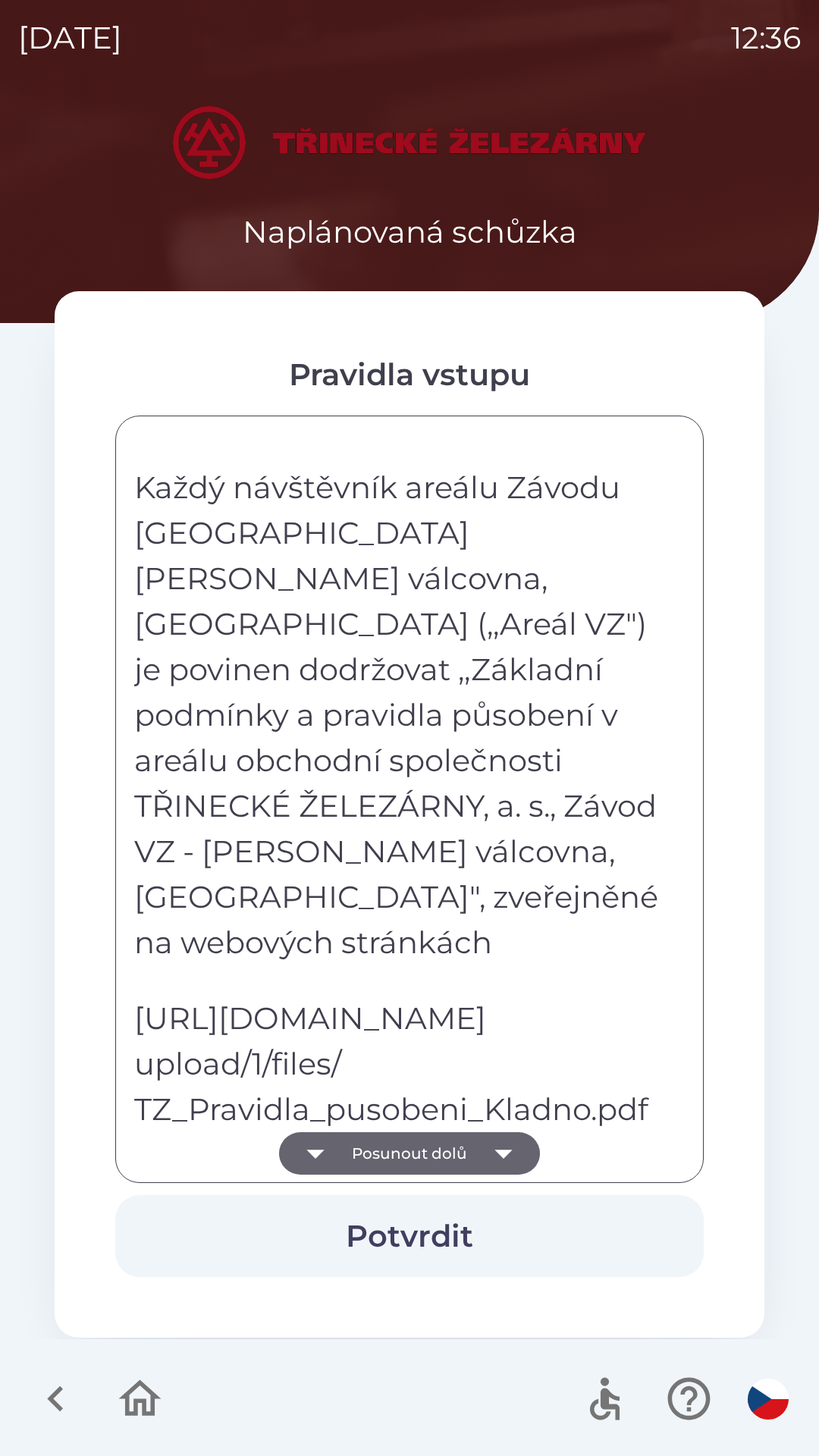
click at [460, 1136] on button "Posunout dolů" at bounding box center [410, 1154] width 261 height 43
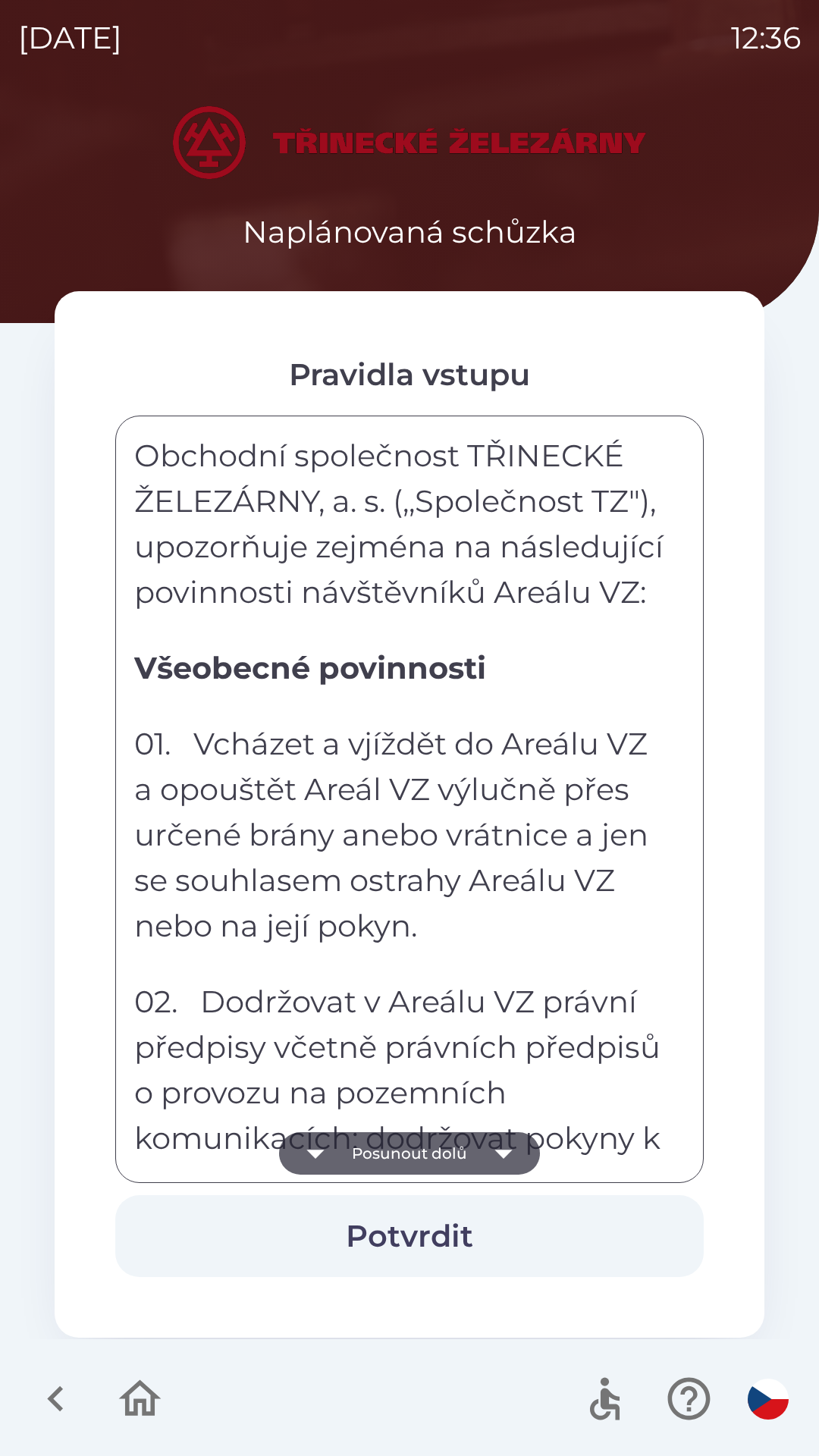
click at [464, 1141] on button "Posunout dolů" at bounding box center [410, 1154] width 261 height 43
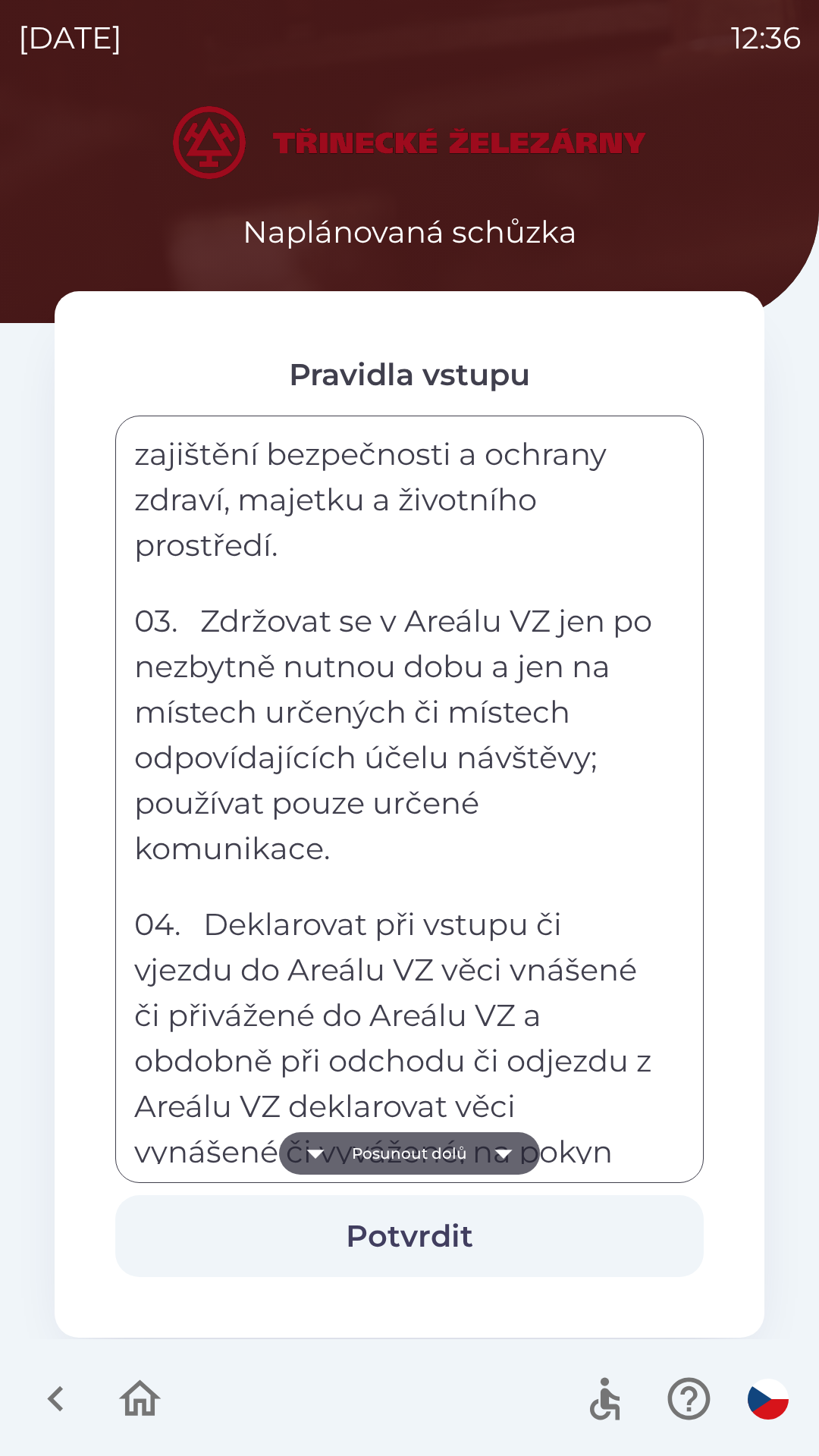
click at [475, 1142] on button "Posunout dolů" at bounding box center [410, 1154] width 261 height 43
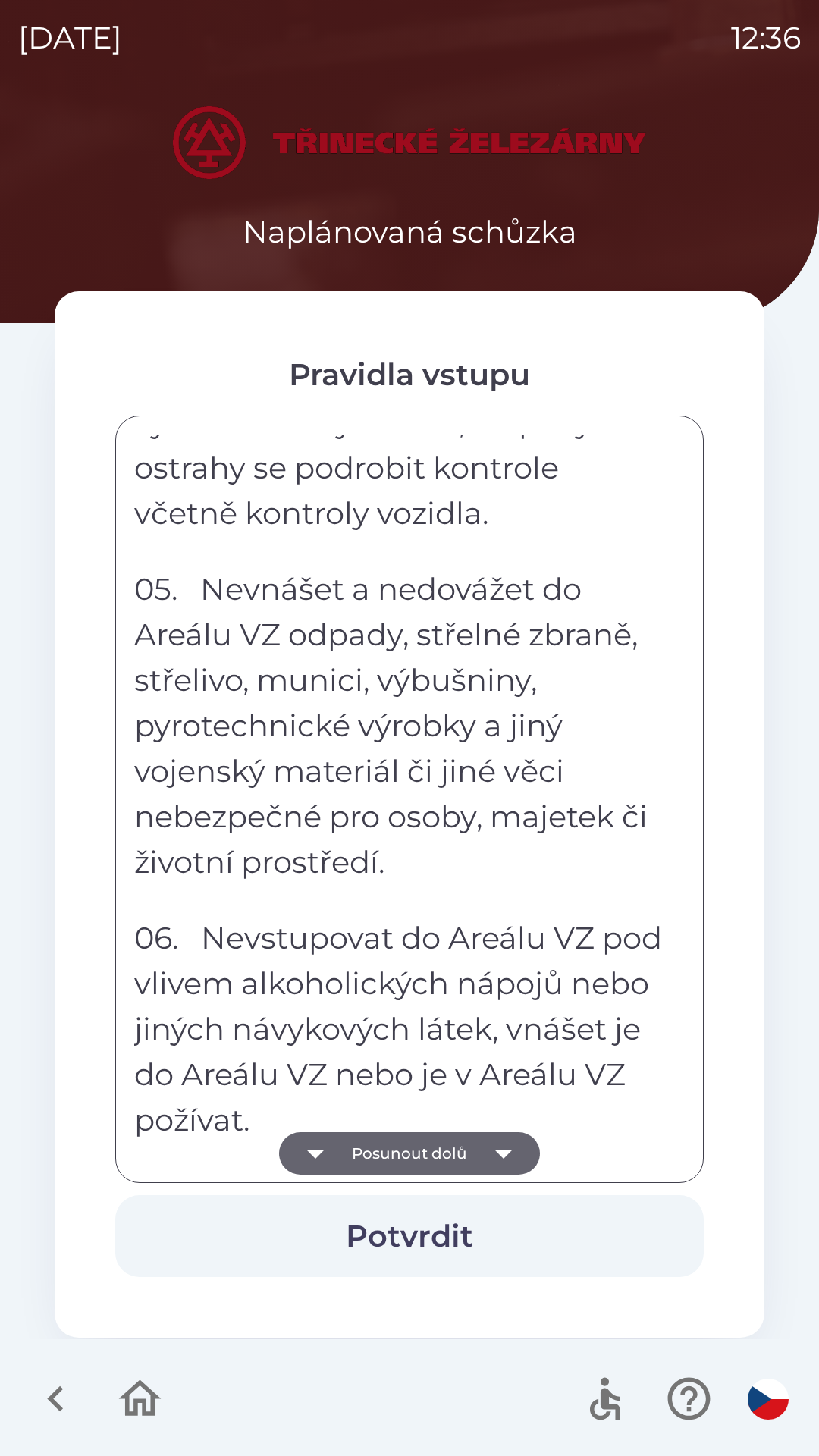
click at [473, 1142] on button "Posunout dolů" at bounding box center [410, 1154] width 261 height 43
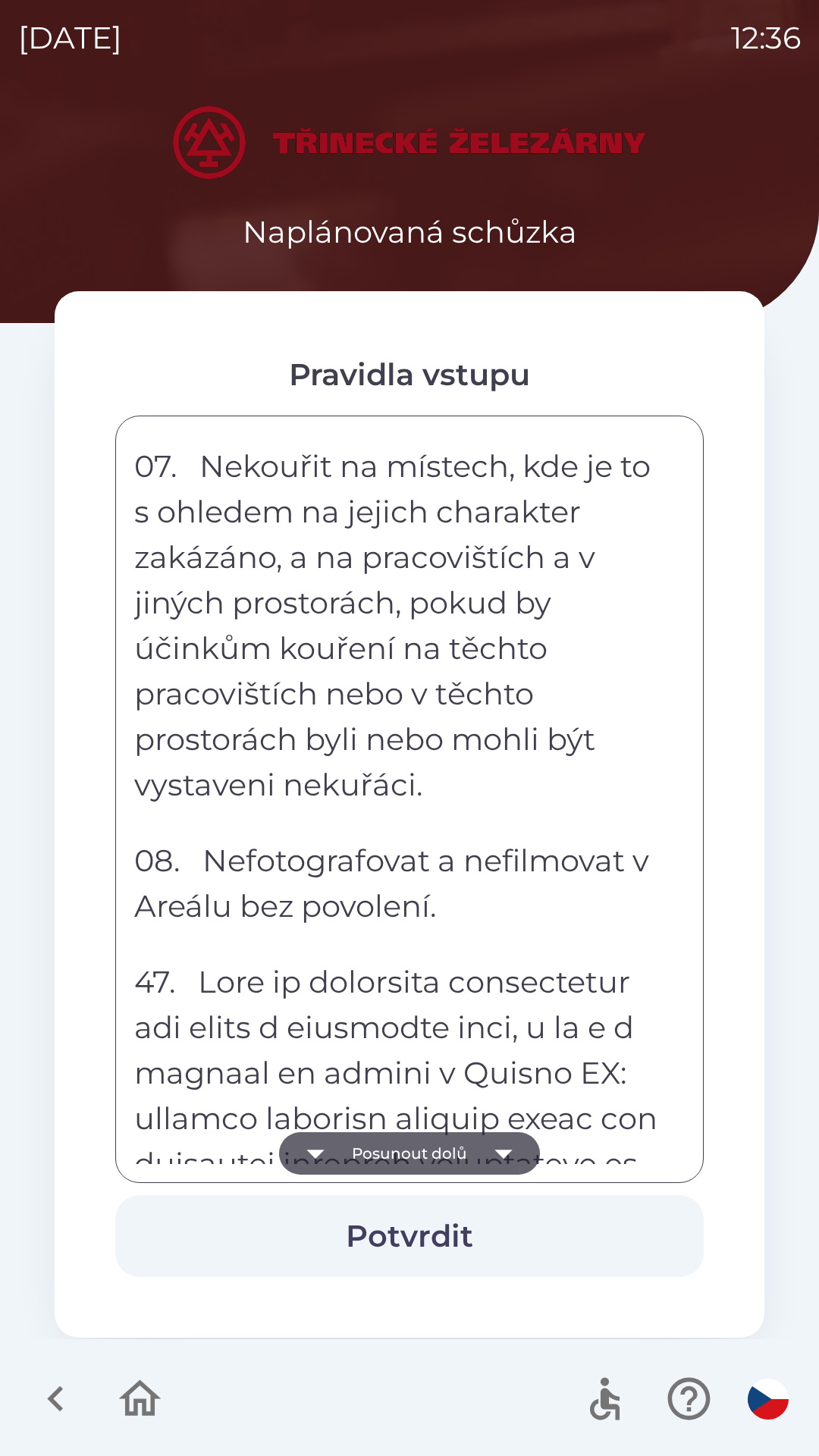
click at [475, 1147] on button "Posunout dolů" at bounding box center [410, 1154] width 261 height 43
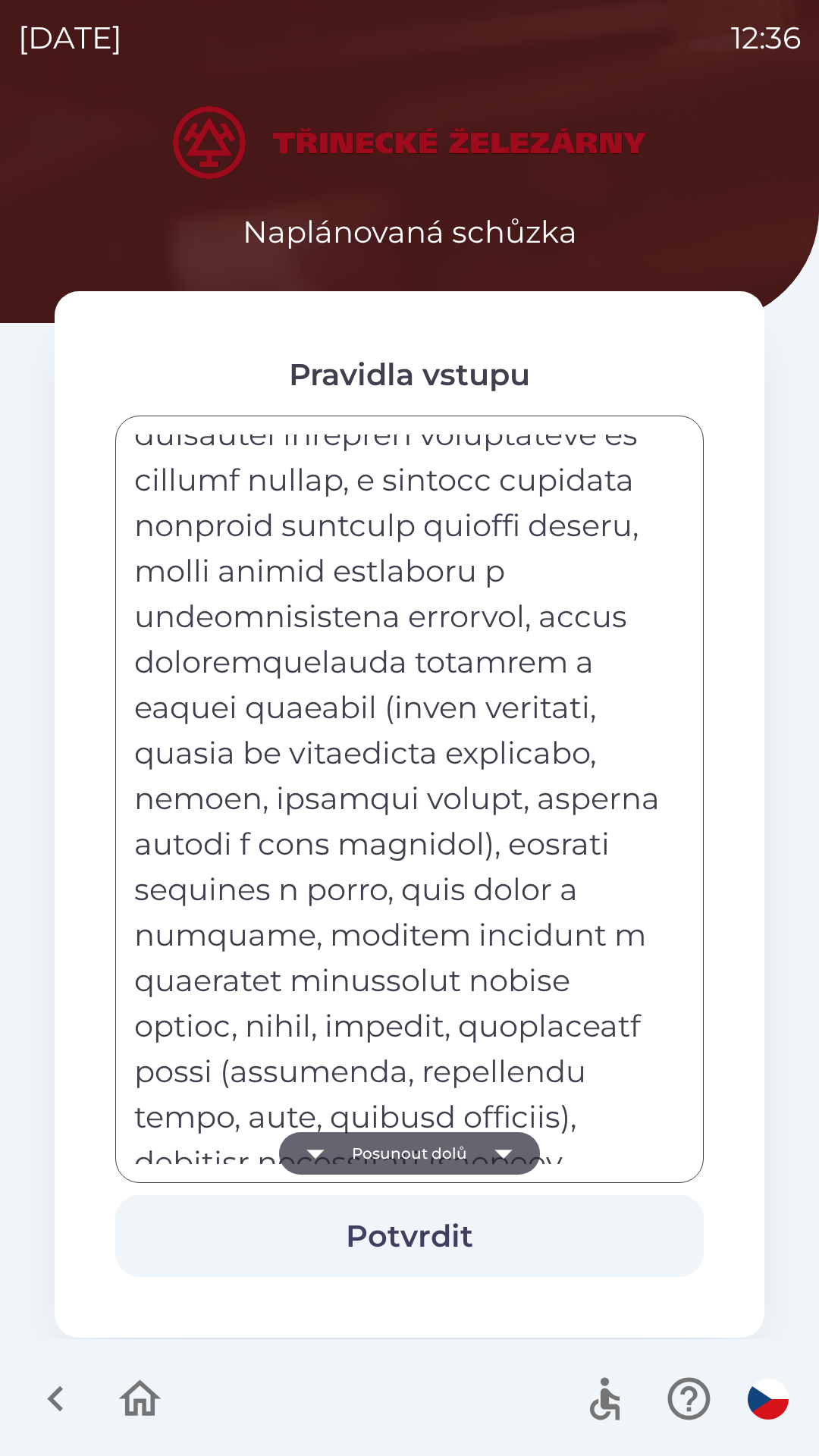
click at [476, 1150] on button "Posunout dolů" at bounding box center [410, 1154] width 261 height 43
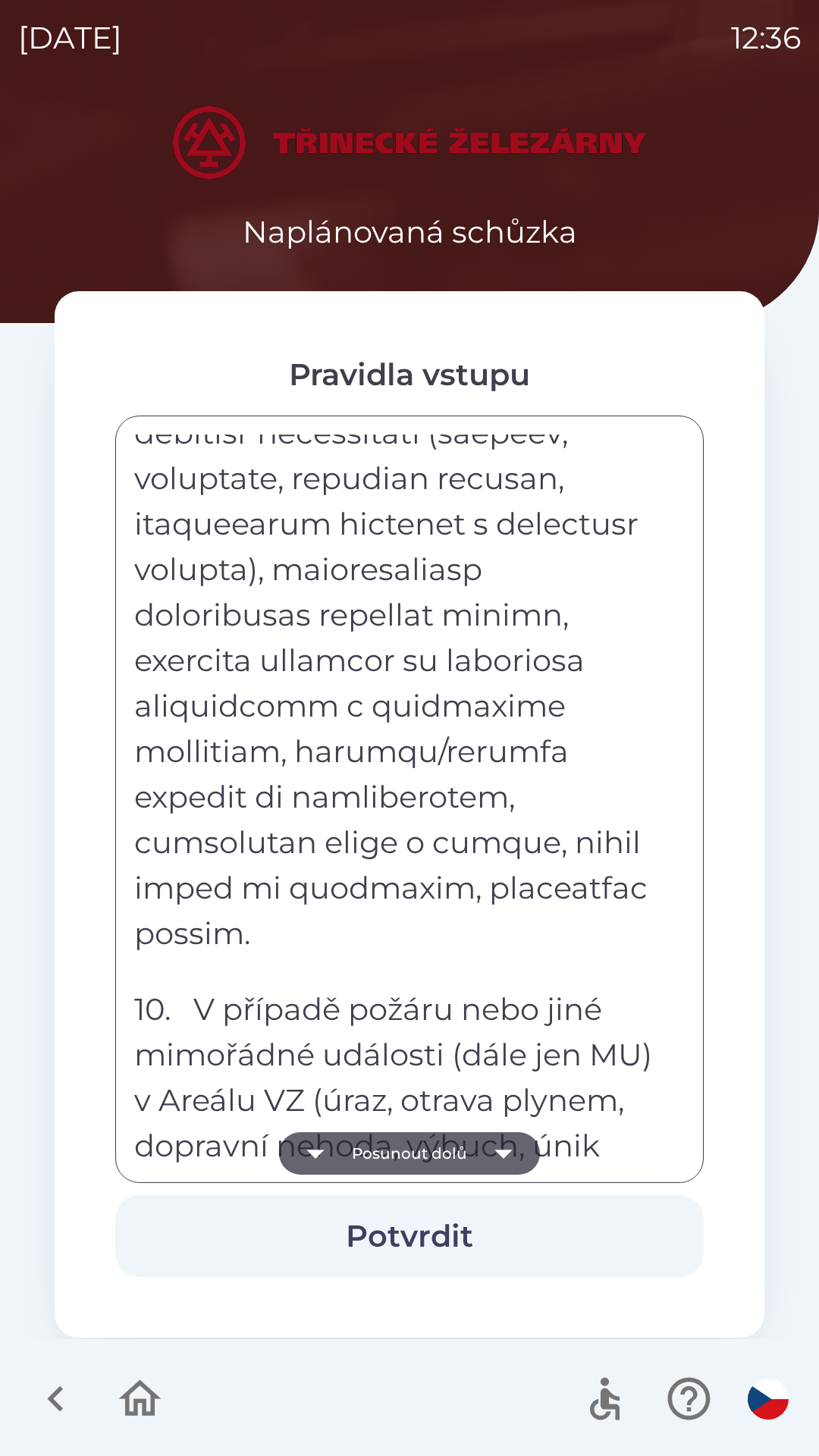
click at [475, 1156] on button "Posunout dolů" at bounding box center [410, 1154] width 261 height 43
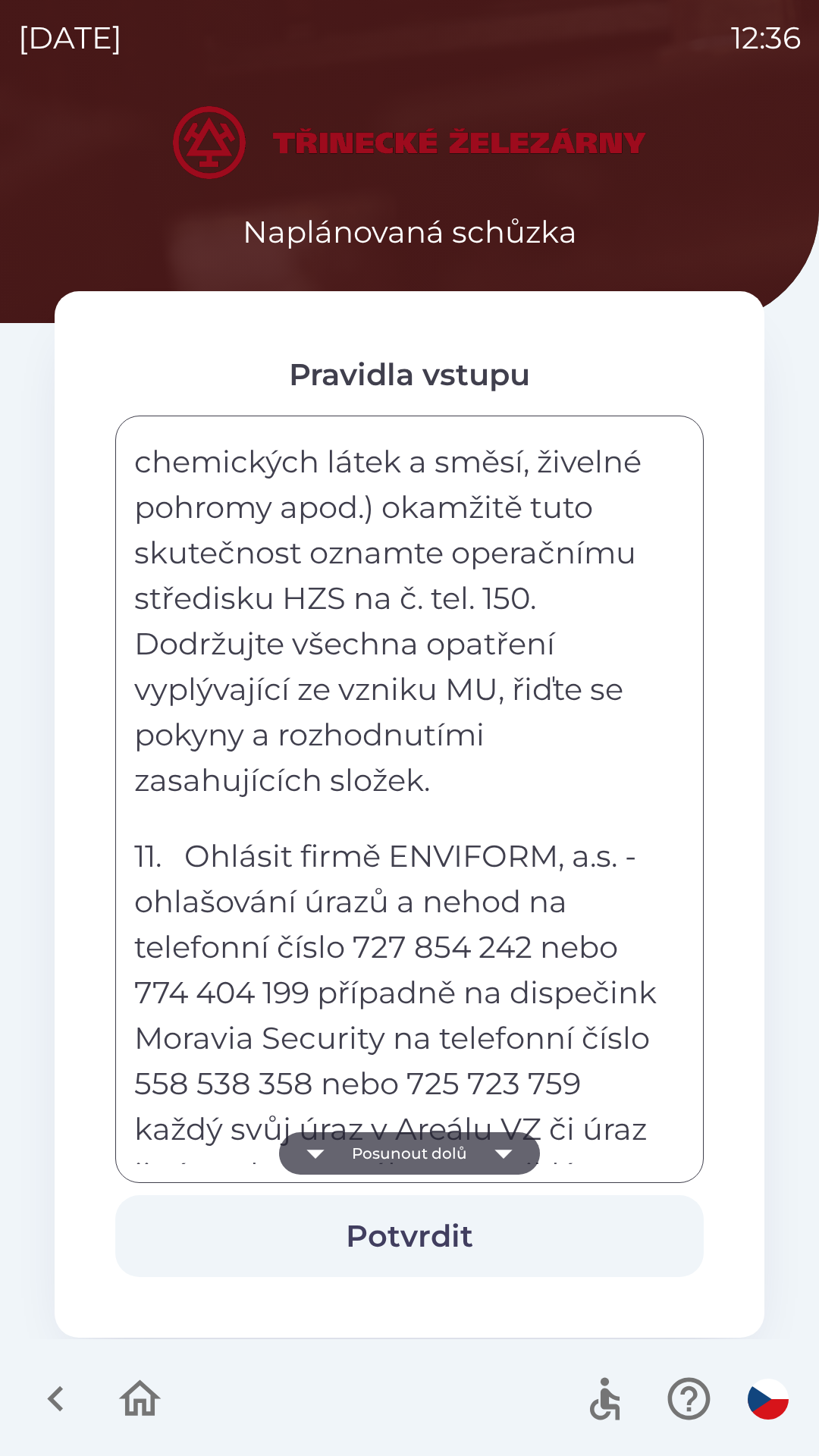
click at [474, 1159] on button "Posunout dolů" at bounding box center [410, 1154] width 261 height 43
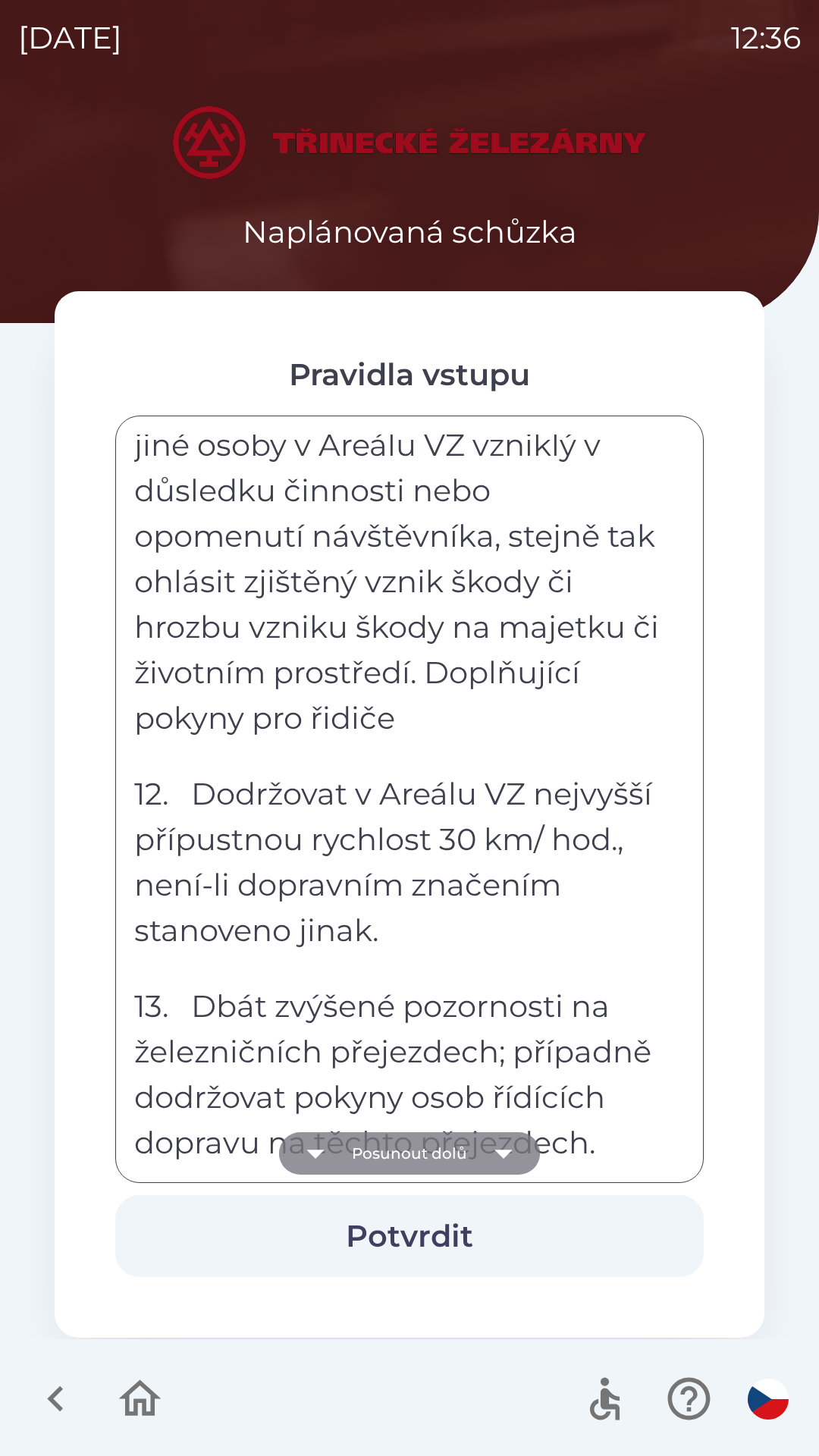
click at [473, 1159] on button "Posunout dolů" at bounding box center [410, 1154] width 261 height 43
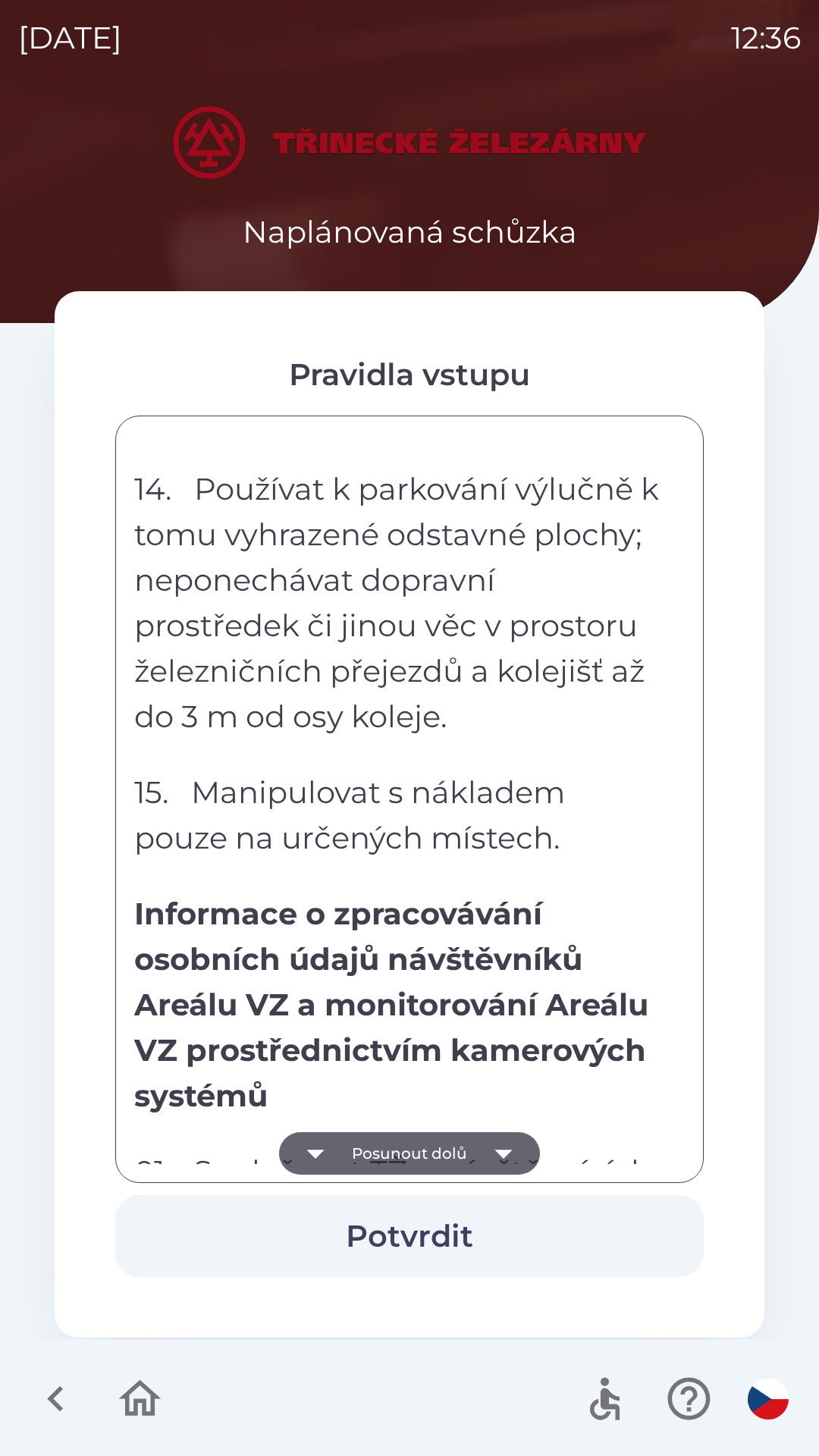
click at [465, 1158] on button "Posunout dolů" at bounding box center [410, 1154] width 261 height 43
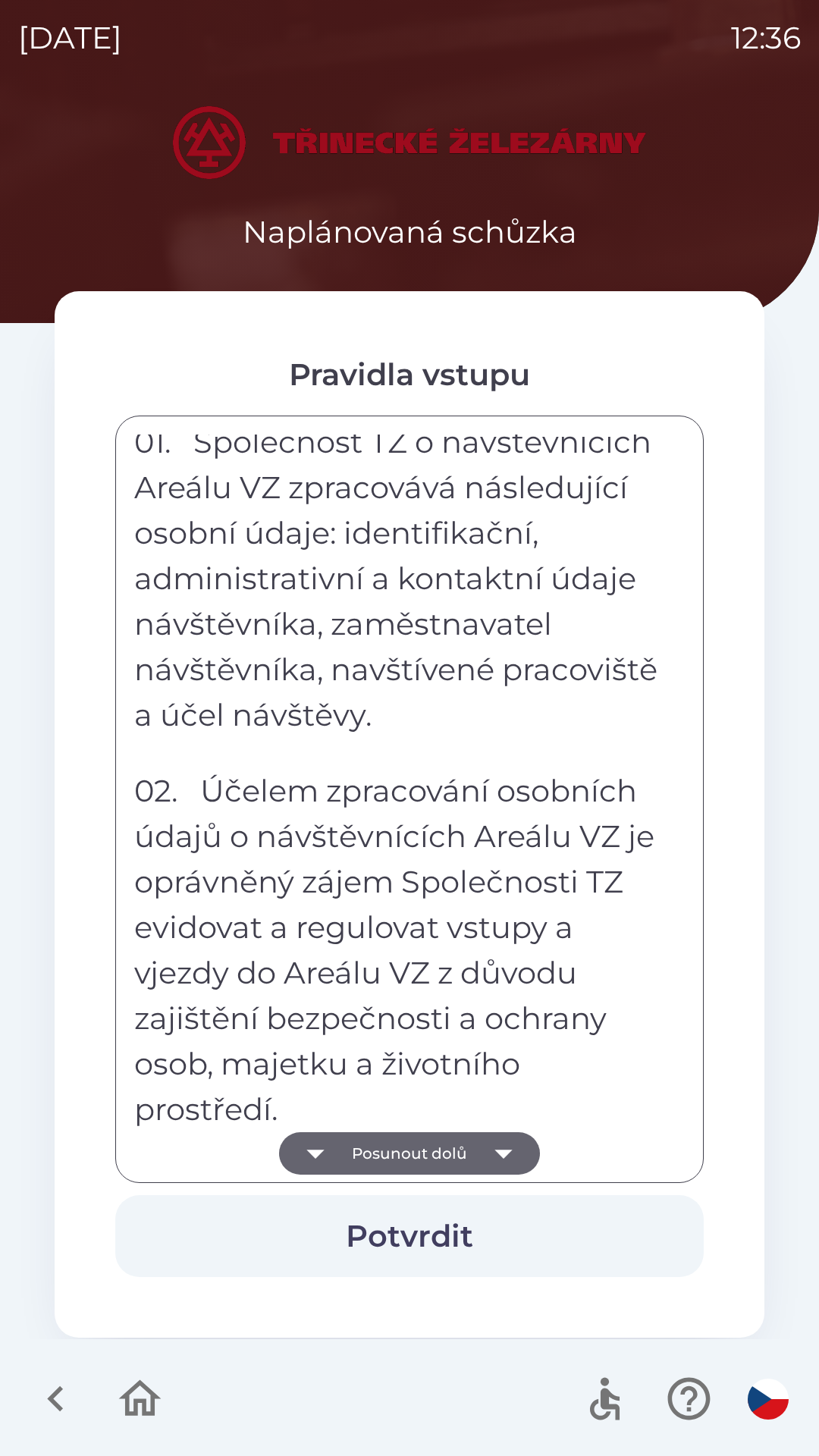
click at [462, 1163] on button "Posunout dolů" at bounding box center [410, 1154] width 261 height 43
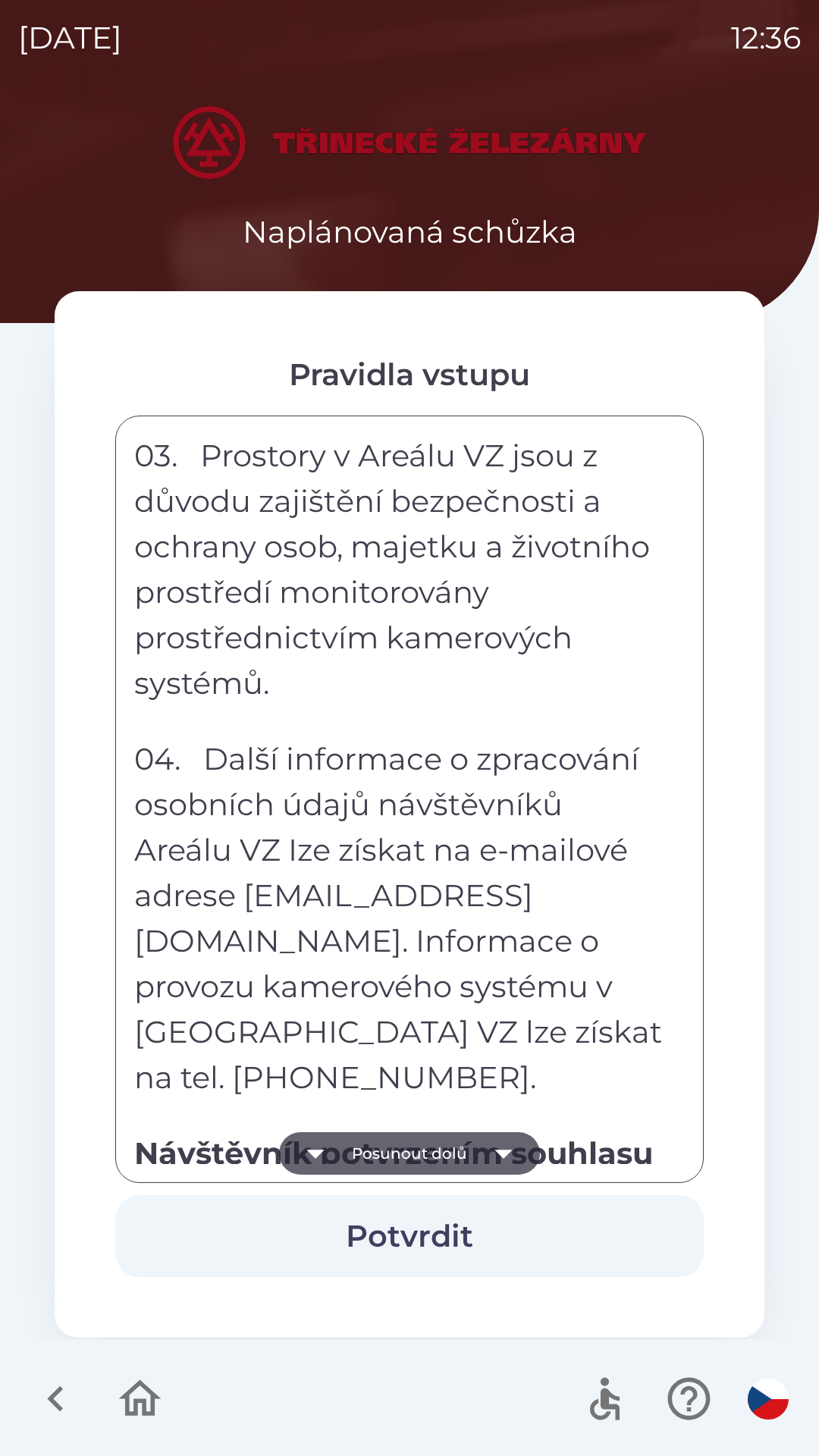
click at [460, 1159] on button "Posunout dolů" at bounding box center [410, 1154] width 261 height 43
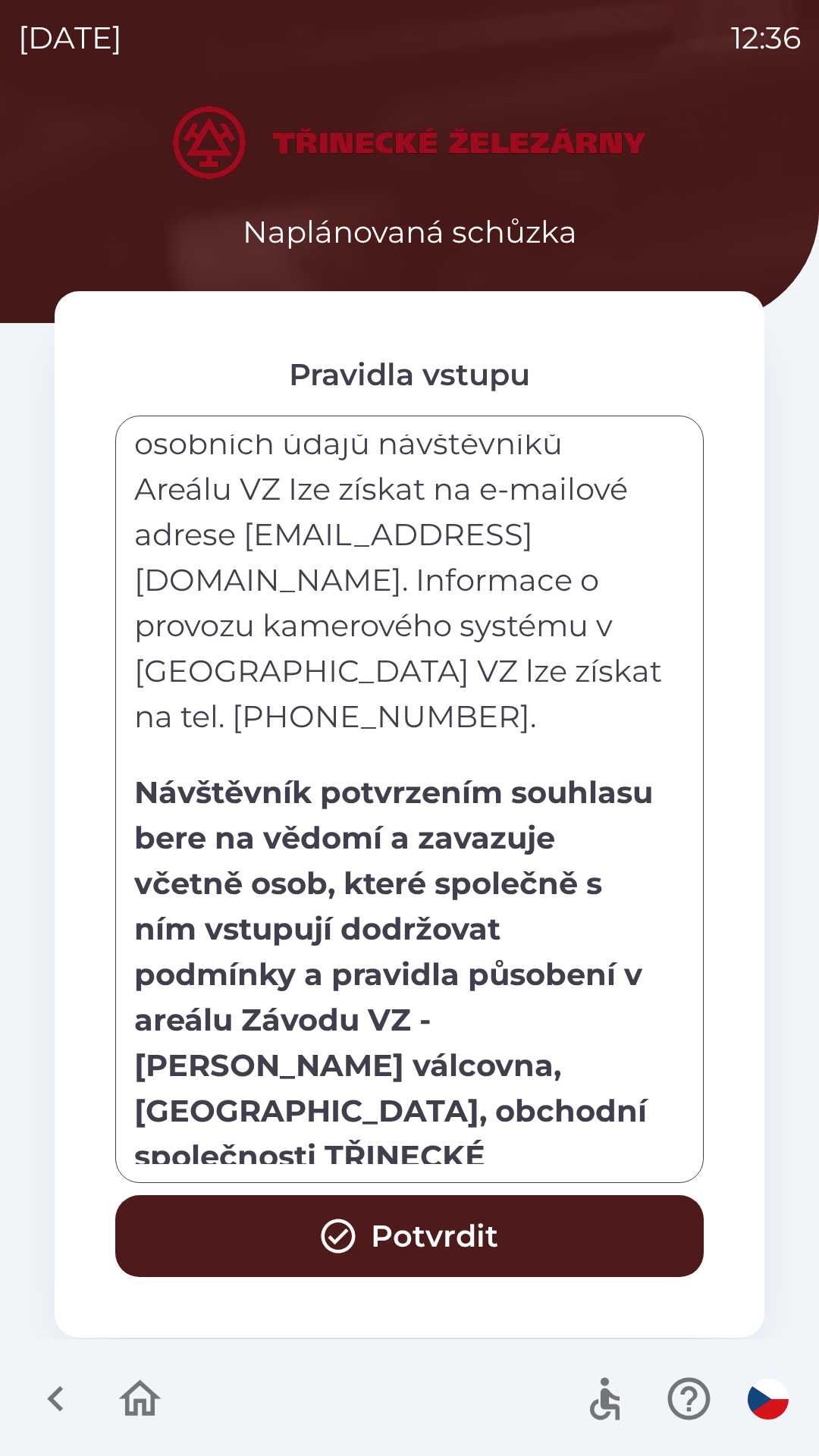
click at [445, 1226] on button "Potvrdit" at bounding box center [410, 1236] width 589 height 82
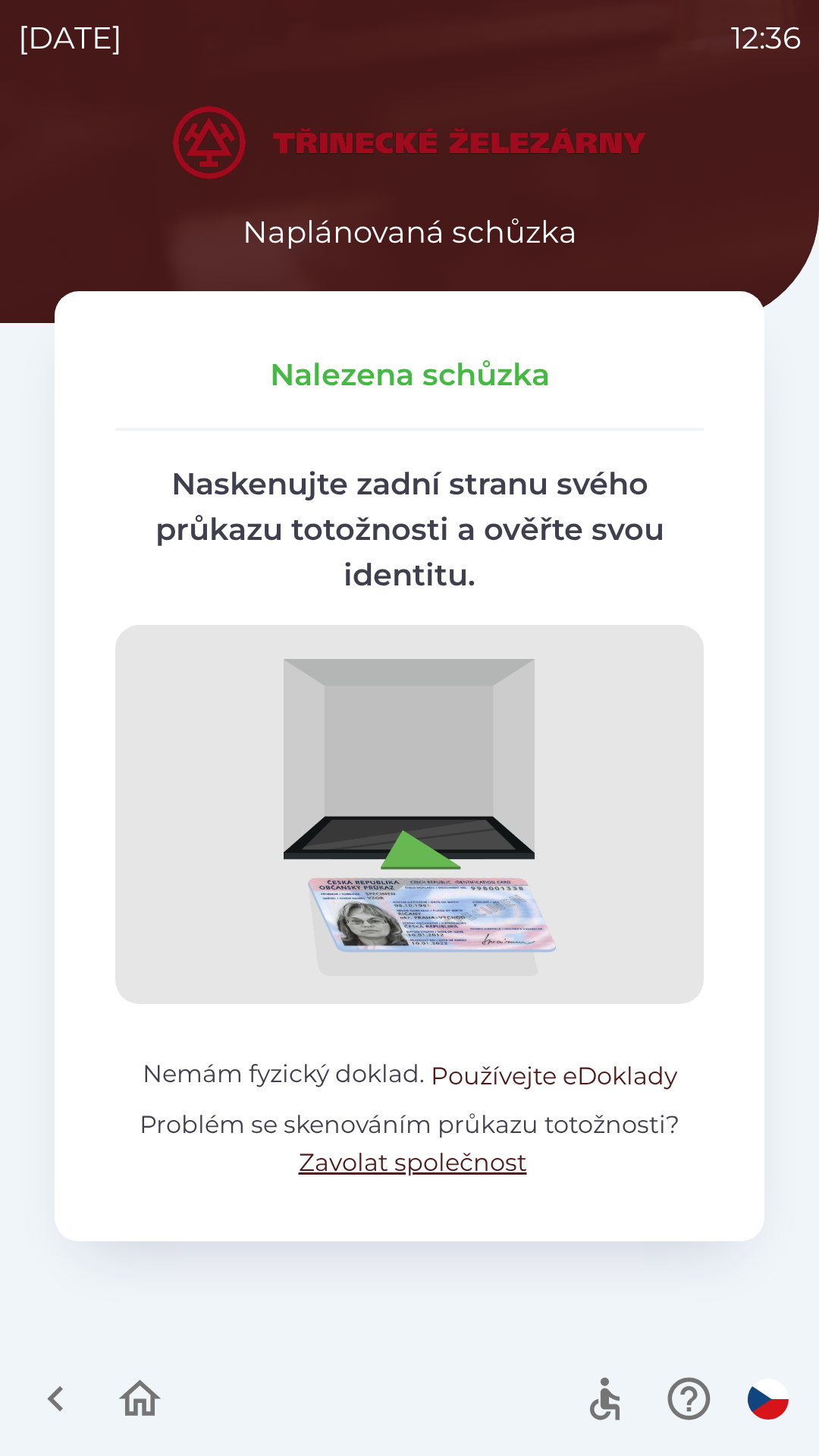
click at [496, 1082] on button "Používejte eDoklady" at bounding box center [554, 1076] width 246 height 36
